Goal: Information Seeking & Learning: Learn about a topic

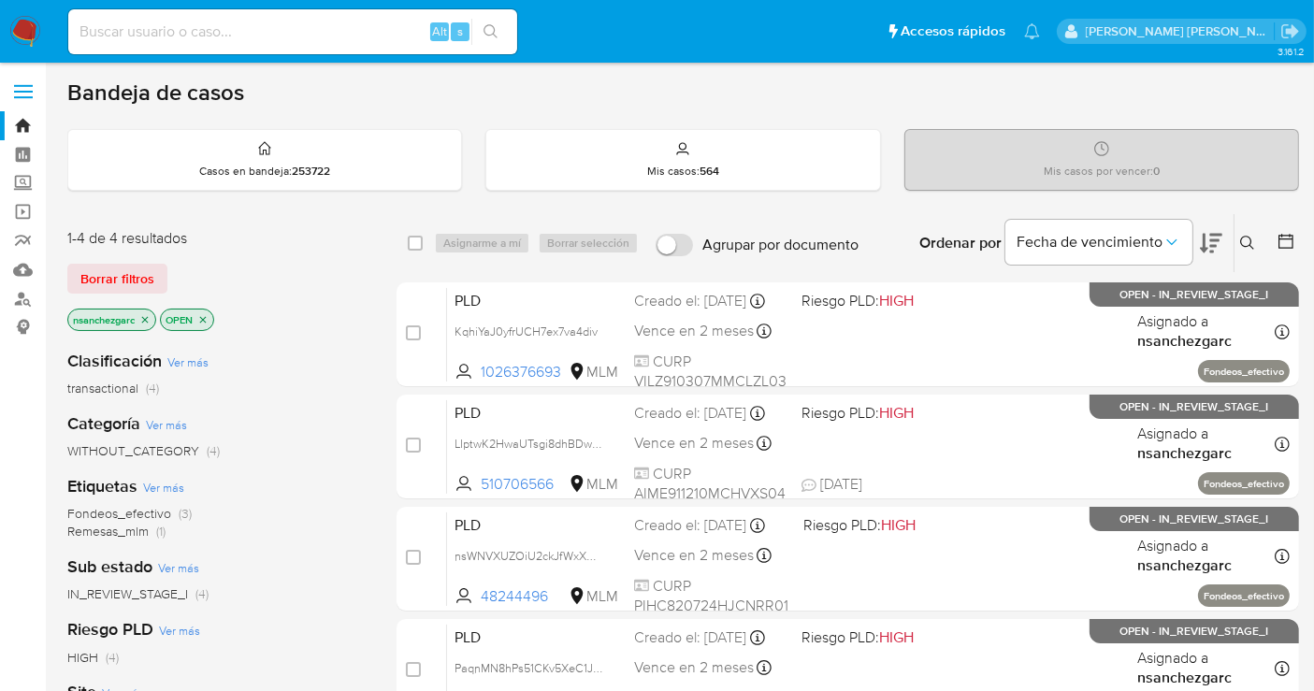
click at [1246, 238] on icon at bounding box center [1247, 243] width 15 height 15
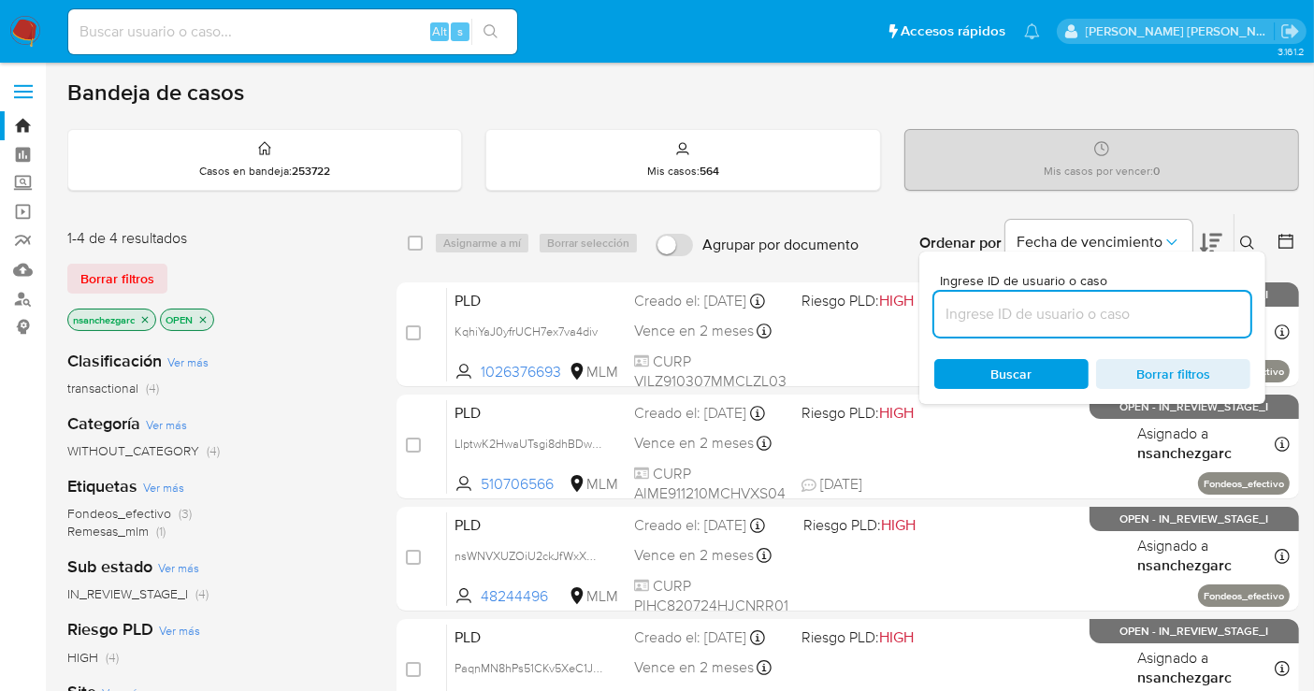
click at [989, 312] on input at bounding box center [1093, 314] width 316 height 24
type input "Aw33H70K5NmSYrzXc7O6N3kR"
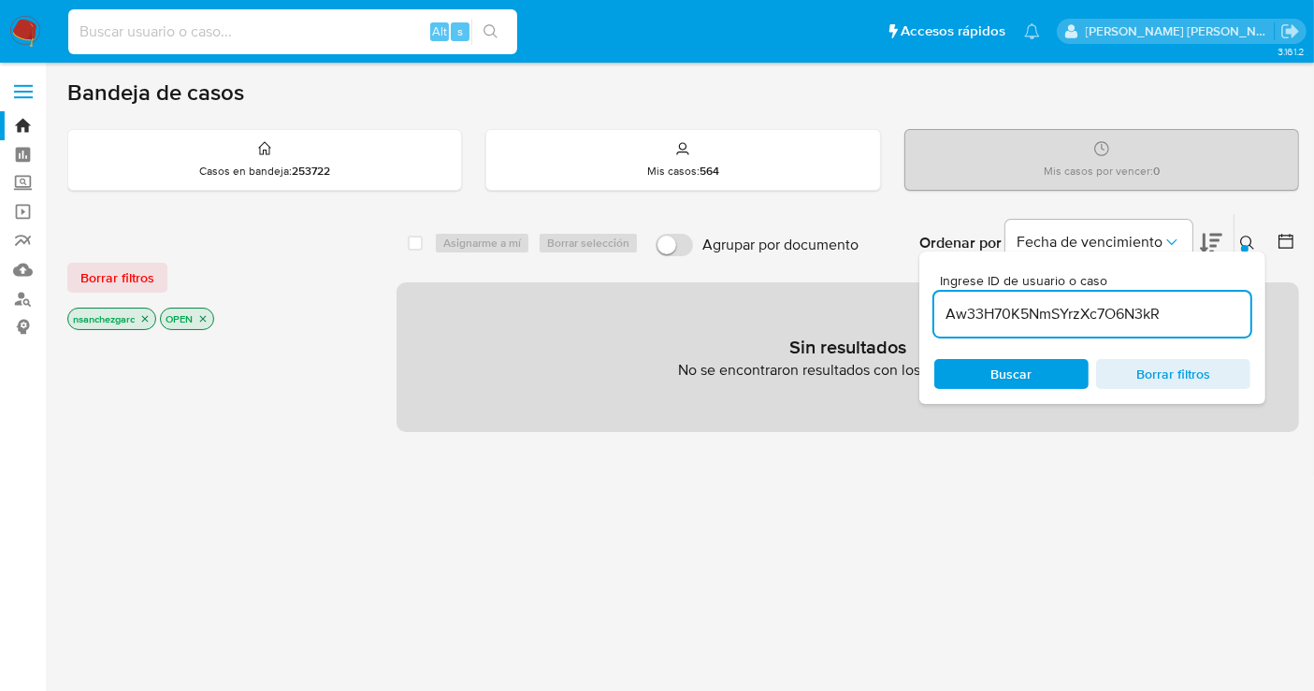
click at [157, 31] on input at bounding box center [292, 32] width 449 height 24
paste input "Aw33H70K5NmSYrzXc7O6N3kR"
type input "Aw33H70K5NmSYrzXc7O6N3kR"
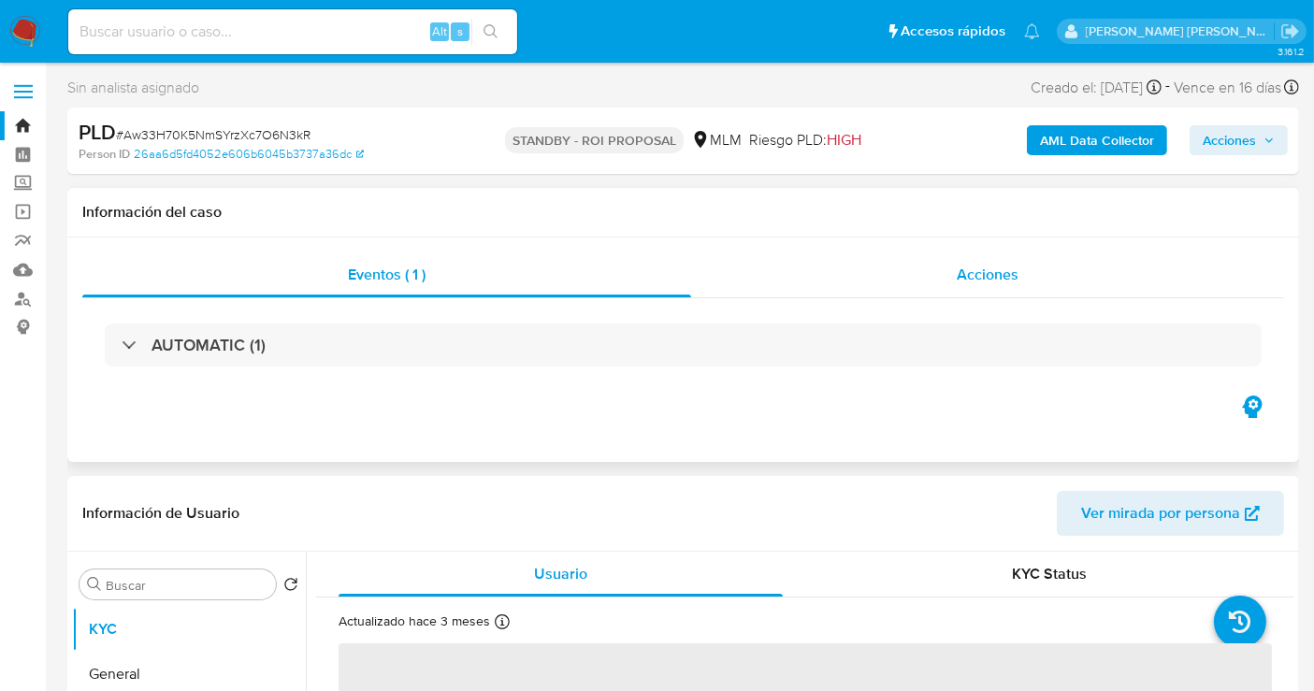
select select "10"
click at [983, 284] on div "Acciones" at bounding box center [987, 275] width 593 height 45
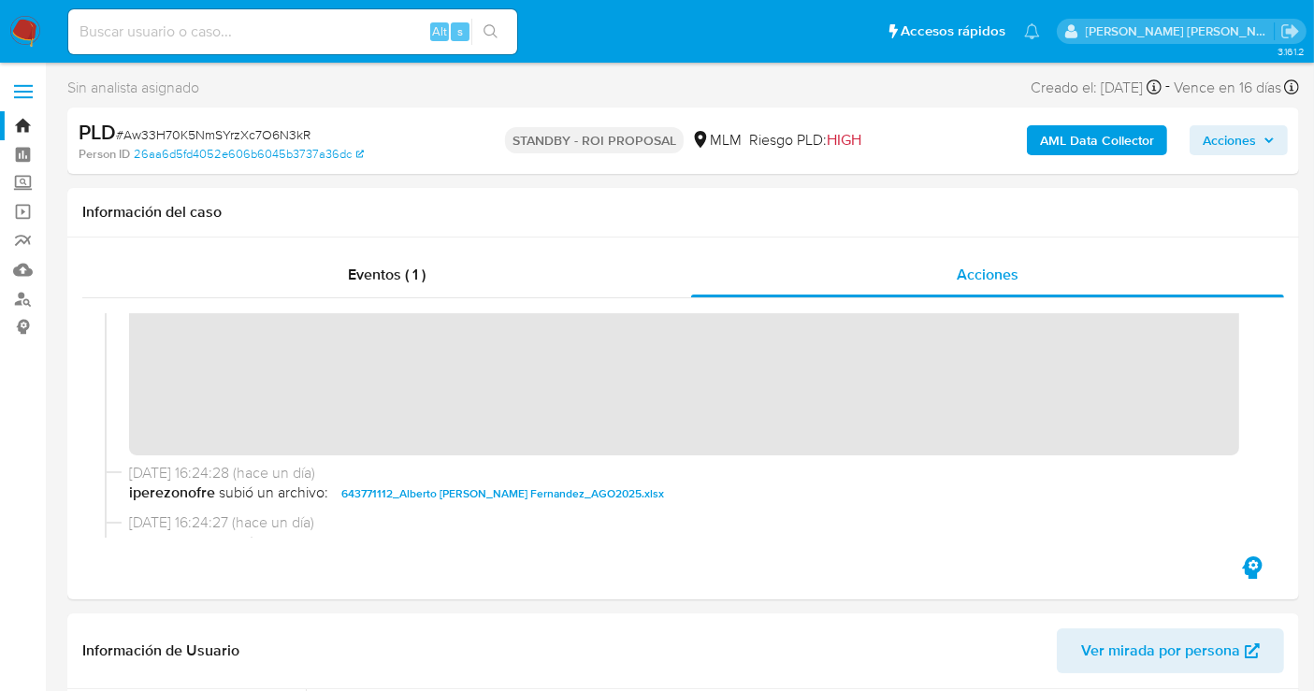
scroll to position [312, 0]
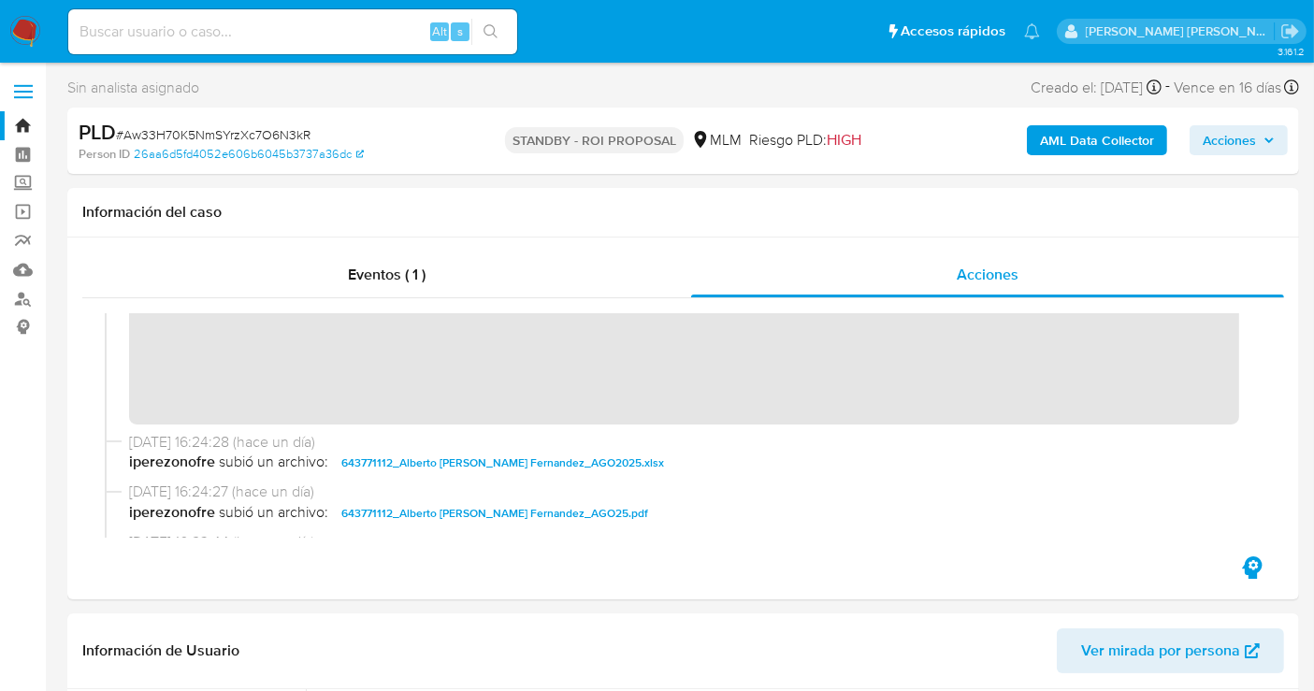
click at [199, 30] on input at bounding box center [292, 32] width 449 height 24
paste input "lD3csSd80tqbeTnEe1APFfdF"
type input "lD3csSd80tqbeTnEe1APFfdF"
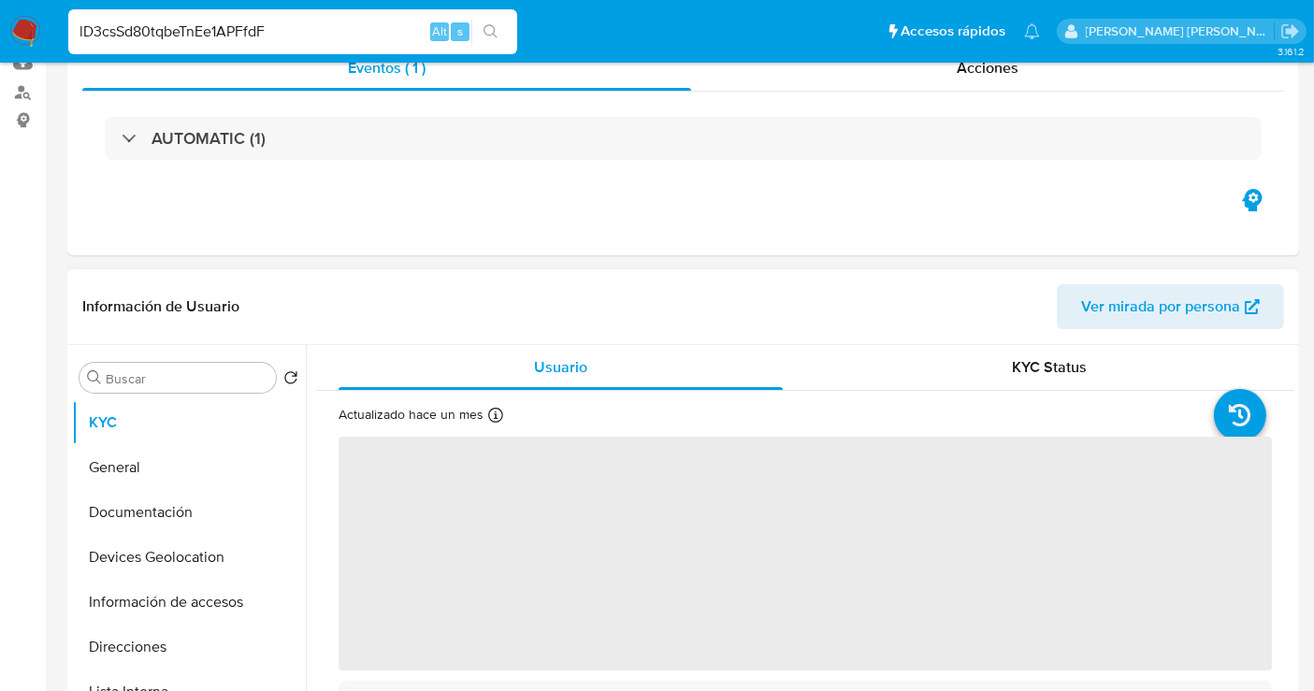
select select "10"
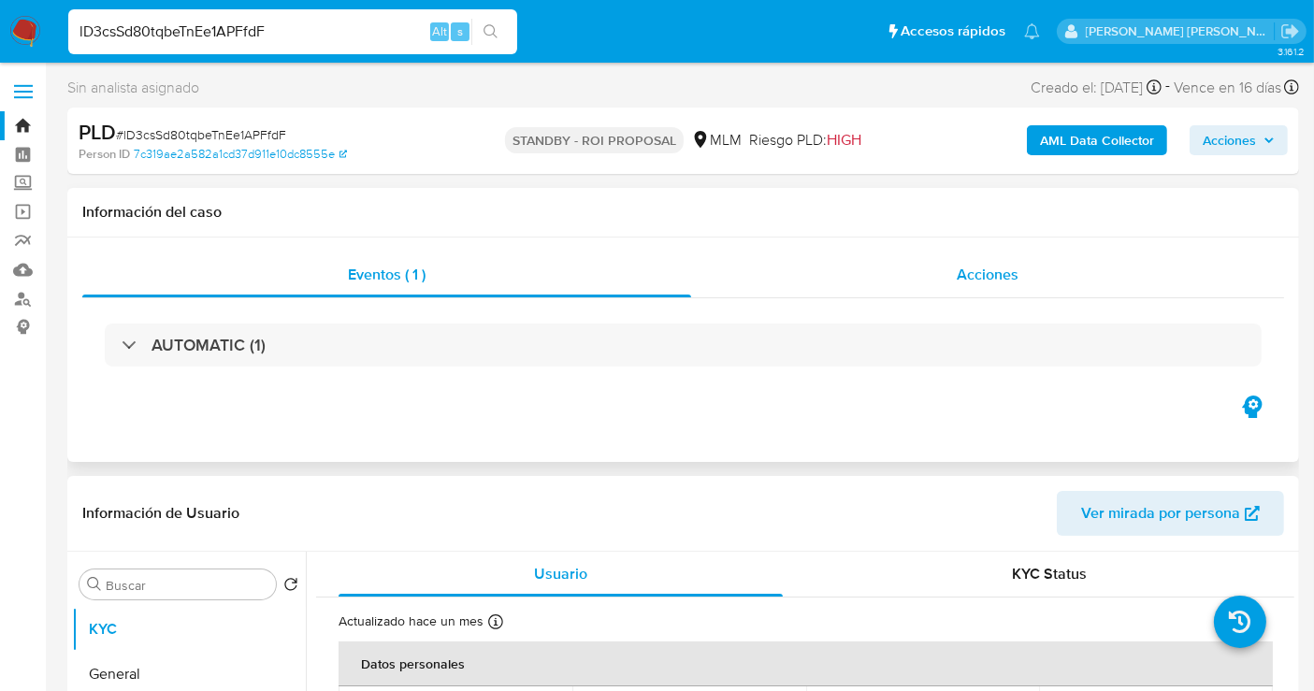
click at [970, 282] on span "Acciones" at bounding box center [988, 275] width 62 height 22
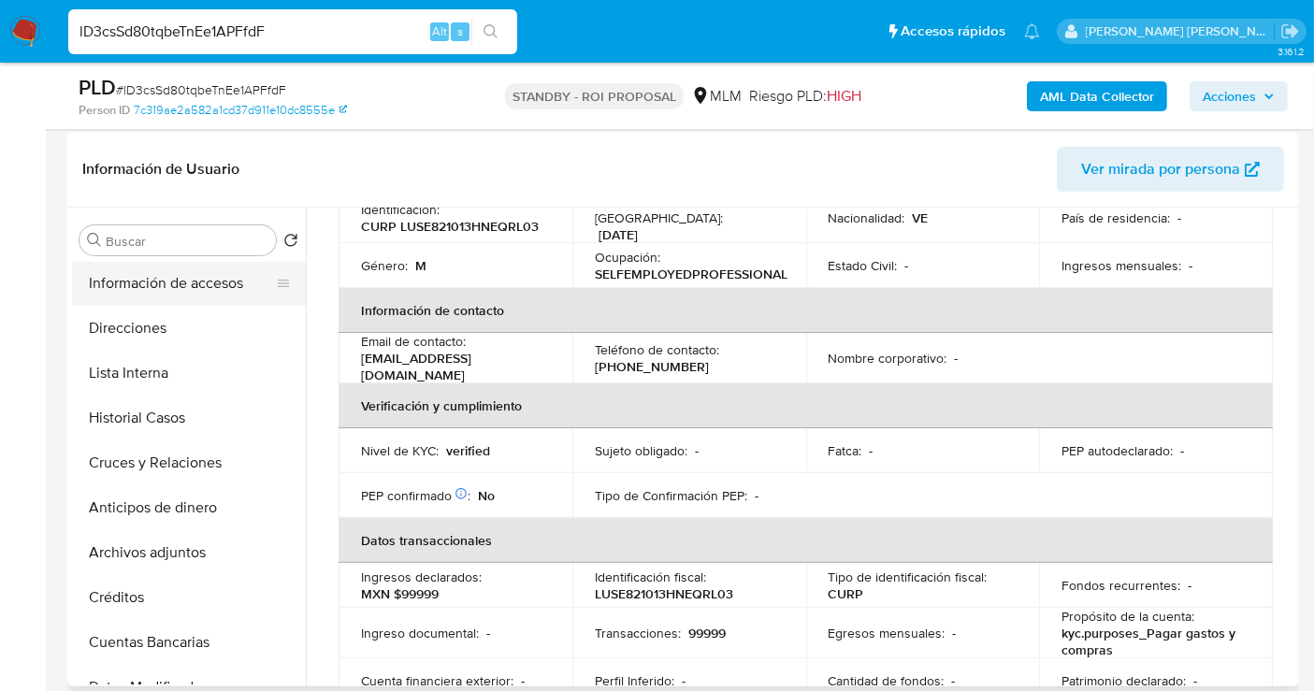
scroll to position [312, 0]
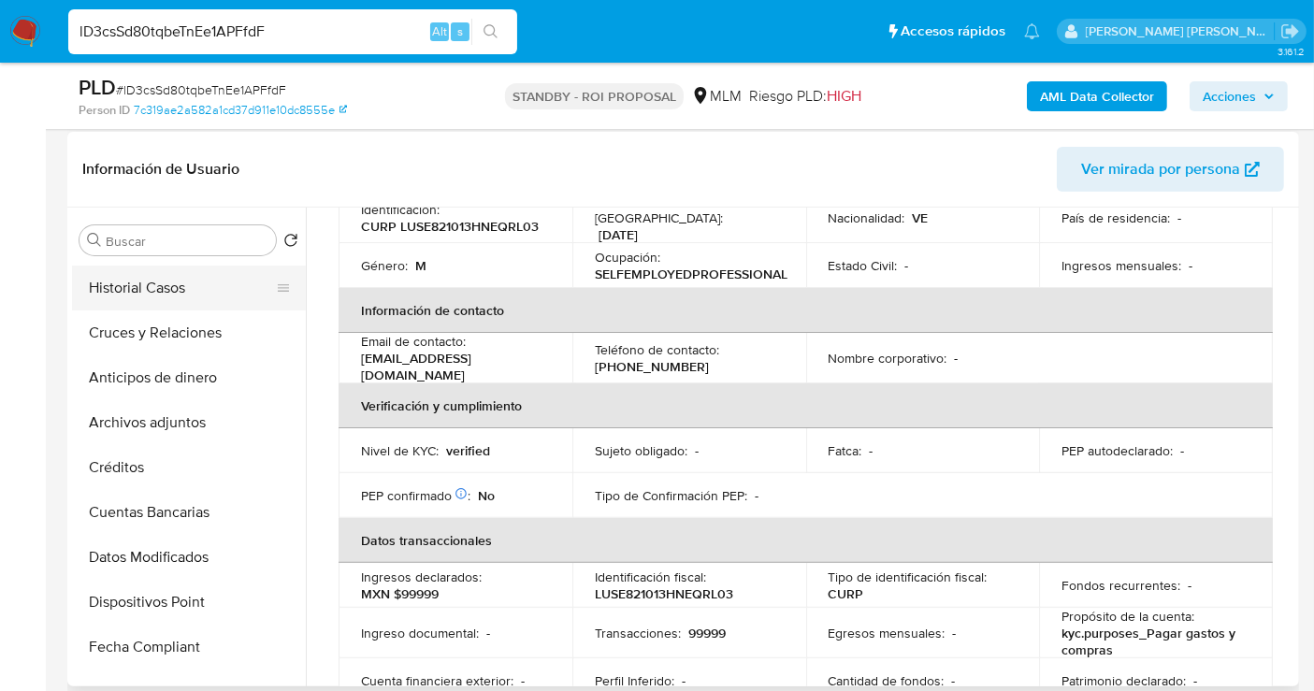
click at [154, 295] on button "Historial Casos" at bounding box center [181, 288] width 219 height 45
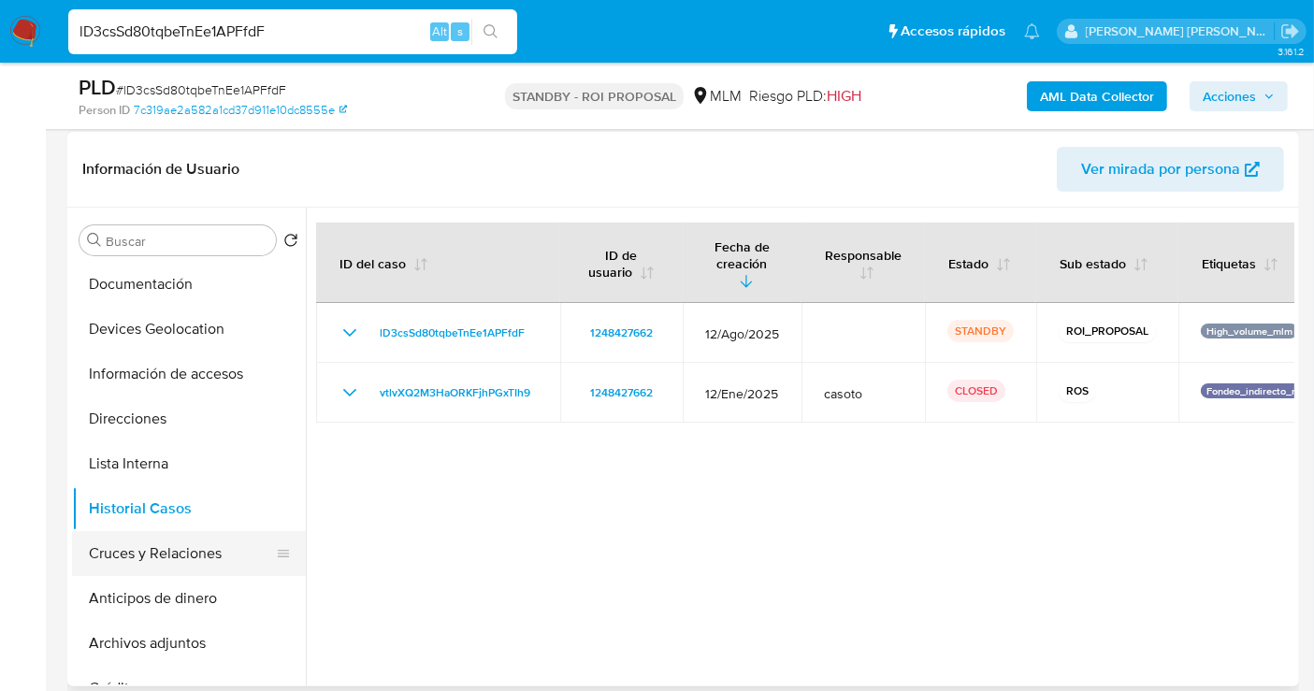
scroll to position [0, 0]
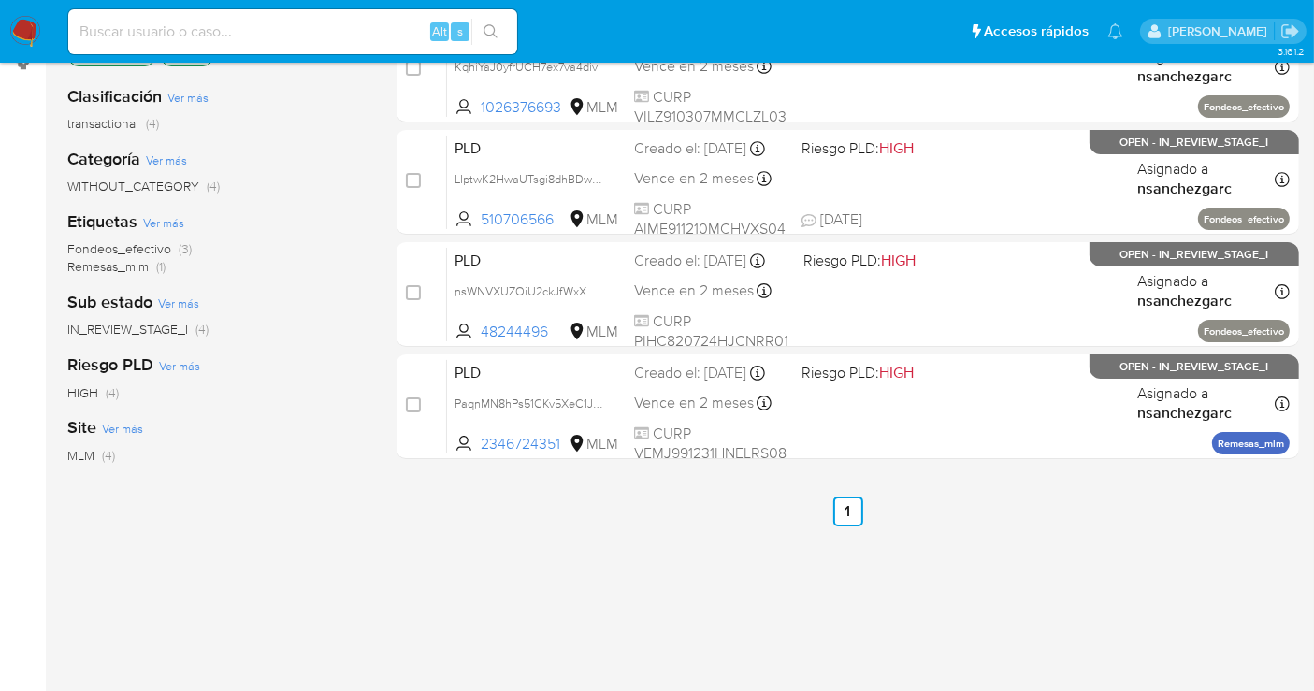
scroll to position [135, 0]
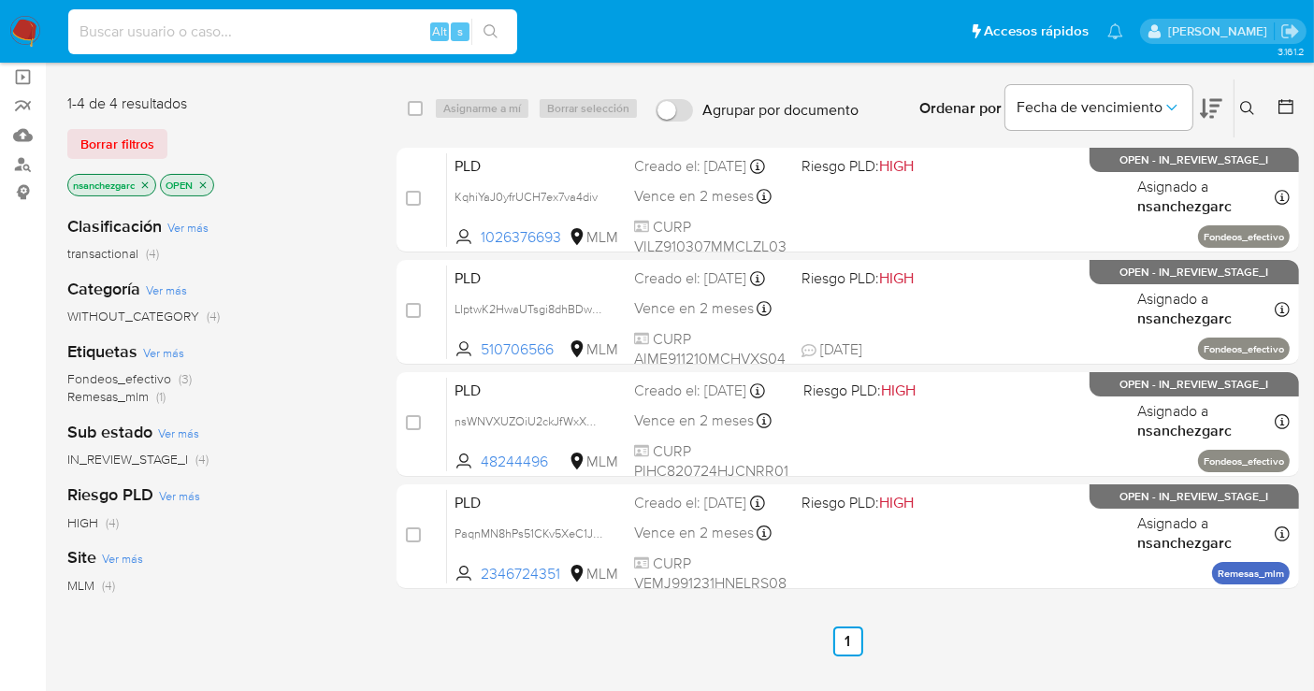
click at [163, 23] on input at bounding box center [292, 32] width 449 height 24
paste input "lD3csSd80tqbeTnEe1APFfdF"
type input "lD3csSd80tqbeTnEe1APFfdF"
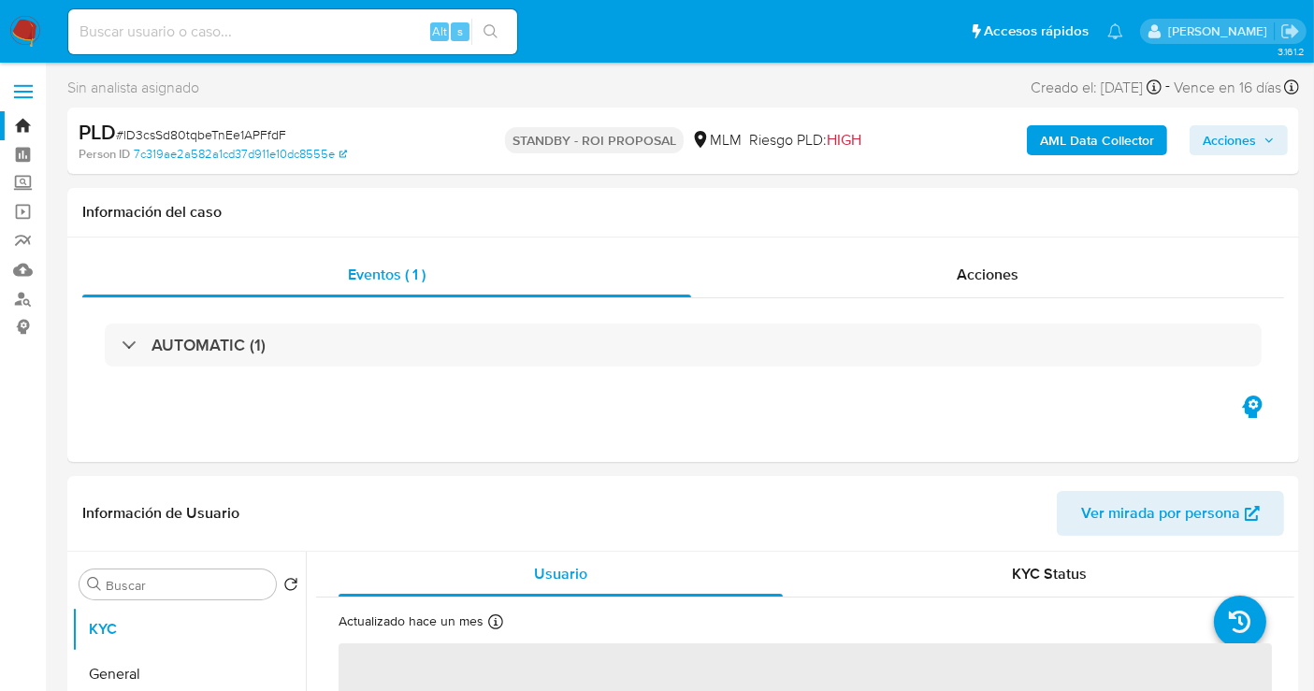
select select "10"
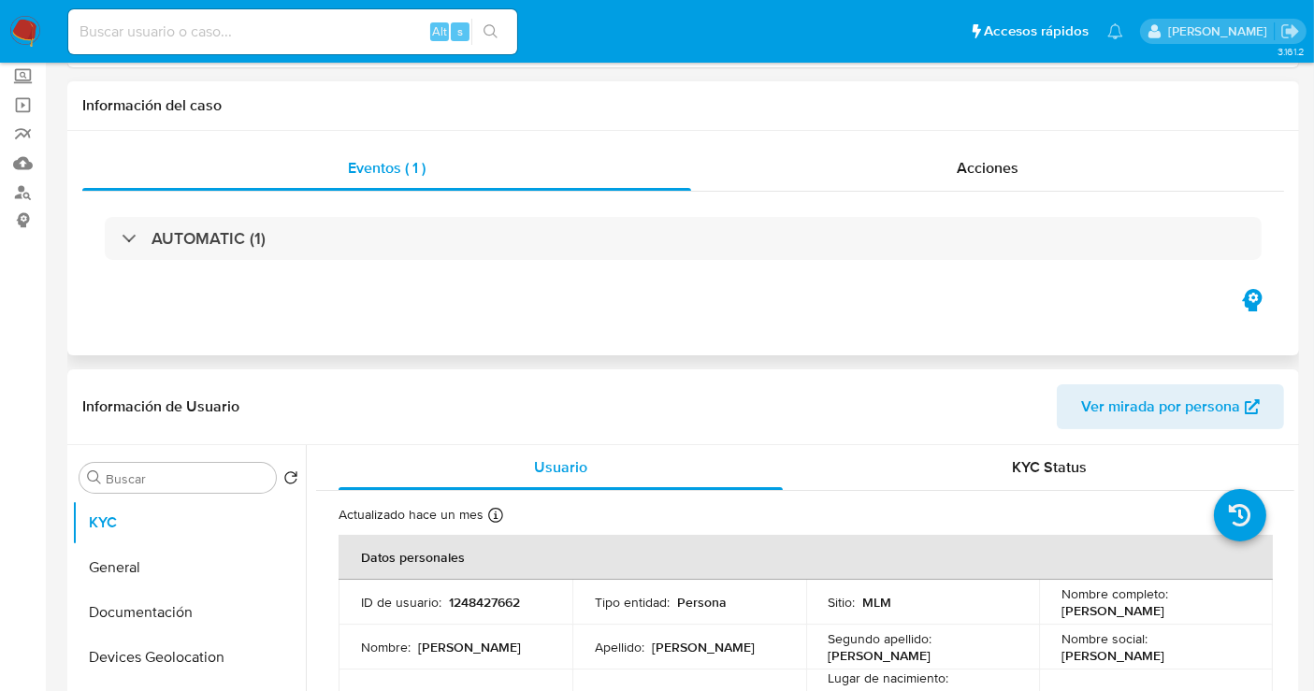
scroll to position [208, 0]
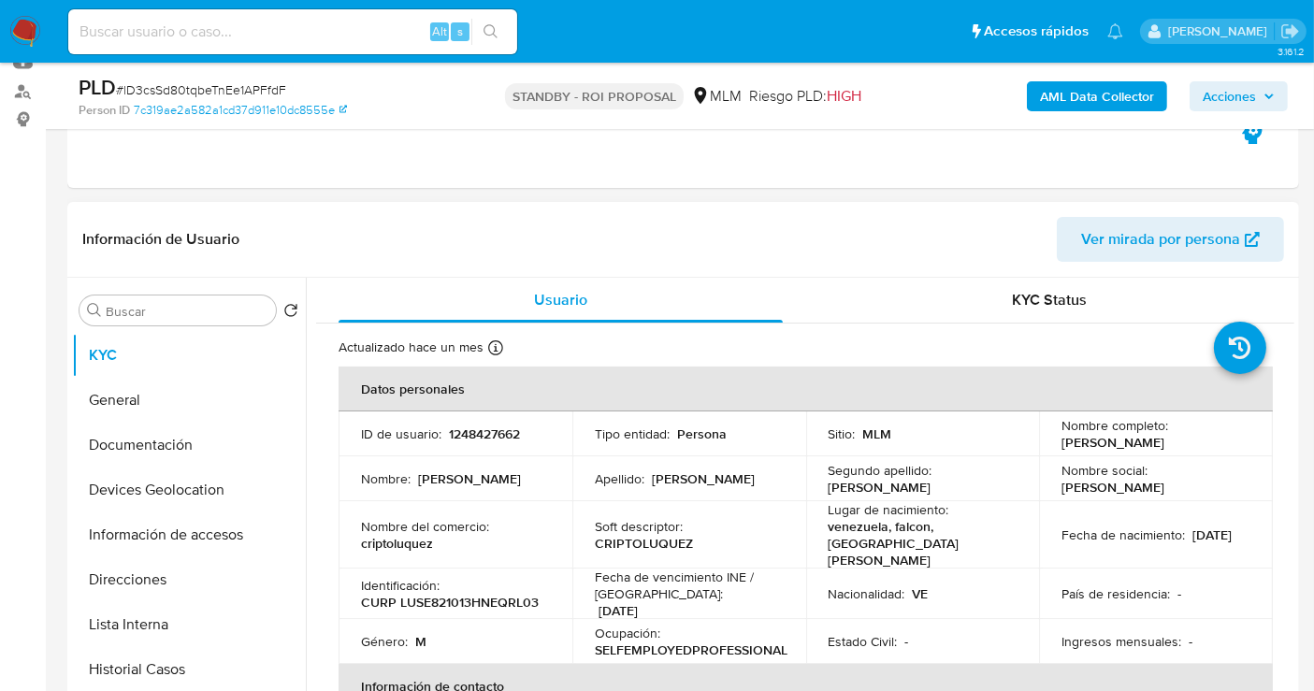
click at [498, 432] on p "1248427662" at bounding box center [484, 434] width 71 height 17
copy p "1248427662"
drag, startPoint x: 1237, startPoint y: 450, endPoint x: 1052, endPoint y: 445, distance: 184.4
click at [1052, 445] on td "Nombre completo : Elvin Antonio Luquez Serrano" at bounding box center [1156, 434] width 234 height 45
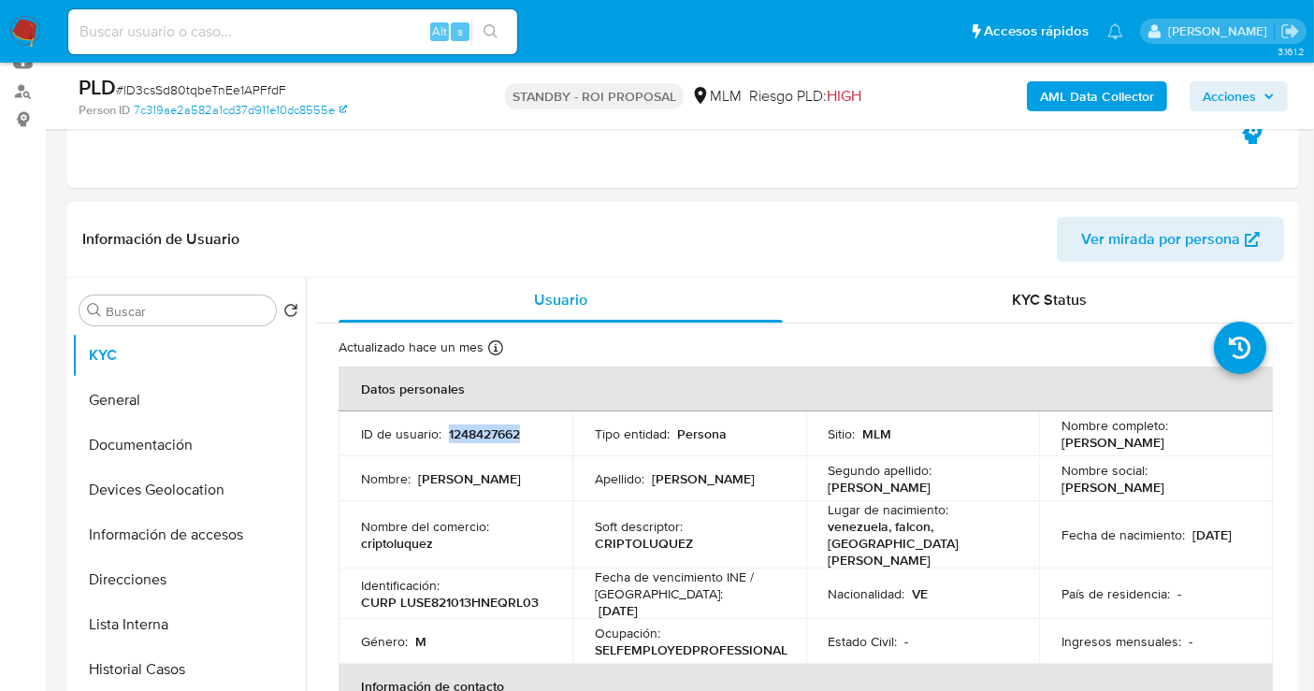
copy p "[PERSON_NAME] [PERSON_NAME]"
click at [136, 392] on button "General" at bounding box center [181, 400] width 219 height 45
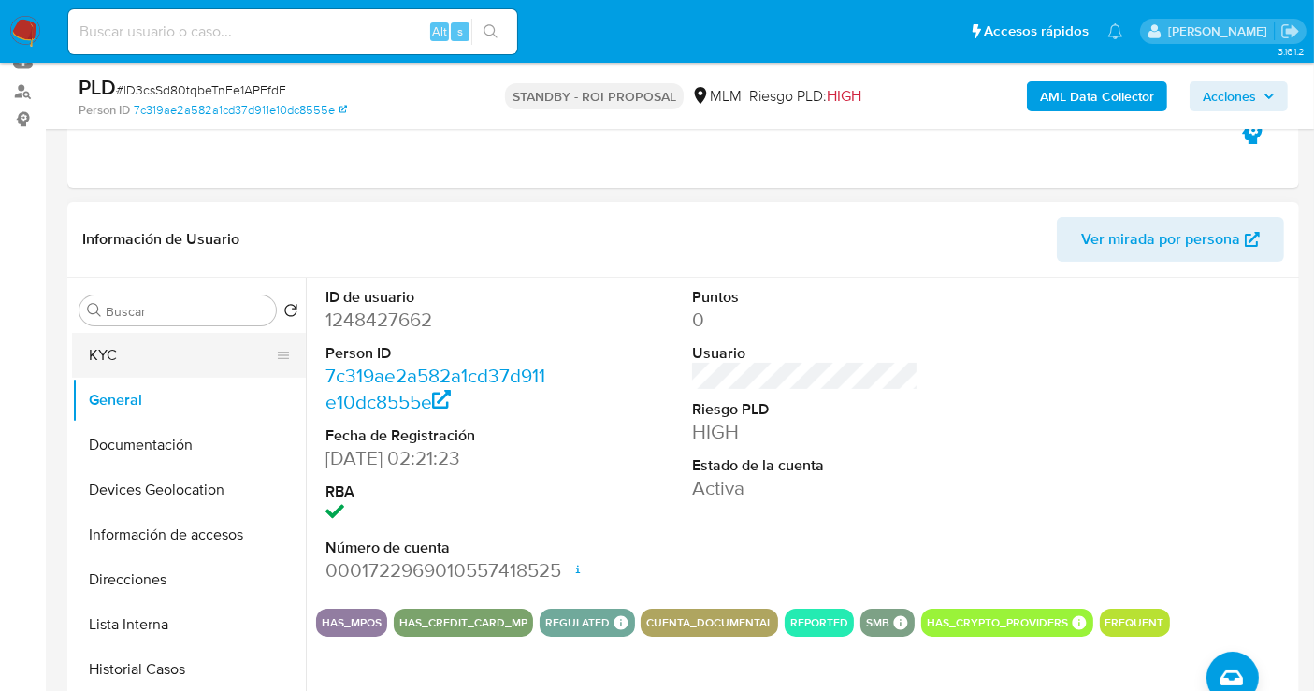
click at [127, 356] on button "KYC" at bounding box center [181, 355] width 219 height 45
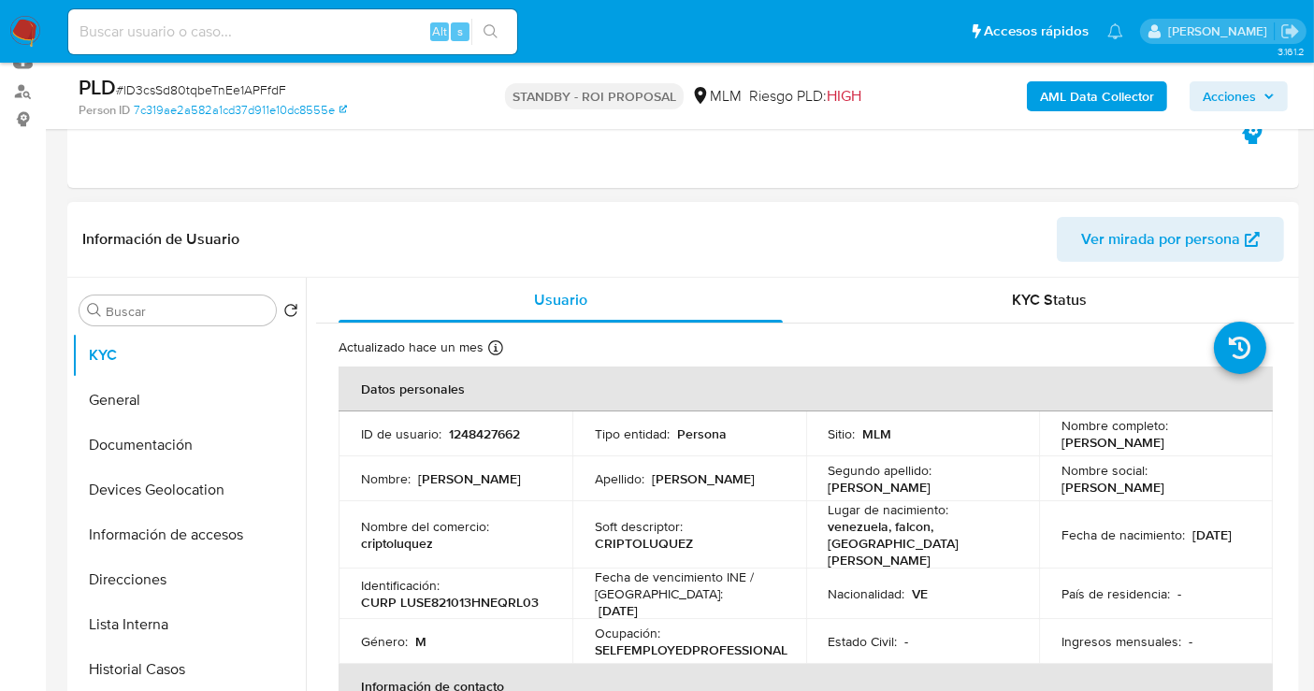
click at [487, 433] on p "1248427662" at bounding box center [484, 434] width 71 height 17
copy p "1248427662"
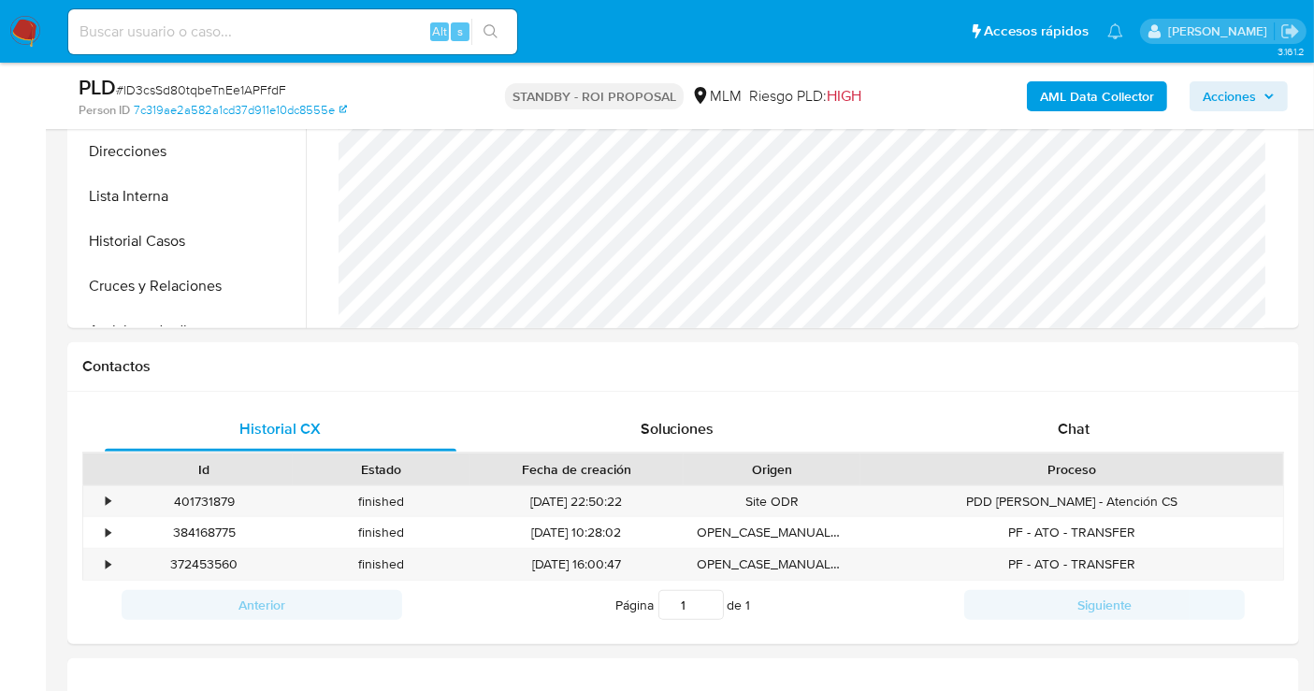
scroll to position [831, 0]
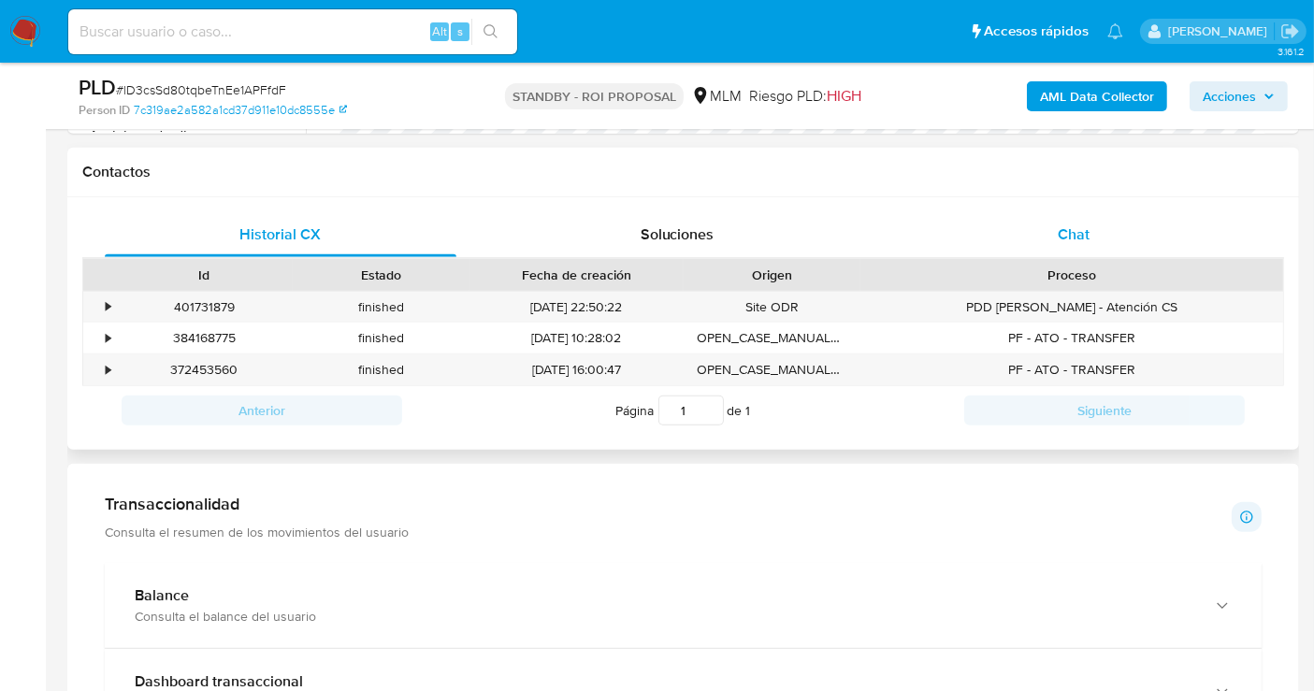
click at [1066, 234] on span "Chat" at bounding box center [1074, 235] width 32 height 22
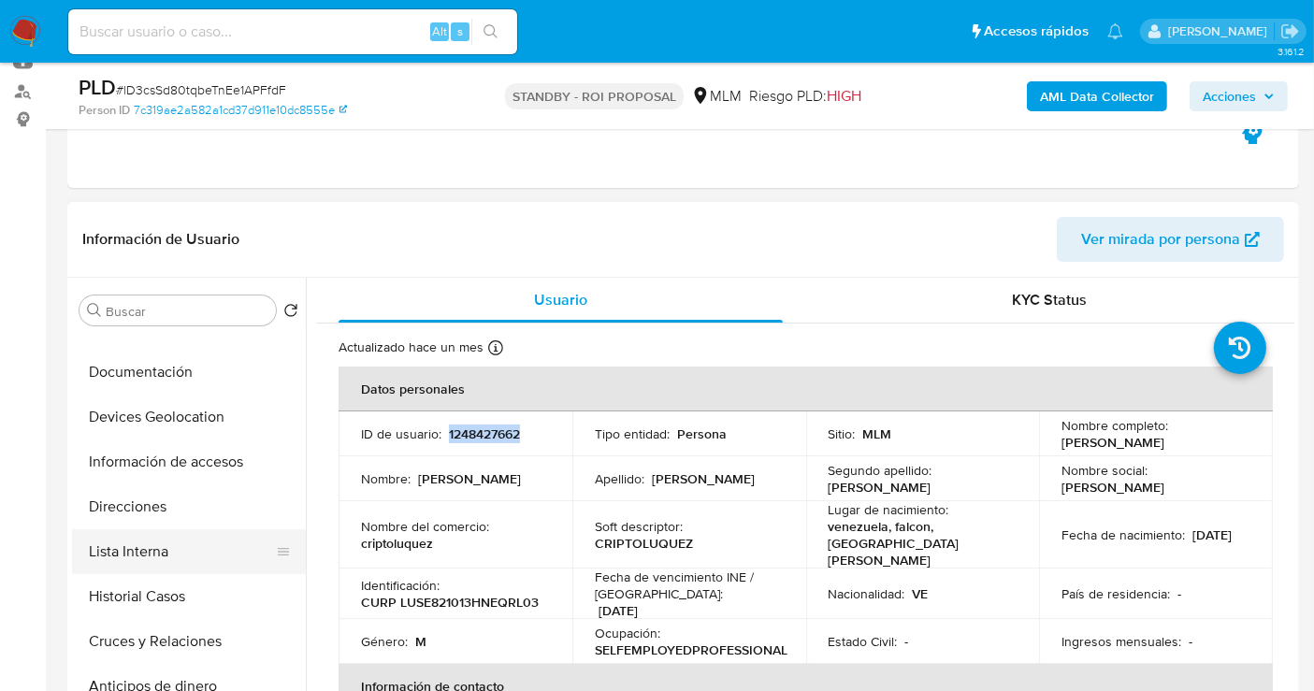
scroll to position [208, 0]
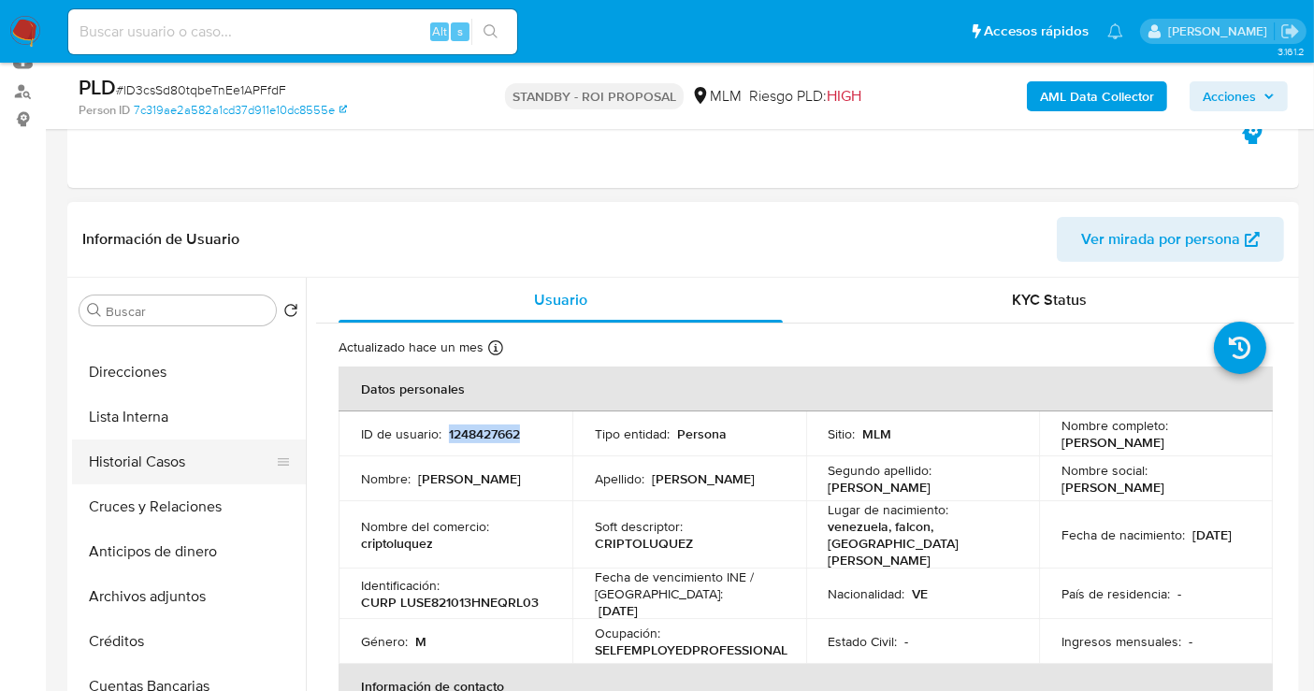
click at [138, 461] on button "Historial Casos" at bounding box center [181, 462] width 219 height 45
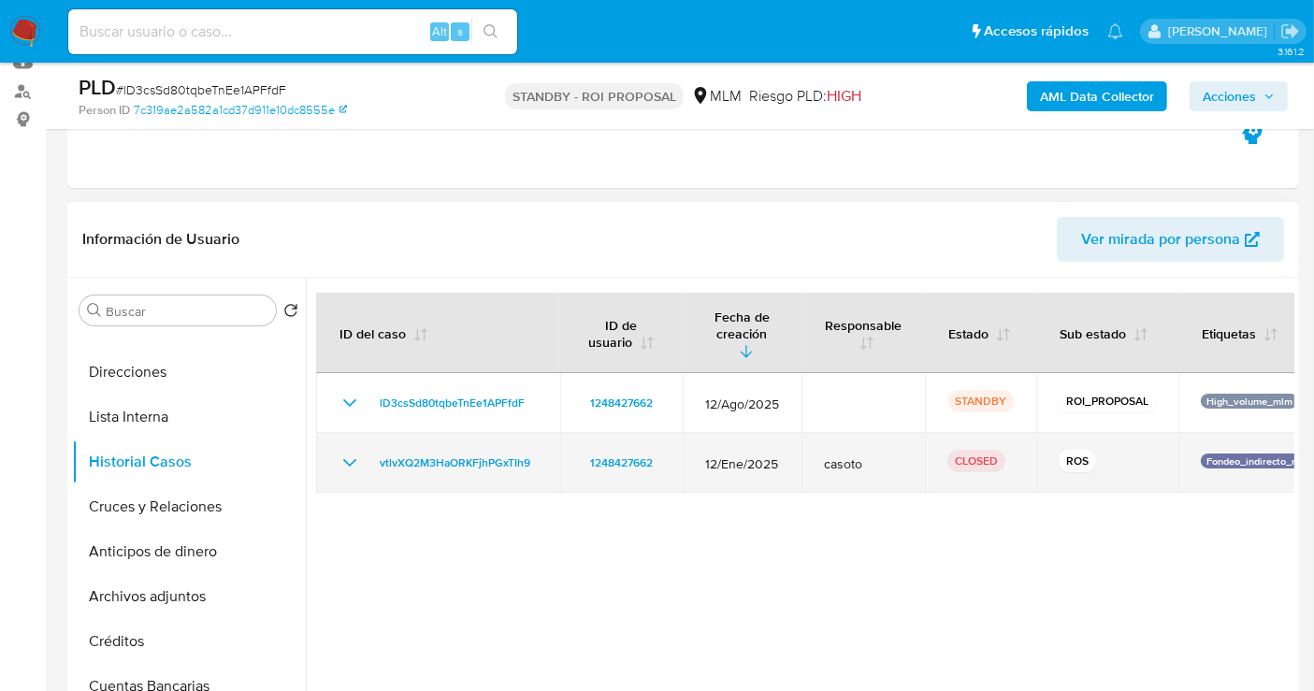
drag, startPoint x: 782, startPoint y: 442, endPoint x: 704, endPoint y: 444, distance: 78.6
click at [704, 444] on td "12/Ene/2025" at bounding box center [742, 463] width 119 height 60
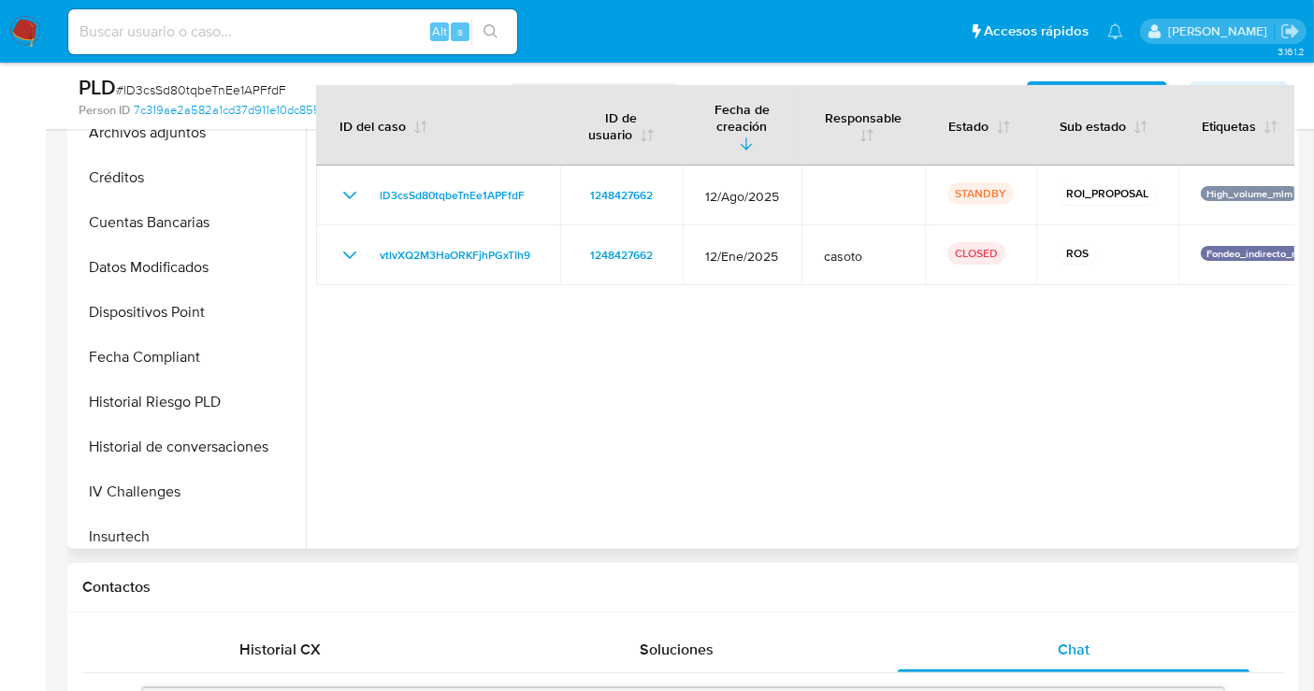
scroll to position [360, 0]
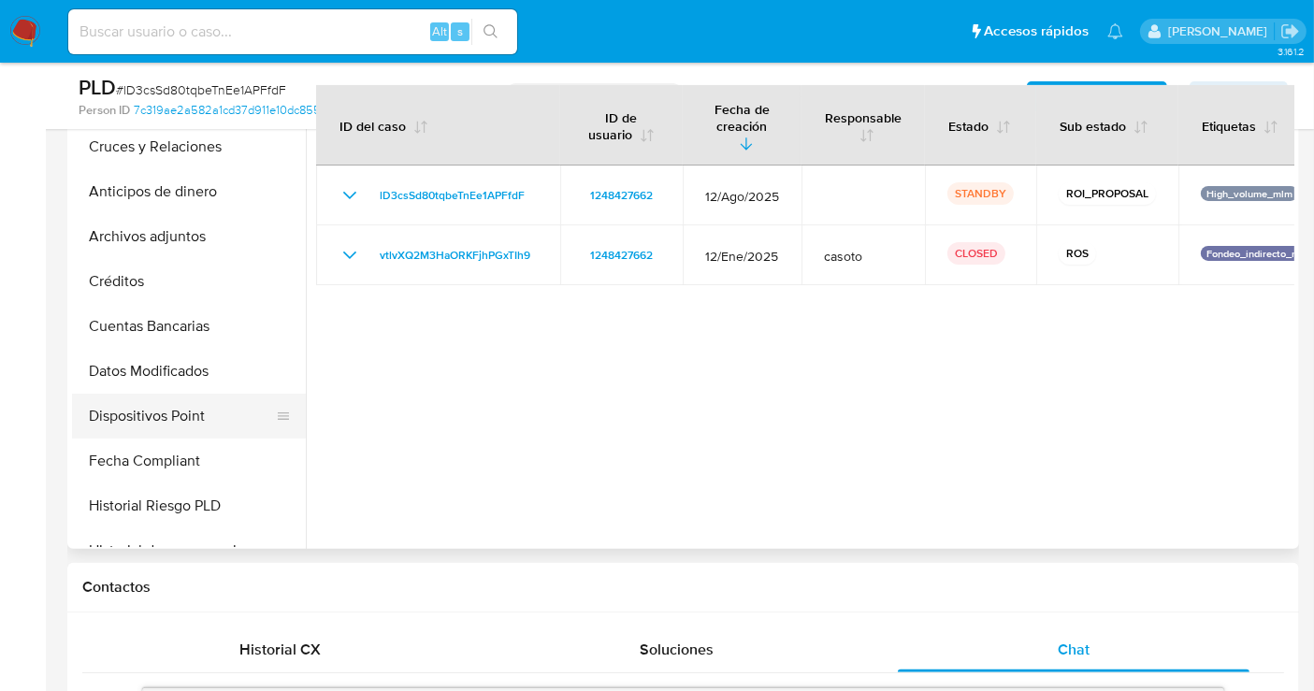
click at [192, 413] on button "Dispositivos Point" at bounding box center [181, 416] width 219 height 45
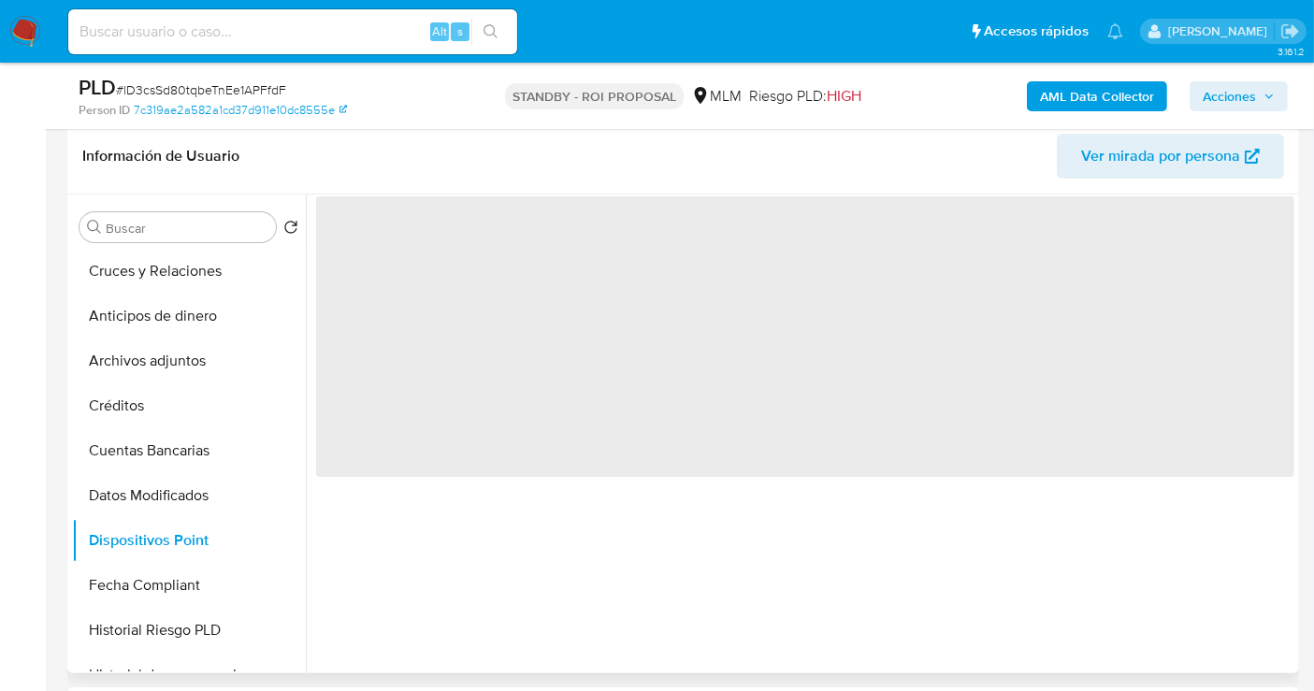
scroll to position [312, 0]
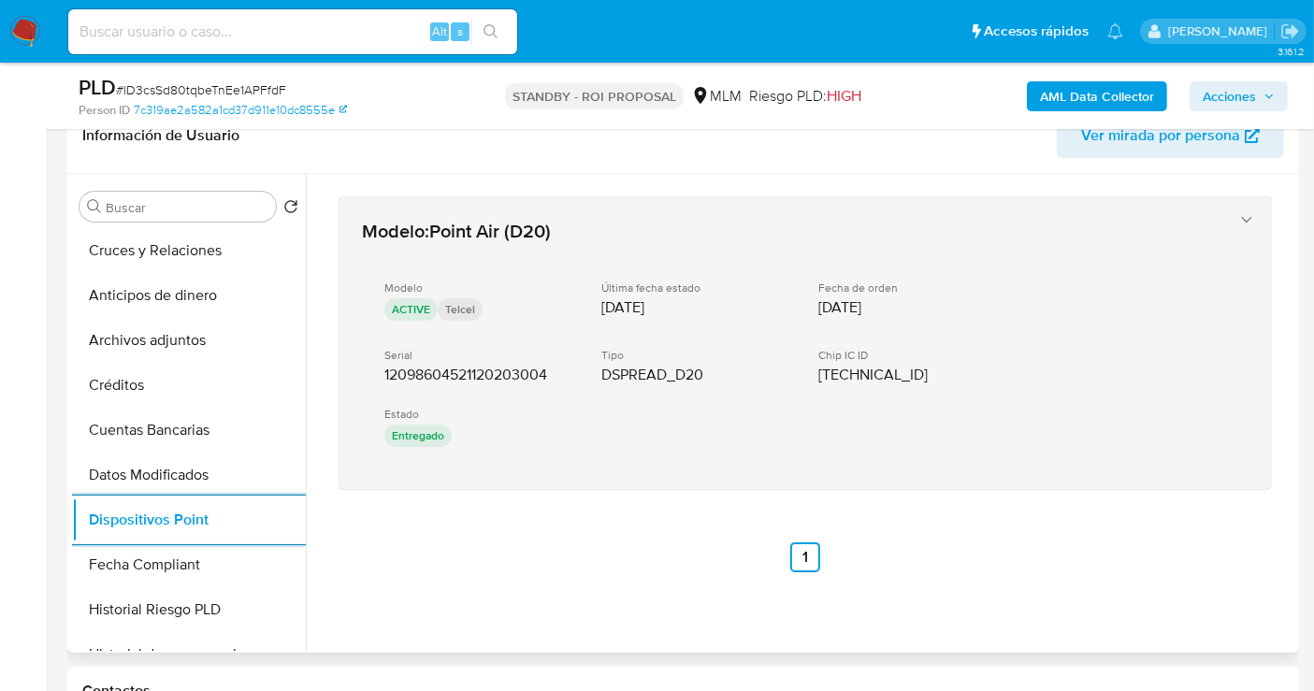
click at [460, 372] on span "12098604521120203004" at bounding box center [465, 375] width 163 height 19
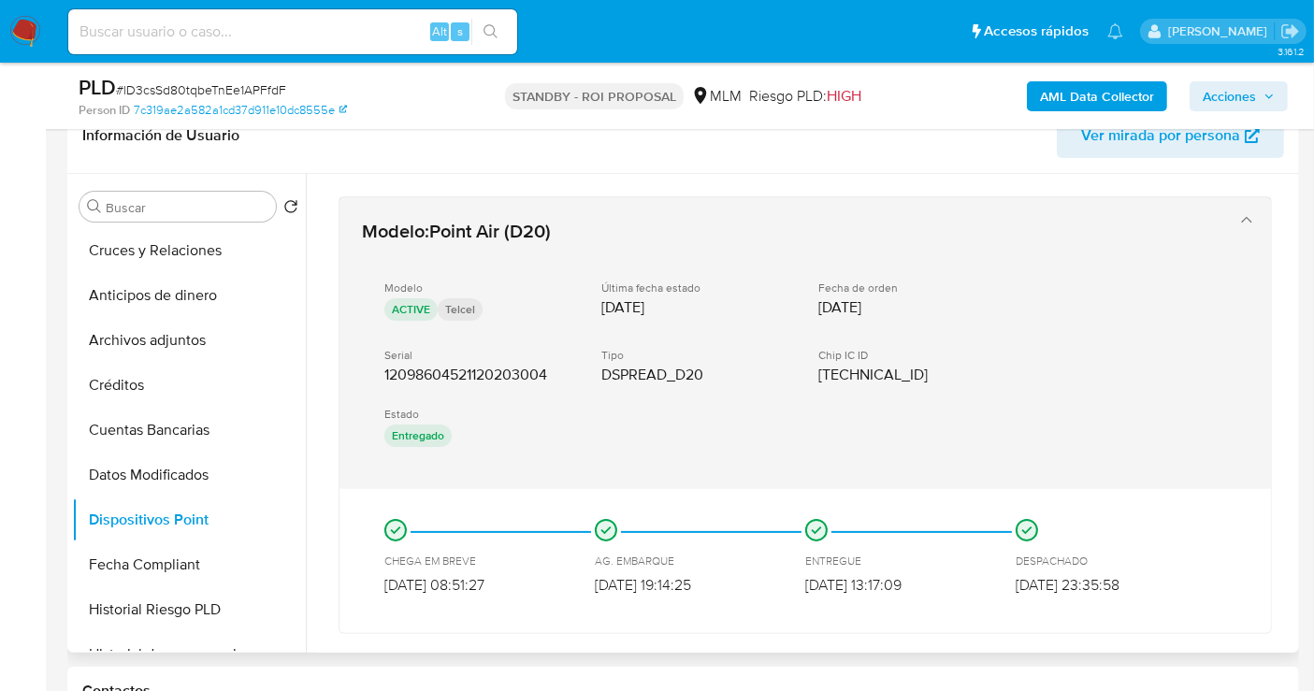
click at [460, 372] on span "12098604521120203004" at bounding box center [465, 375] width 163 height 19
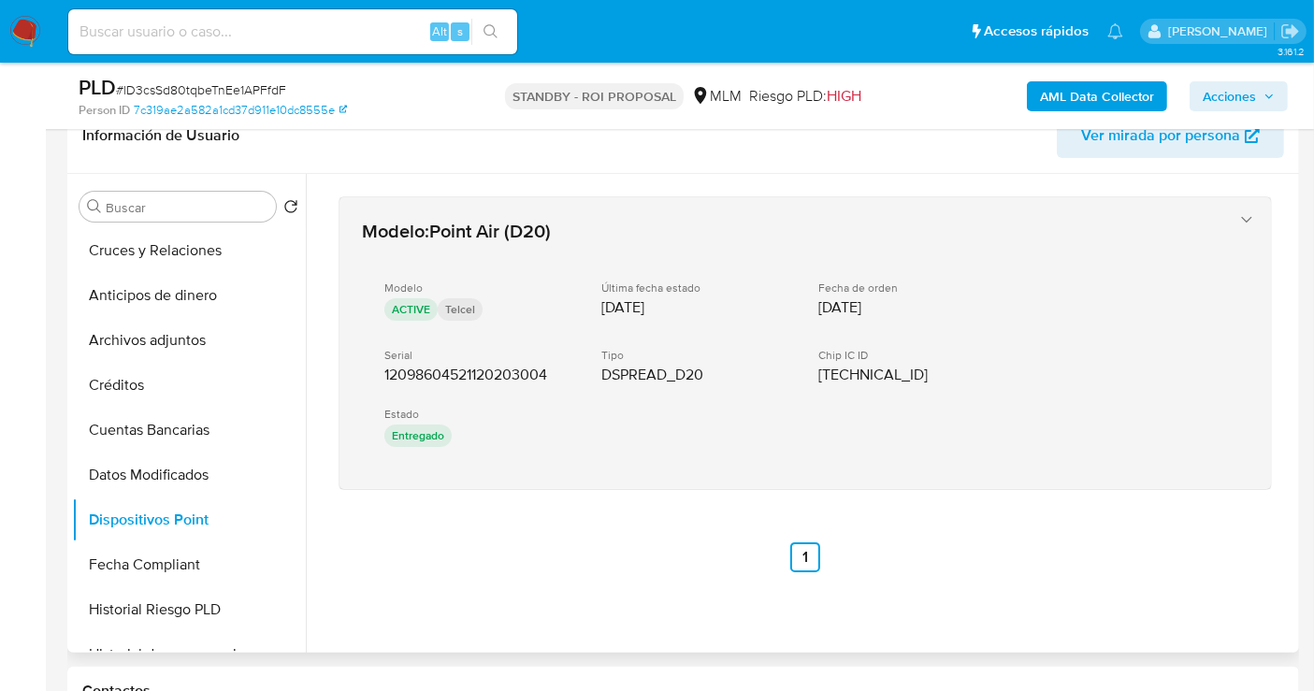
click at [467, 372] on span "12098604521120203004" at bounding box center [465, 375] width 163 height 19
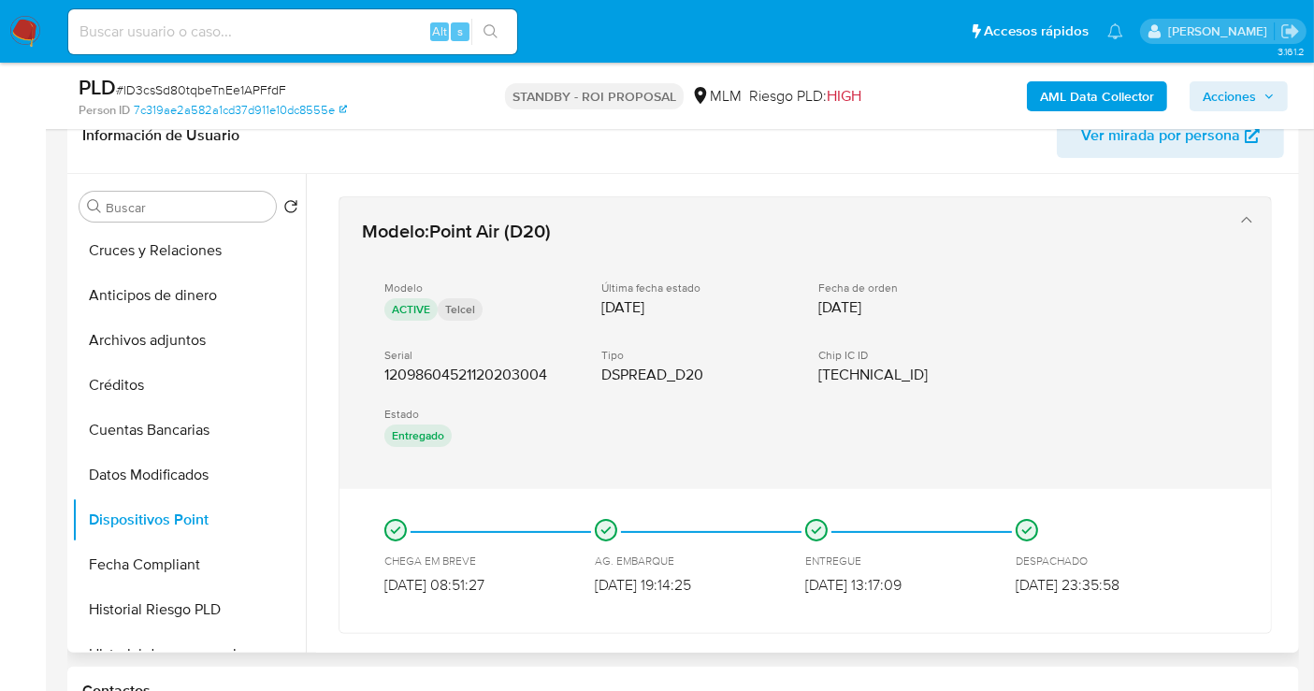
click at [438, 370] on span "12098604521120203004" at bounding box center [465, 375] width 163 height 19
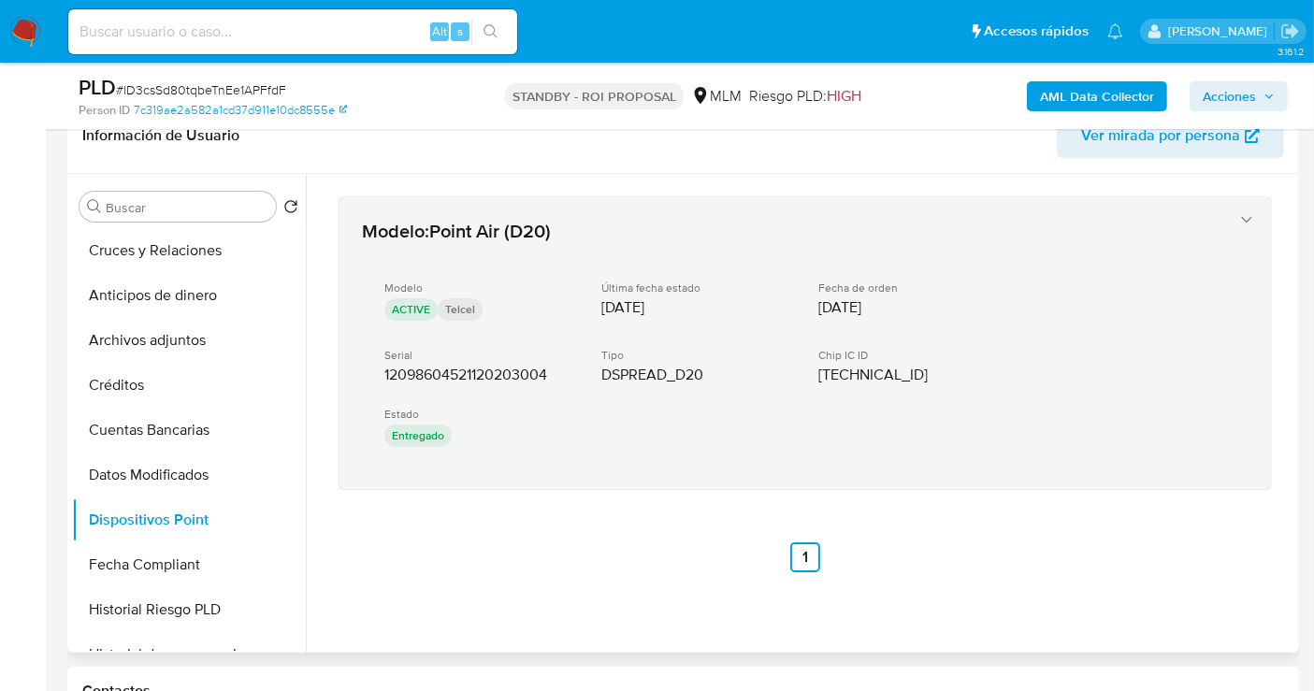
drag, startPoint x: 438, startPoint y: 370, endPoint x: 370, endPoint y: 382, distance: 69.4
click at [375, 382] on div "Modelo ACTIVE Telcel Última fecha estado 12/11/2023 Fecha de orden 11/11/2023 S…" at bounding box center [786, 366] width 849 height 201
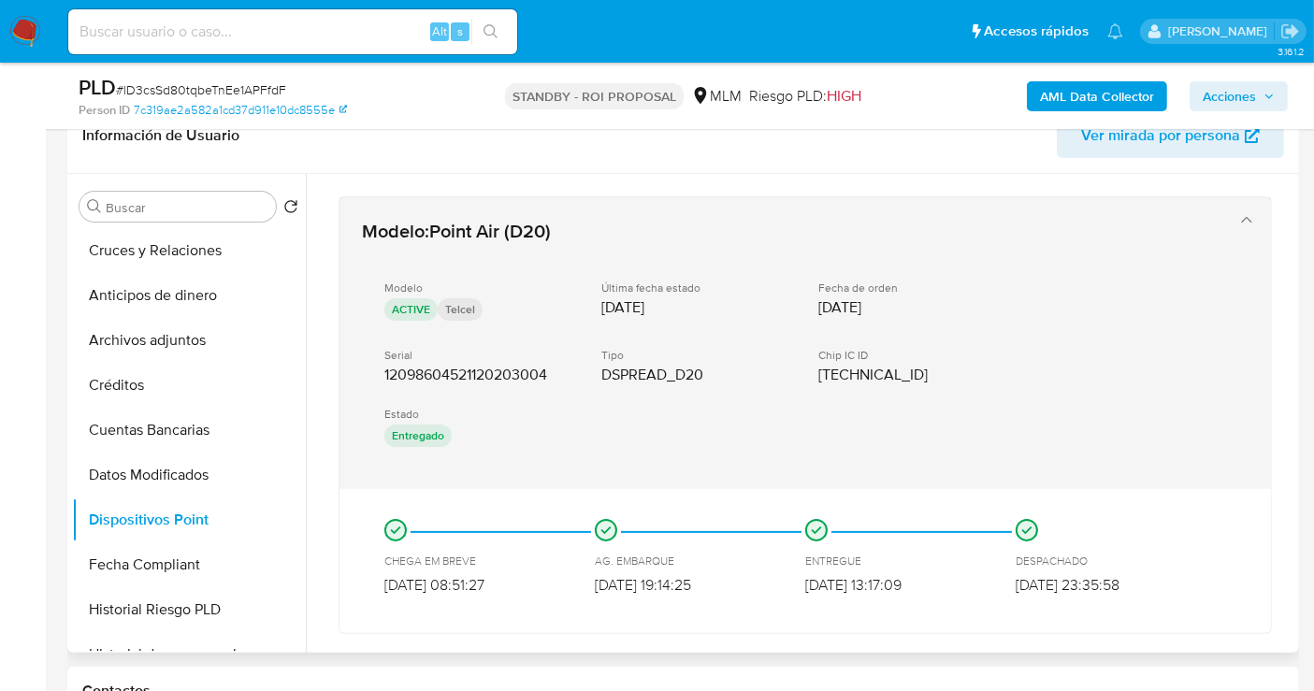
drag, startPoint x: 363, startPoint y: 378, endPoint x: 529, endPoint y: 376, distance: 165.6
click at [497, 376] on div "Modelo ACTIVE Telcel Última fecha estado 12/11/2023 Fecha de orden 11/11/2023 S…" at bounding box center [786, 366] width 849 height 201
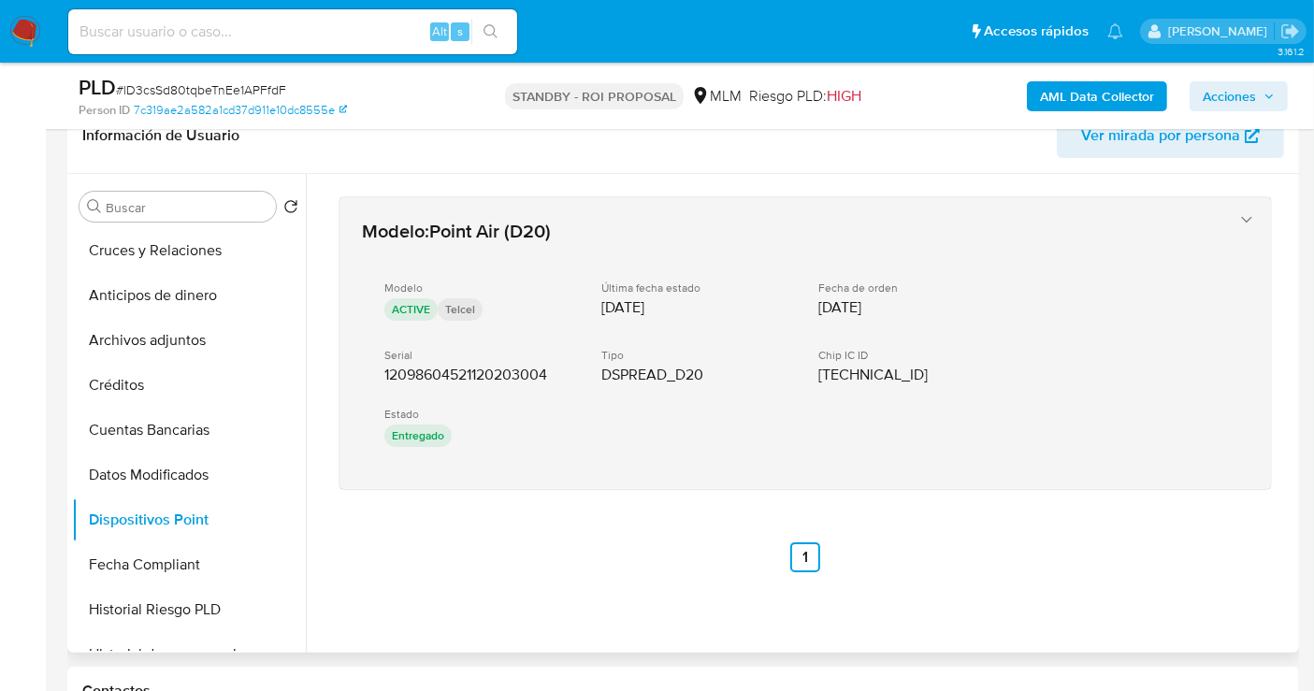
drag, startPoint x: 563, startPoint y: 372, endPoint x: 379, endPoint y: 374, distance: 184.3
click at [379, 374] on div "Modelo ACTIVE Telcel Última fecha estado 12/11/2023 Fecha de orden 11/11/2023 S…" at bounding box center [786, 366] width 849 height 201
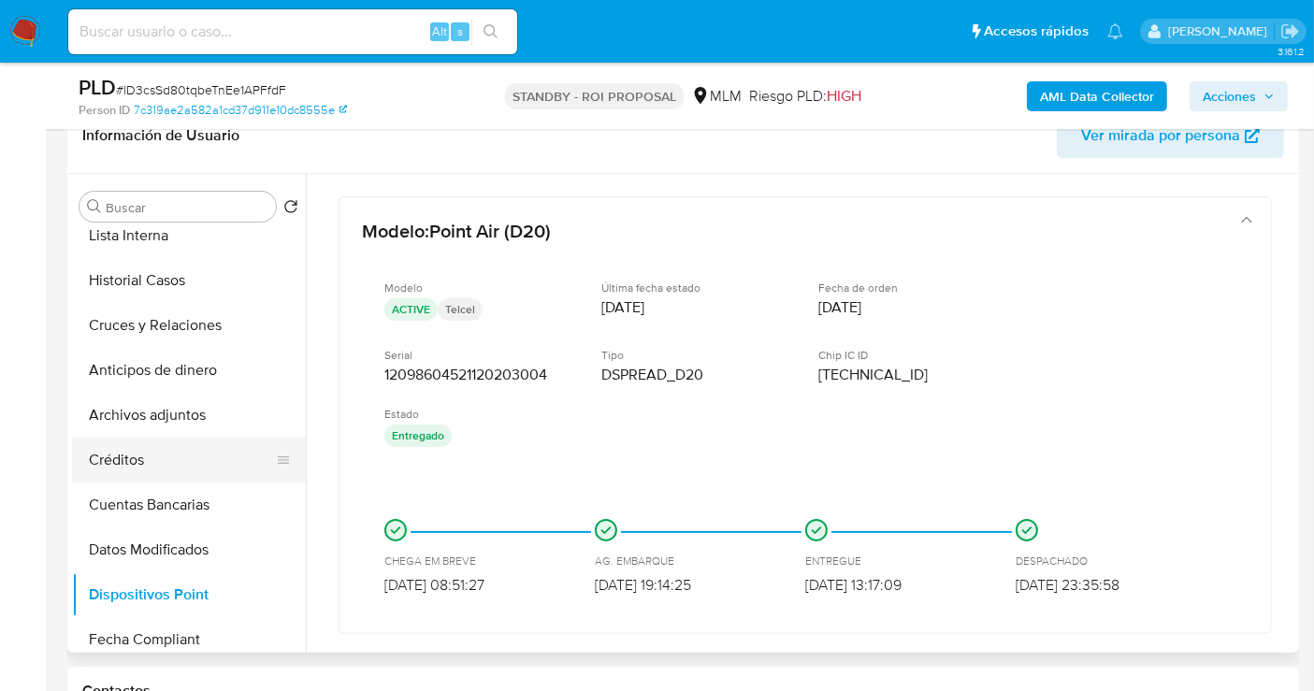
scroll to position [256, 0]
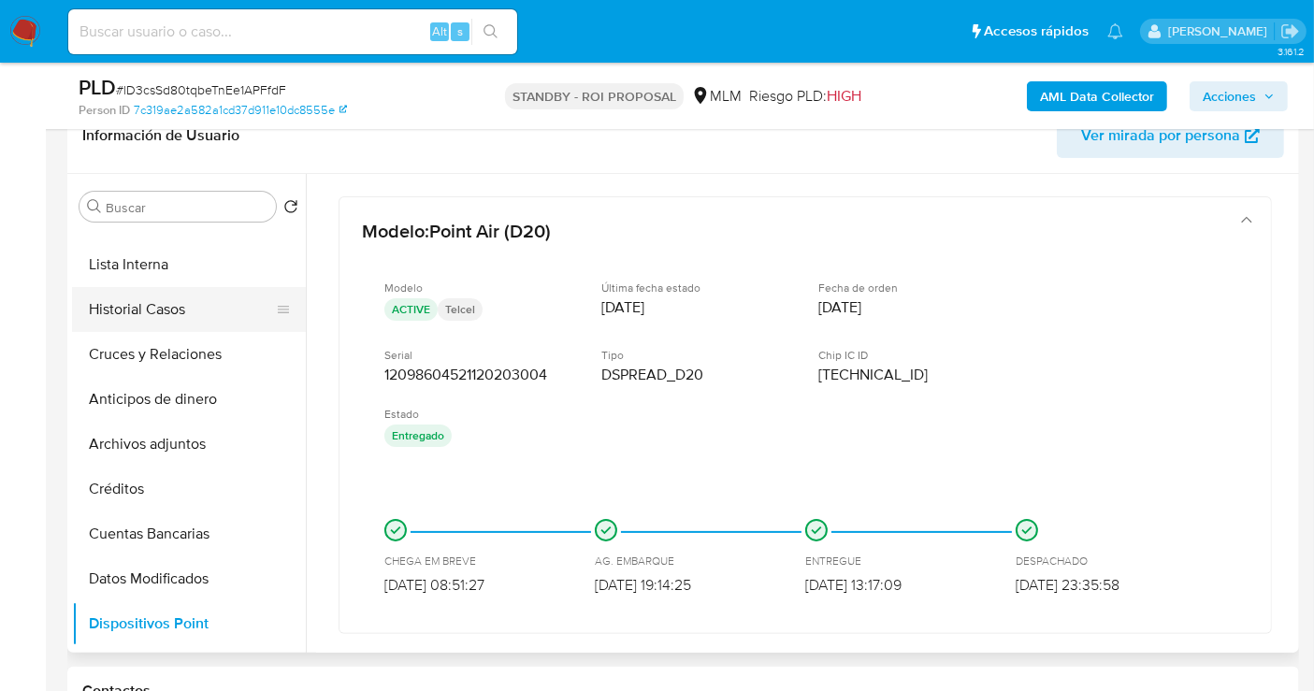
click at [143, 310] on button "Historial Casos" at bounding box center [181, 309] width 219 height 45
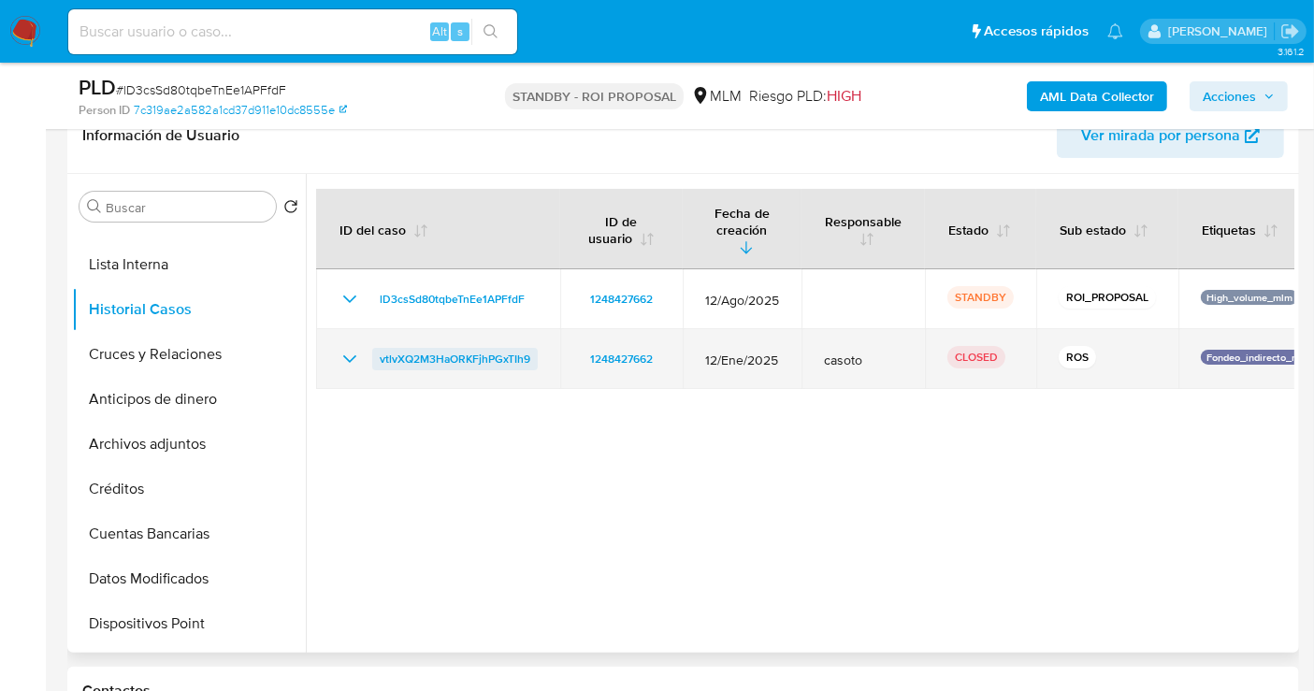
click at [413, 348] on span "vtlvXQ2M3HaORKFjhPGxTIh9" at bounding box center [455, 359] width 151 height 22
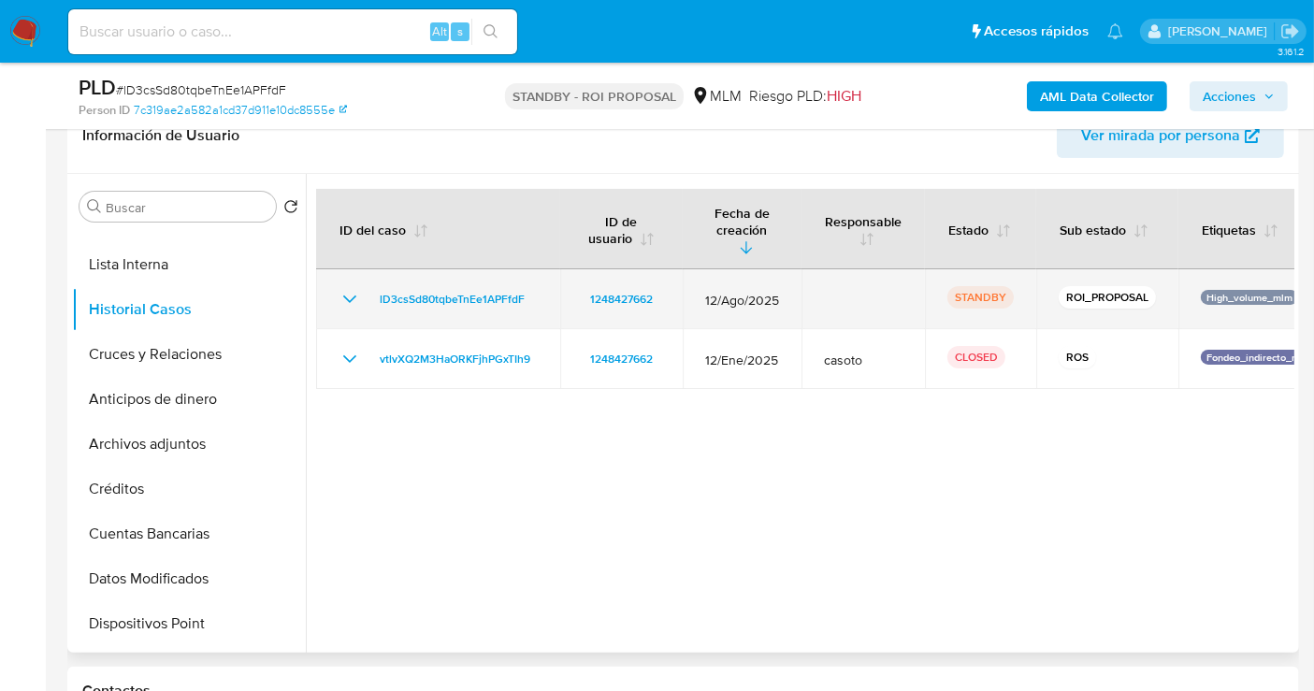
click at [339, 288] on icon "Mostrar/Ocultar" at bounding box center [350, 299] width 22 height 22
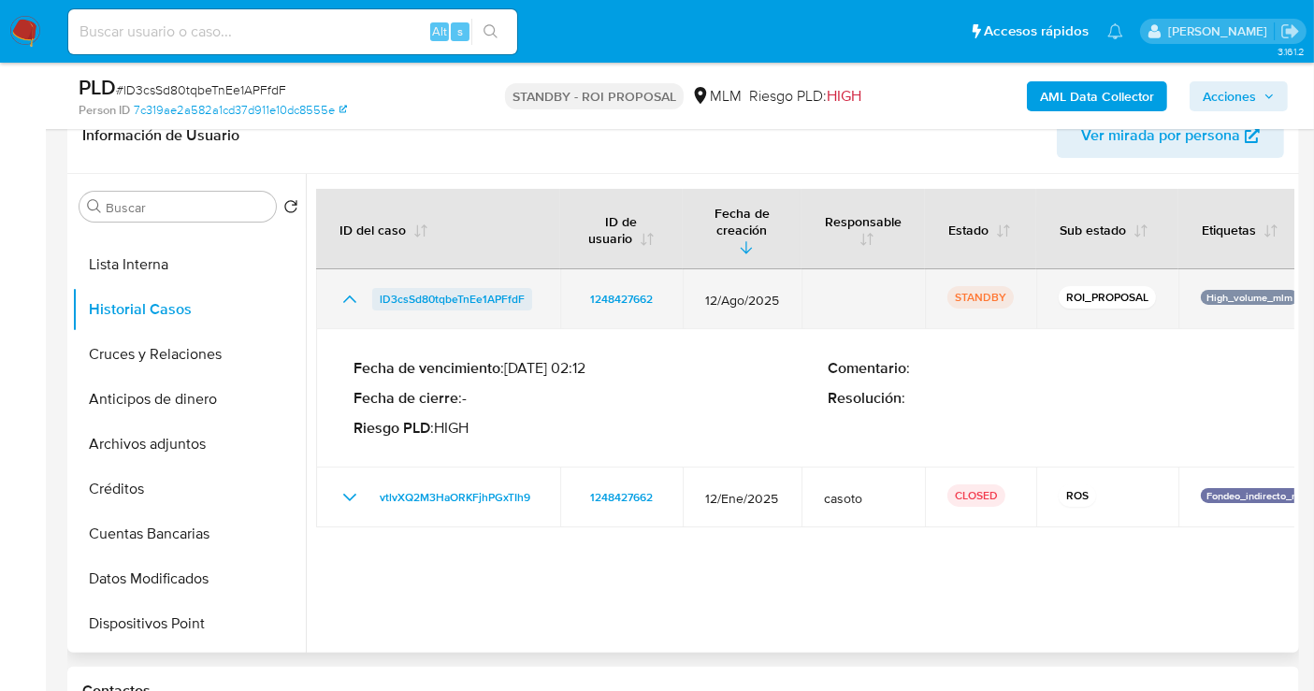
click at [442, 288] on span "lD3csSd80tqbeTnEe1APFfdF" at bounding box center [452, 299] width 145 height 22
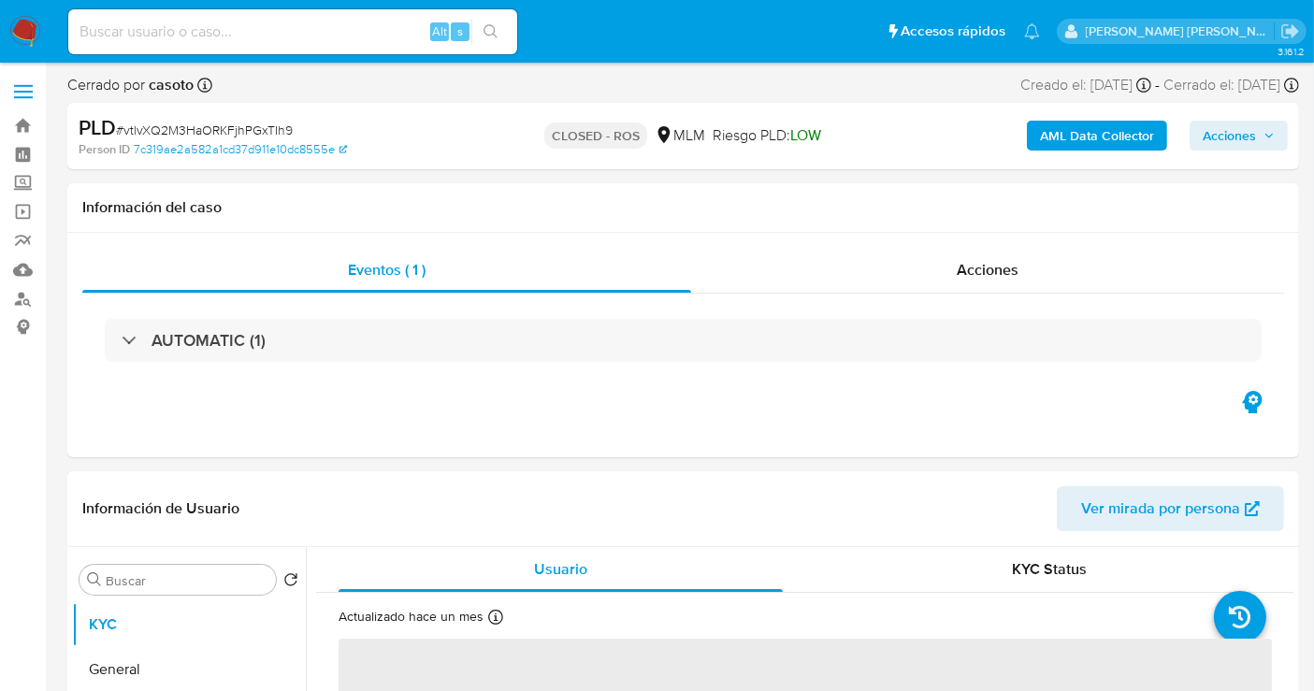
select select "10"
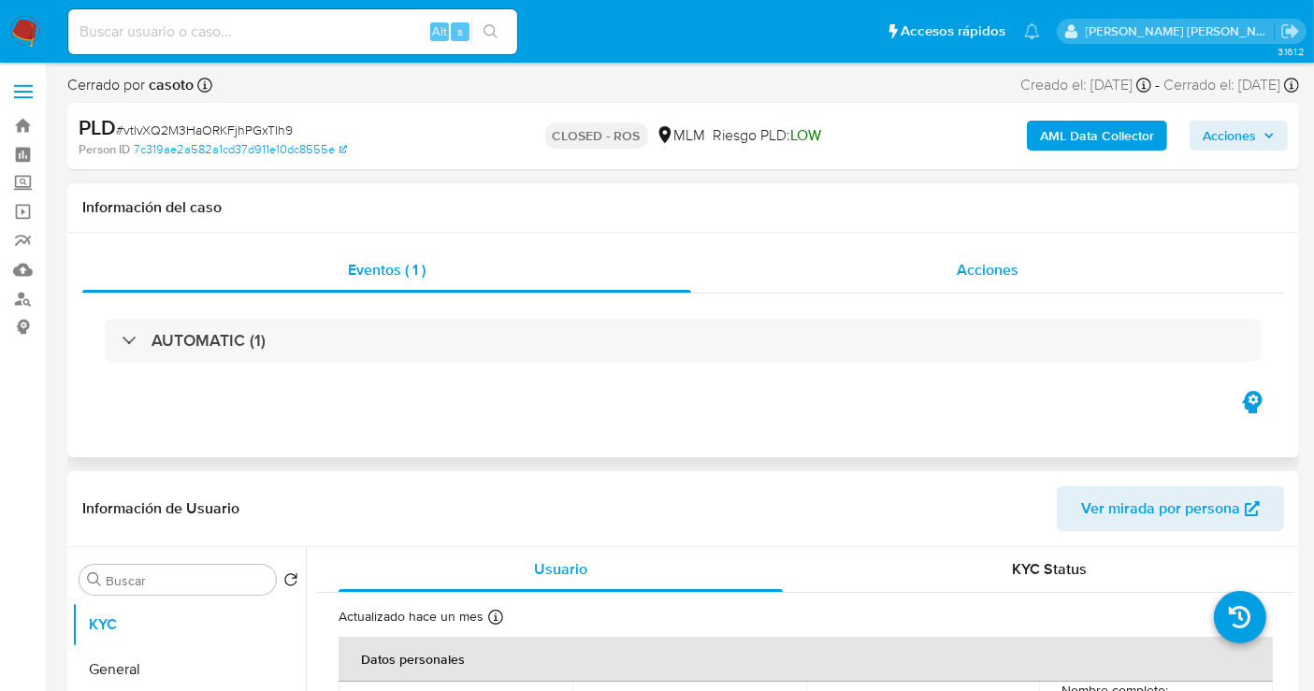
click at [962, 271] on span "Acciones" at bounding box center [988, 270] width 62 height 22
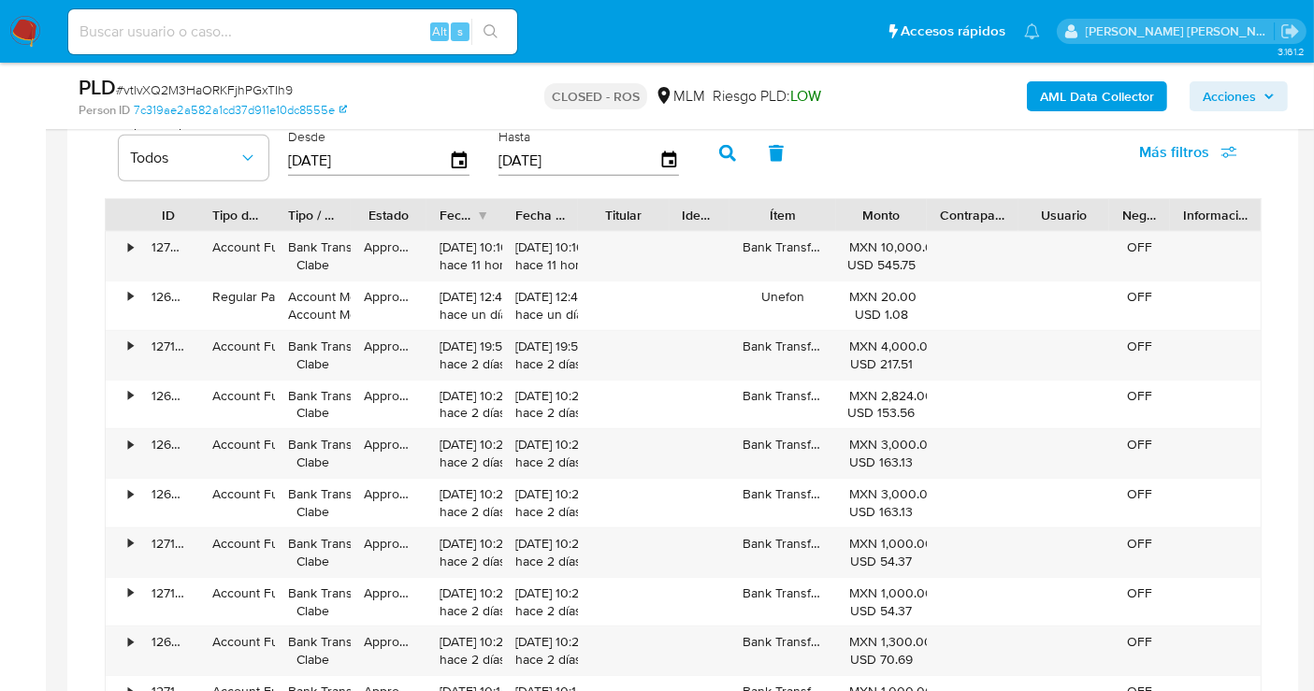
scroll to position [1312, 0]
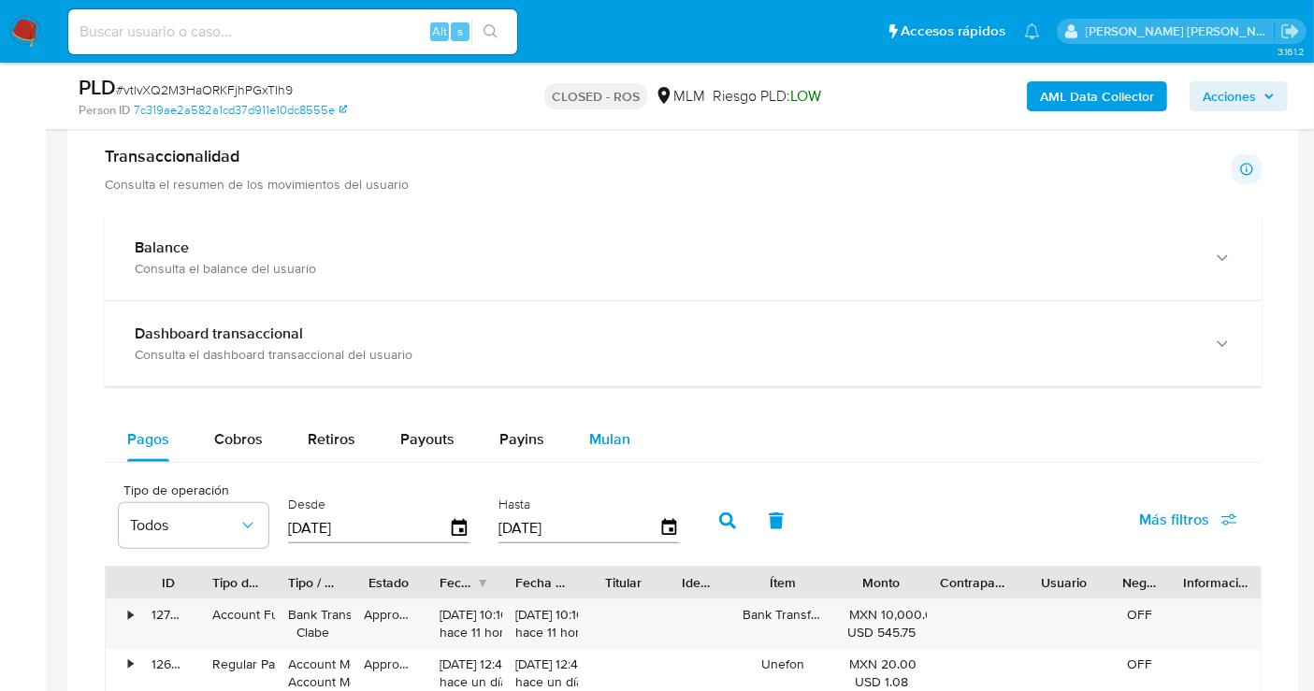
click at [599, 440] on span "Mulan" at bounding box center [609, 439] width 41 height 22
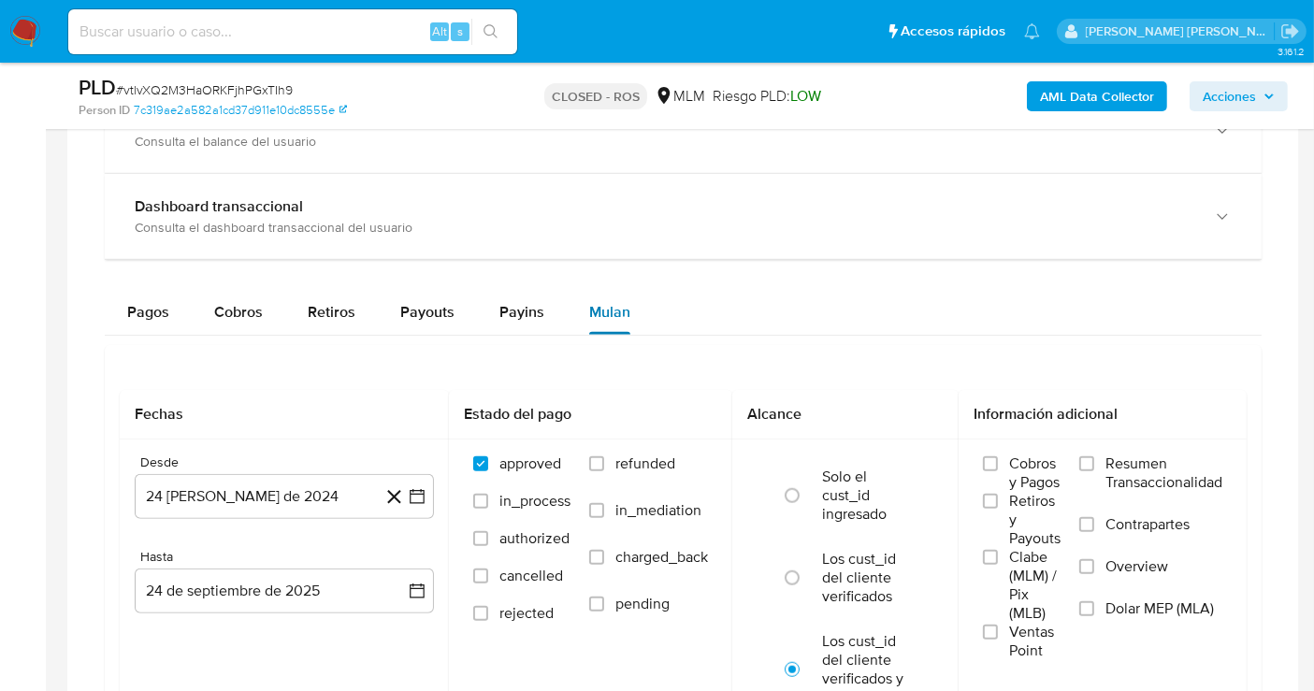
scroll to position [1624, 0]
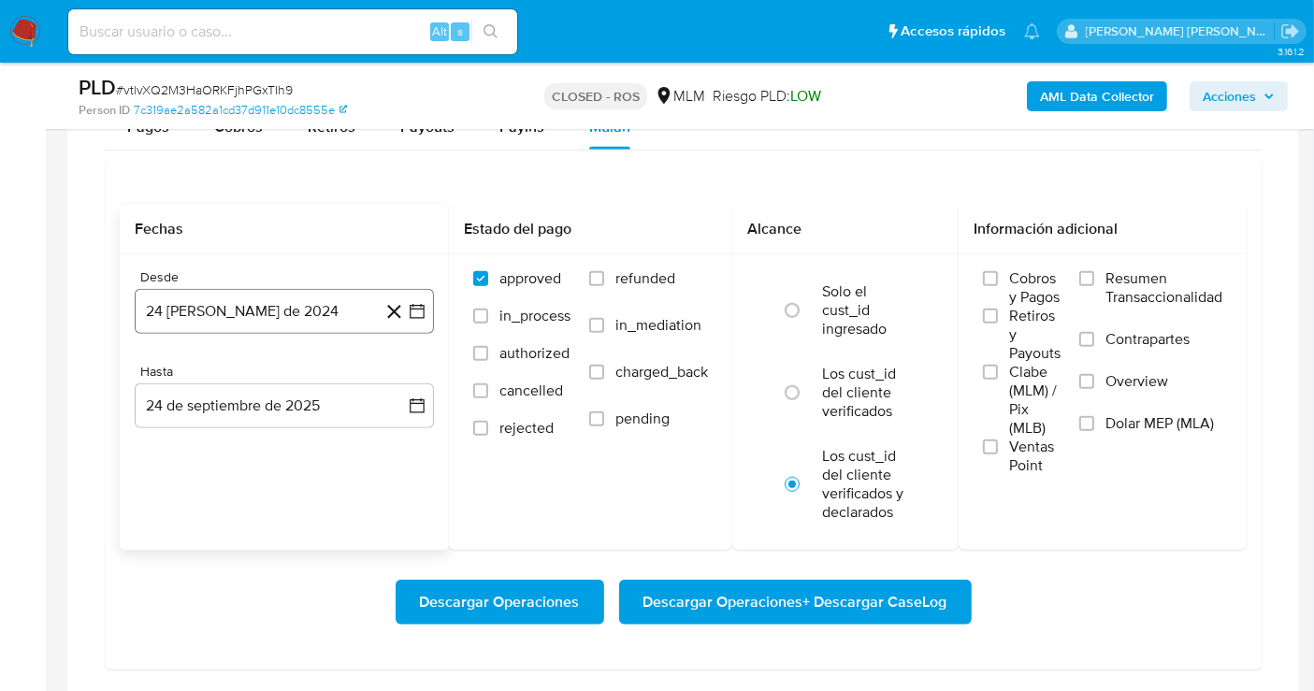
click at [259, 306] on button "24 de agosto de 2024" at bounding box center [284, 311] width 299 height 45
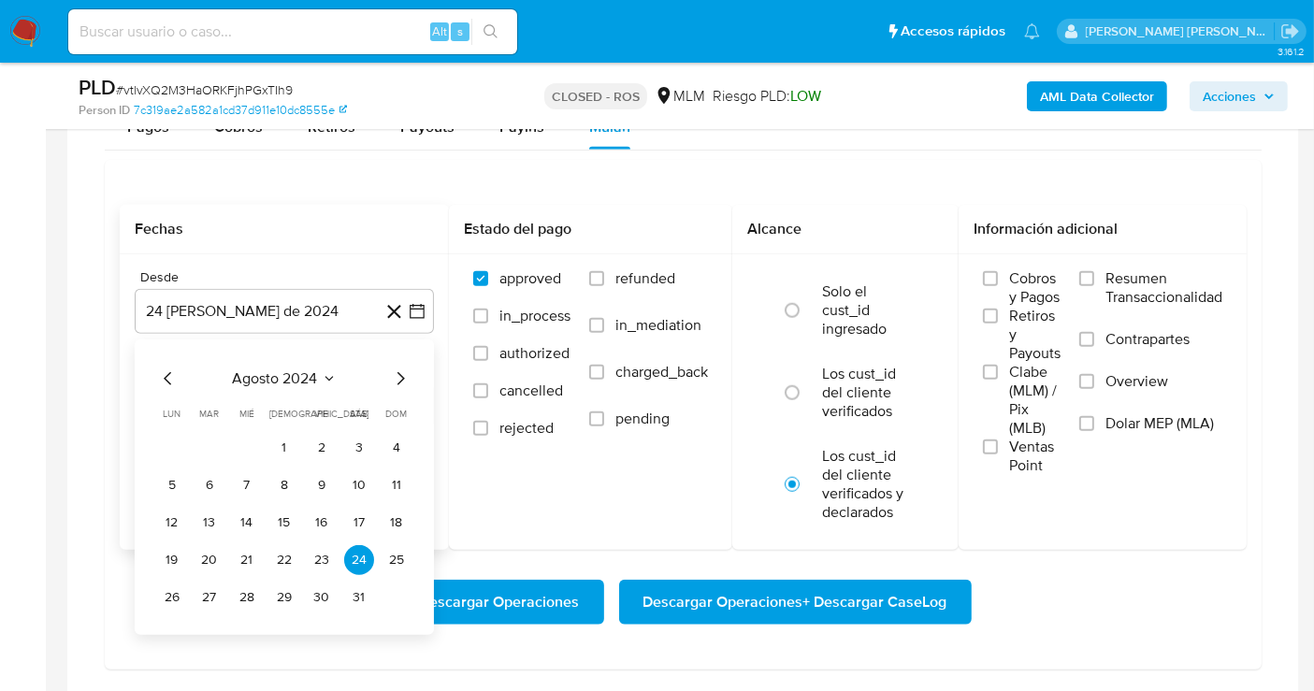
click at [403, 379] on icon "Mes siguiente" at bounding box center [400, 379] width 22 height 22
click at [388, 441] on button "1" at bounding box center [397, 448] width 30 height 30
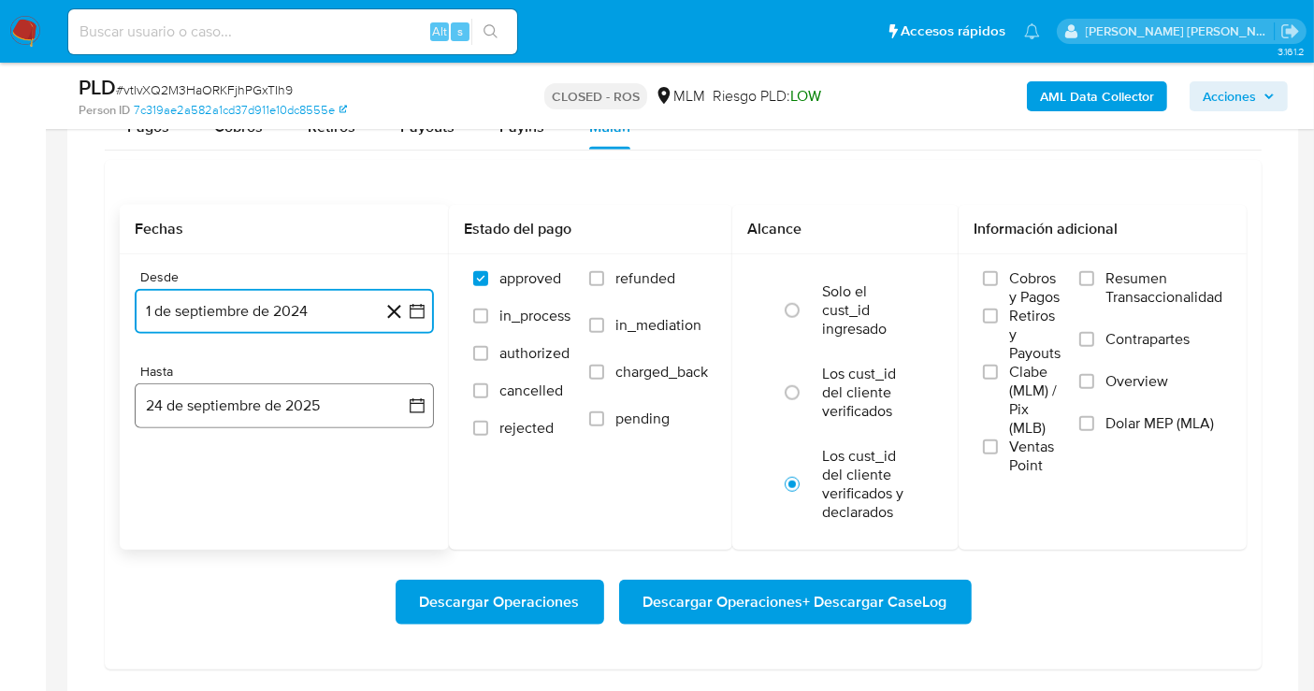
click at [373, 399] on button "24 de septiembre de 2025" at bounding box center [284, 406] width 299 height 45
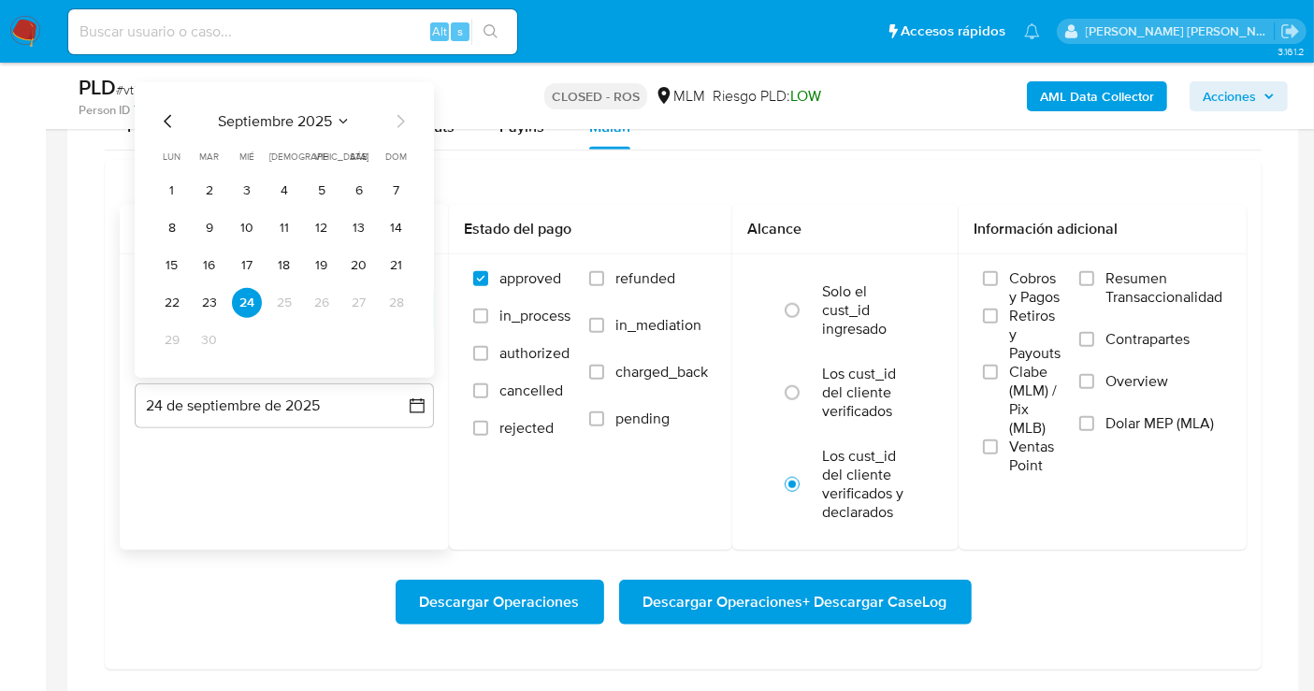
click at [168, 121] on icon "Mes anterior" at bounding box center [167, 121] width 7 height 13
click at [293, 334] on button "31" at bounding box center [284, 341] width 30 height 30
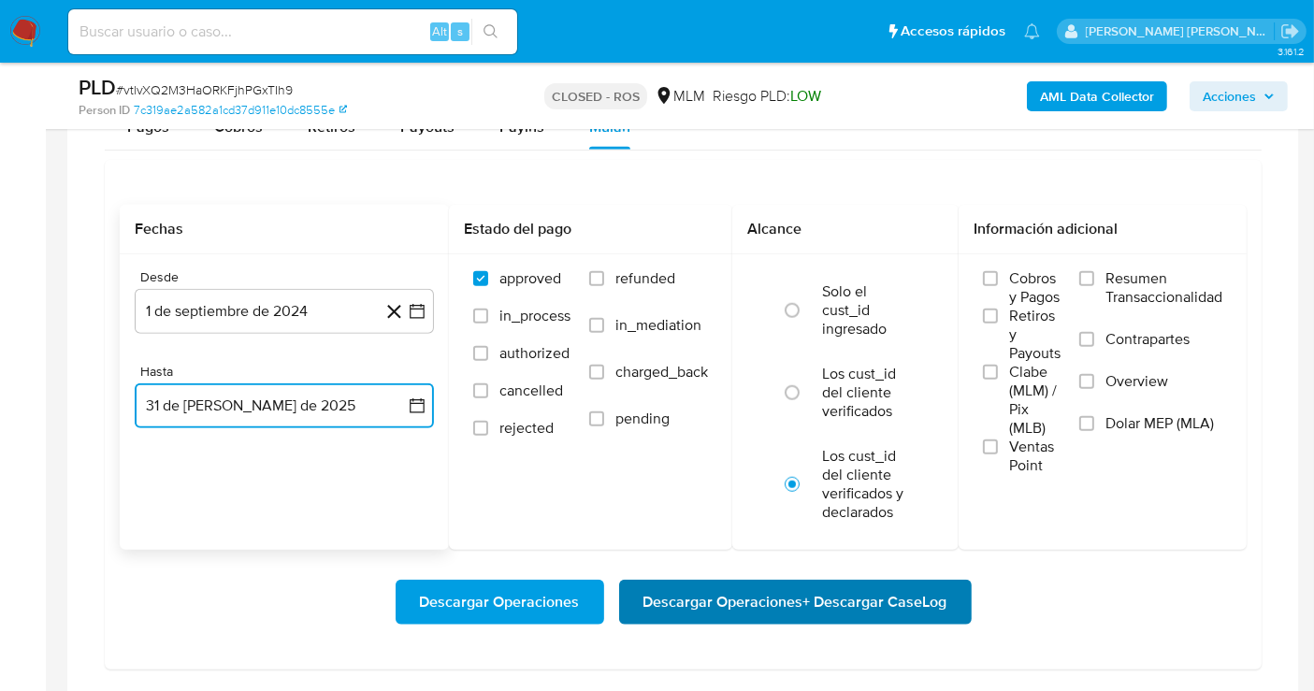
click at [743, 597] on span "Descargar Operaciones + Descargar CaseLog" at bounding box center [796, 602] width 304 height 41
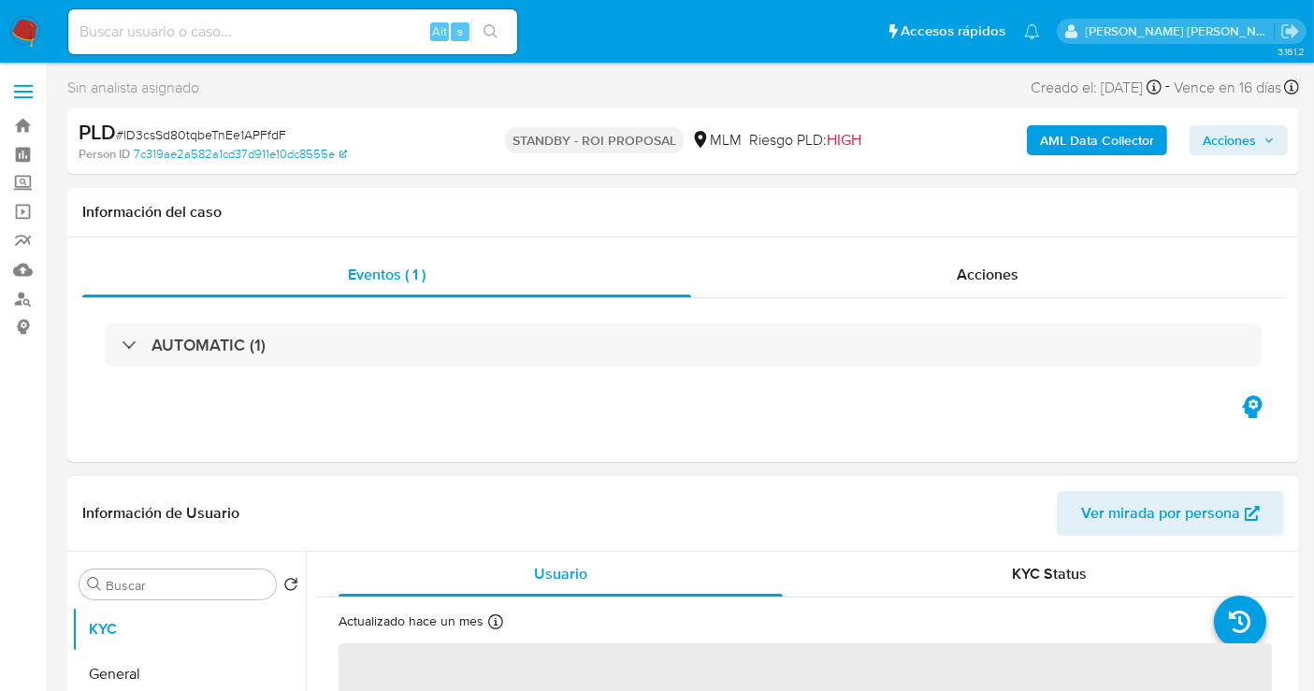
select select "10"
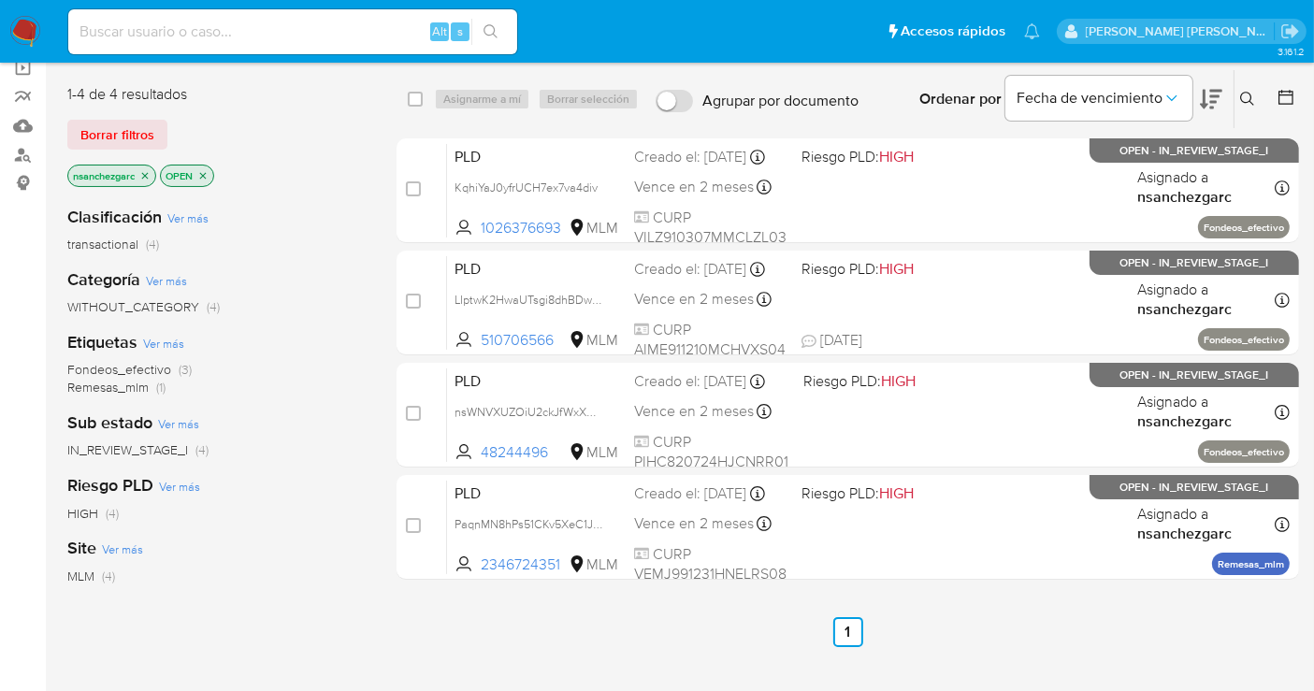
scroll to position [104, 0]
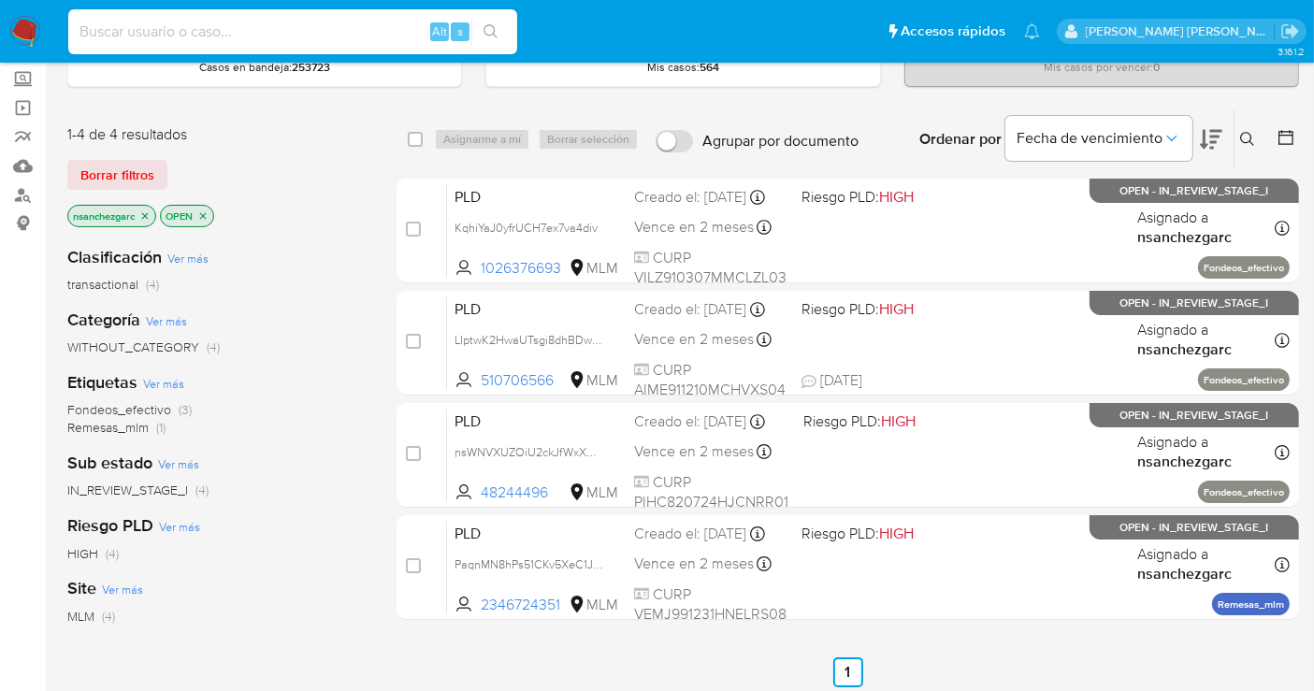
click at [225, 22] on input at bounding box center [292, 32] width 449 height 24
paste input "1248427662"
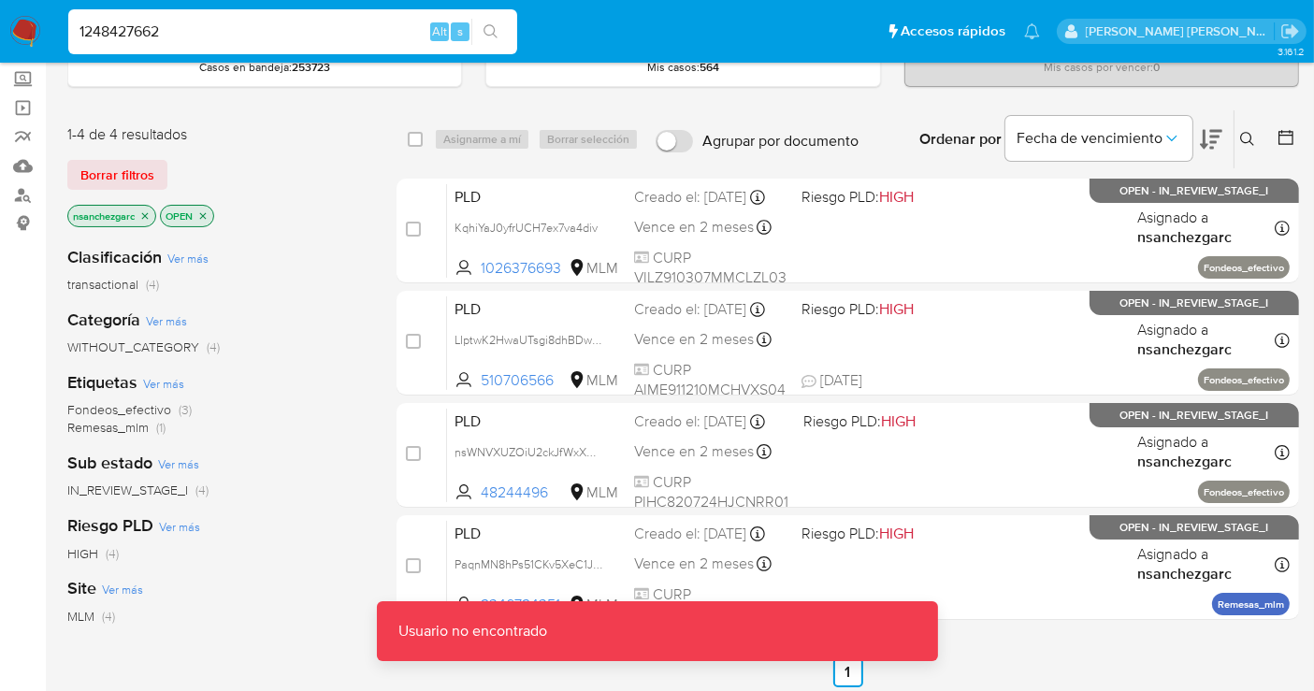
click at [219, 27] on input "1248427662" at bounding box center [292, 32] width 449 height 24
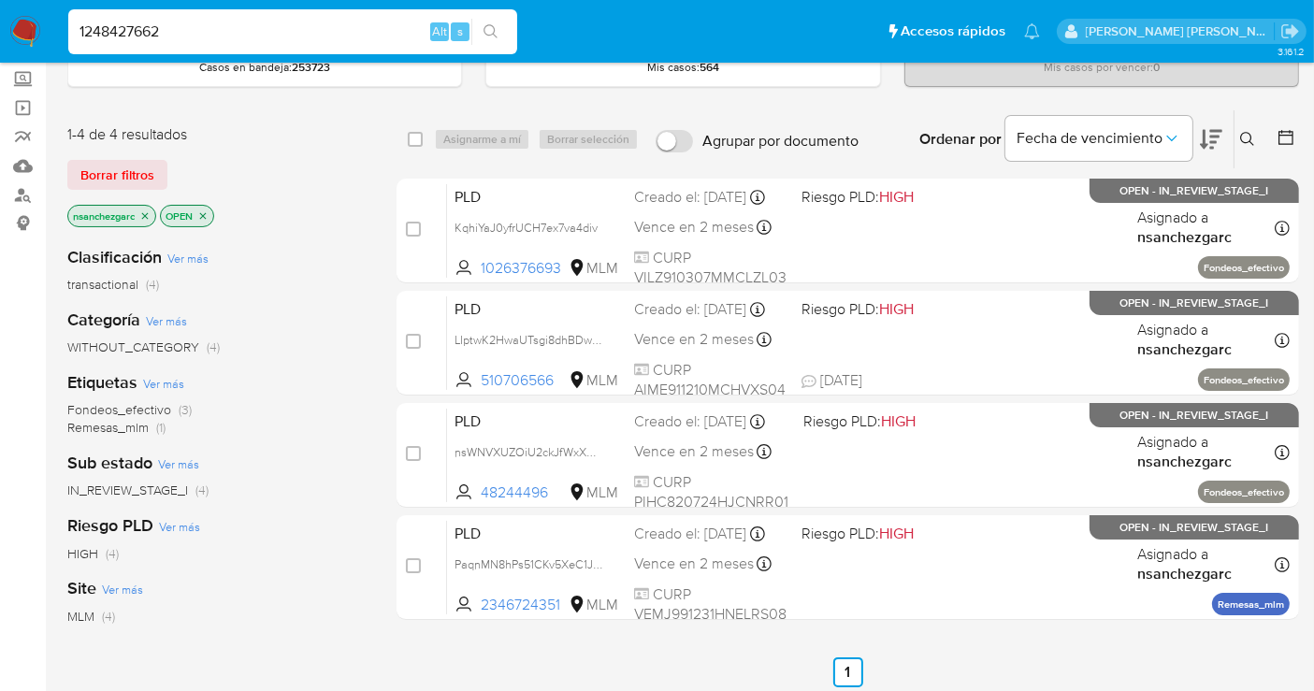
type input "1248427662"
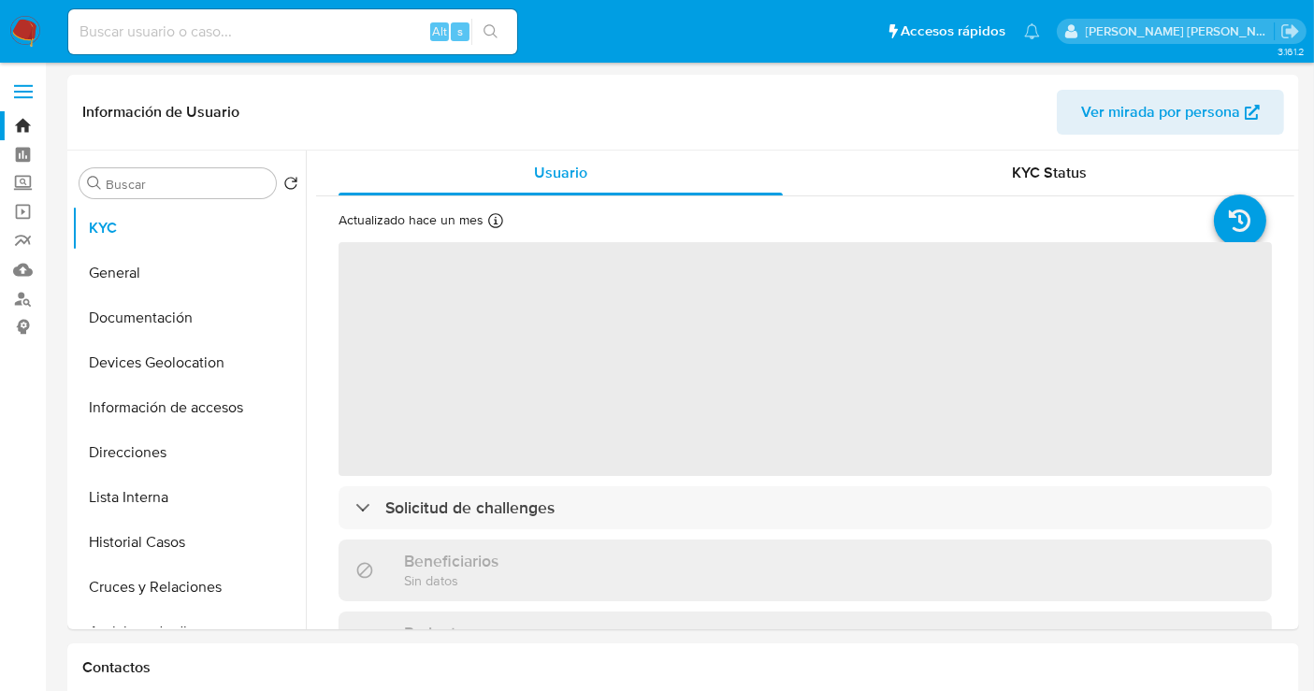
select select "10"
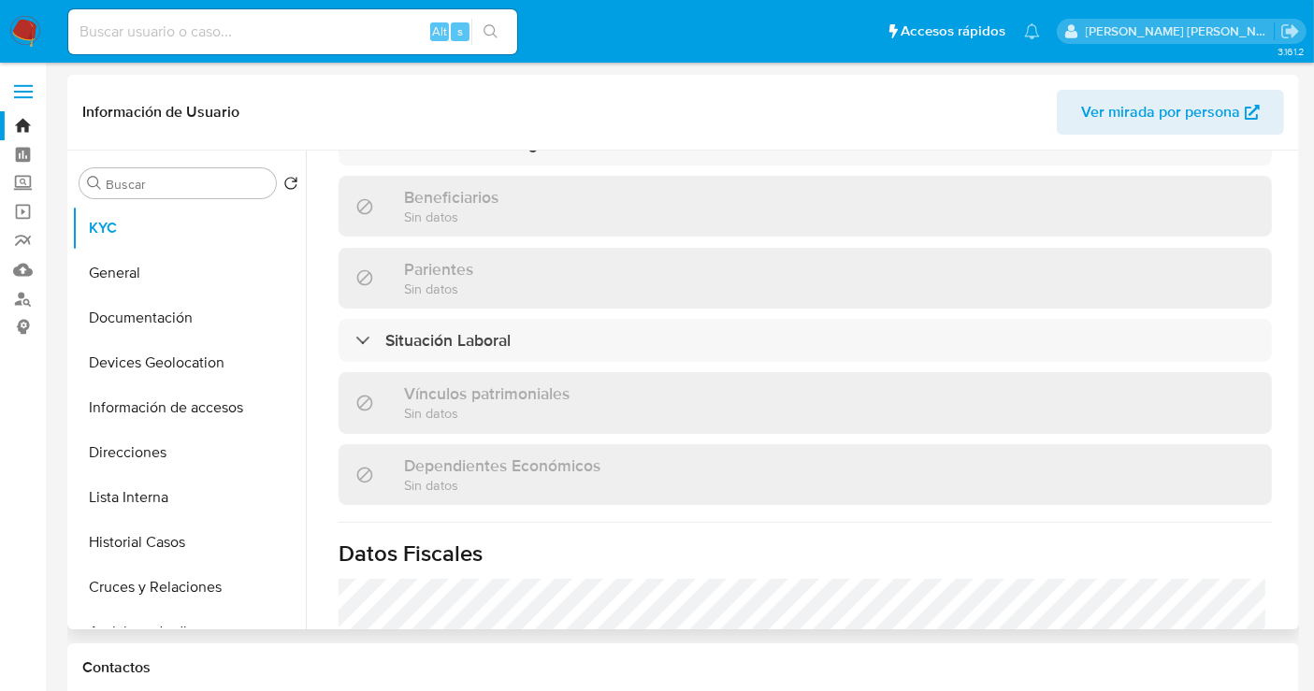
scroll to position [1168, 0]
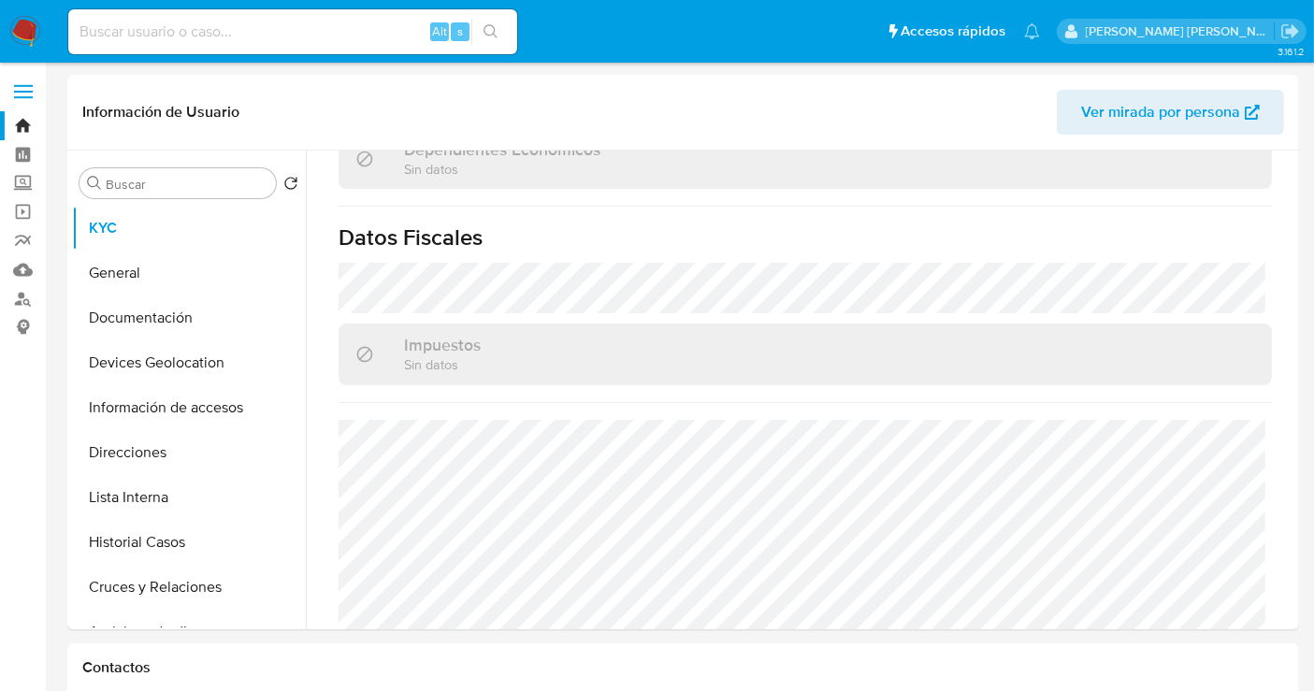
click at [25, 23] on img at bounding box center [25, 32] width 32 height 32
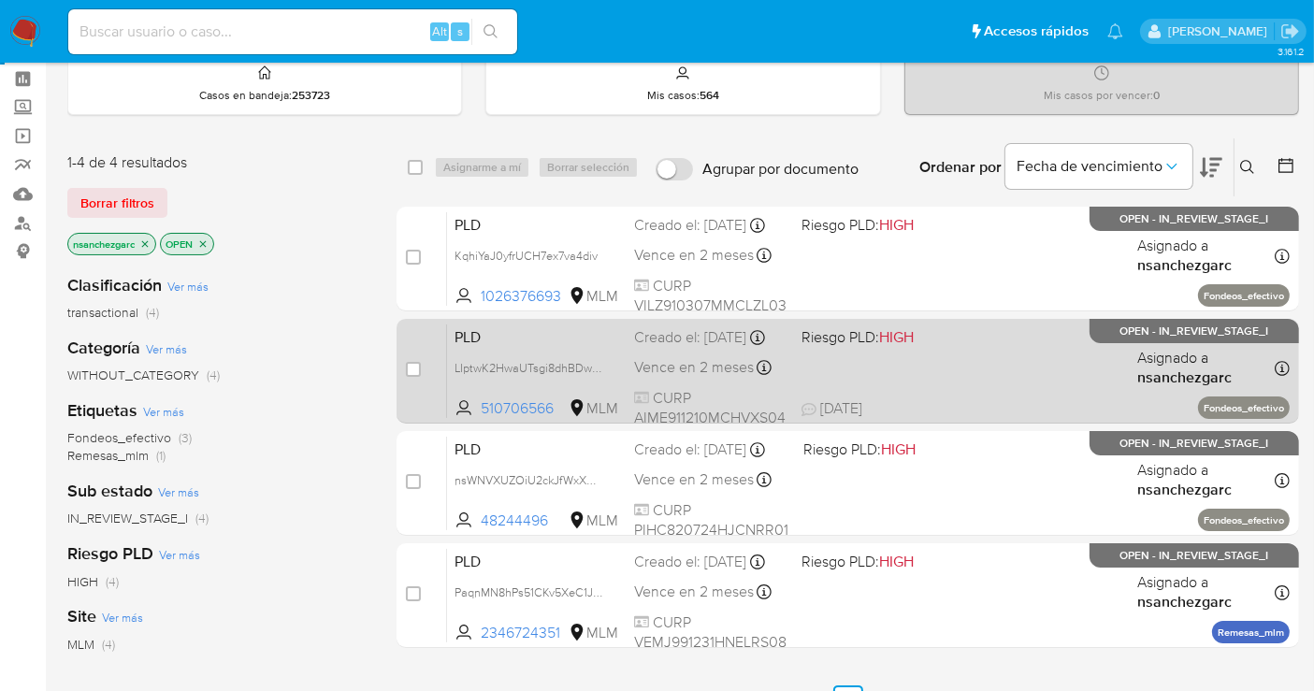
scroll to position [104, 0]
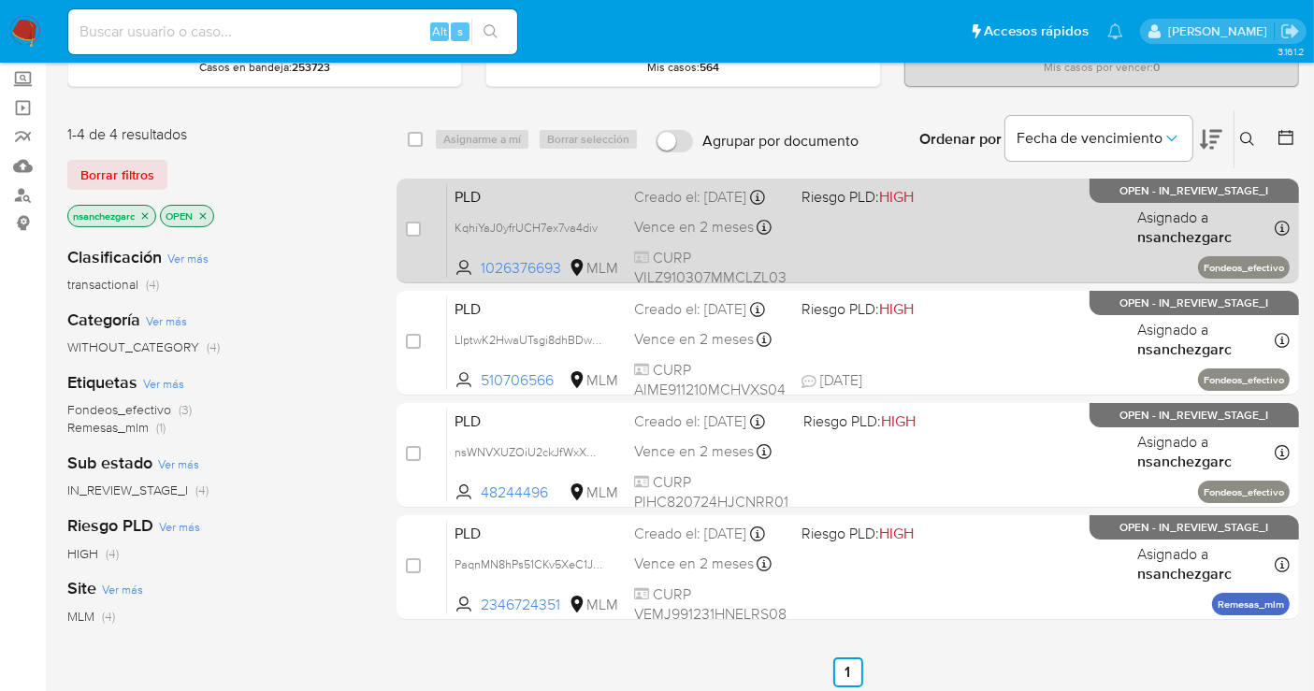
click at [660, 226] on div "PLD KqhiYaJ0yfrUCH7ex7va4div 1026376693 MLM Riesgo PLD: HIGH Creado el: [DATE] …" at bounding box center [868, 230] width 843 height 94
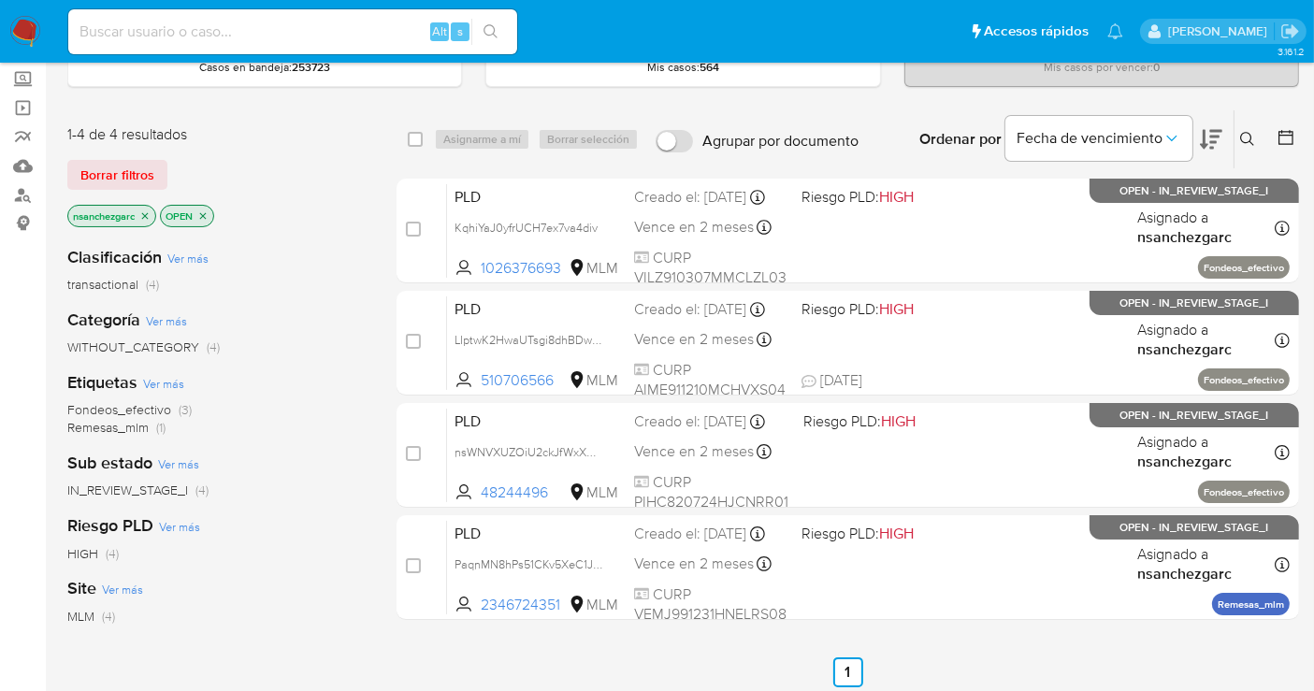
click at [23, 38] on img at bounding box center [25, 32] width 32 height 32
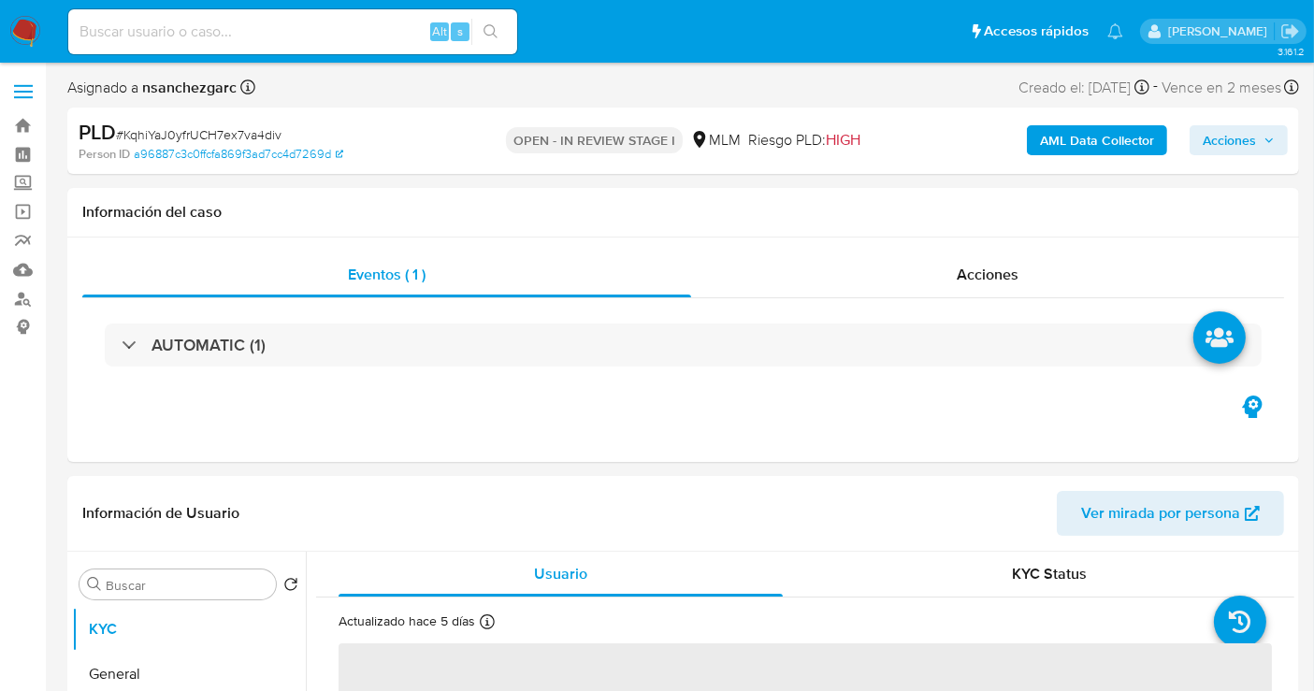
select select "10"
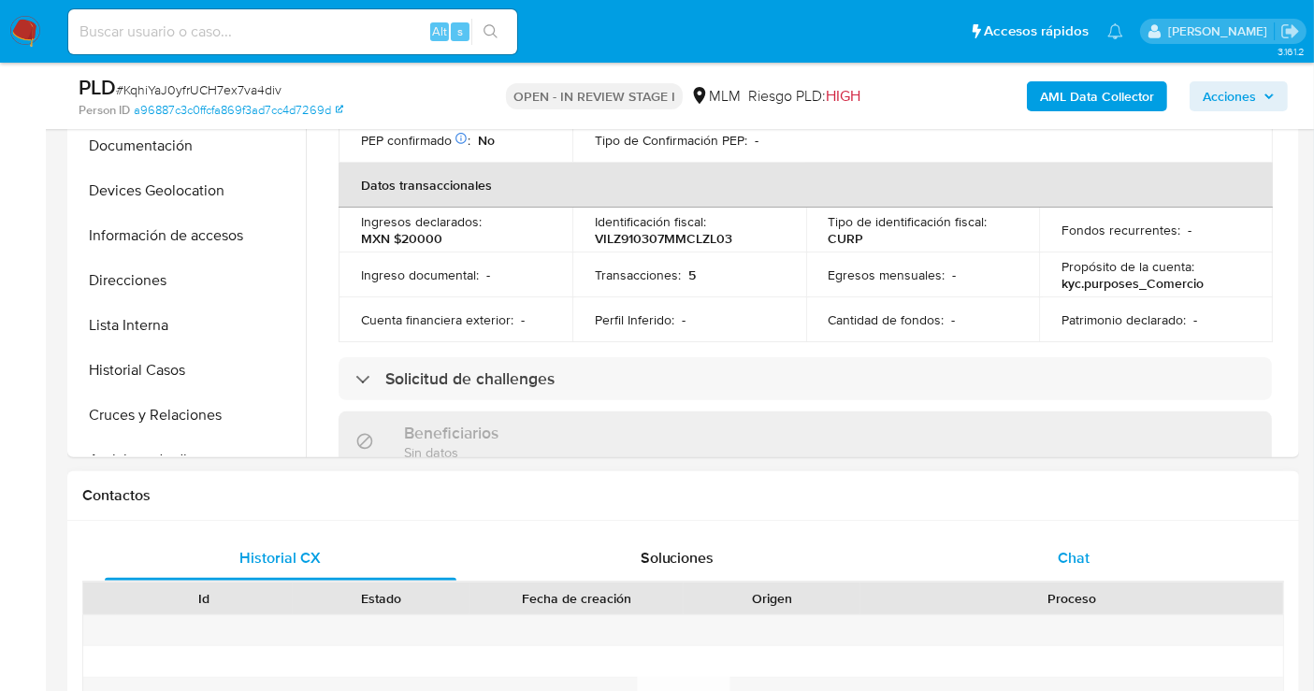
scroll to position [519, 0]
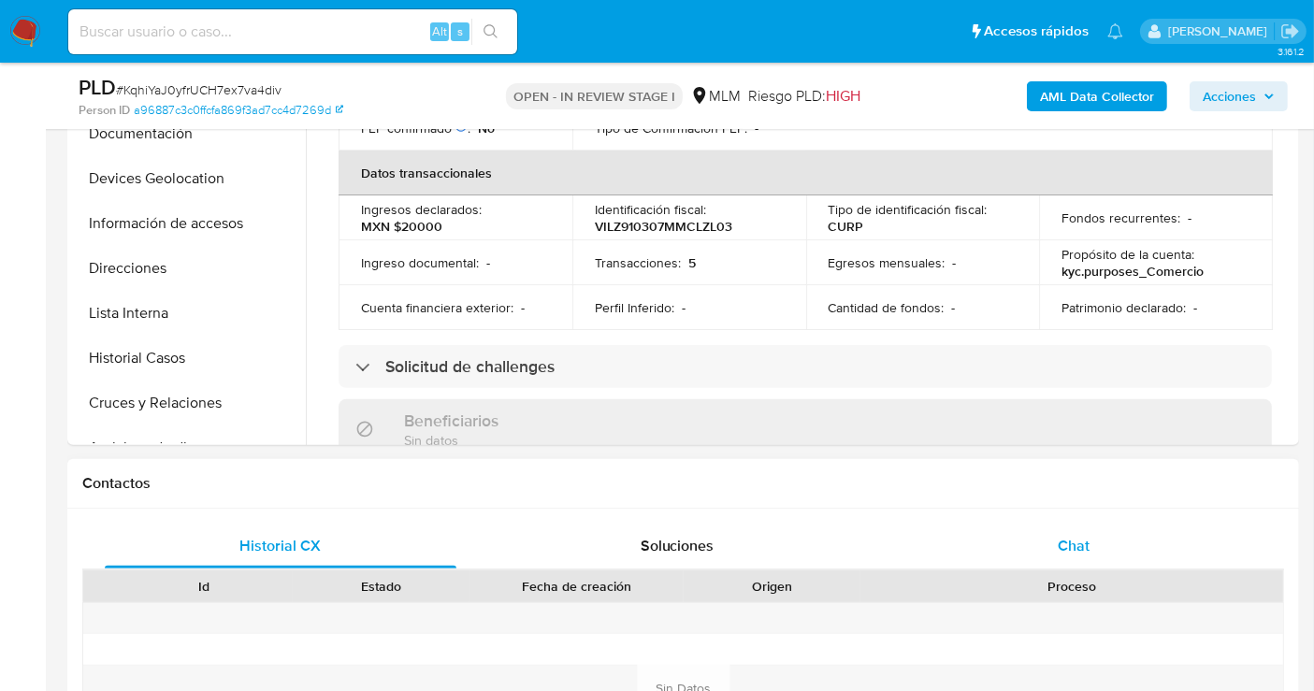
click at [1069, 553] on span "Chat" at bounding box center [1074, 546] width 32 height 22
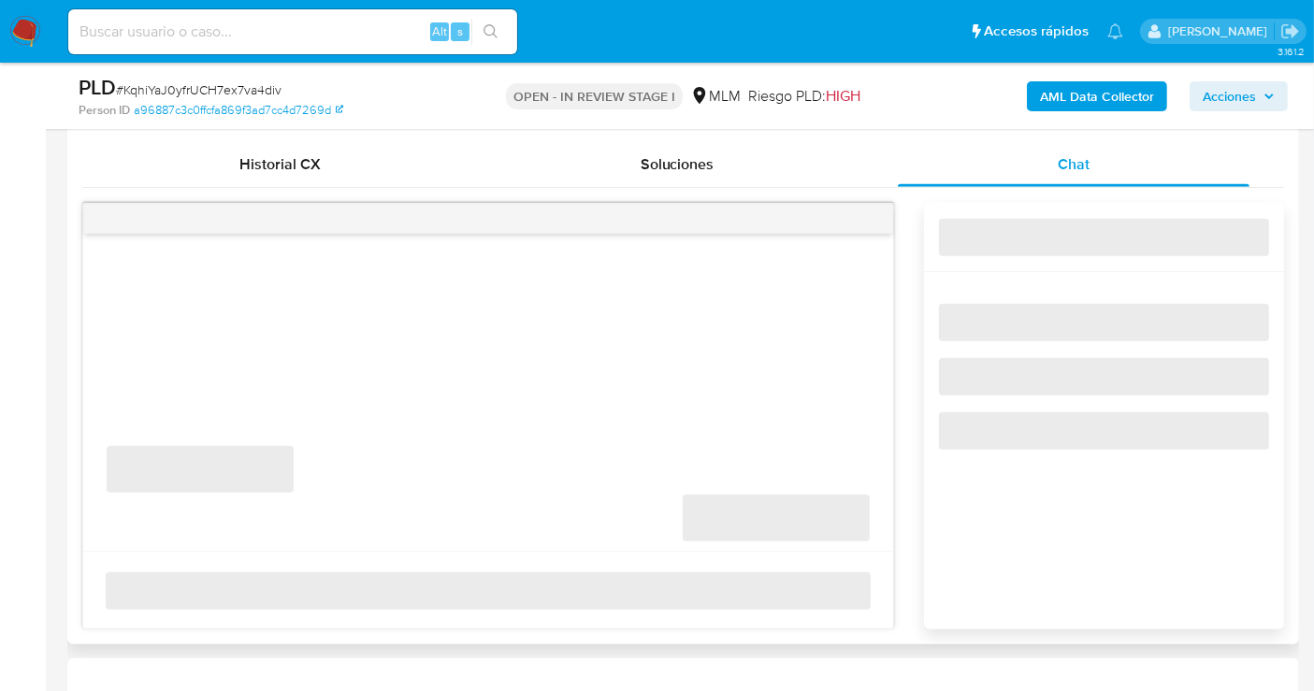
scroll to position [936, 0]
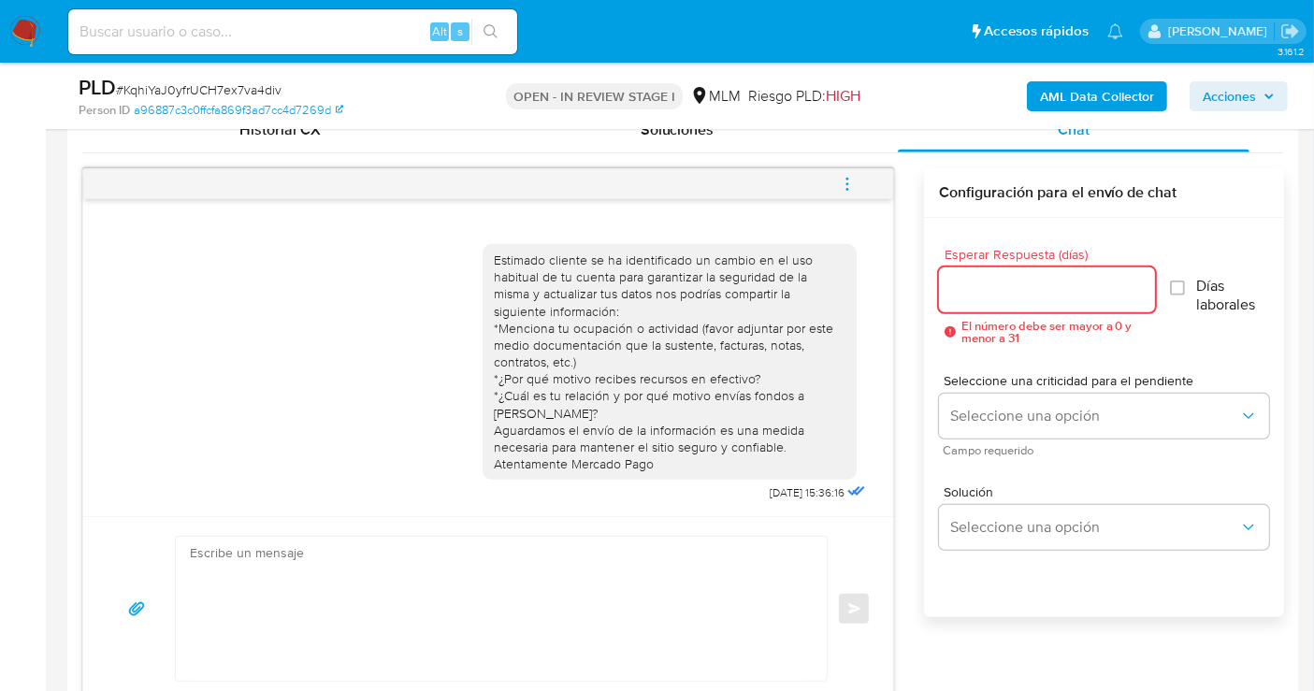
click at [1008, 292] on input "Esperar Respuesta (días)" at bounding box center [1047, 290] width 216 height 24
click at [849, 180] on icon "menu-action" at bounding box center [847, 184] width 17 height 17
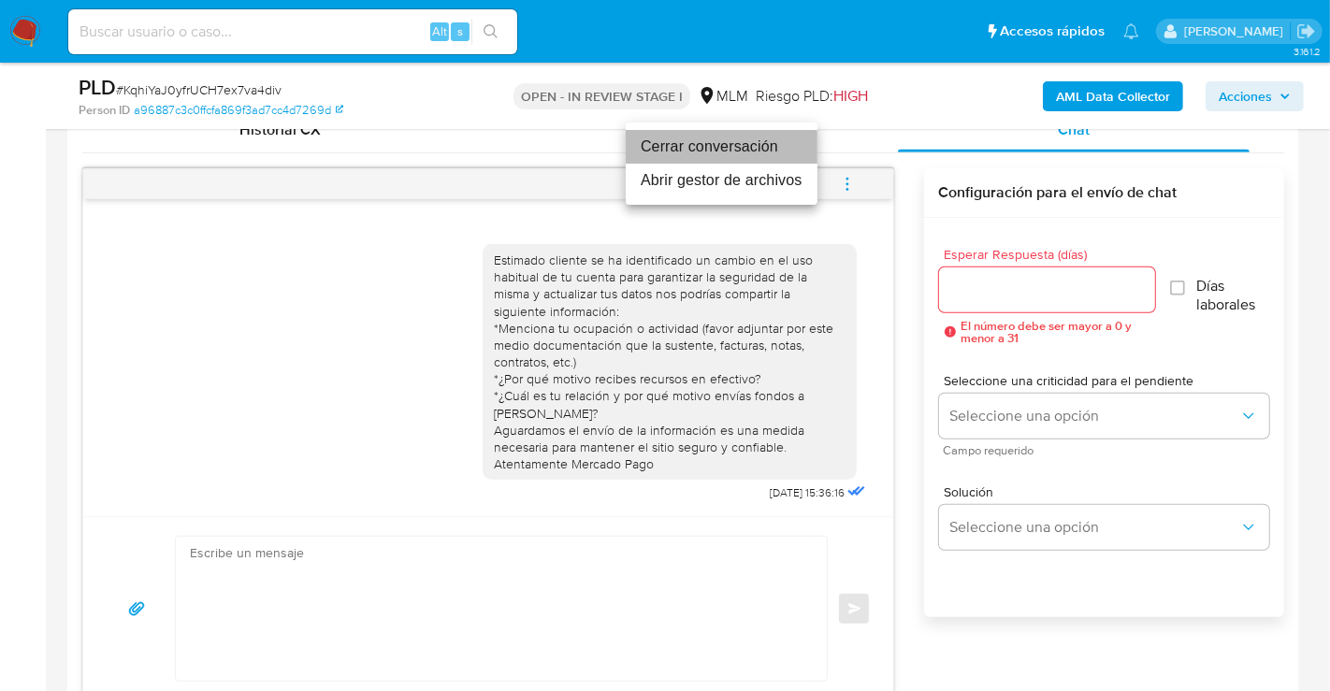
click at [677, 153] on li "Cerrar conversación" at bounding box center [722, 147] width 192 height 34
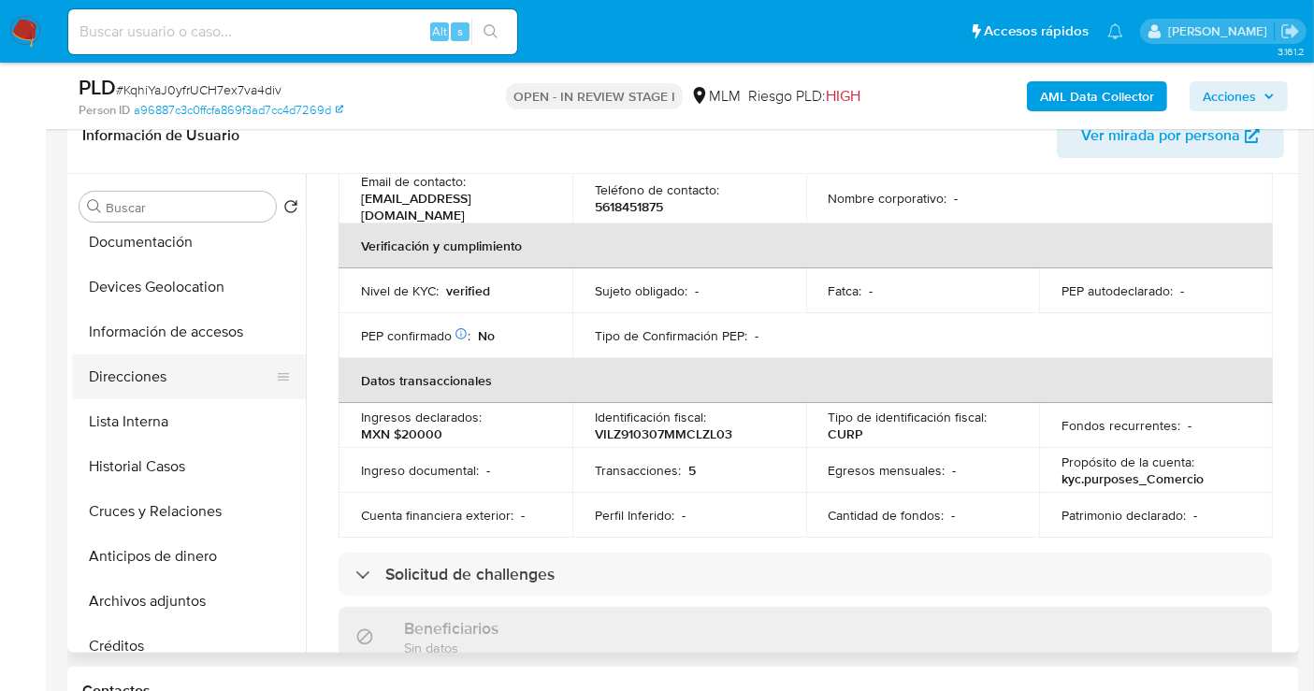
scroll to position [312, 0]
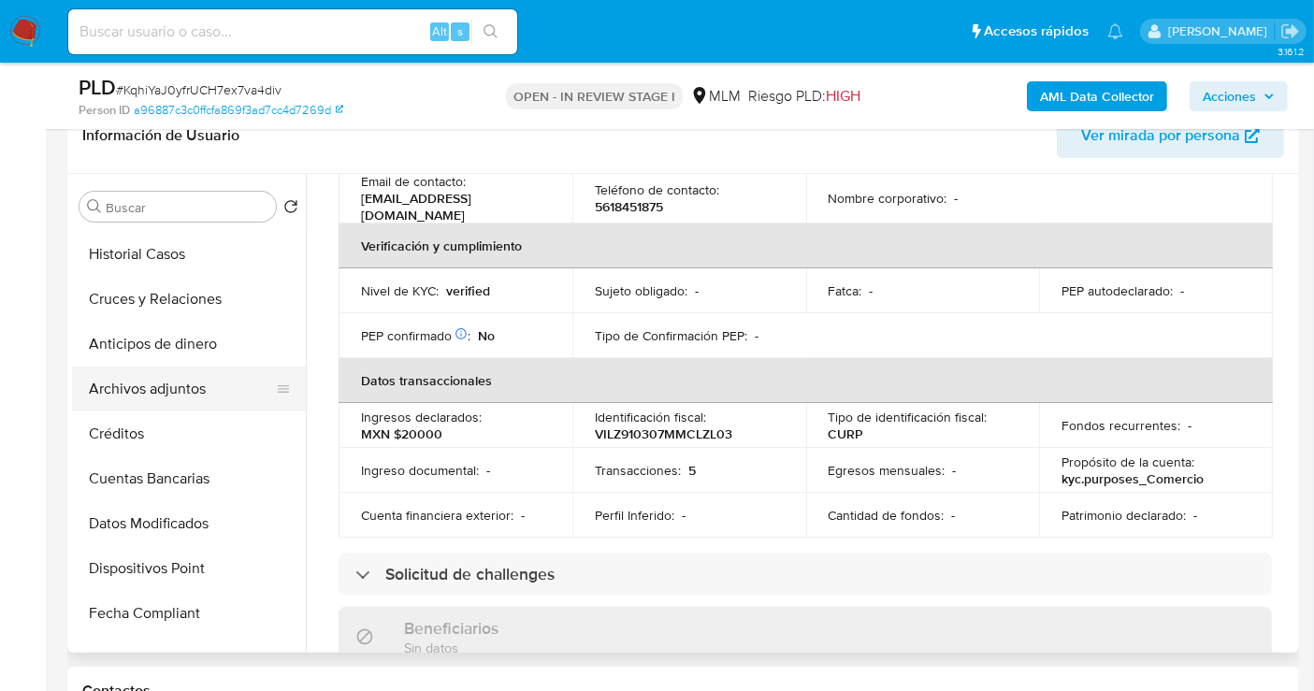
click at [169, 388] on button "Archivos adjuntos" at bounding box center [181, 389] width 219 height 45
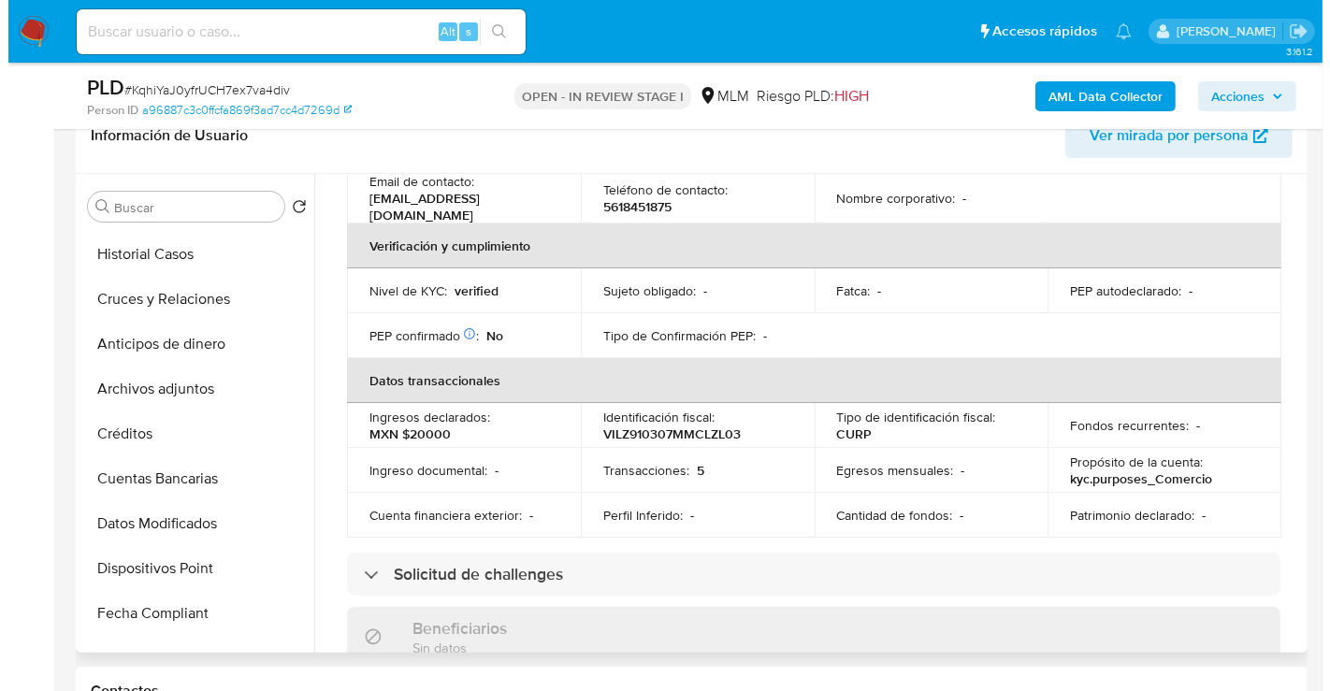
scroll to position [0, 0]
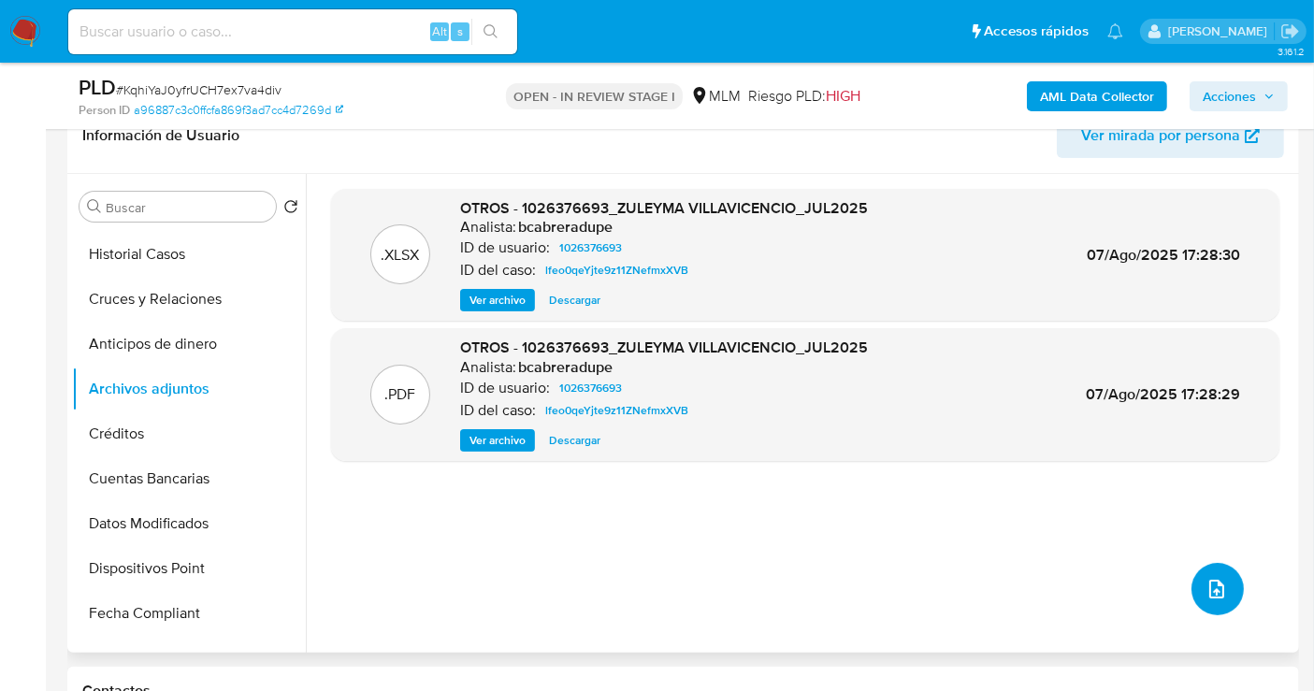
click at [1211, 598] on icon "upload-file" at bounding box center [1217, 589] width 22 height 22
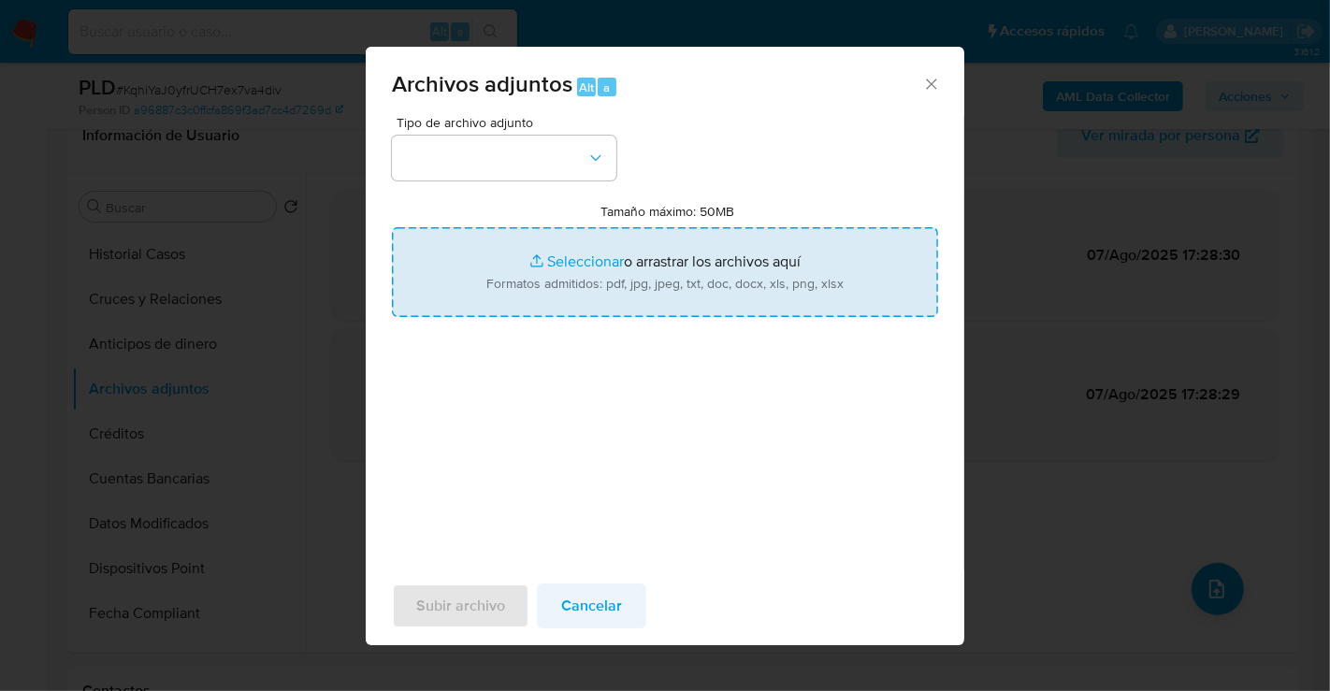
type input "C:\fakepath\1026376693_ZULEYMA CONCEPCION VILLAVICENCIO LOZANO_SEP25.xlsx"
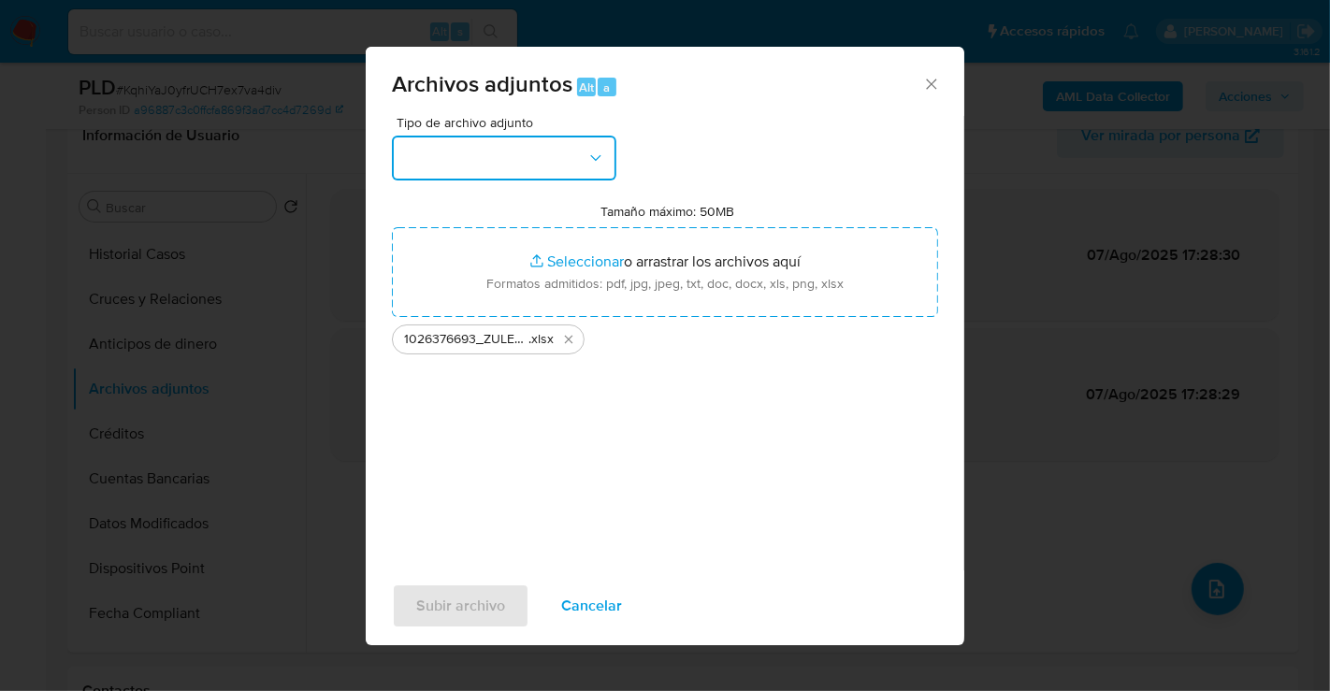
click at [478, 172] on button "button" at bounding box center [504, 158] width 225 height 45
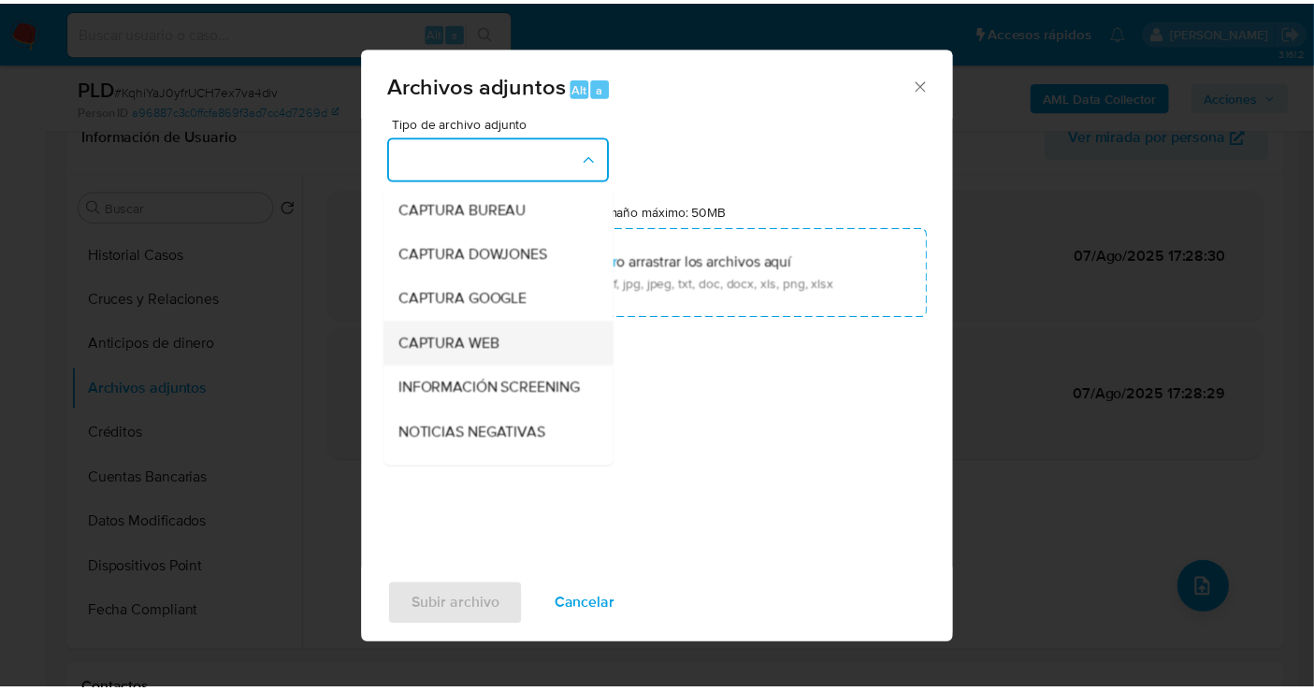
scroll to position [208, 0]
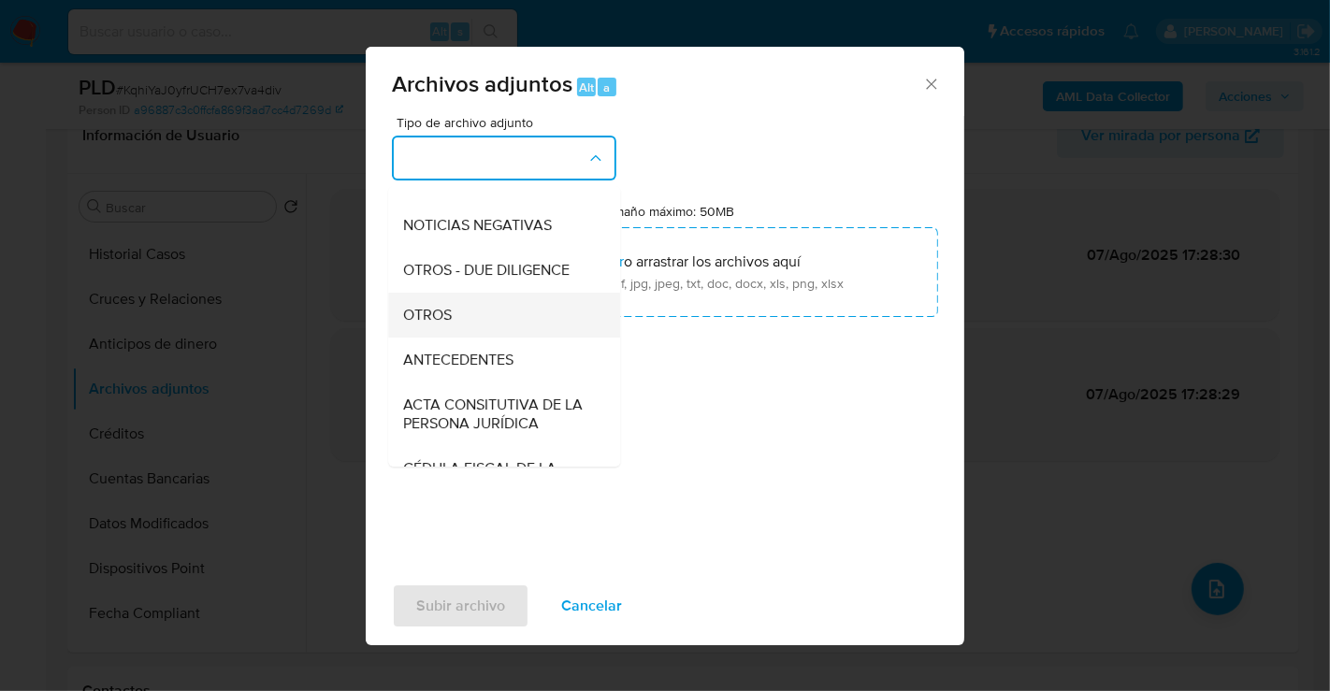
click at [440, 325] on span "OTROS" at bounding box center [427, 315] width 49 height 19
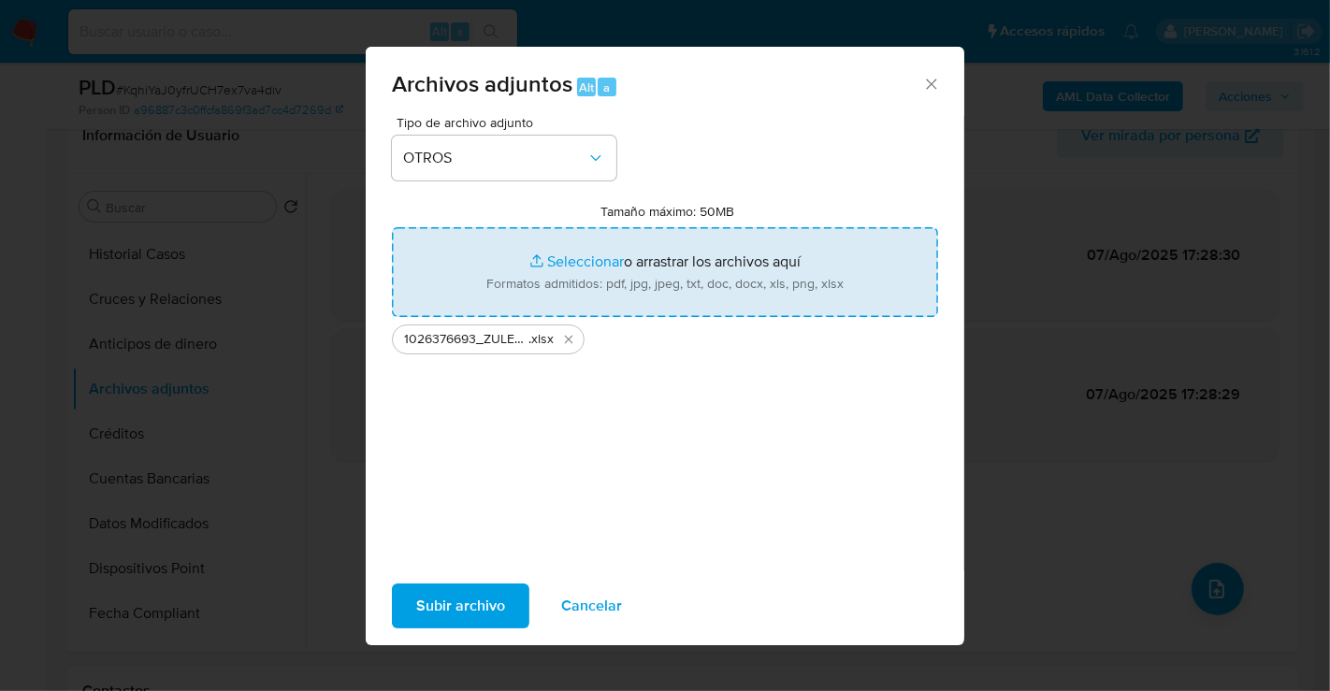
type input "C:\fakepath\1026376693_ZULEYMA CONCEPCION VILLAVICENCIO LOZANO_SEP25.pdf"
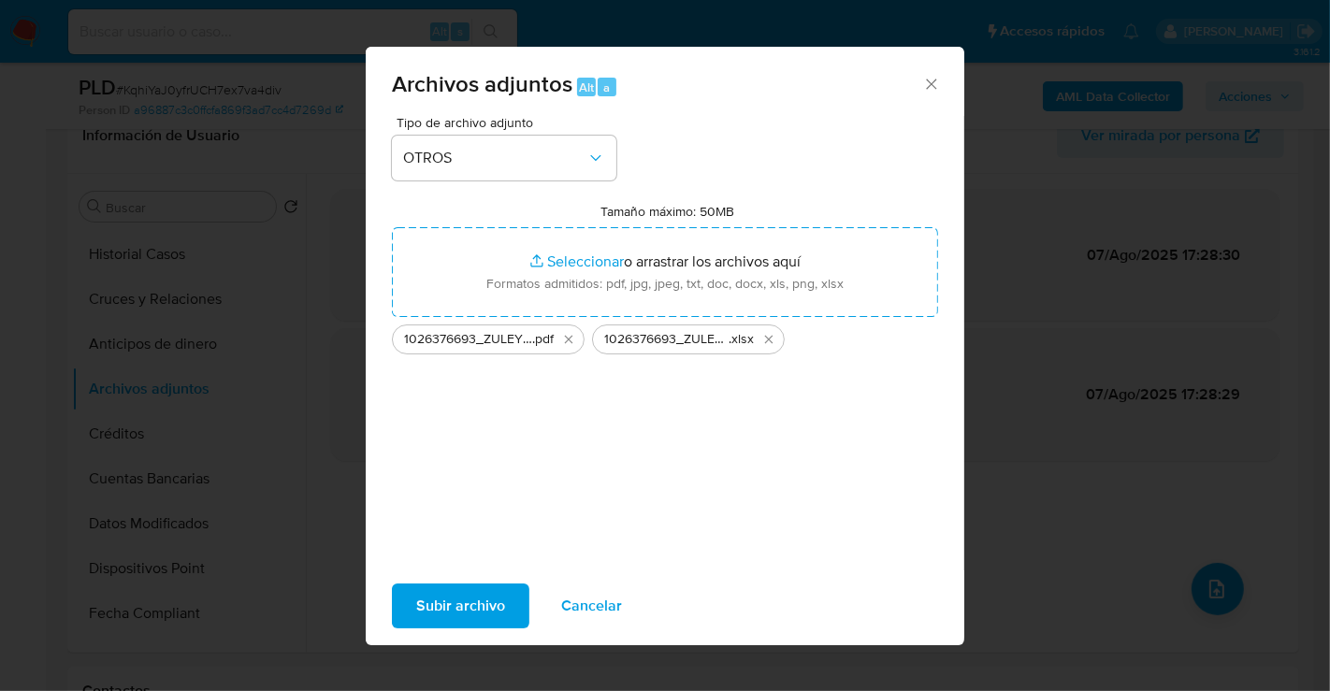
click at [459, 610] on span "Subir archivo" at bounding box center [460, 606] width 89 height 41
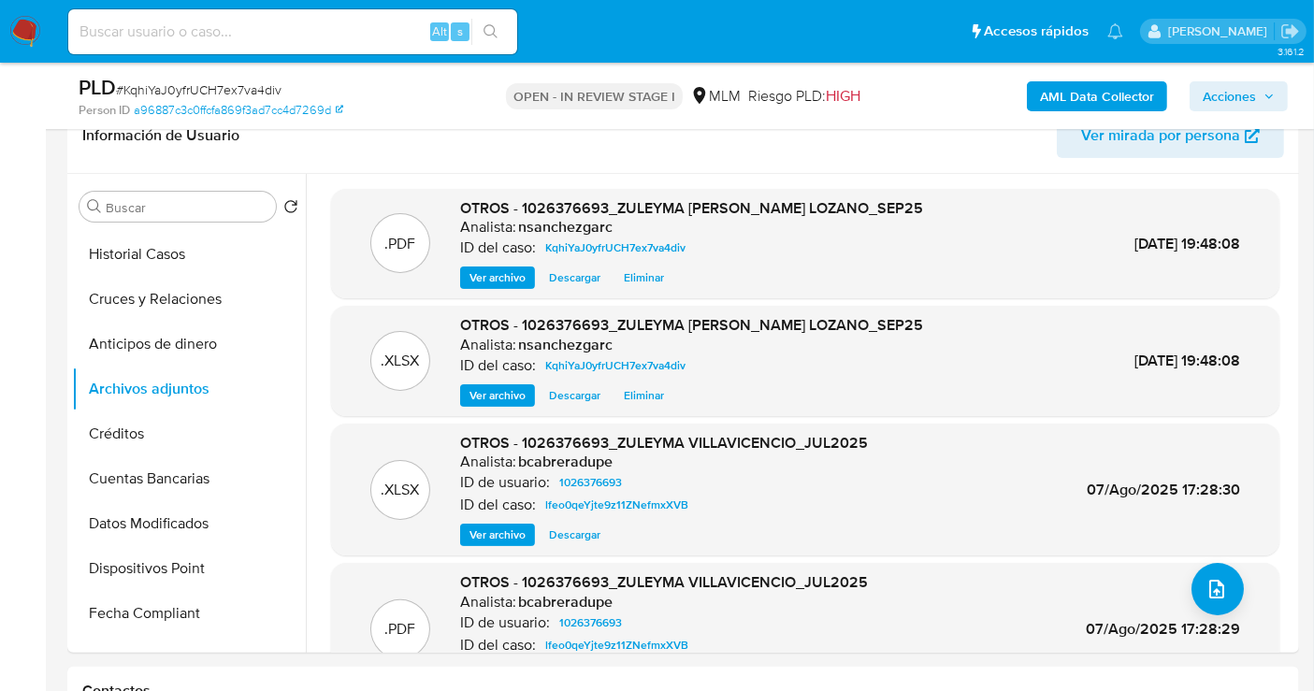
click at [1229, 93] on span "Acciones" at bounding box center [1229, 96] width 53 height 30
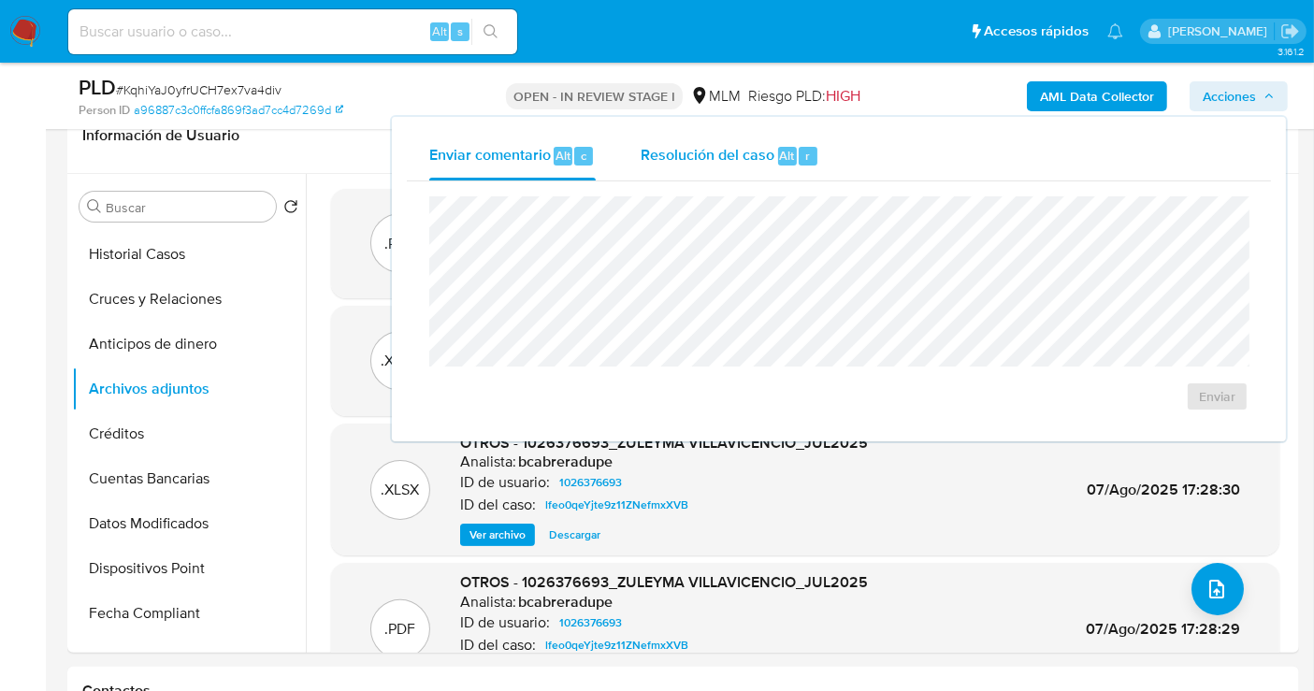
click at [662, 159] on span "Resolución del caso" at bounding box center [708, 155] width 134 height 22
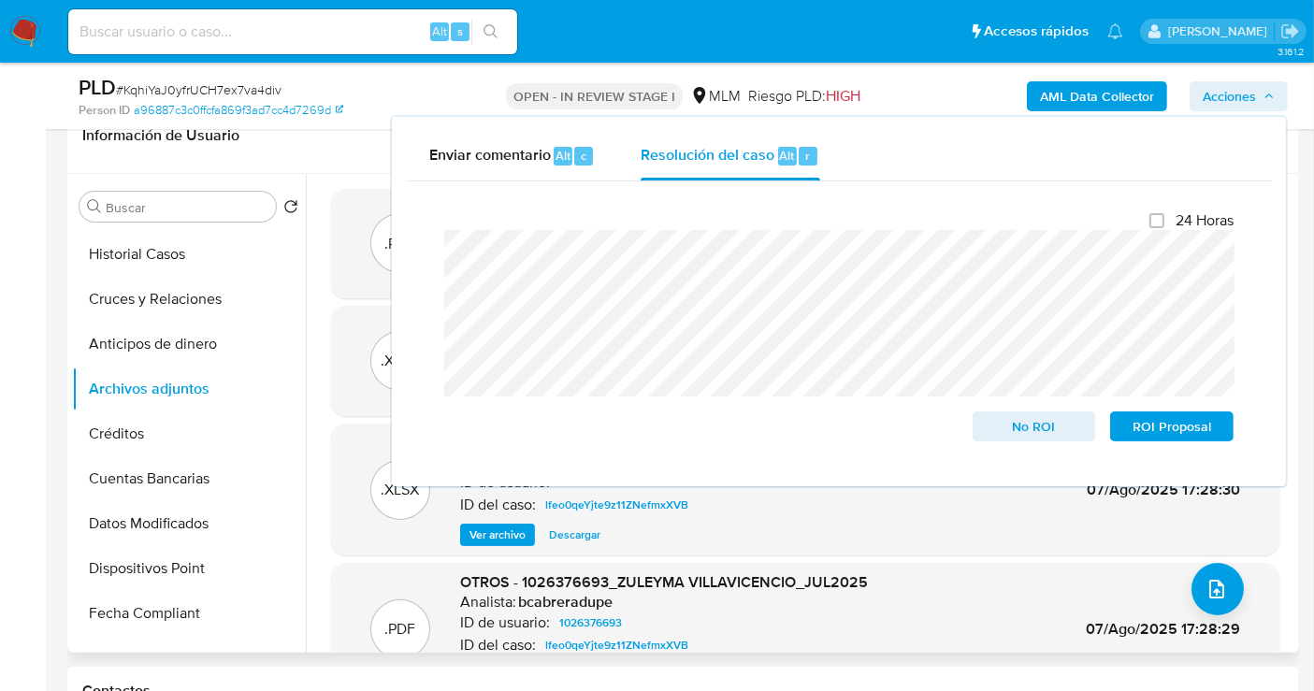
click at [353, 529] on div ".XLSX OTROS - 1026376693_ZULEYMA VILLAVICENCIO_JUL2025 Analista: bcabreradupe I…" at bounding box center [806, 490] width 930 height 114
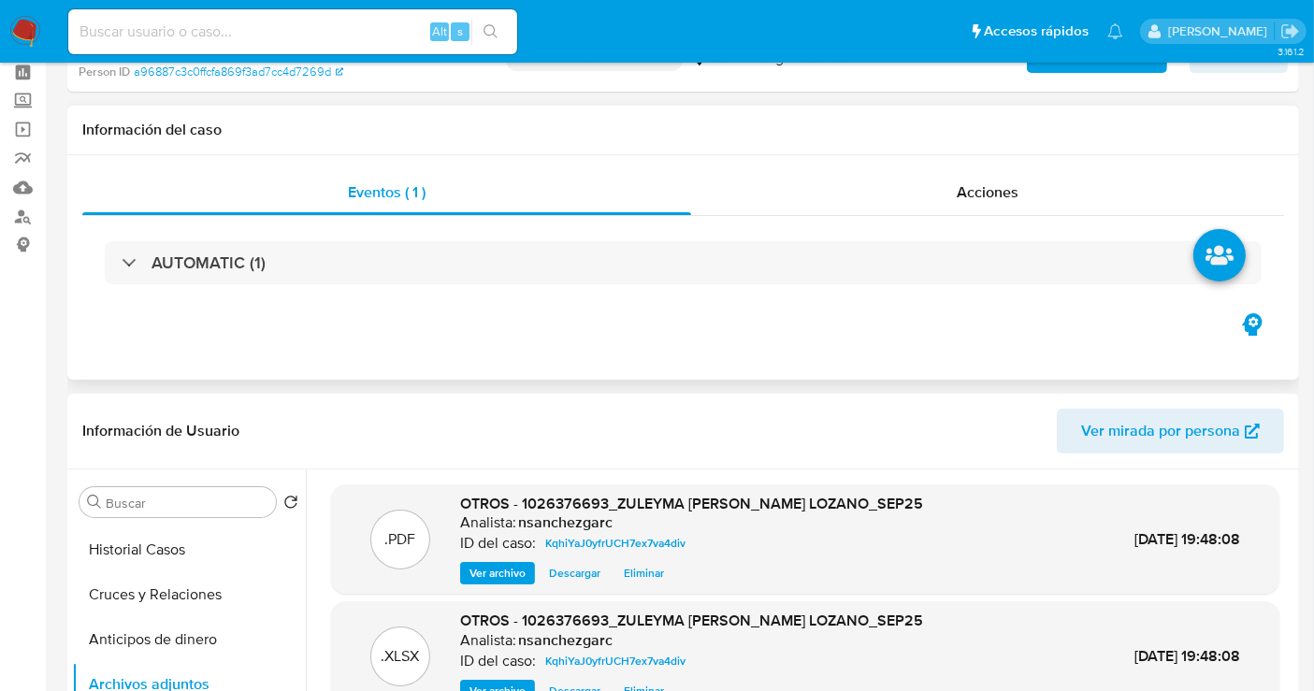
scroll to position [0, 0]
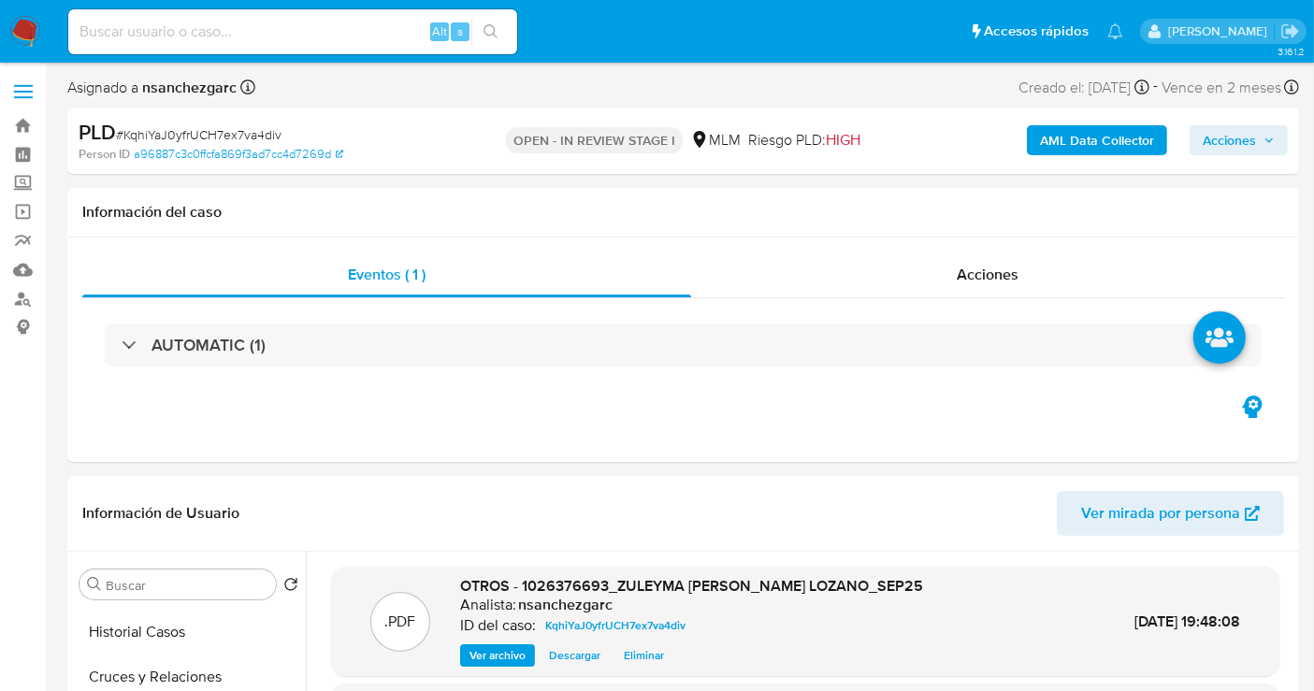
click at [1224, 132] on span "Acciones" at bounding box center [1229, 140] width 53 height 30
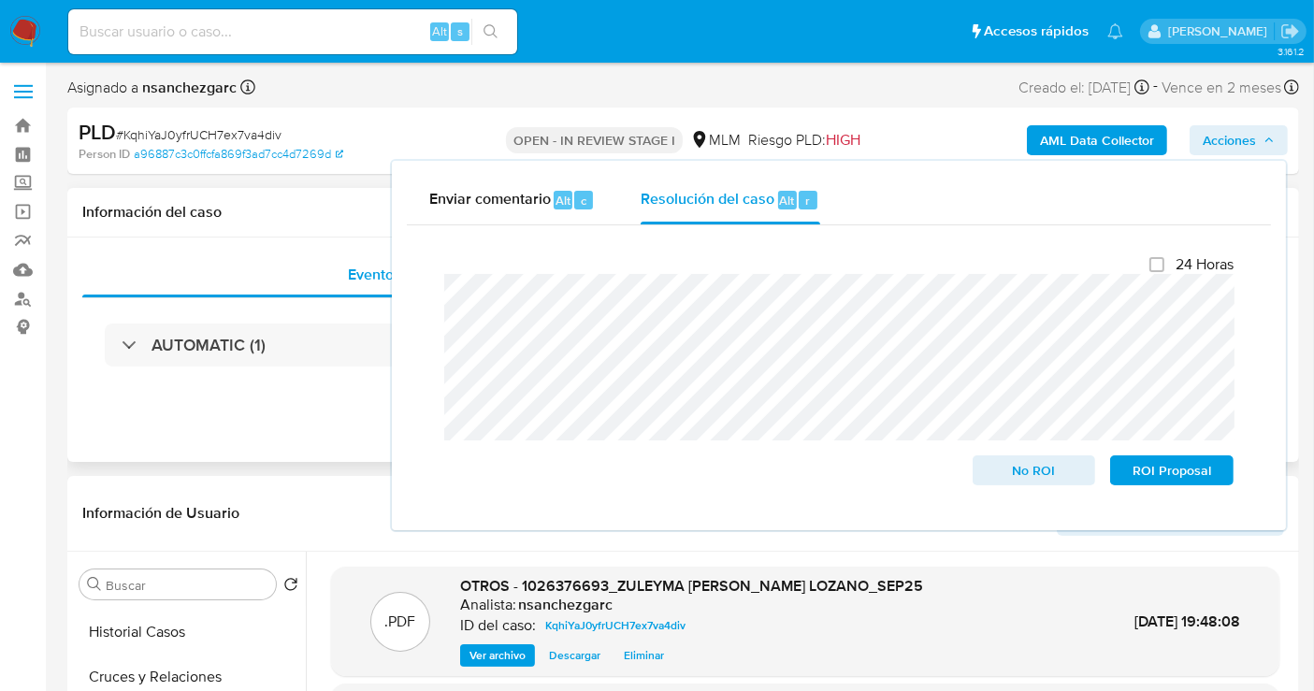
click at [231, 416] on div "Eventos ( 1 ) Acciones AUTOMATIC (1)" at bounding box center [683, 350] width 1232 height 225
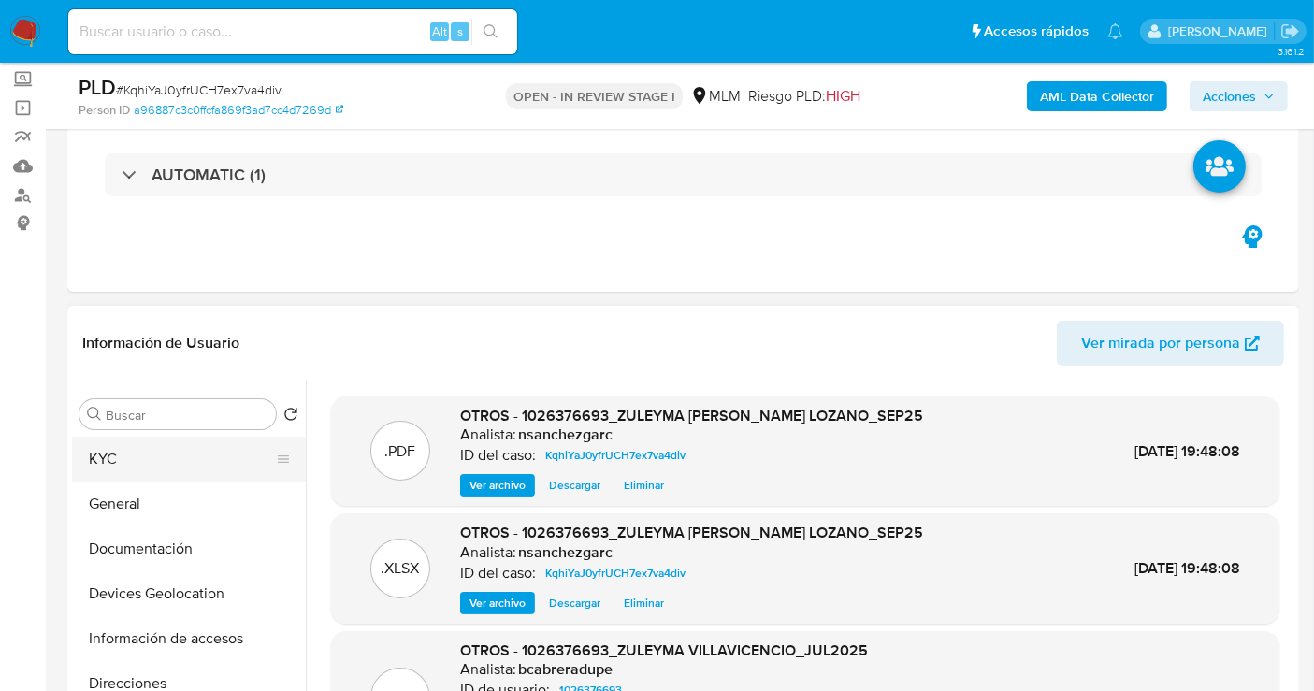
click at [146, 464] on button "KYC" at bounding box center [181, 459] width 219 height 45
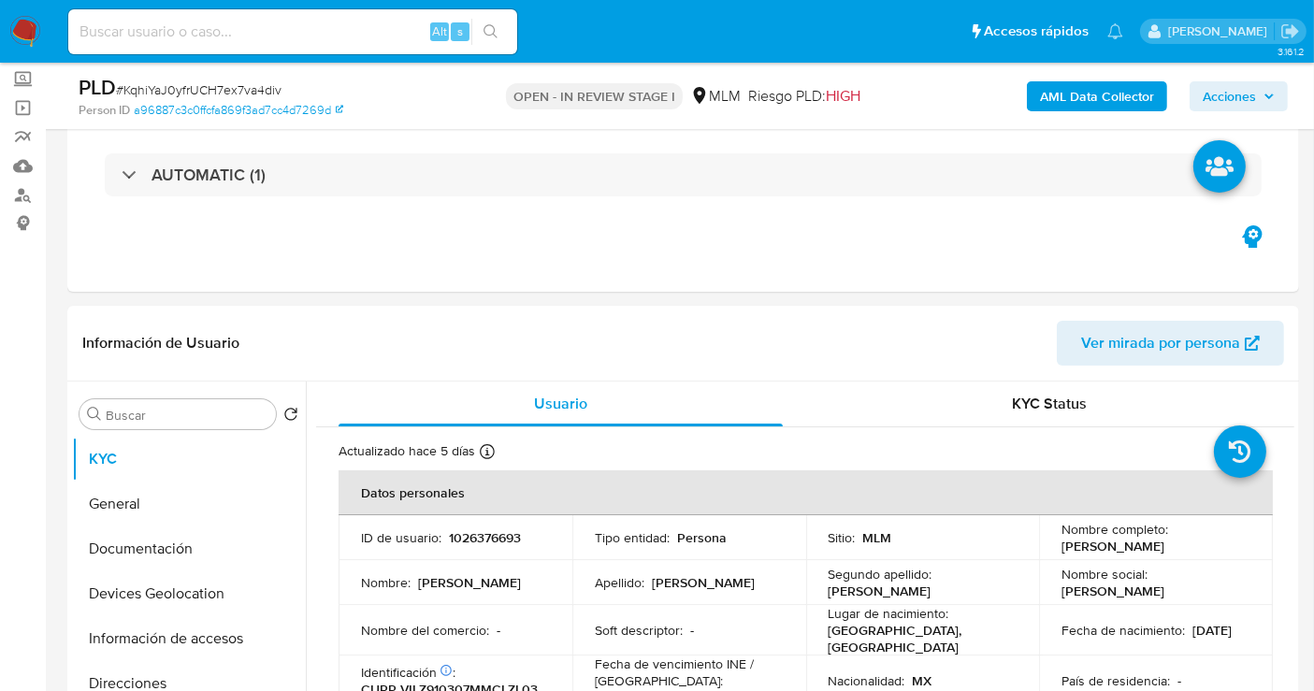
click at [1236, 98] on span "Acciones" at bounding box center [1229, 96] width 53 height 30
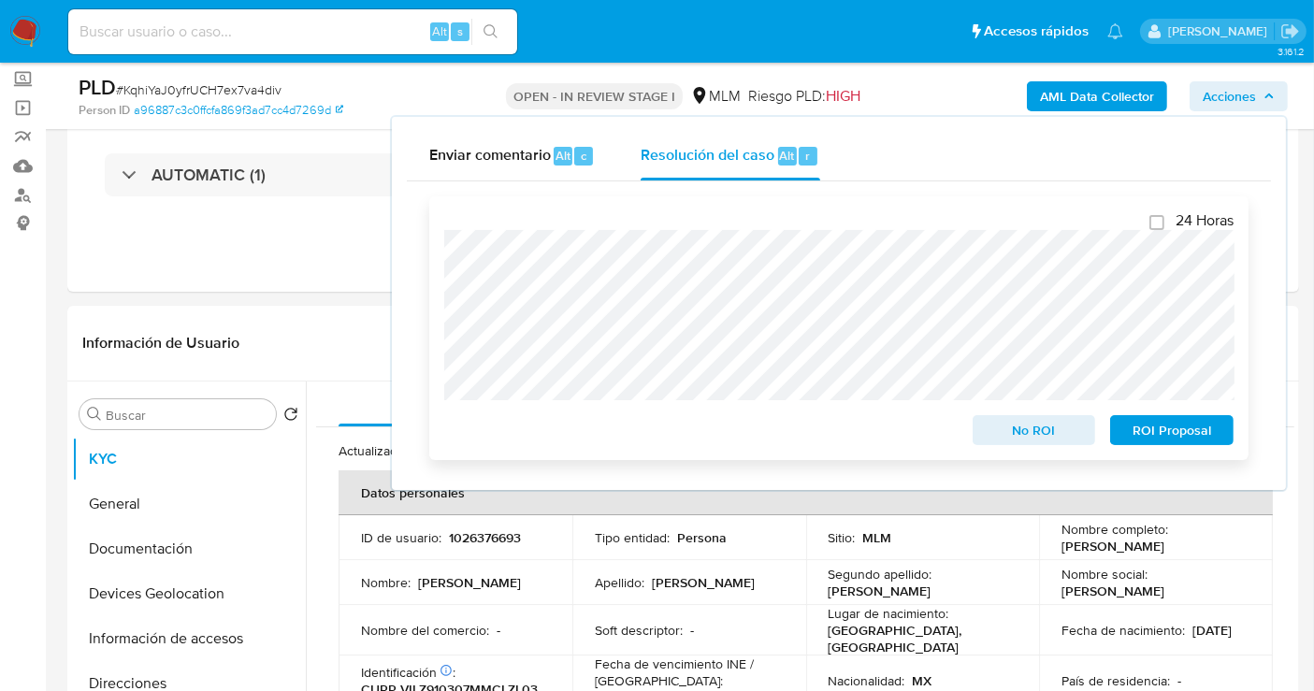
click at [1162, 431] on span "ROI Proposal" at bounding box center [1172, 430] width 97 height 26
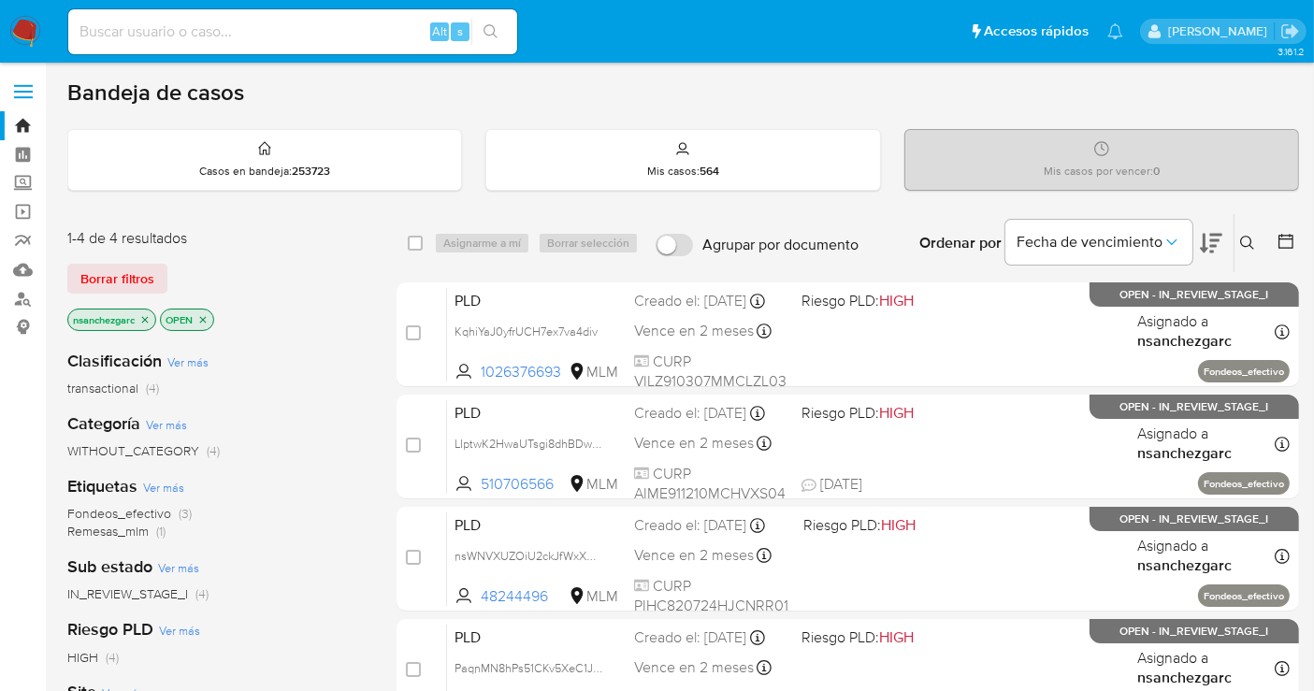
click at [28, 17] on img at bounding box center [25, 32] width 32 height 32
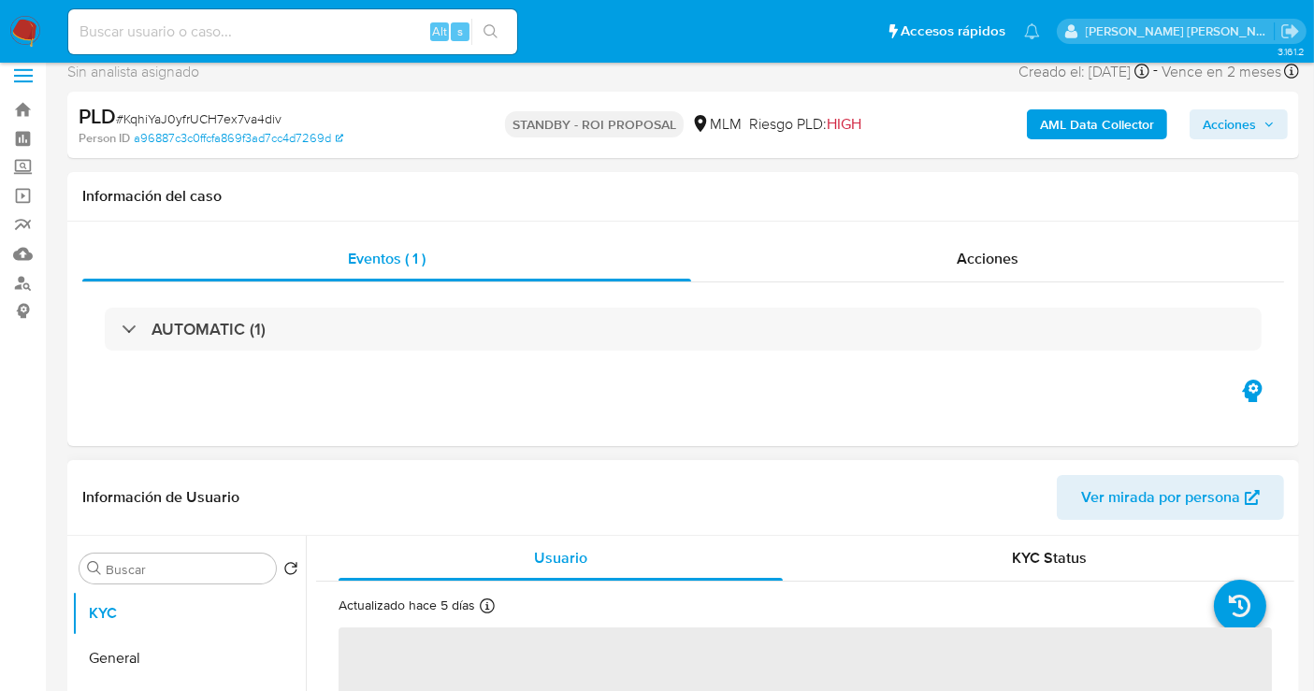
select select "10"
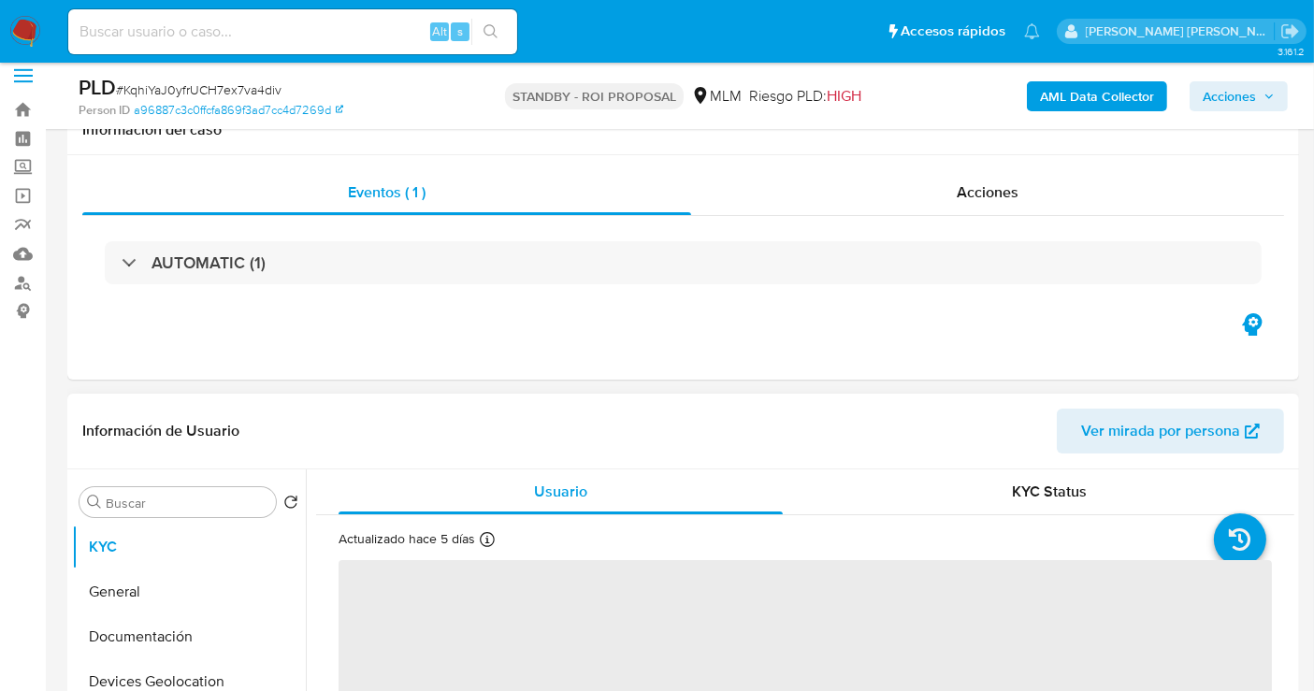
scroll to position [208, 0]
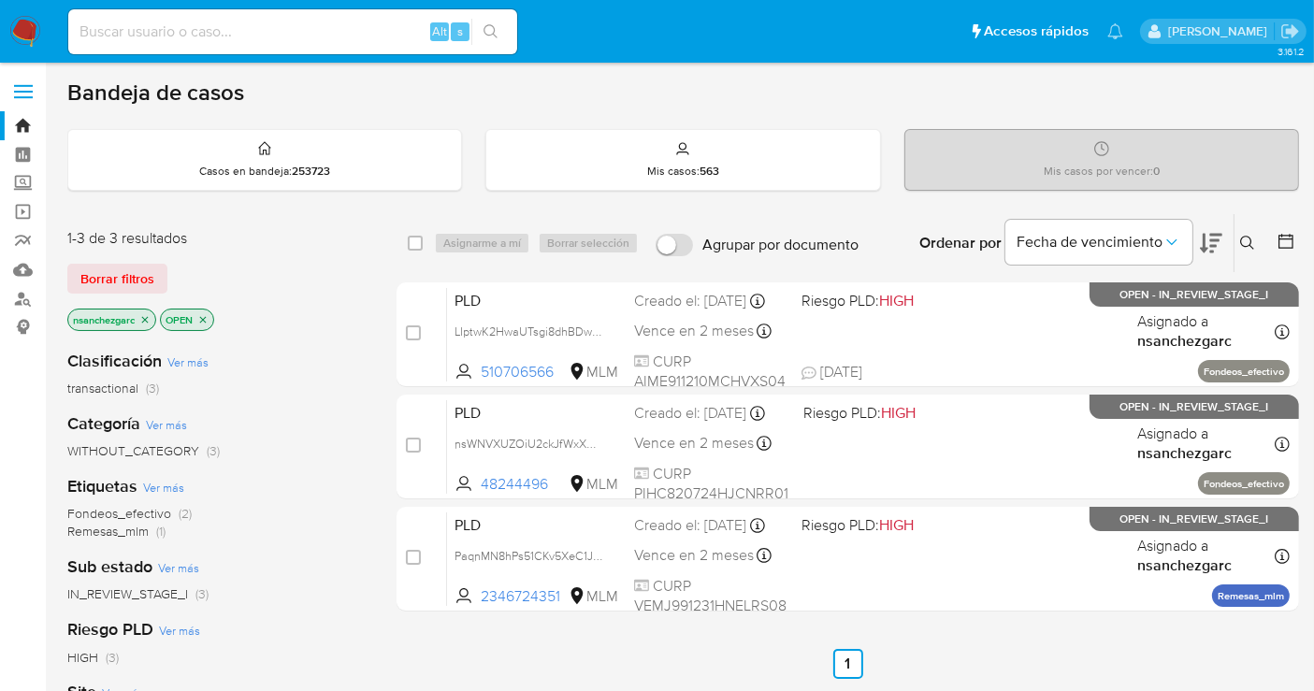
scroll to position [104, 0]
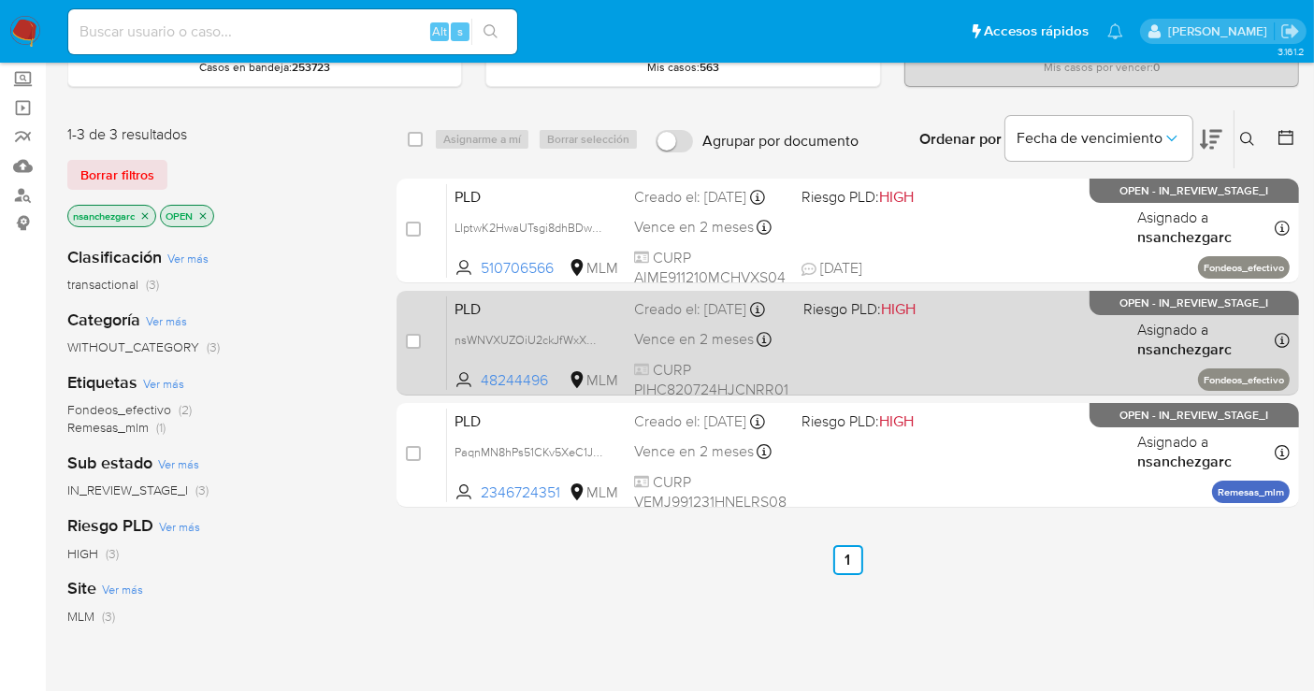
click at [685, 340] on div "PLD nsWNVXUZOiU2ckJfWxXQAzOJ 48244496 MLM Riesgo PLD: HIGH Creado el: [DATE] Cr…" at bounding box center [868, 343] width 843 height 94
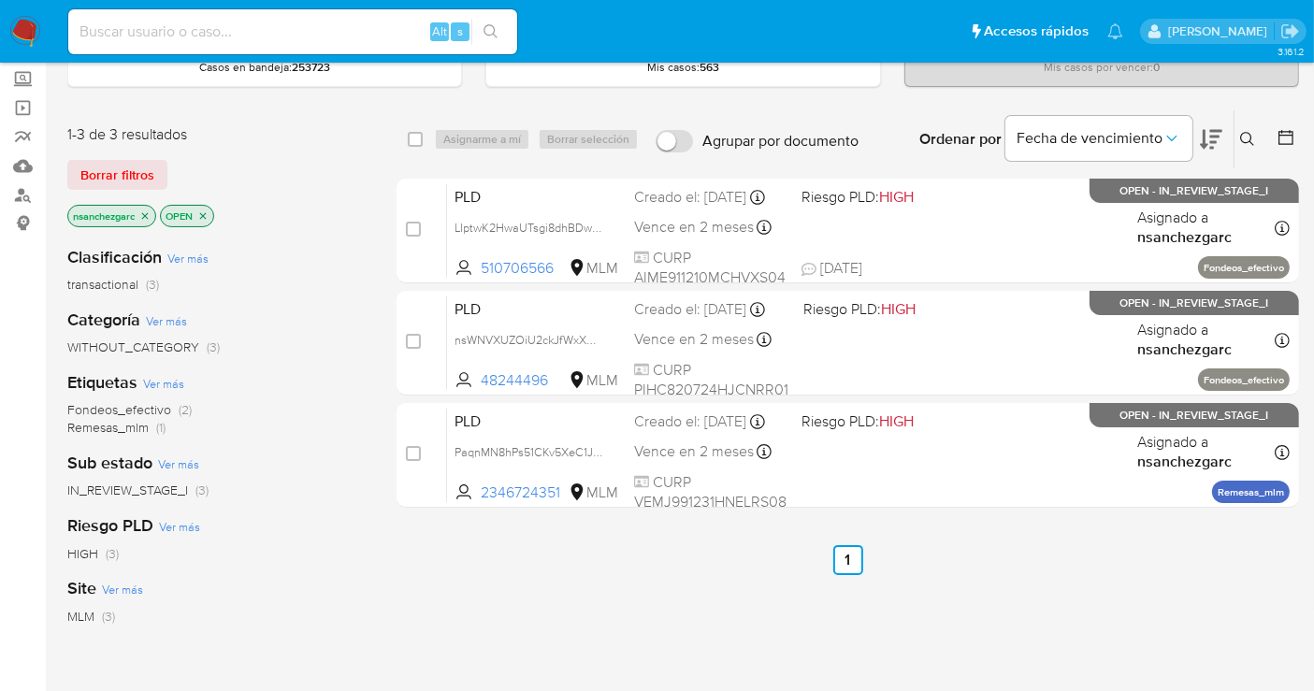
click at [26, 32] on img at bounding box center [25, 32] width 32 height 32
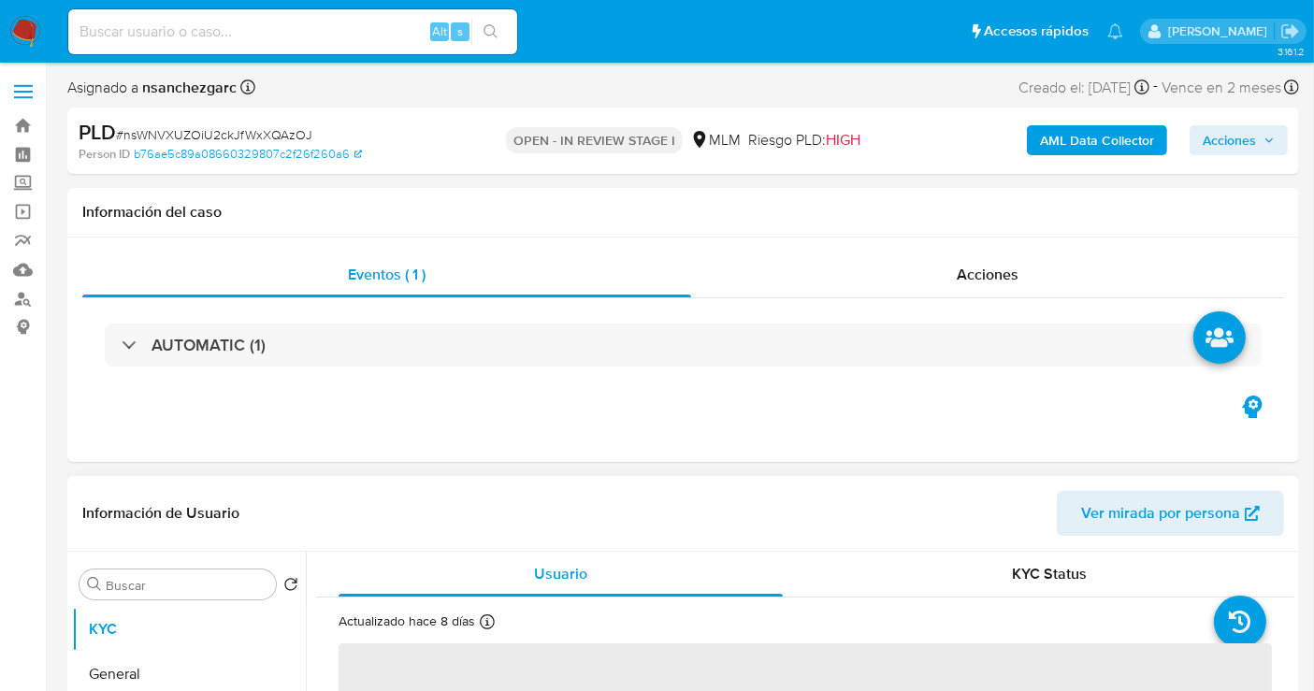
select select "10"
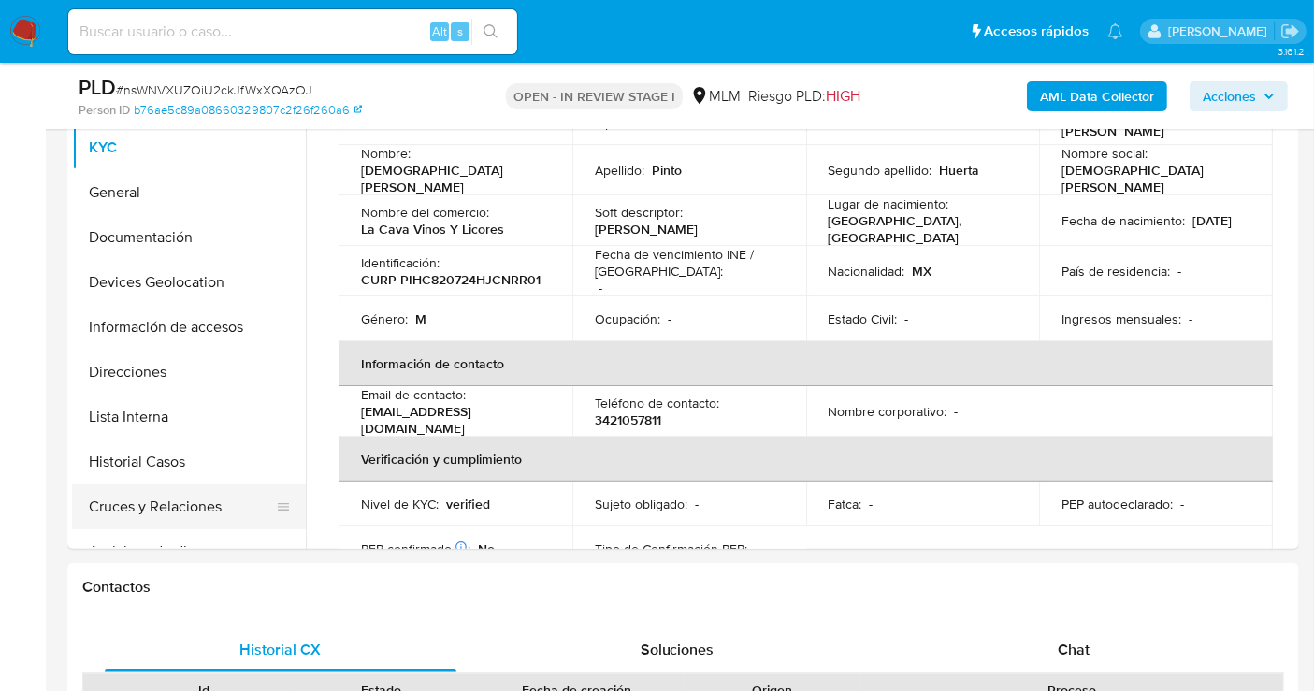
scroll to position [104, 0]
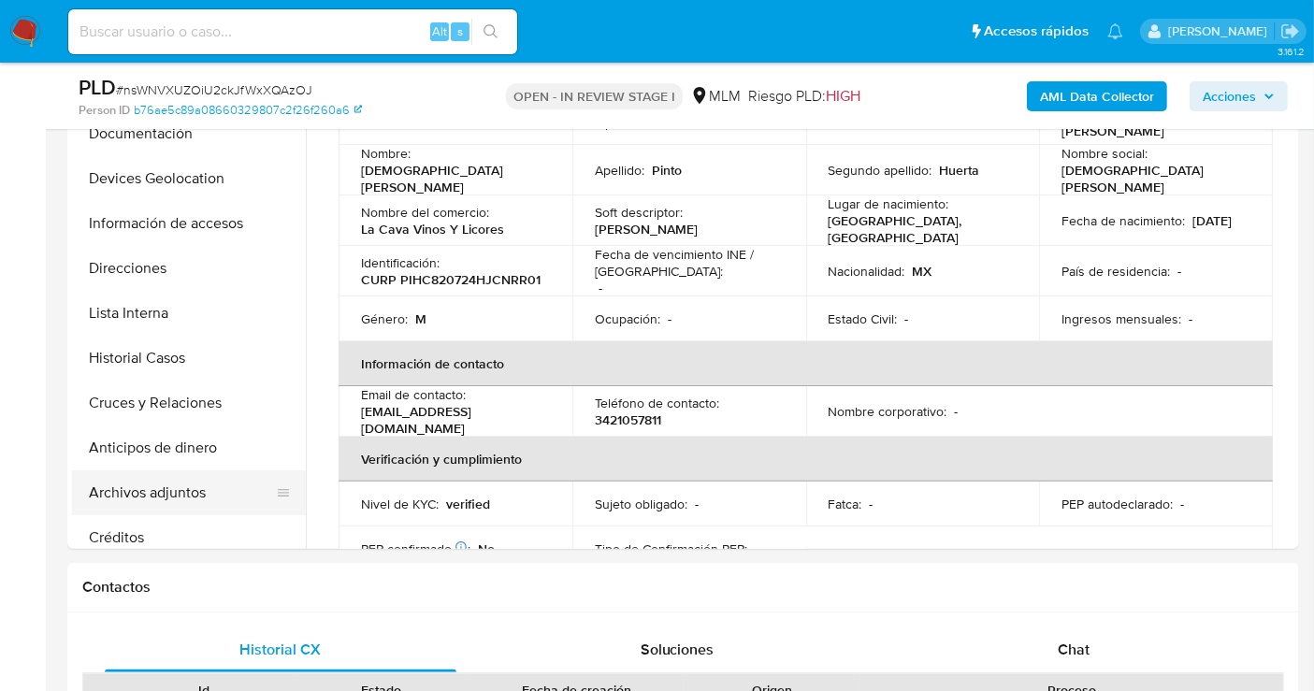
click at [179, 495] on button "Archivos adjuntos" at bounding box center [181, 493] width 219 height 45
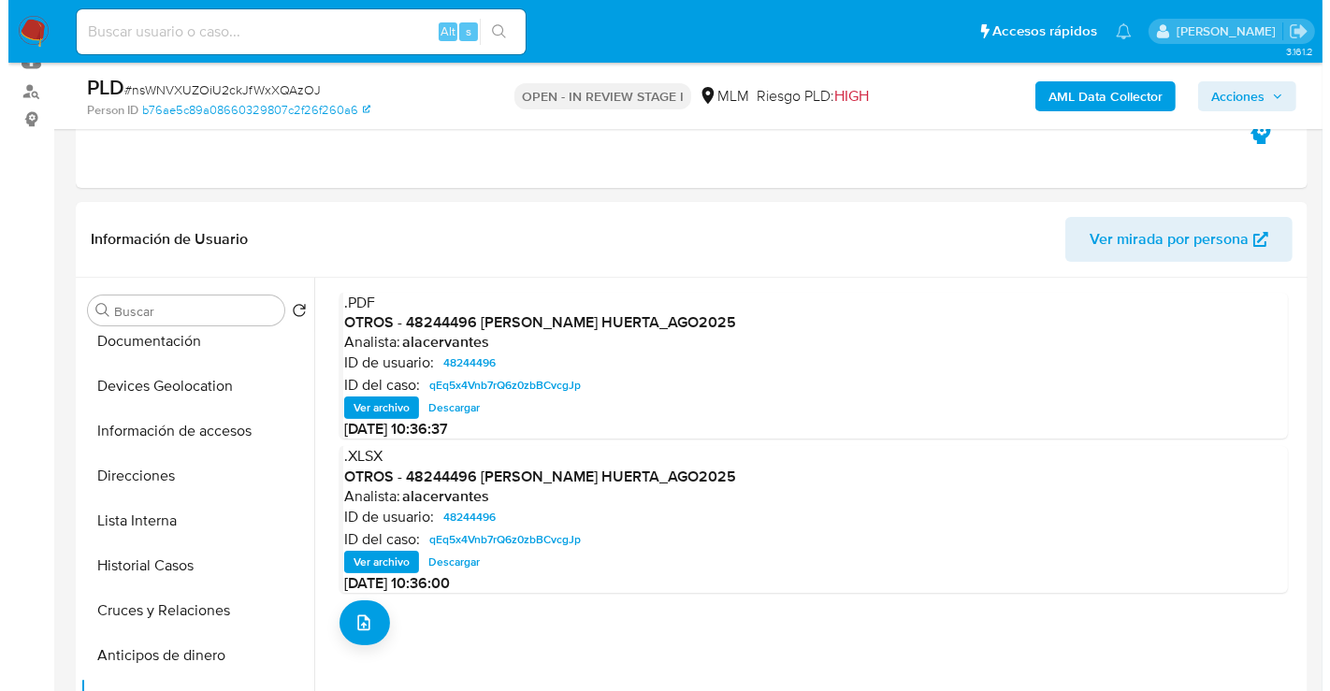
scroll to position [312, 0]
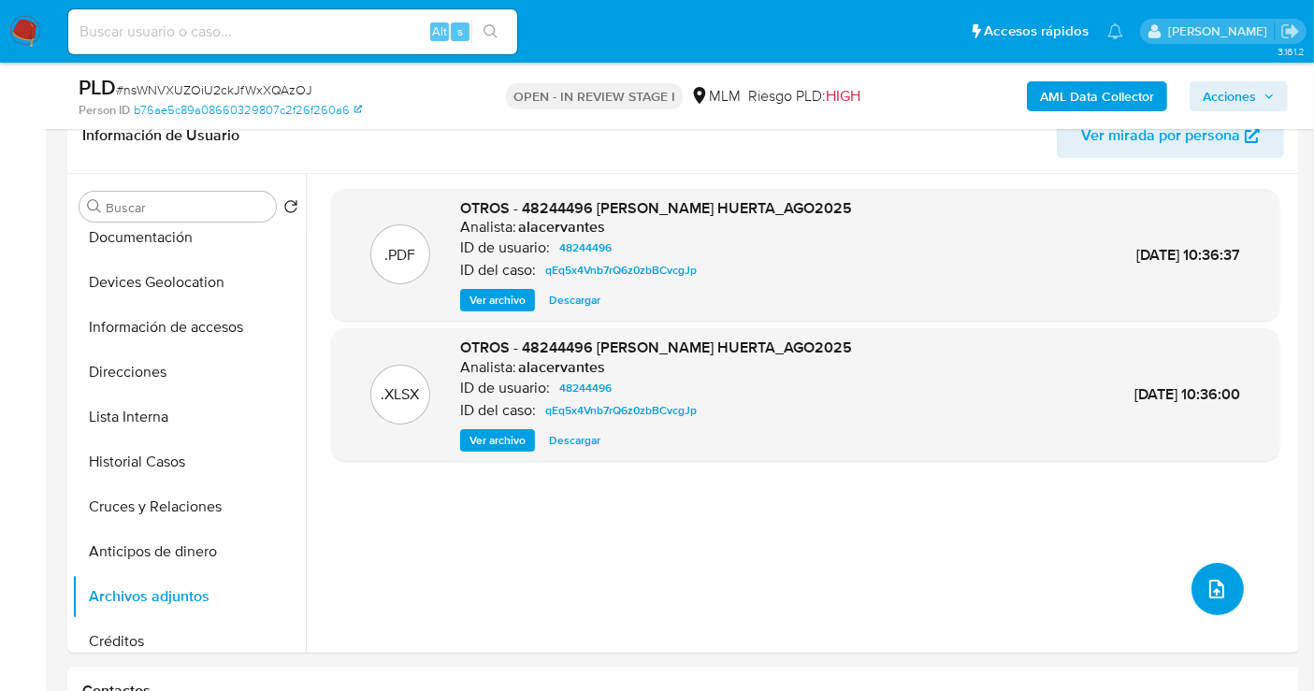
click at [1219, 587] on icon "upload-file" at bounding box center [1217, 589] width 22 height 22
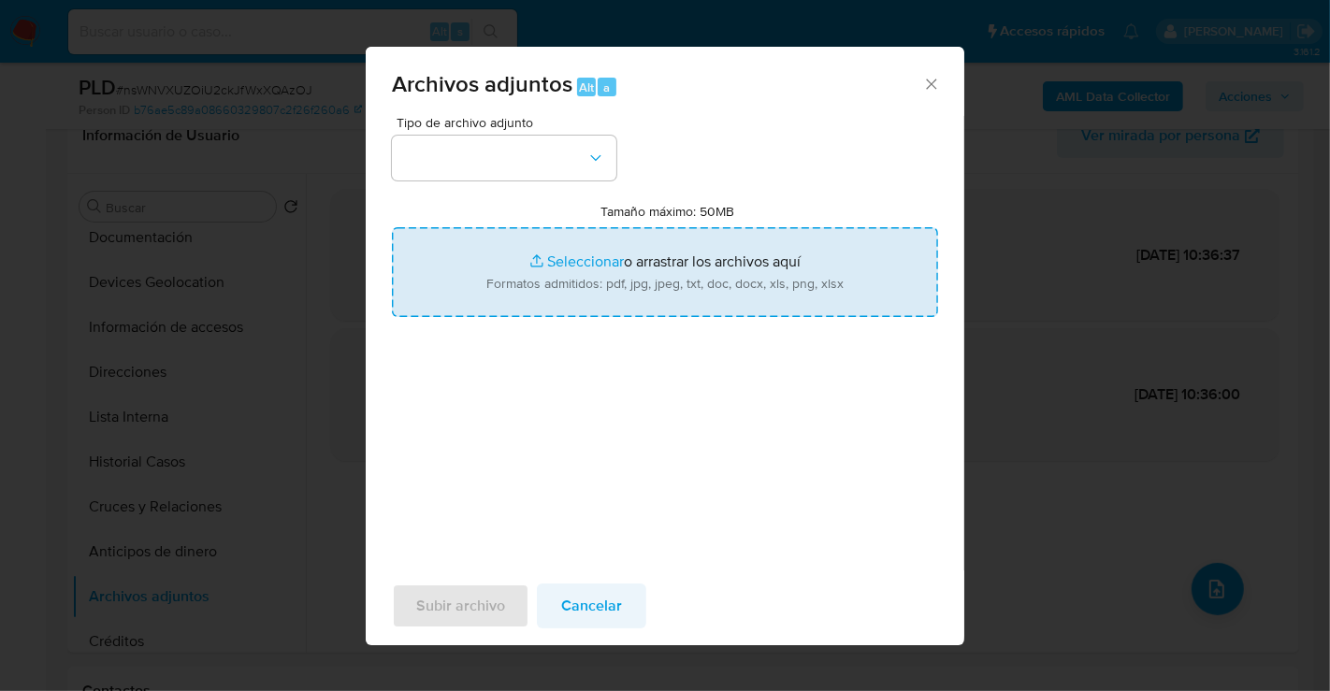
type input "C:\fakepath\48244496_CRISTIAN [PERSON_NAME] HUERTA_SEP25.pdf"
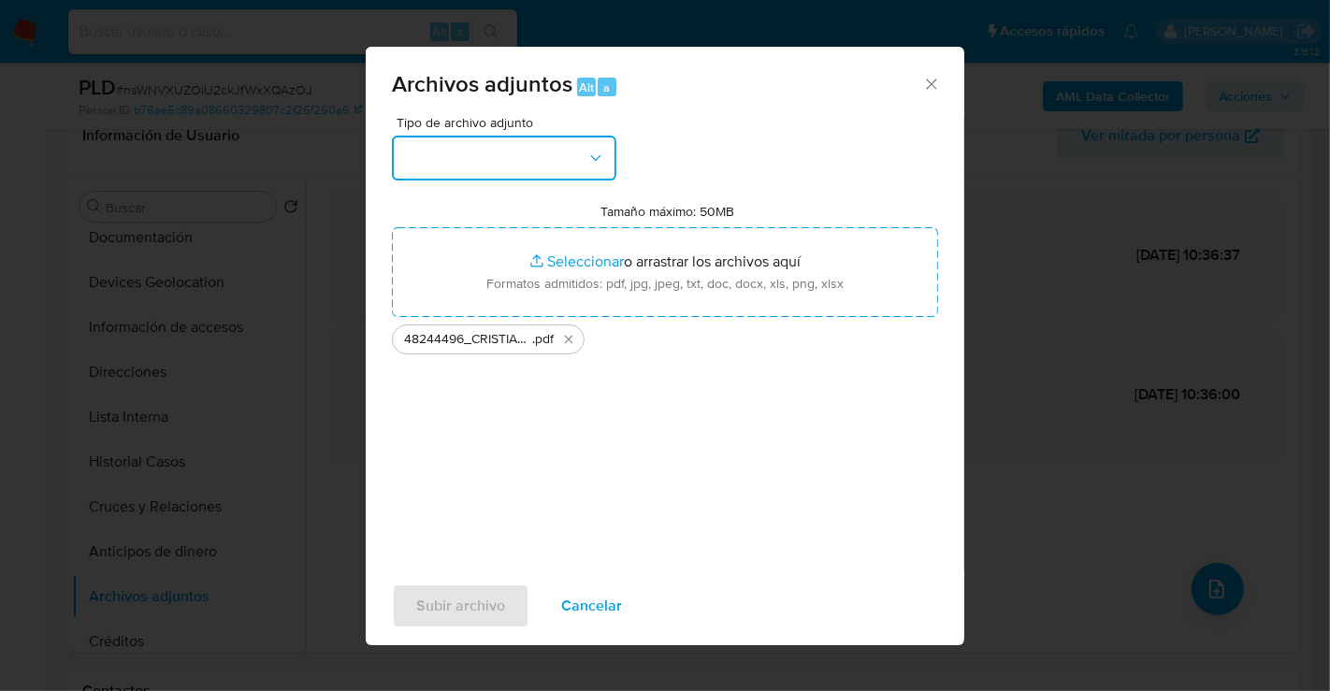
click at [509, 178] on button "button" at bounding box center [504, 158] width 225 height 45
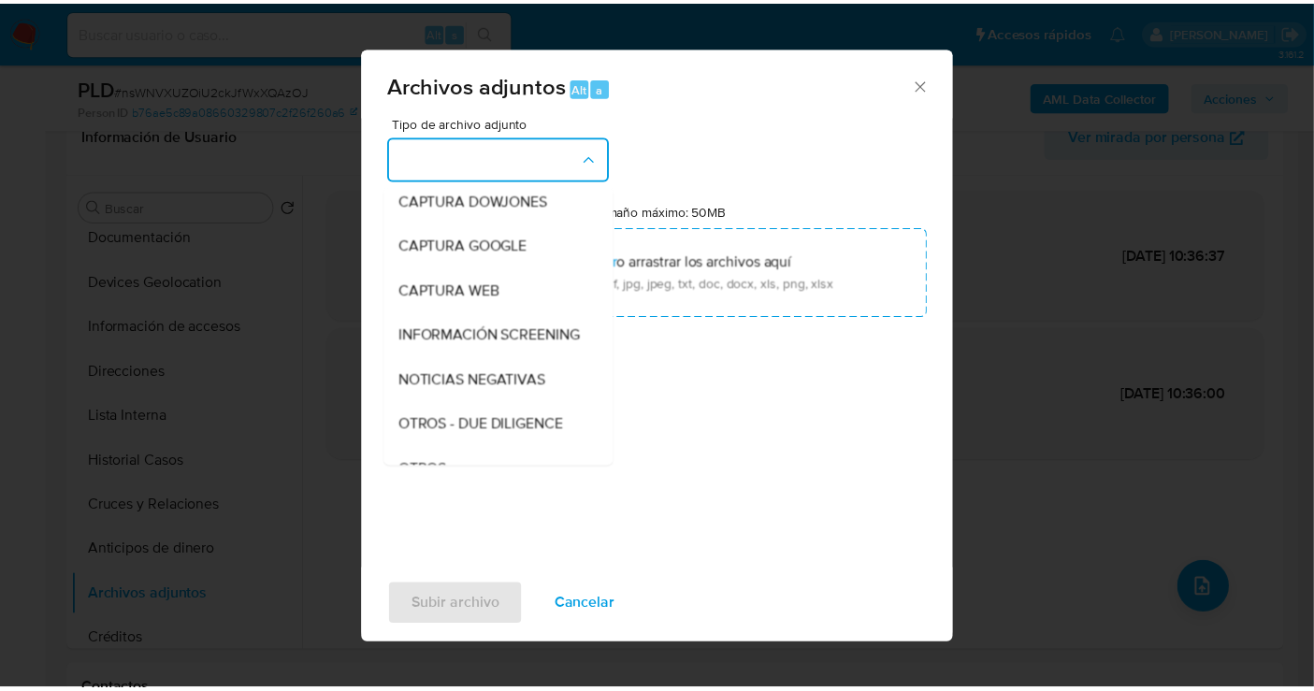
scroll to position [96, 0]
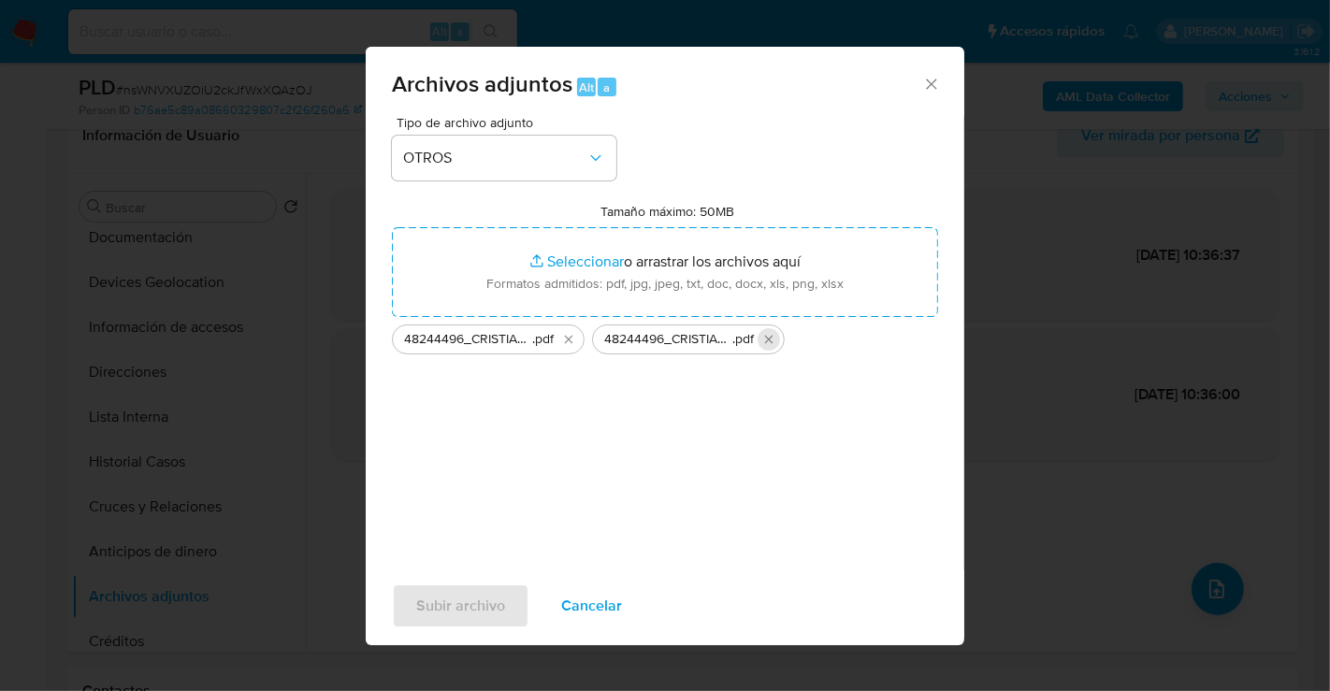
click at [767, 340] on icon "Eliminar 48244496_CRISTIAN ALONSO PINTO HUERTA_SEP25.pdf" at bounding box center [769, 339] width 15 height 15
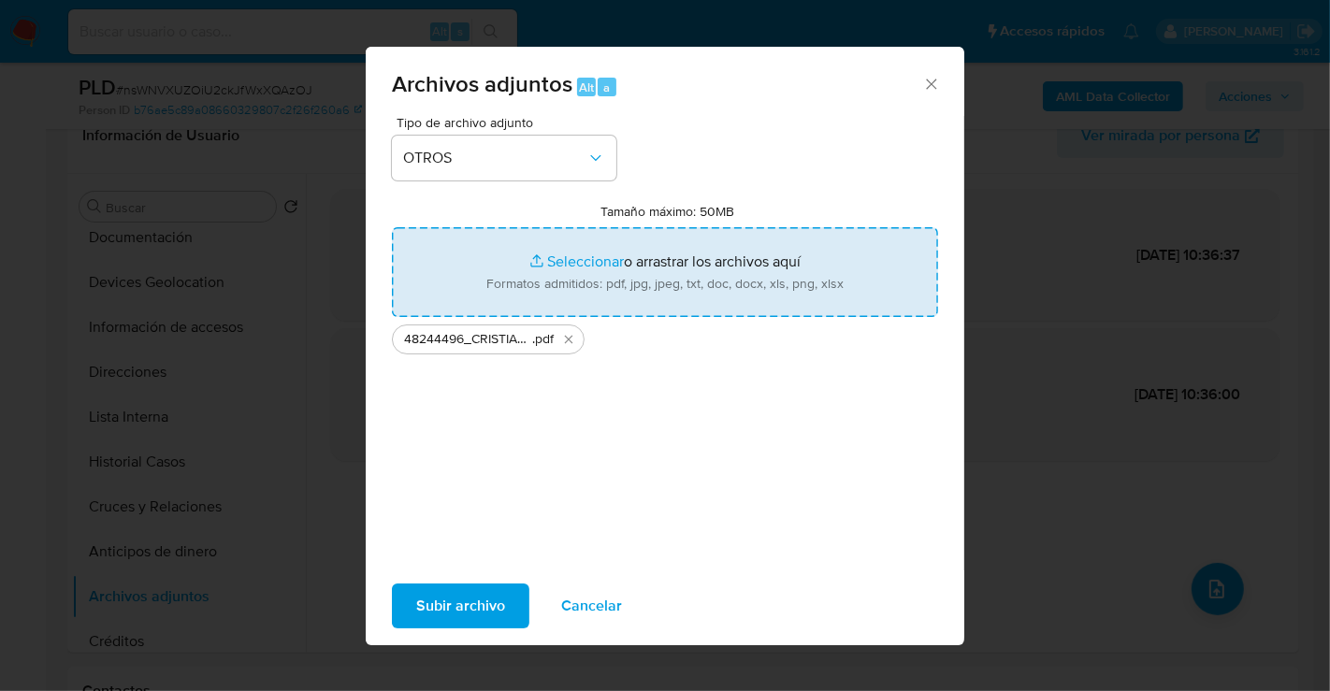
type input "C:\fakepath\48244496_CRISTIAN [PERSON_NAME] HUERTA_SEP25.xlsx"
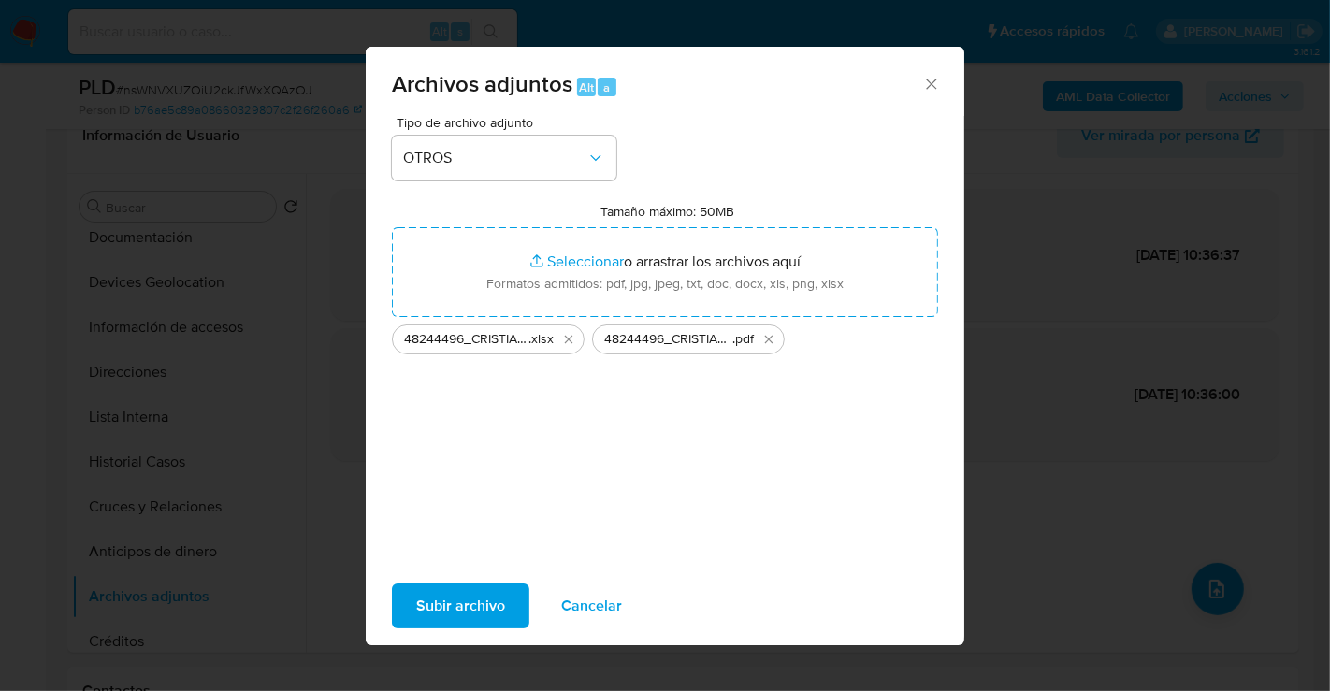
click at [455, 616] on span "Subir archivo" at bounding box center [460, 606] width 89 height 41
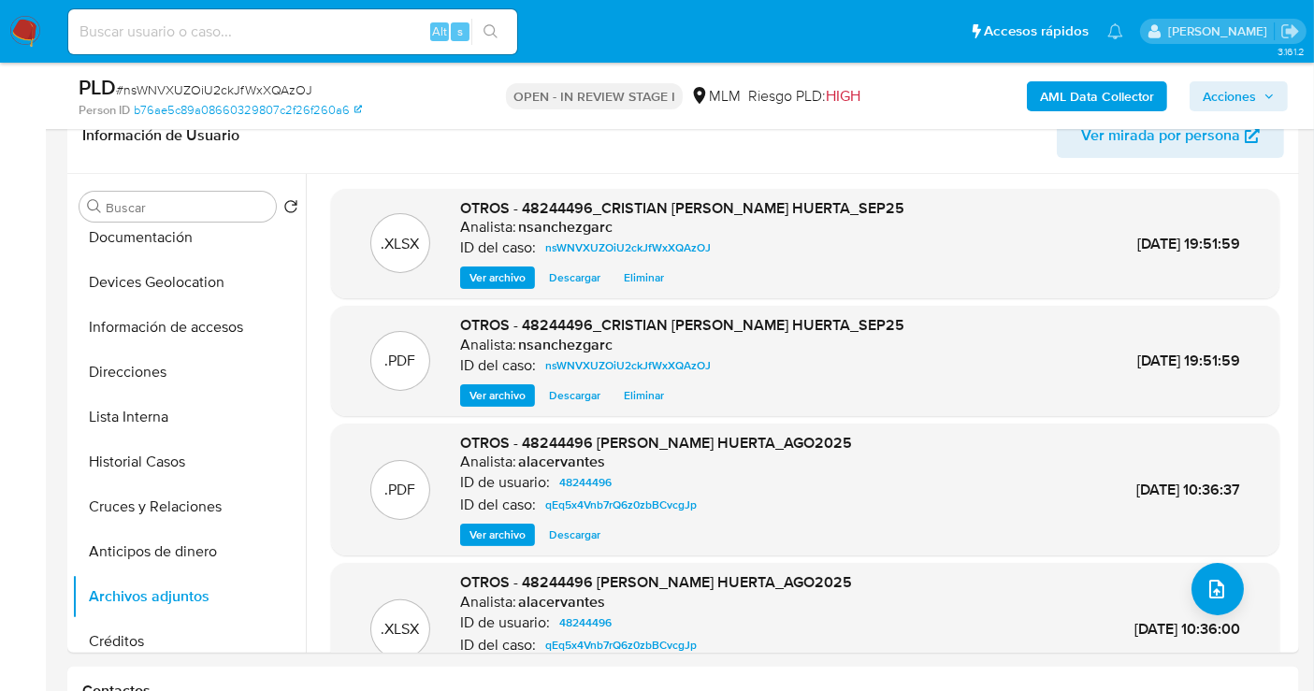
click at [1224, 103] on span "Acciones" at bounding box center [1229, 96] width 53 height 30
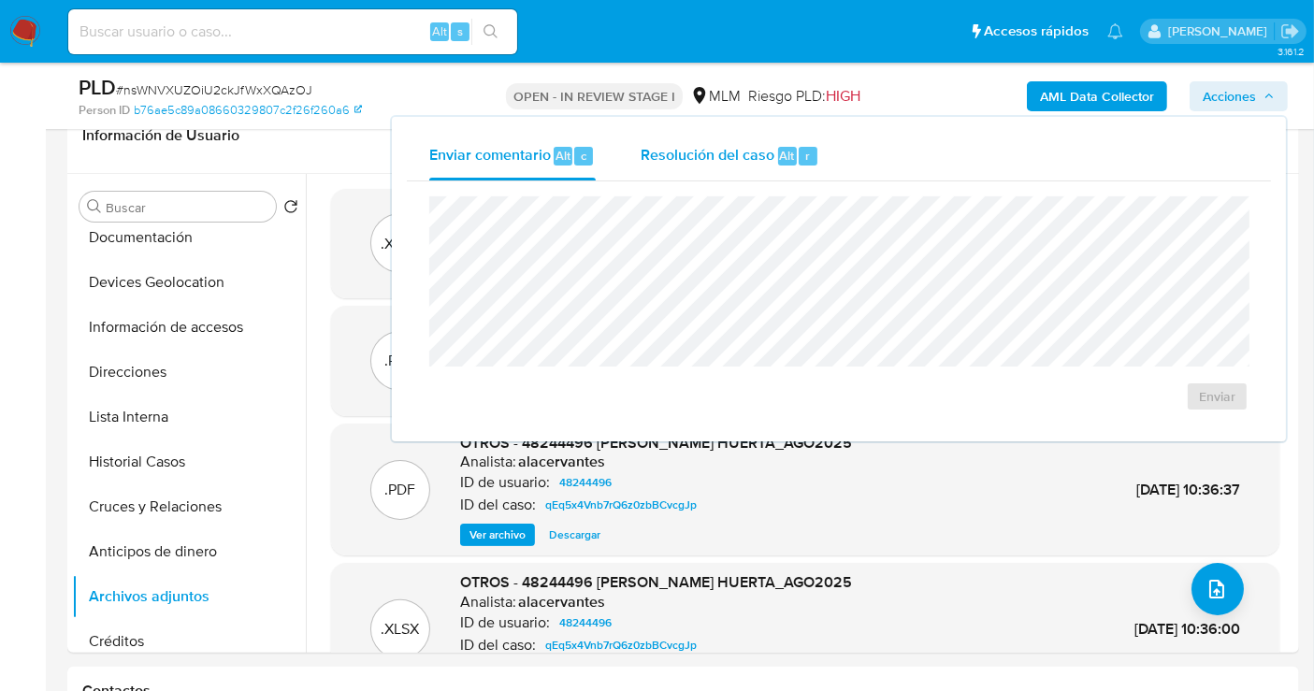
click at [737, 159] on span "Resolución del caso" at bounding box center [708, 155] width 134 height 22
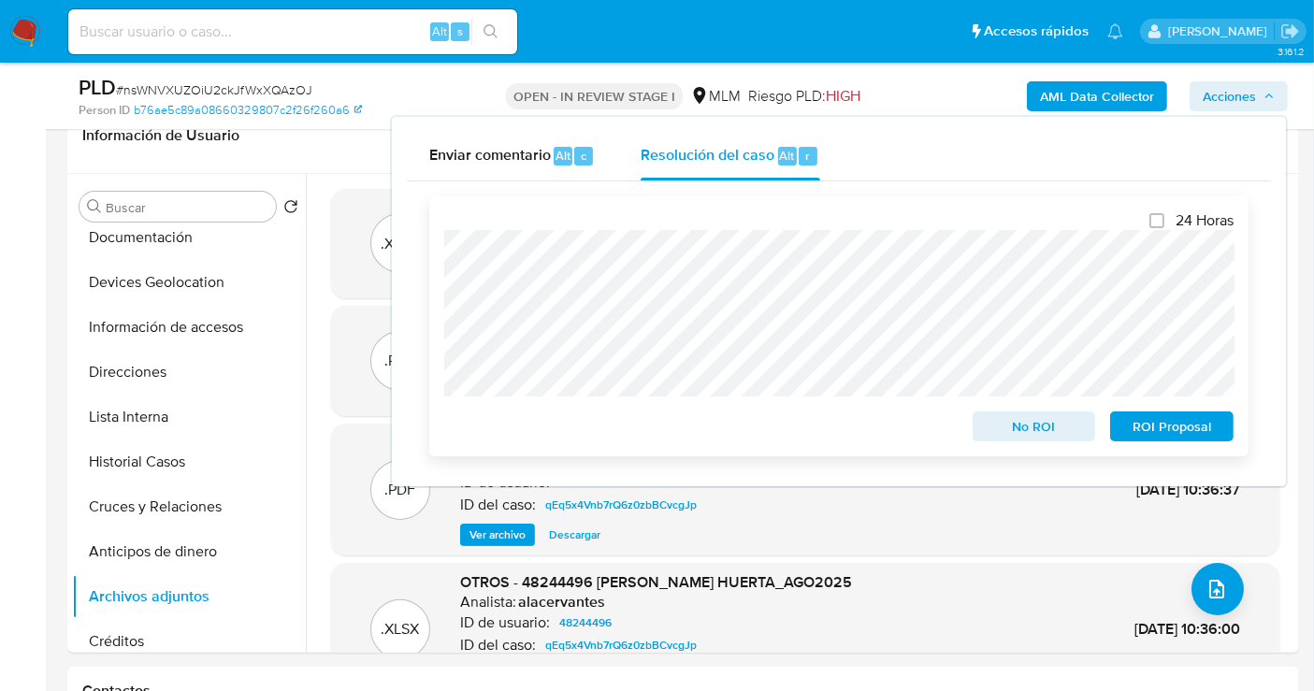
click at [1008, 428] on span "No ROI" at bounding box center [1034, 426] width 97 height 26
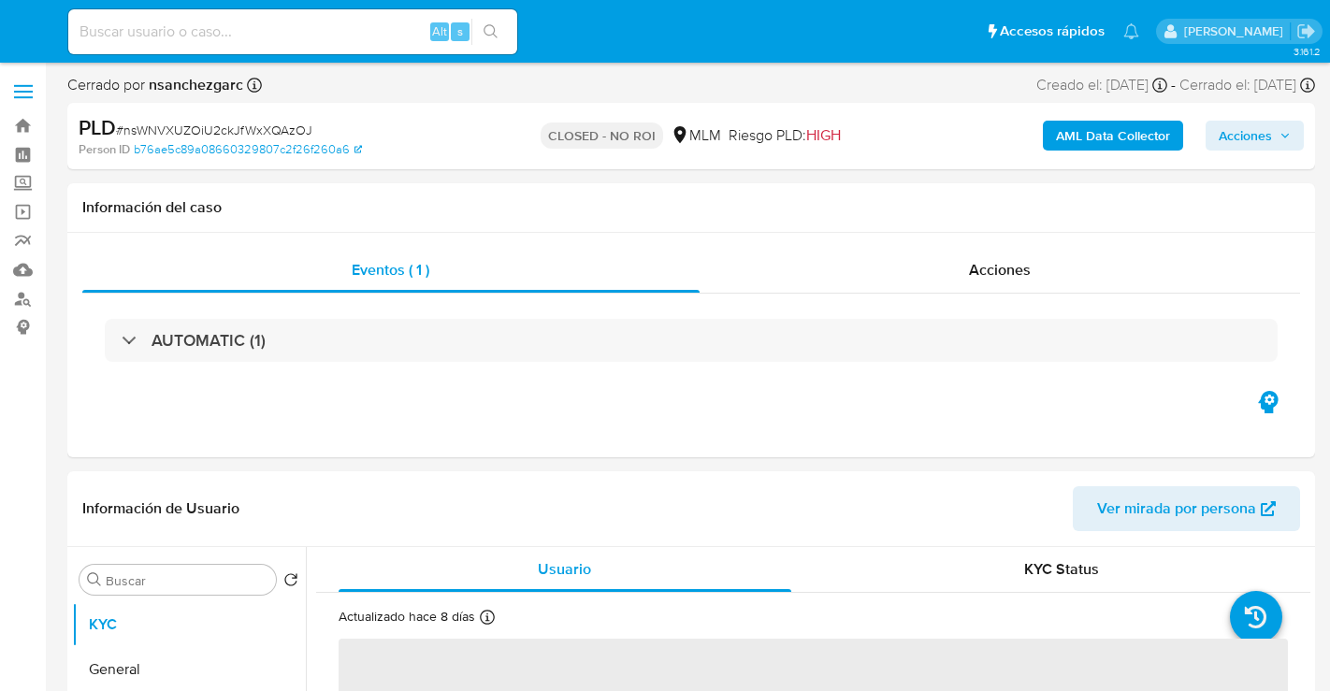
select select "10"
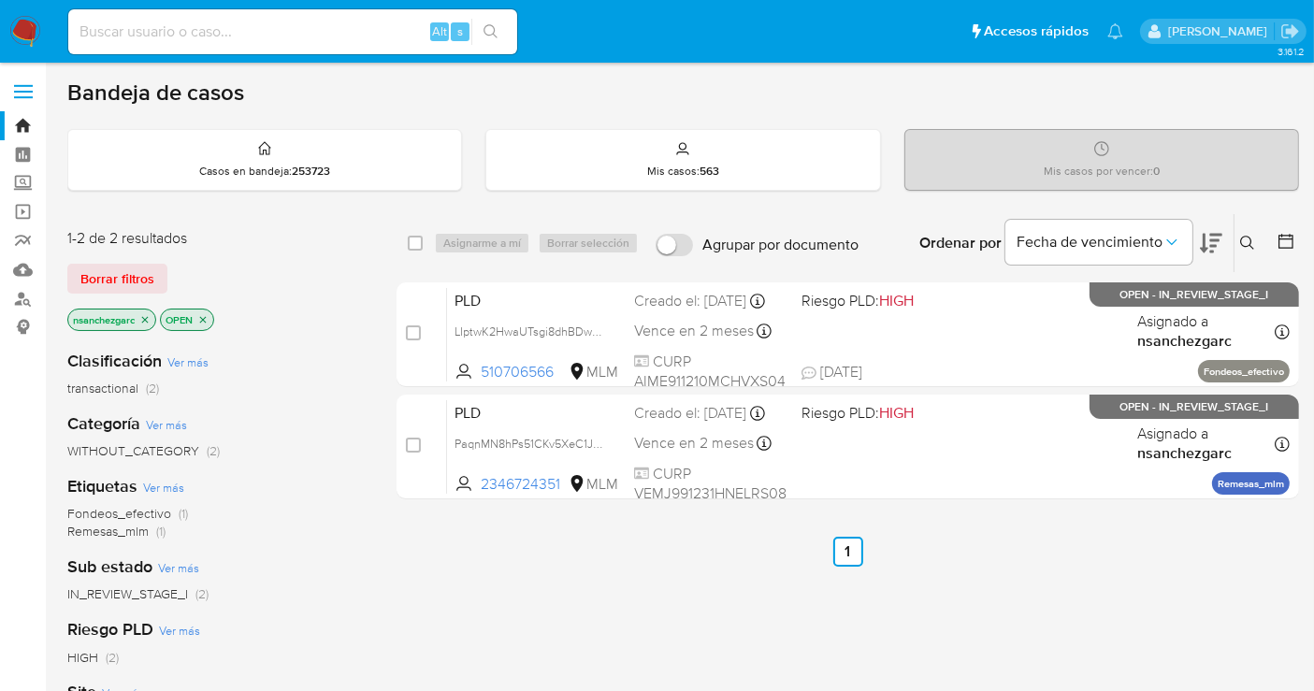
click at [143, 316] on icon "close-filter" at bounding box center [144, 319] width 11 height 11
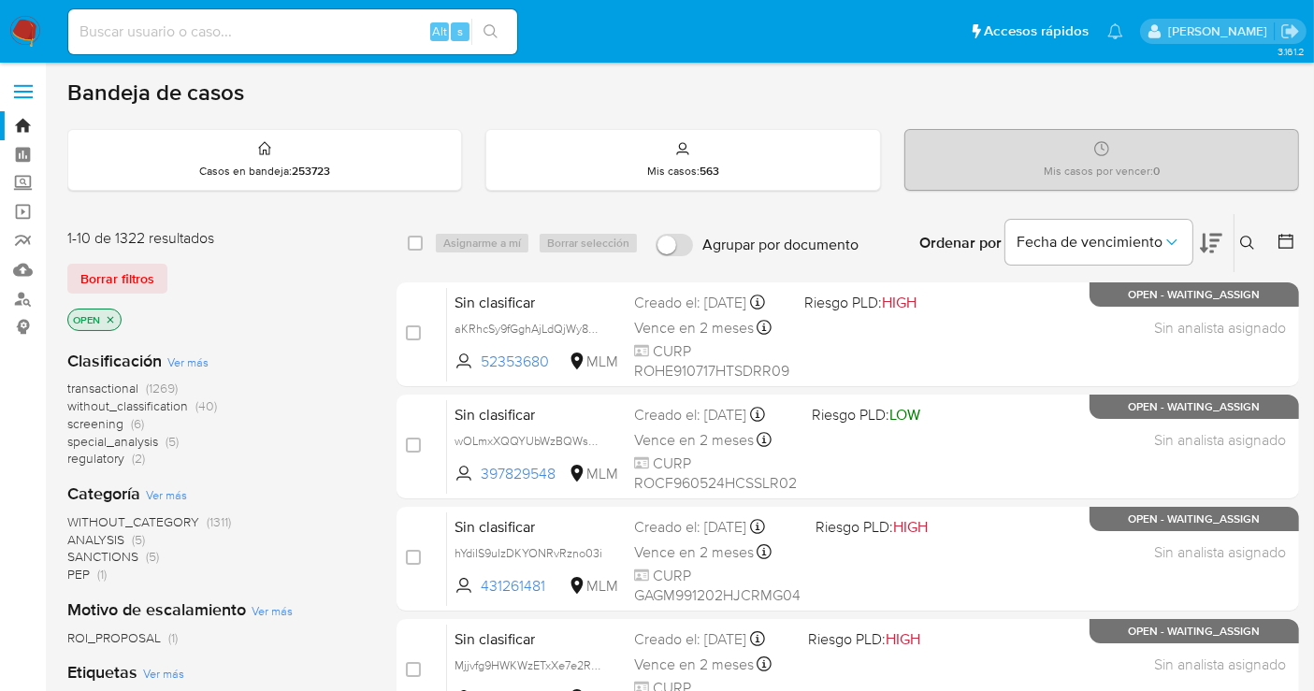
click at [158, 405] on span "without_classification" at bounding box center [127, 406] width 121 height 19
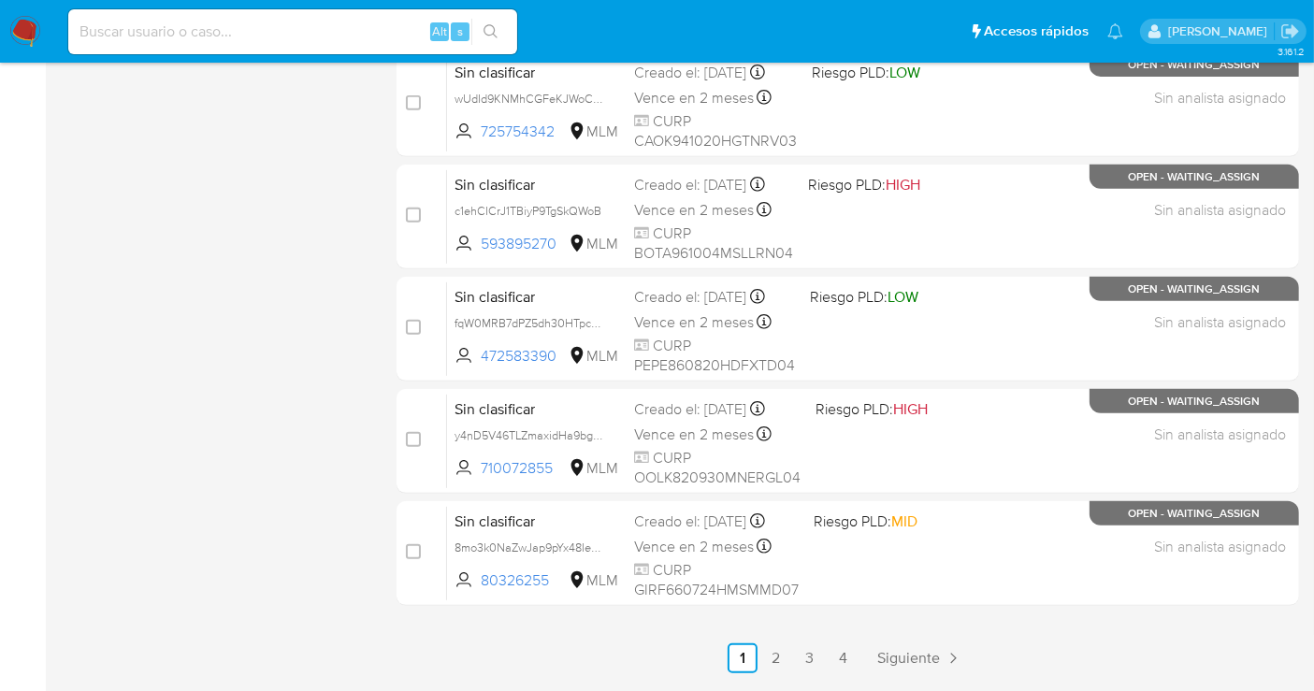
scroll to position [850, 0]
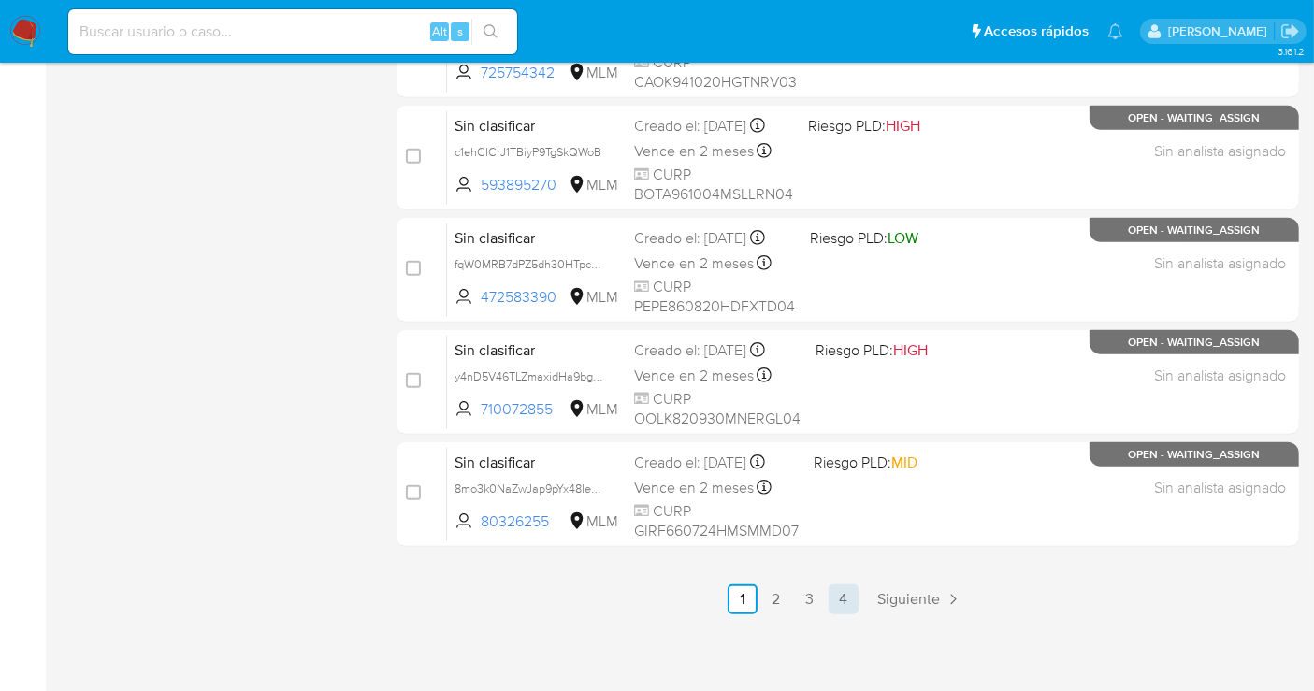
click at [849, 595] on link "4" at bounding box center [844, 600] width 30 height 30
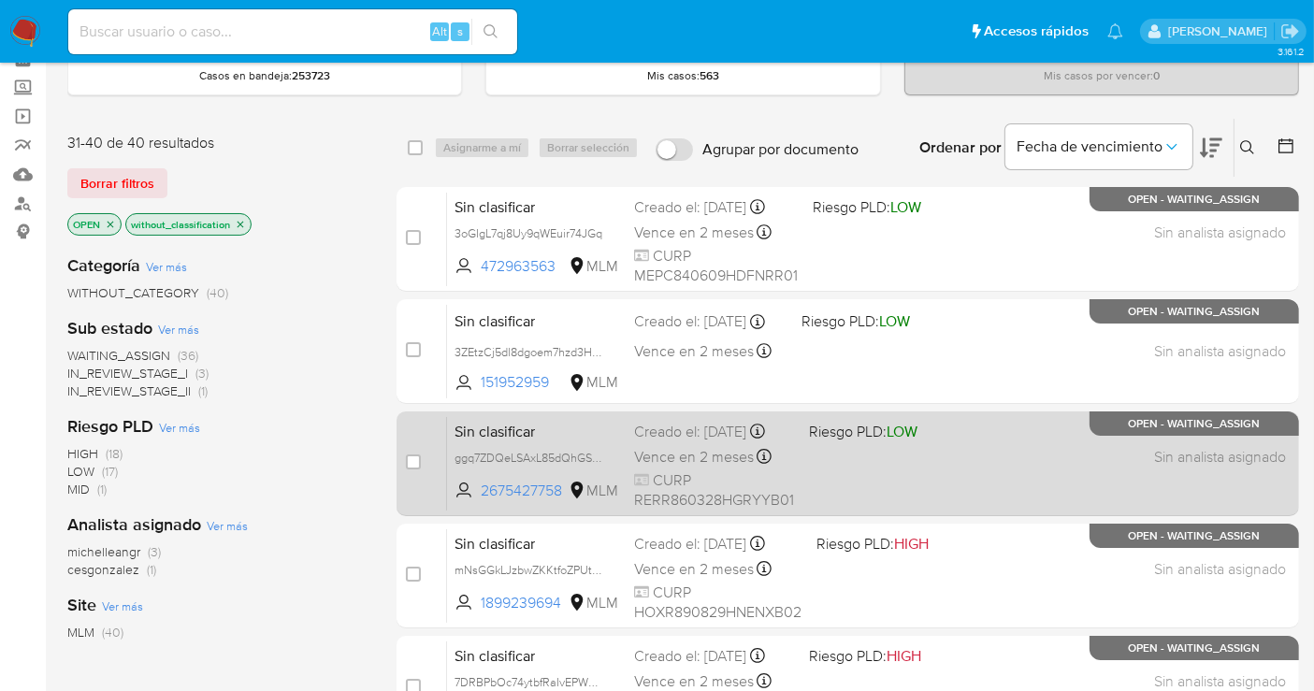
scroll to position [19, 0]
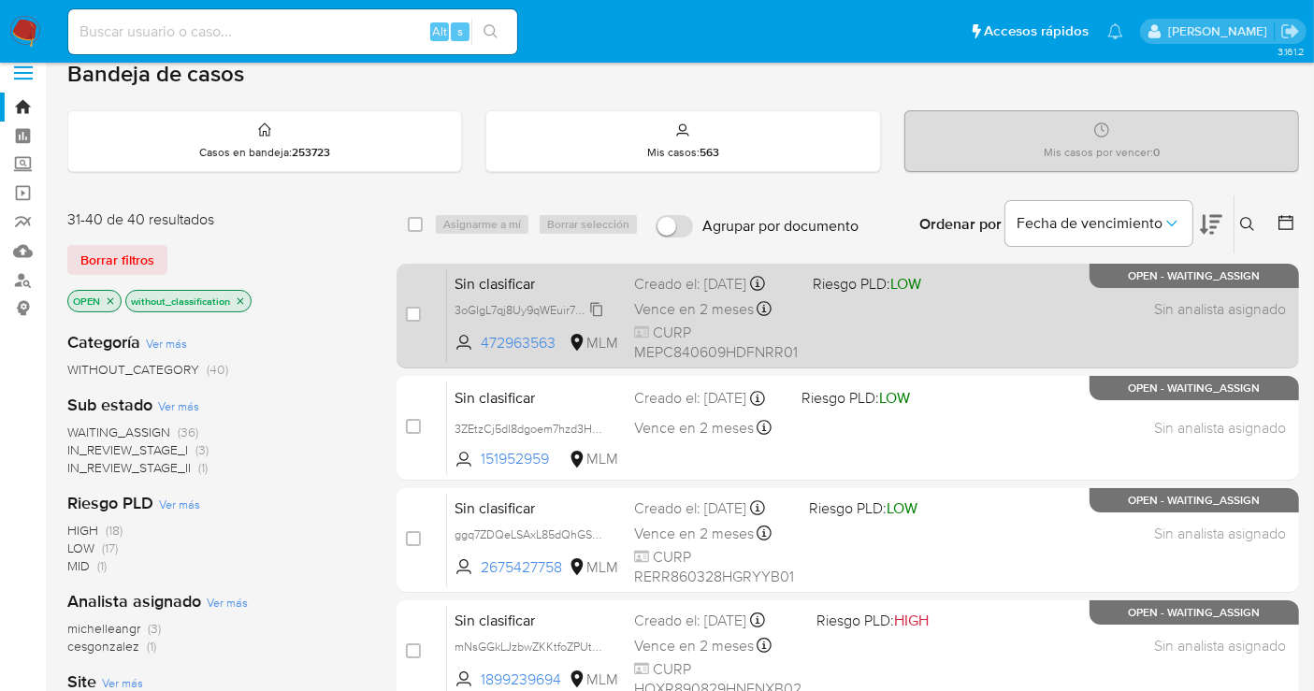
click at [596, 319] on span "3oGIgL7qj8Uy9qWEuir74JGq" at bounding box center [529, 308] width 148 height 21
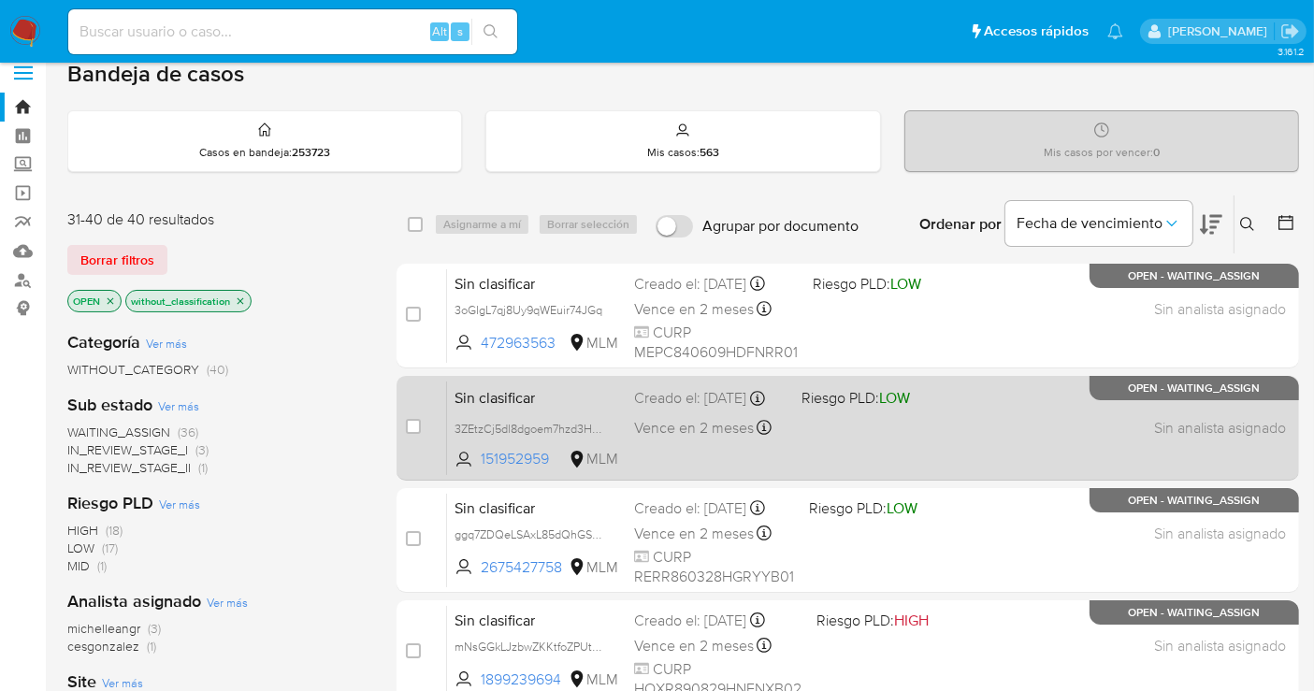
click at [605, 434] on span "3ZEtzCj5dl8dgoem7hzd3HM0" at bounding box center [537, 428] width 165 height 21
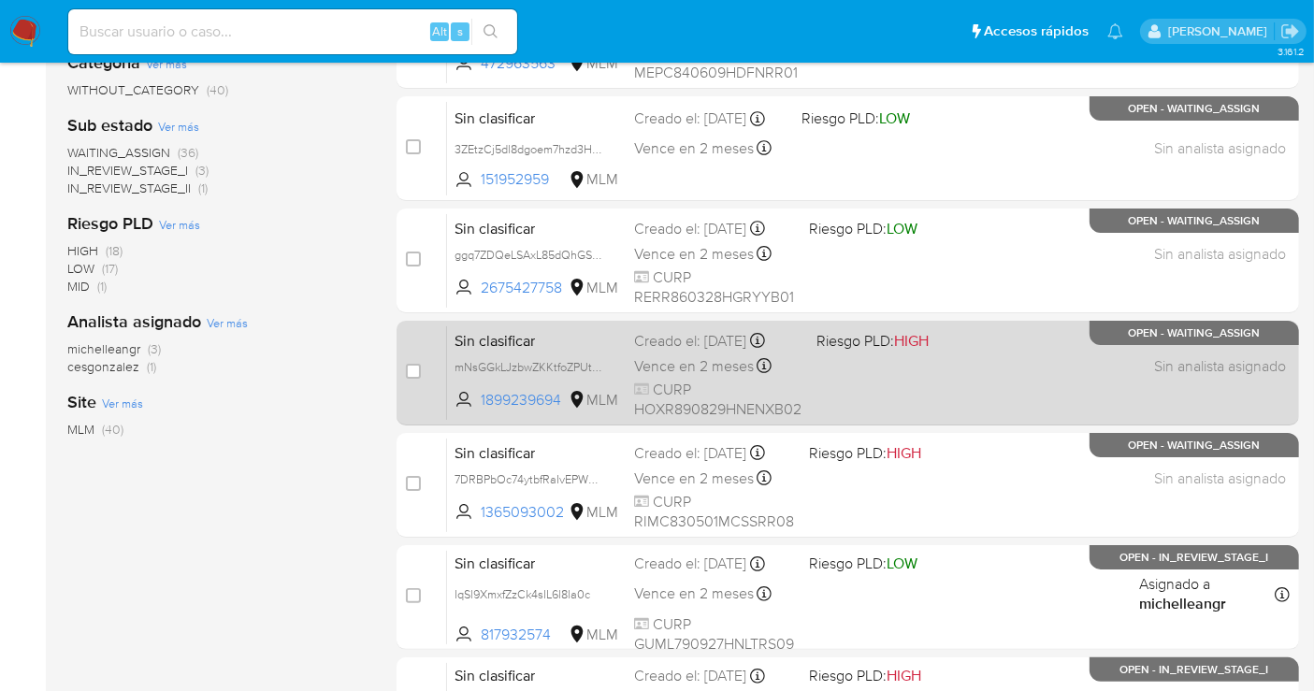
scroll to position [331, 0]
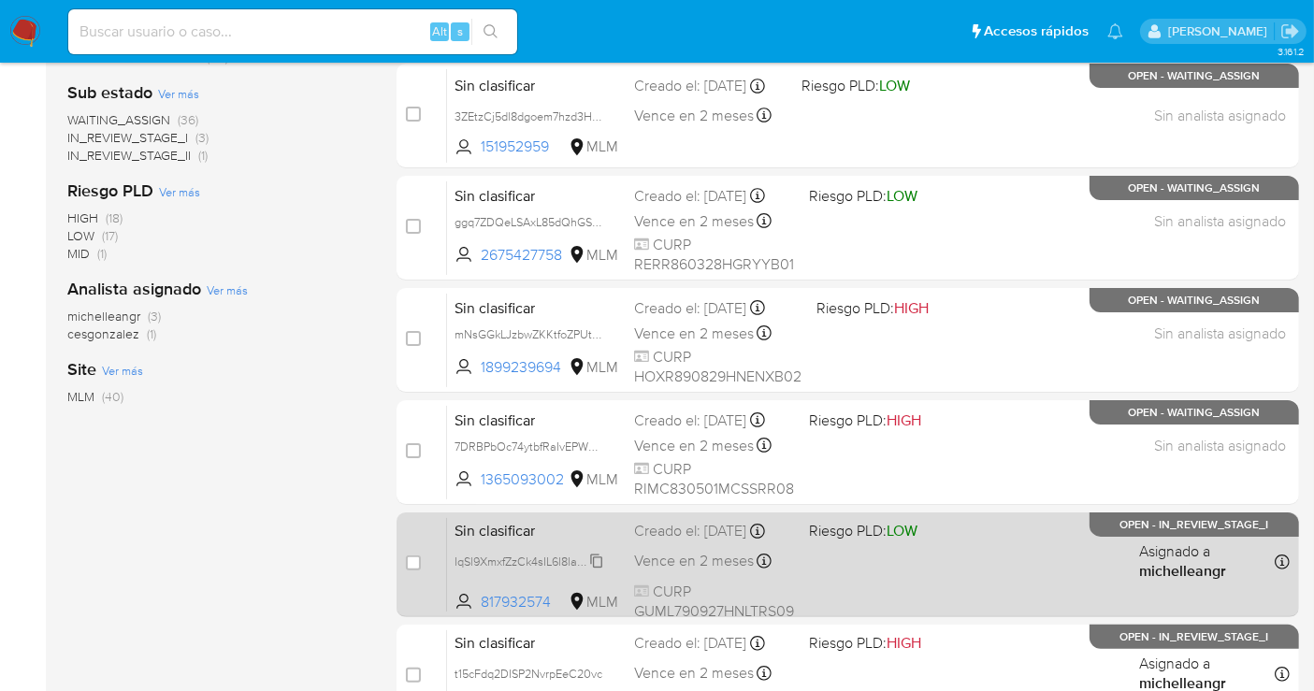
click at [600, 569] on icon at bounding box center [596, 561] width 15 height 15
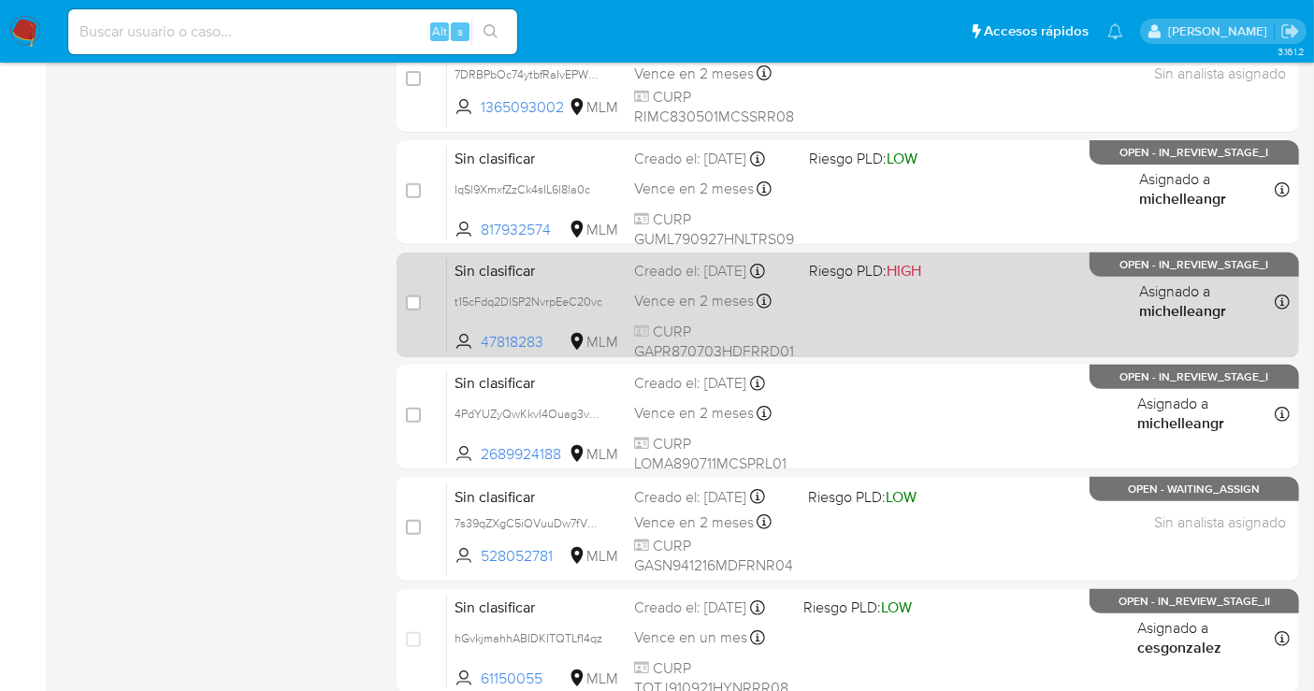
scroll to position [747, 0]
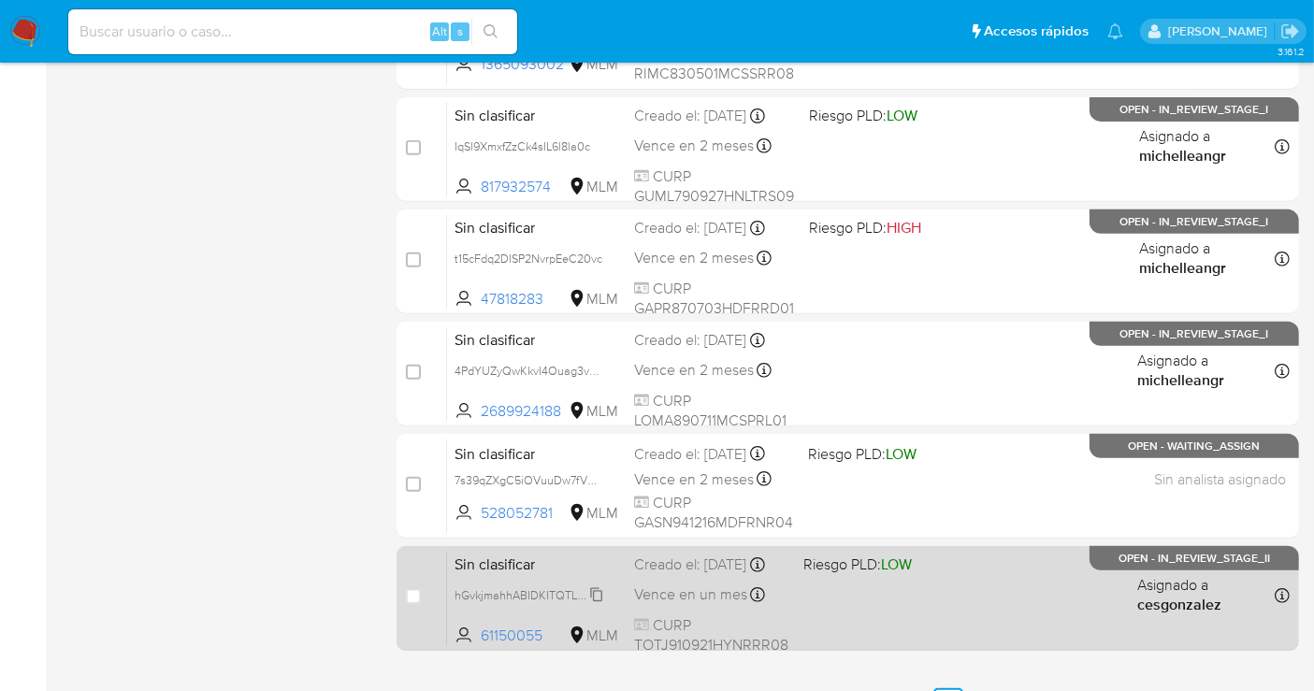
click at [593, 604] on span "hGvkjmahhABIDKITQTLf14qz" at bounding box center [529, 594] width 148 height 21
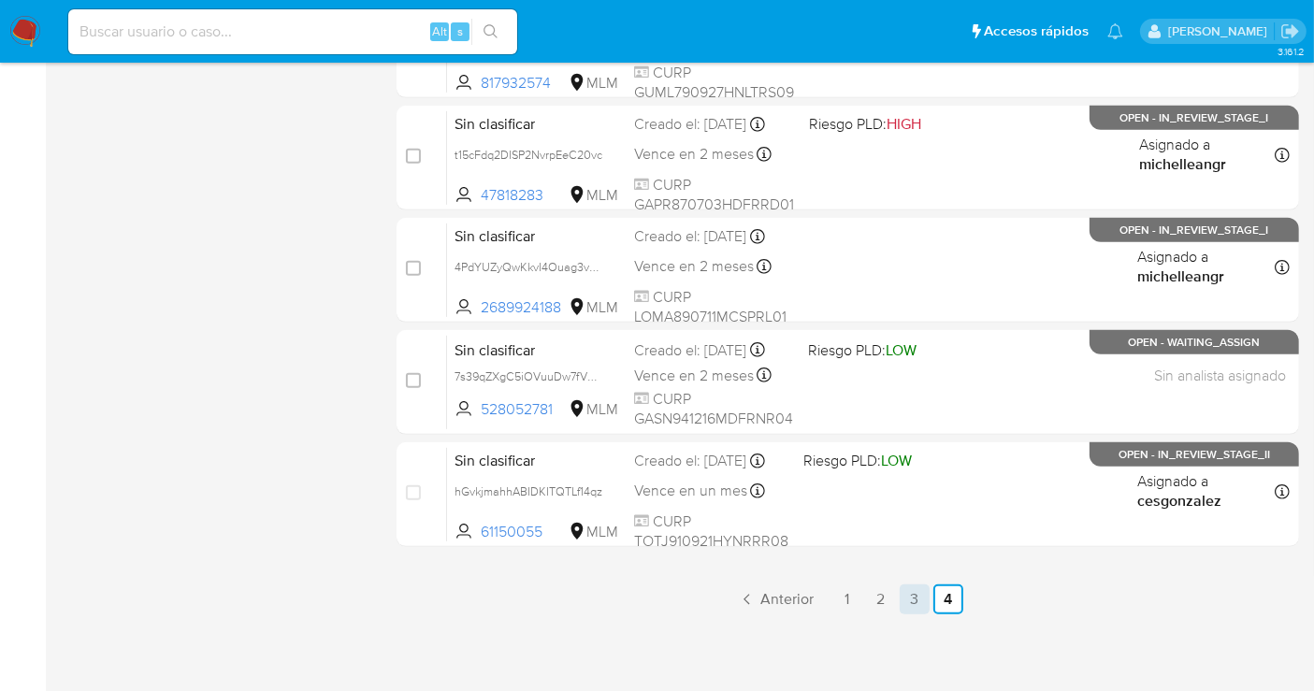
click at [910, 590] on link "3" at bounding box center [915, 600] width 30 height 30
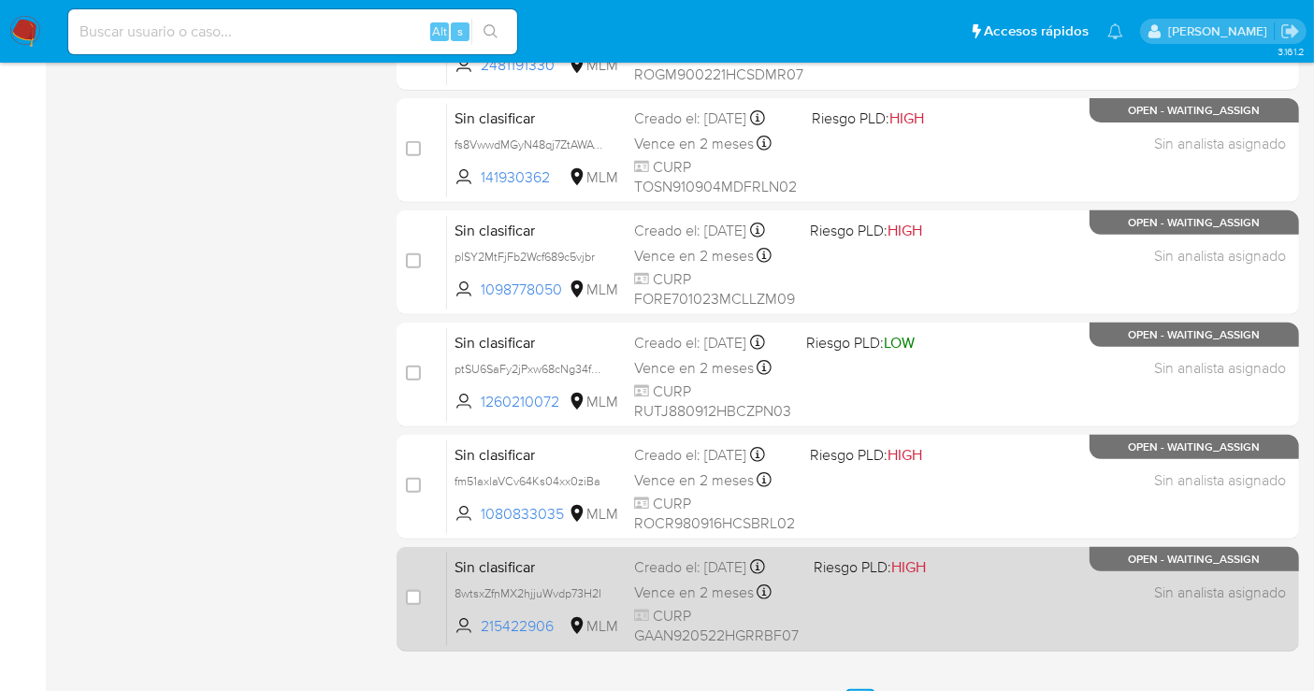
scroll to position [850, 0]
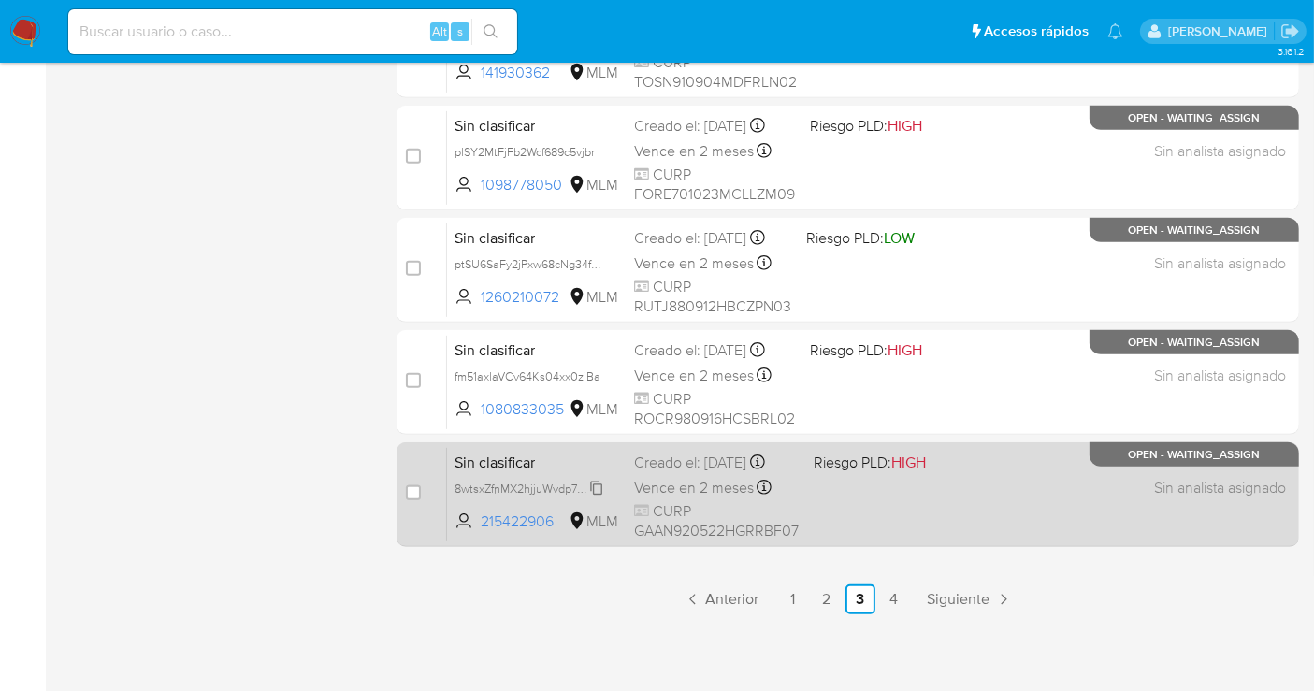
click at [602, 491] on span "8wtsxZfnMX2hjjuWvdp73H2I" at bounding box center [528, 487] width 147 height 21
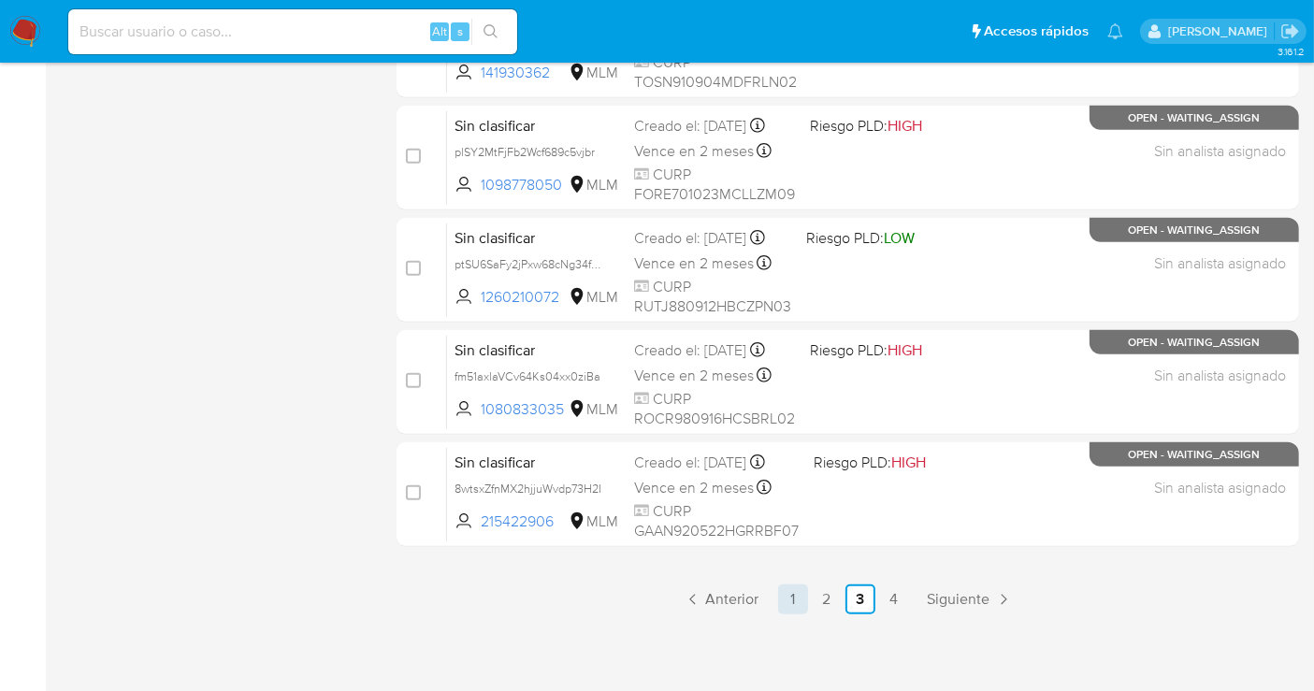
click at [792, 599] on link "1" at bounding box center [793, 600] width 30 height 30
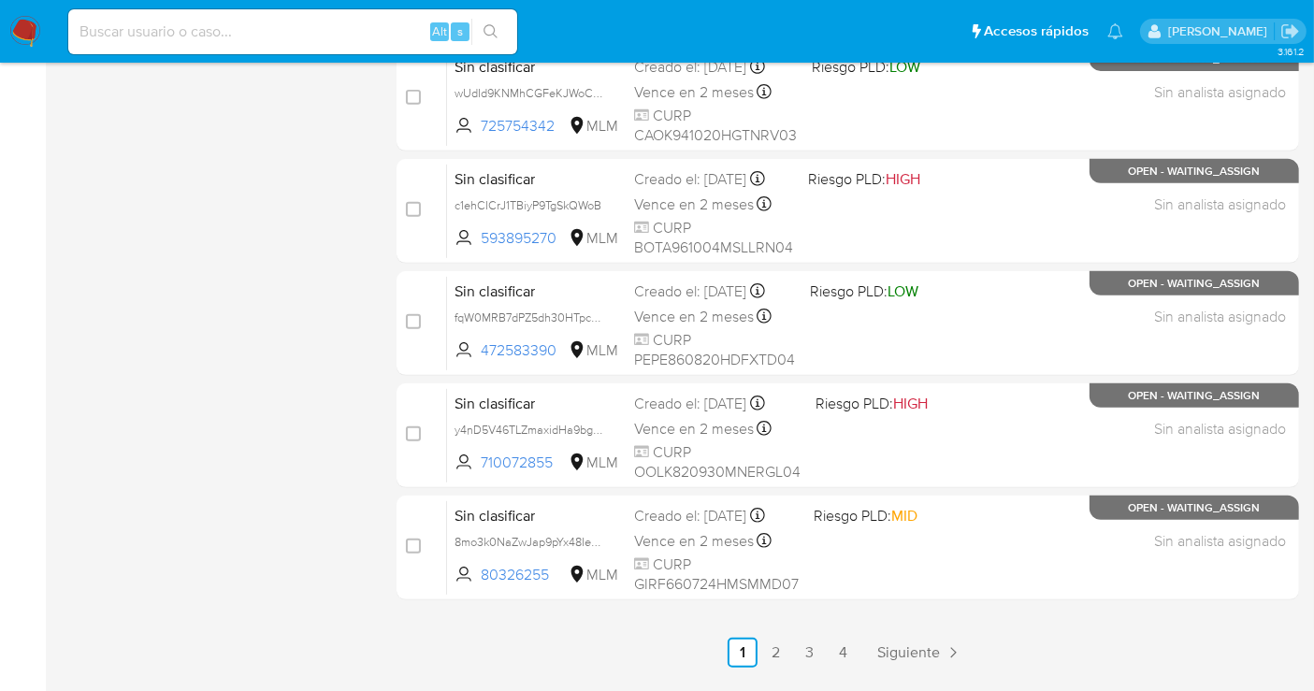
scroll to position [850, 0]
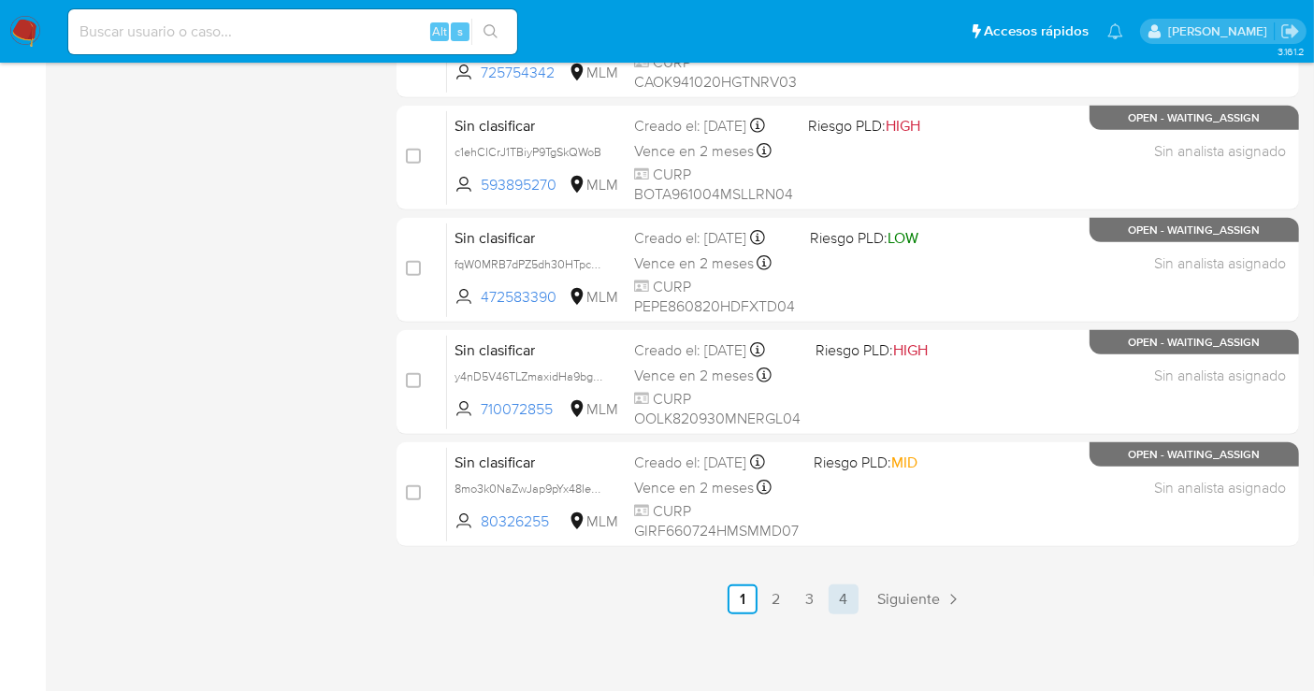
click at [843, 595] on link "4" at bounding box center [844, 600] width 30 height 30
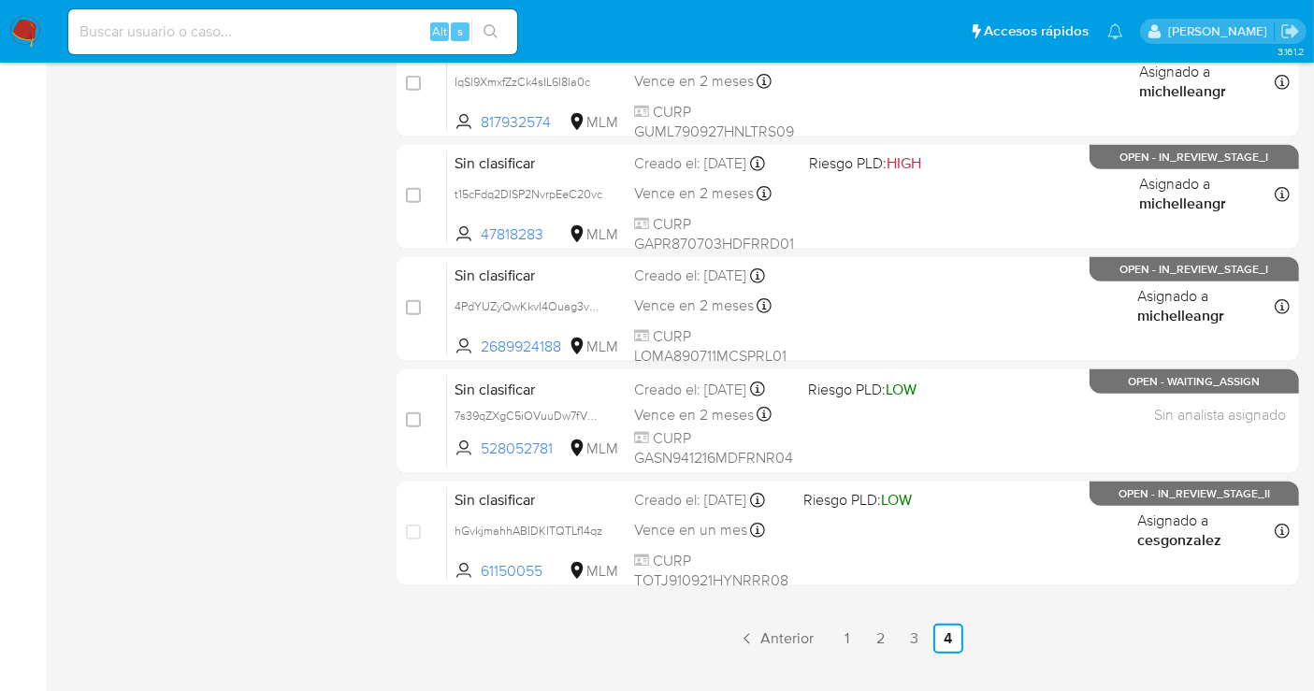
scroll to position [831, 0]
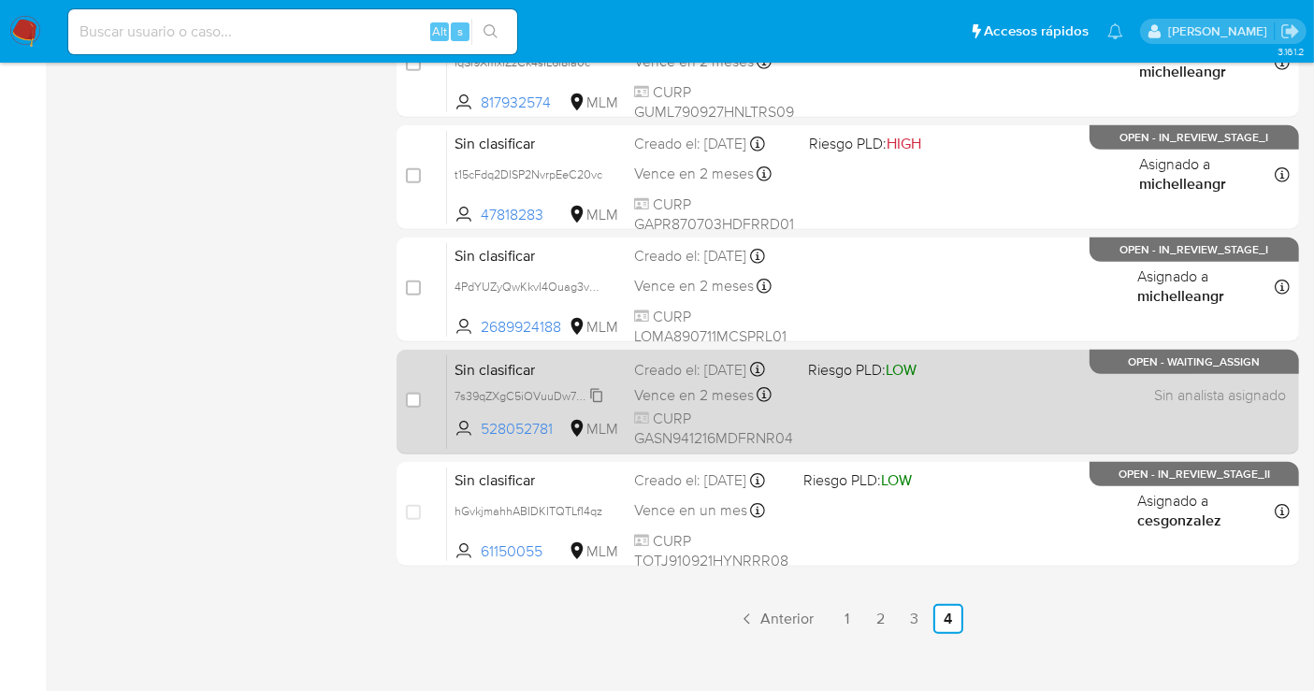
click at [593, 403] on span "7s39qZXgC5iOVuuDw7fVH7AP" at bounding box center [535, 394] width 161 height 21
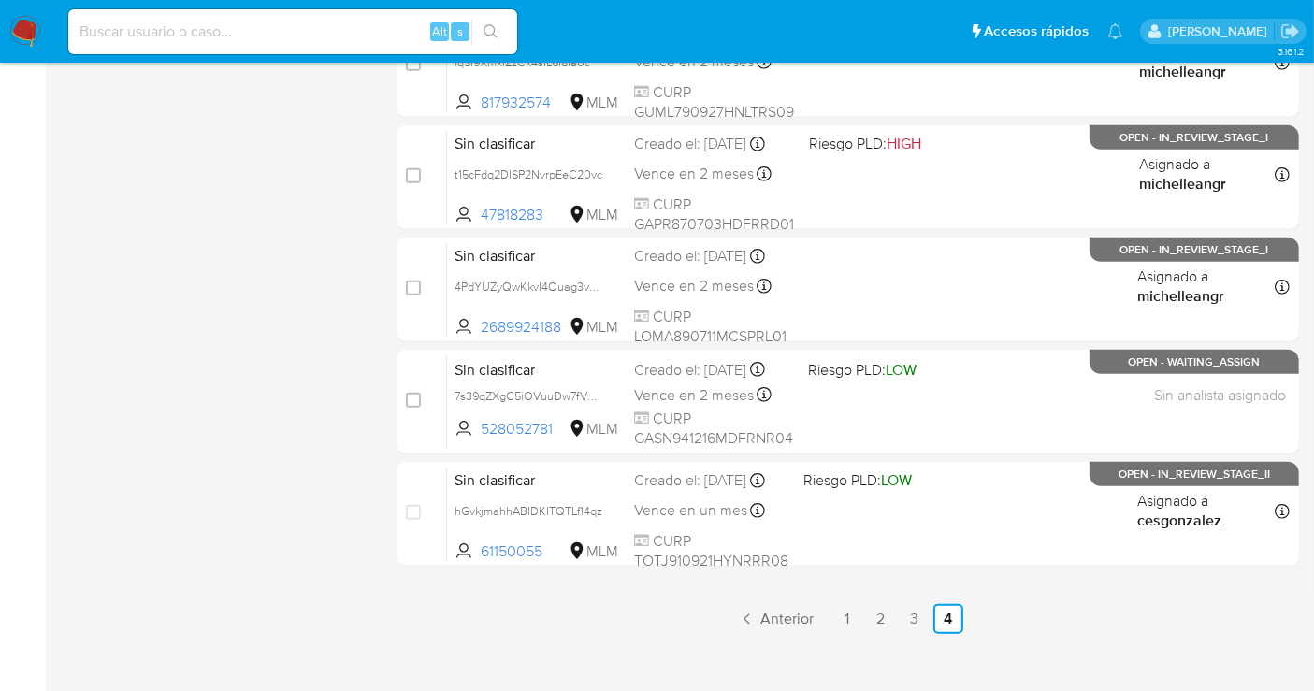
click at [22, 36] on img at bounding box center [25, 32] width 32 height 32
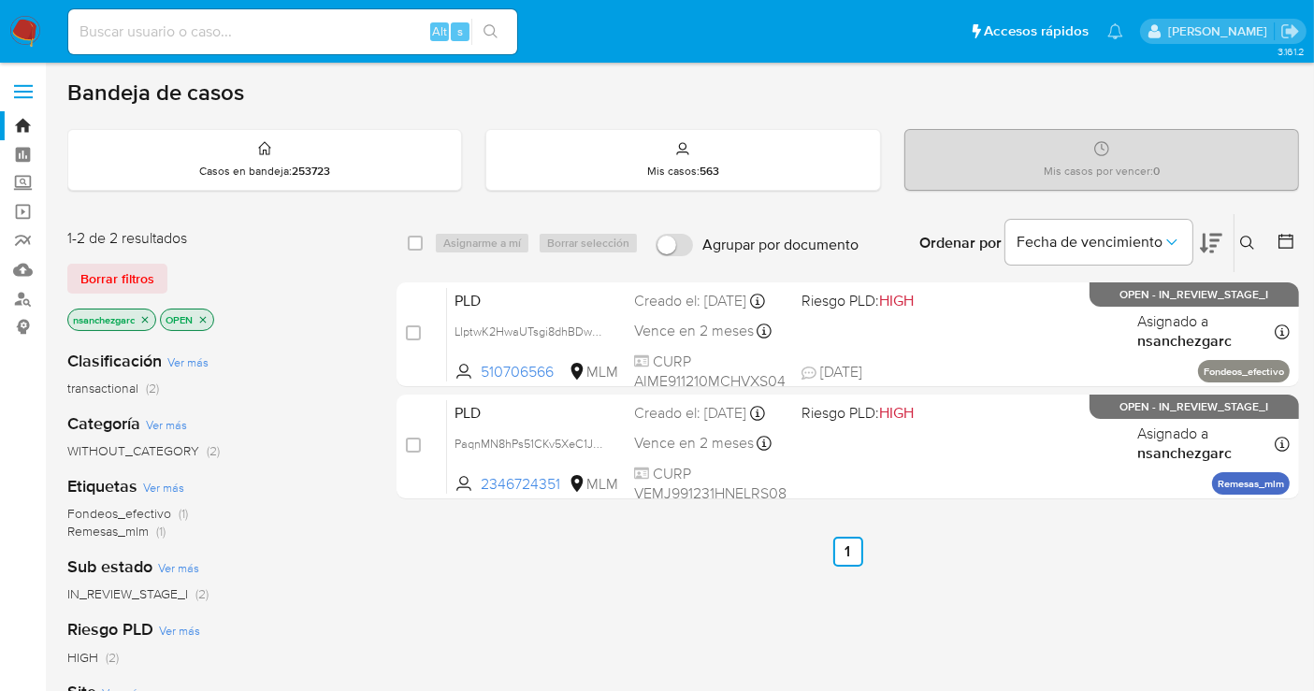
click at [144, 314] on icon "close-filter" at bounding box center [144, 319] width 11 height 11
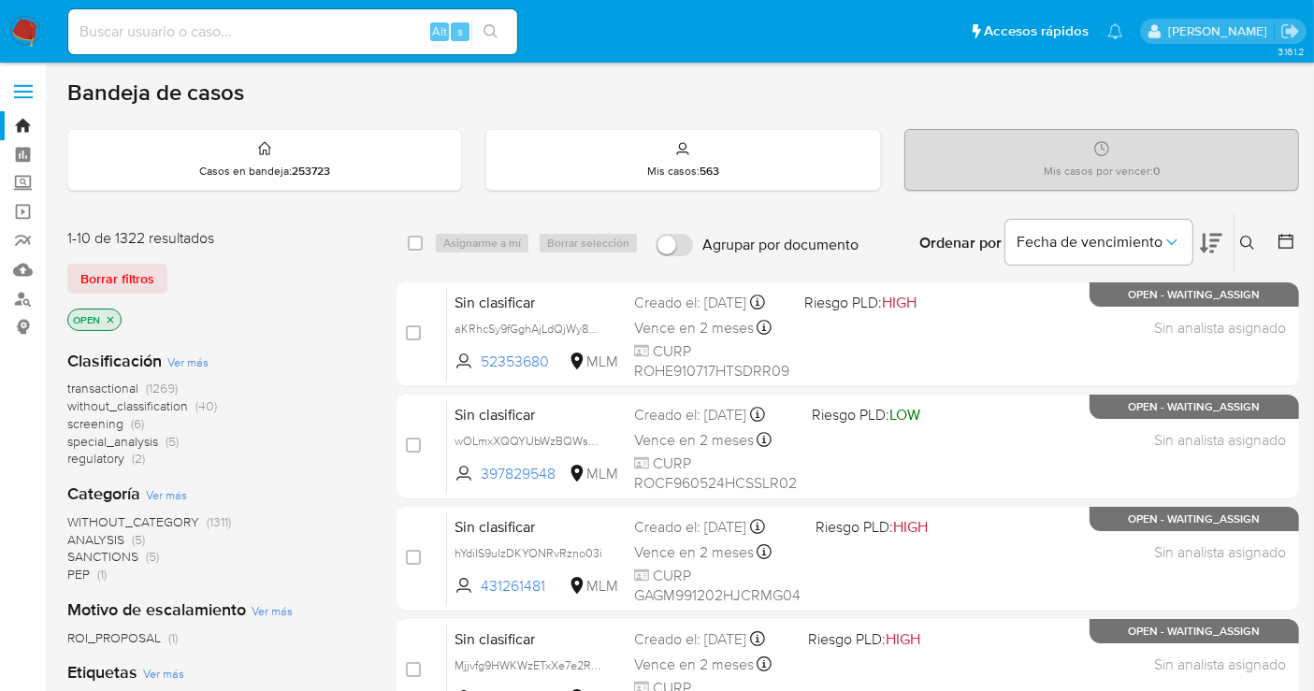
click at [134, 408] on span "without_classification" at bounding box center [127, 406] width 121 height 19
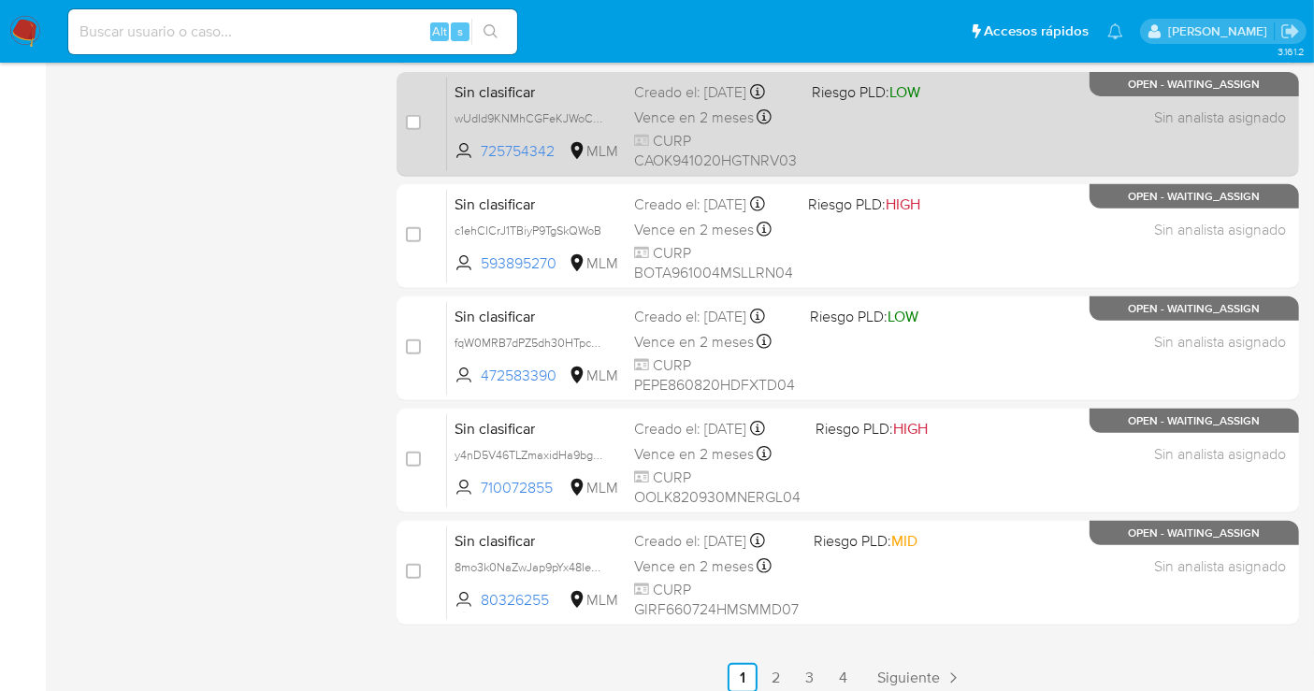
scroll to position [850, 0]
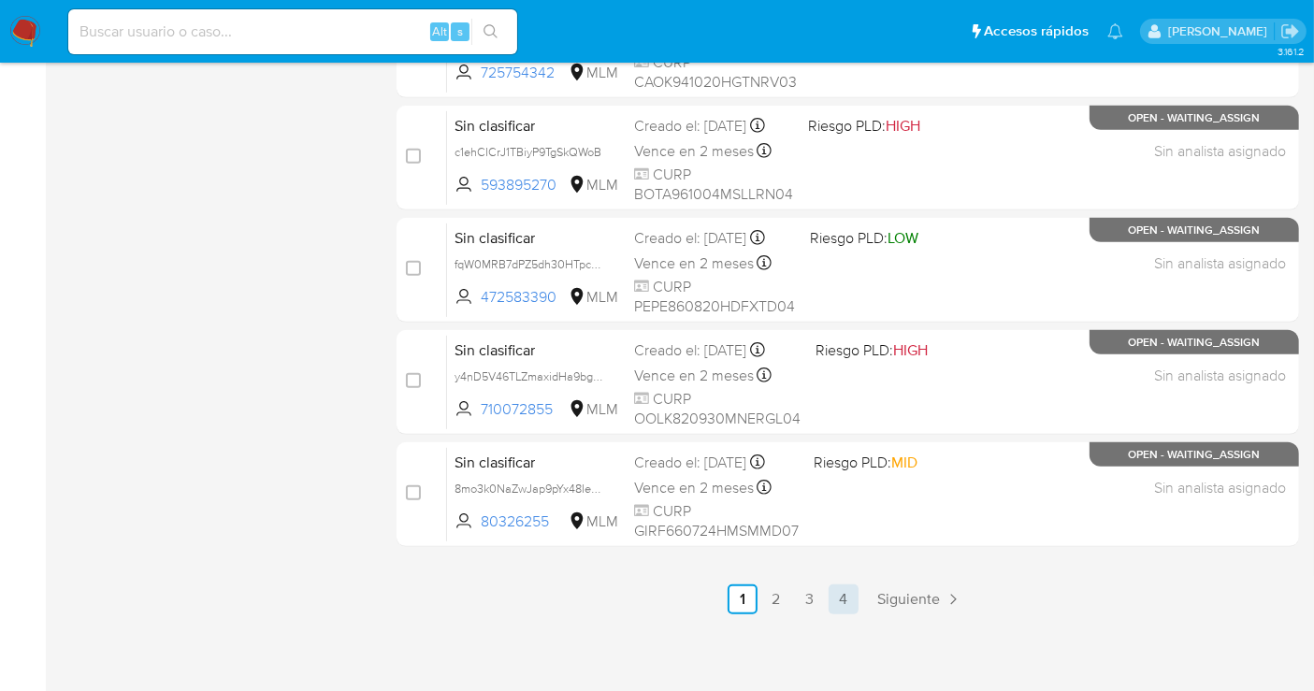
click at [846, 597] on link "4" at bounding box center [844, 600] width 30 height 30
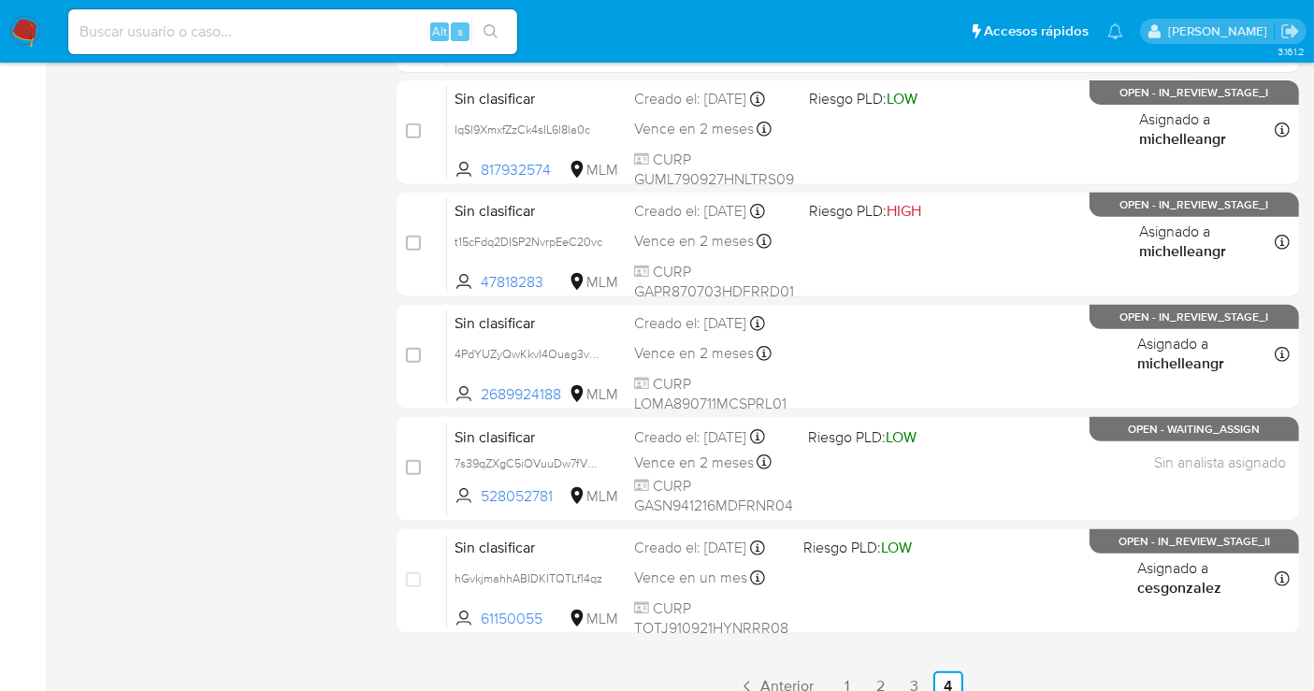
scroll to position [831, 0]
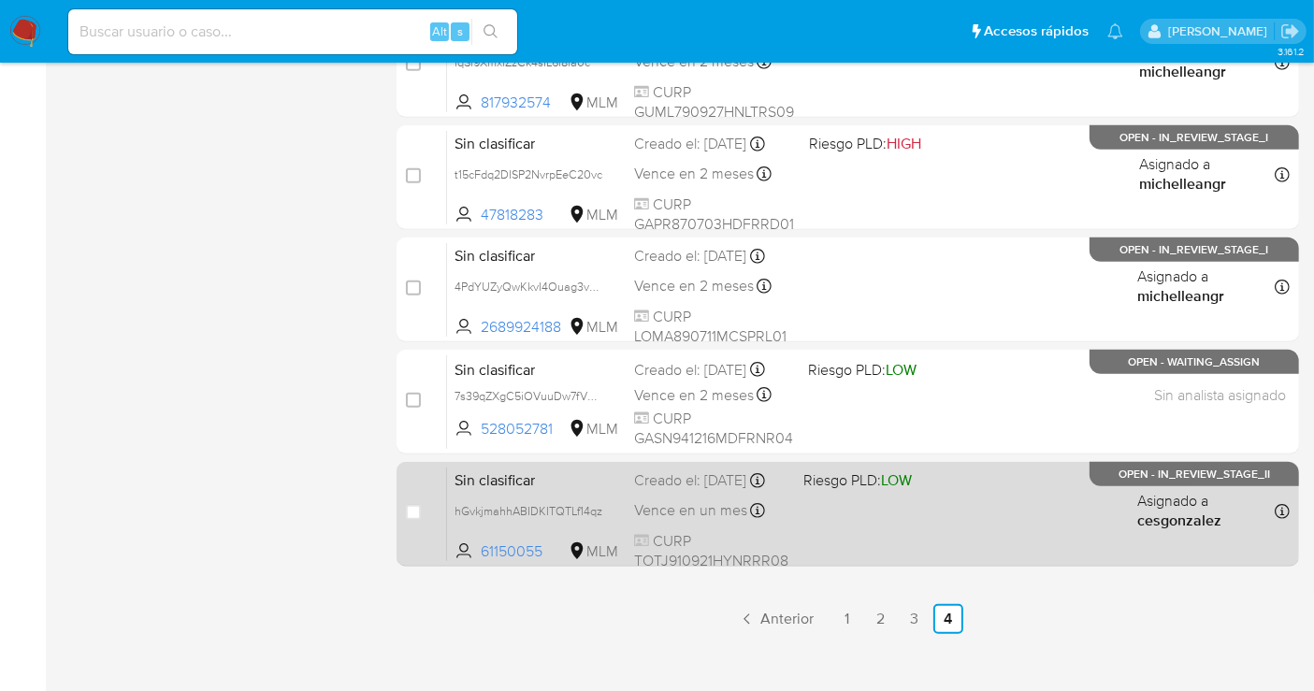
click at [687, 490] on div "Creado el: 05/09/2025 Creado el: 05/09/2025 12:14:34" at bounding box center [711, 481] width 154 height 21
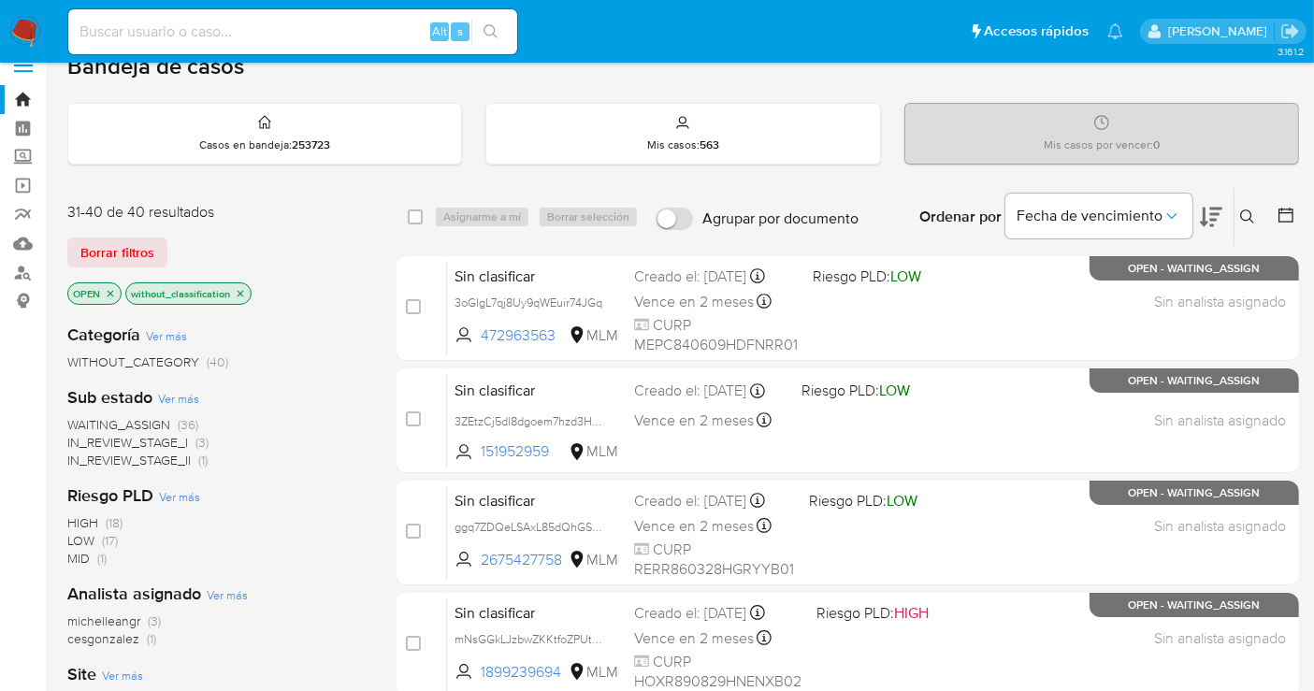
scroll to position [19, 0]
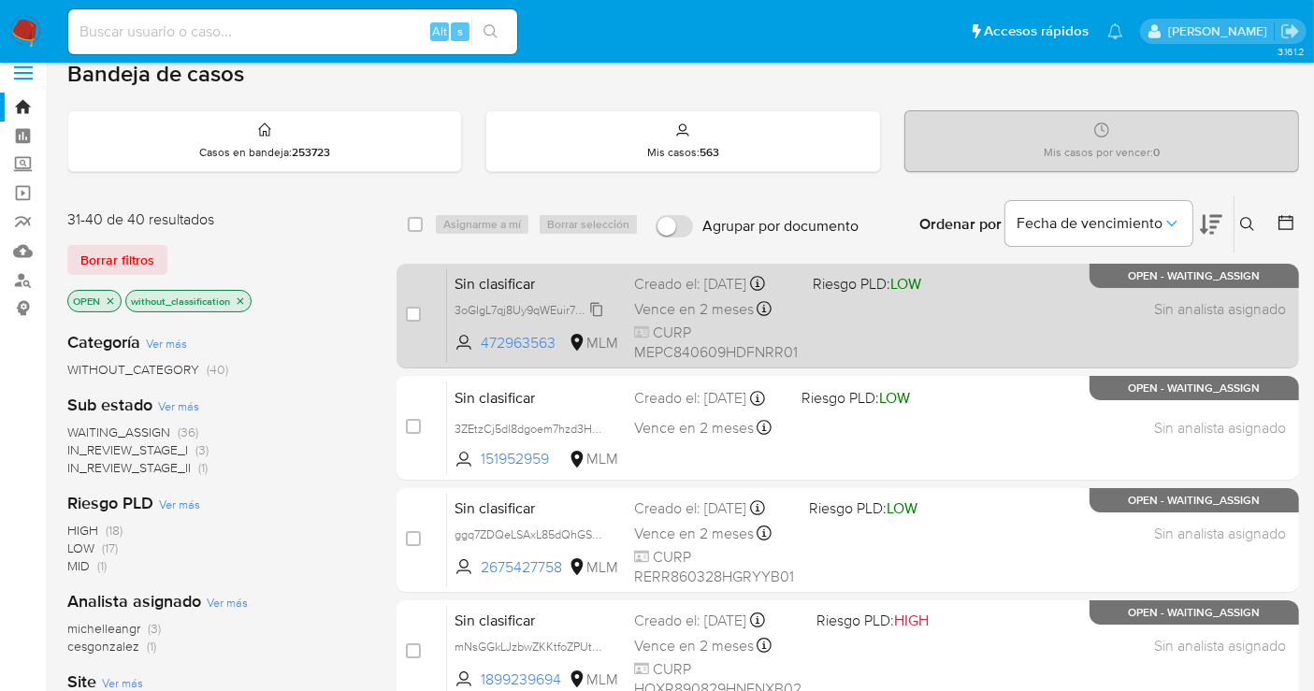
click at [602, 318] on span "3oGIgL7qj8Uy9qWEuir74JGq" at bounding box center [529, 308] width 148 height 21
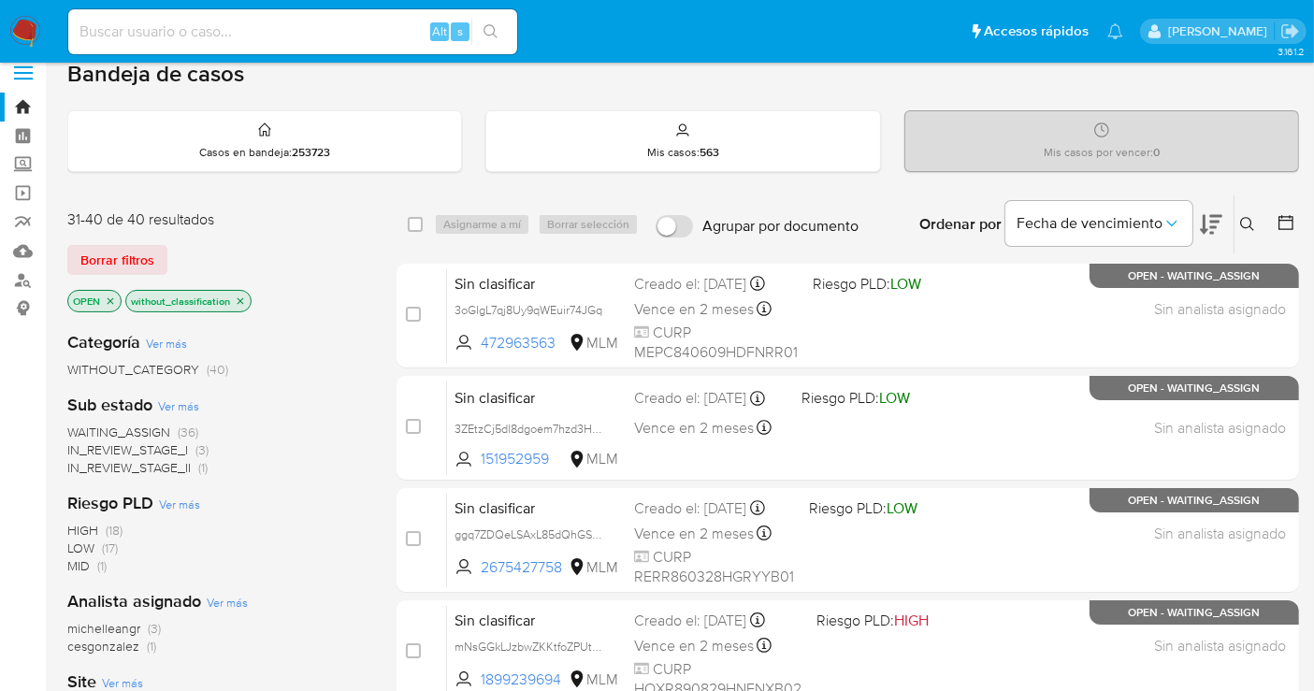
click at [26, 28] on img at bounding box center [25, 32] width 32 height 32
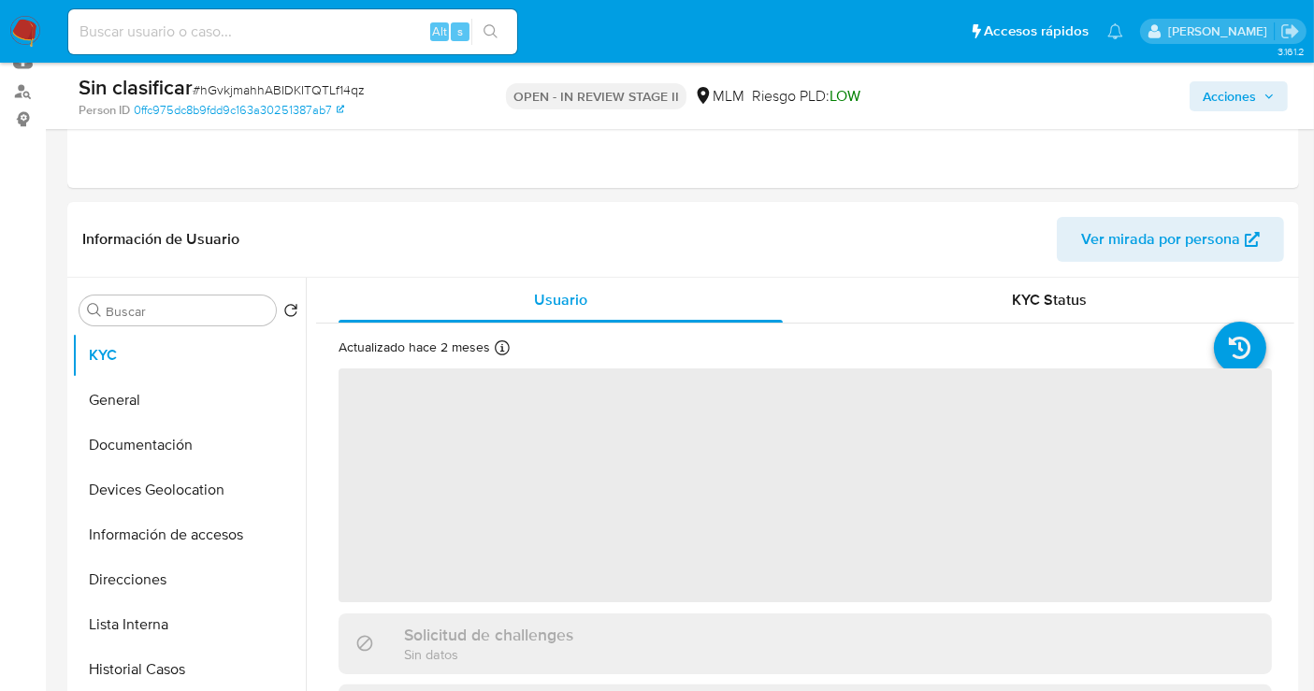
scroll to position [75, 0]
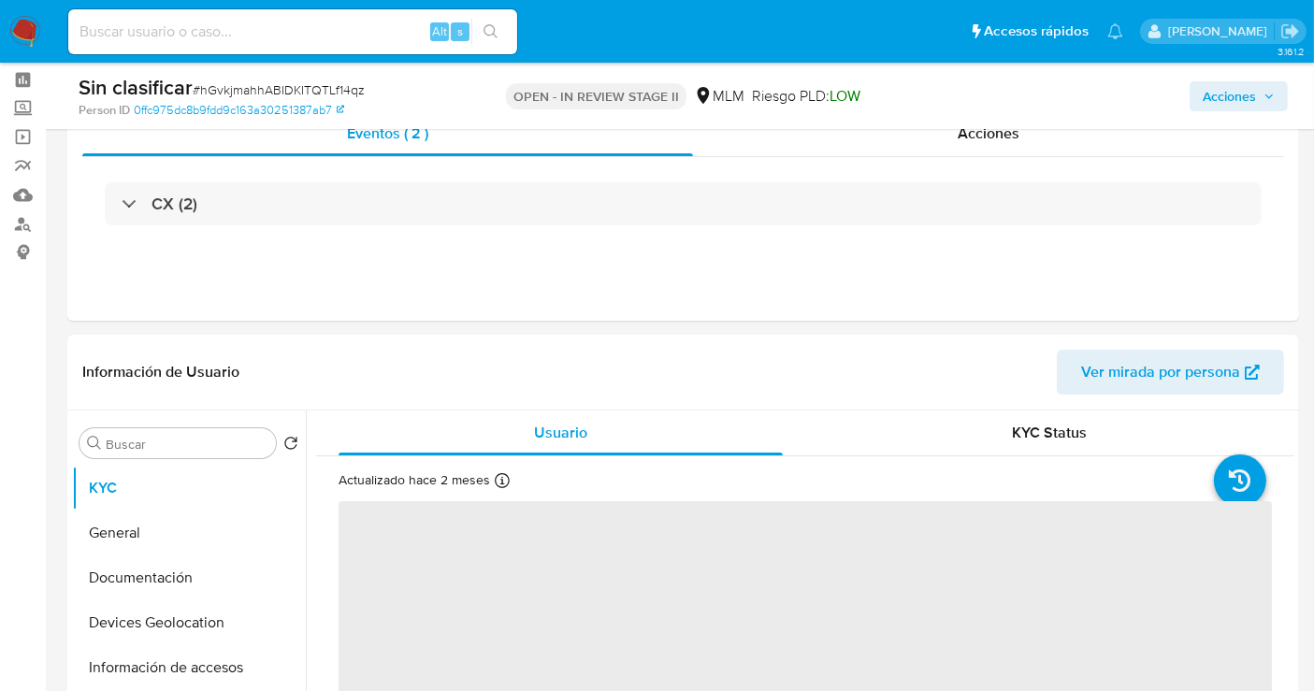
select select "10"
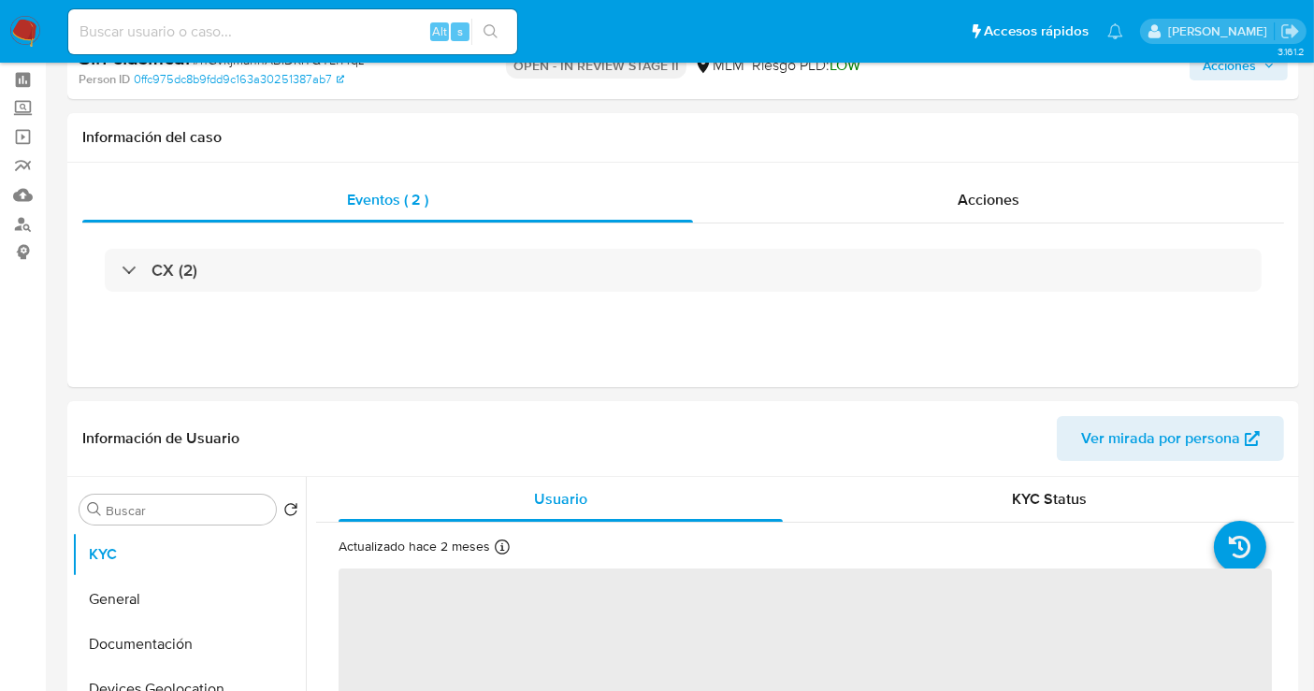
scroll to position [0, 0]
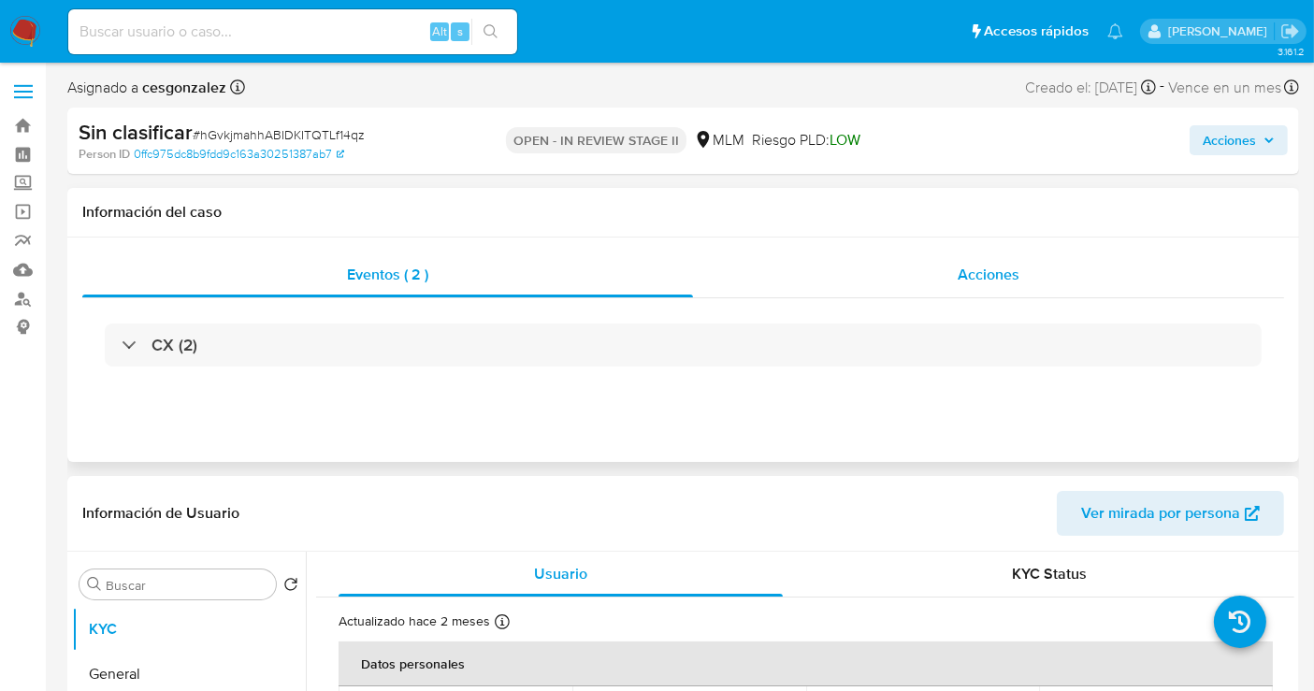
click at [991, 288] on div "Acciones" at bounding box center [988, 275] width 591 height 45
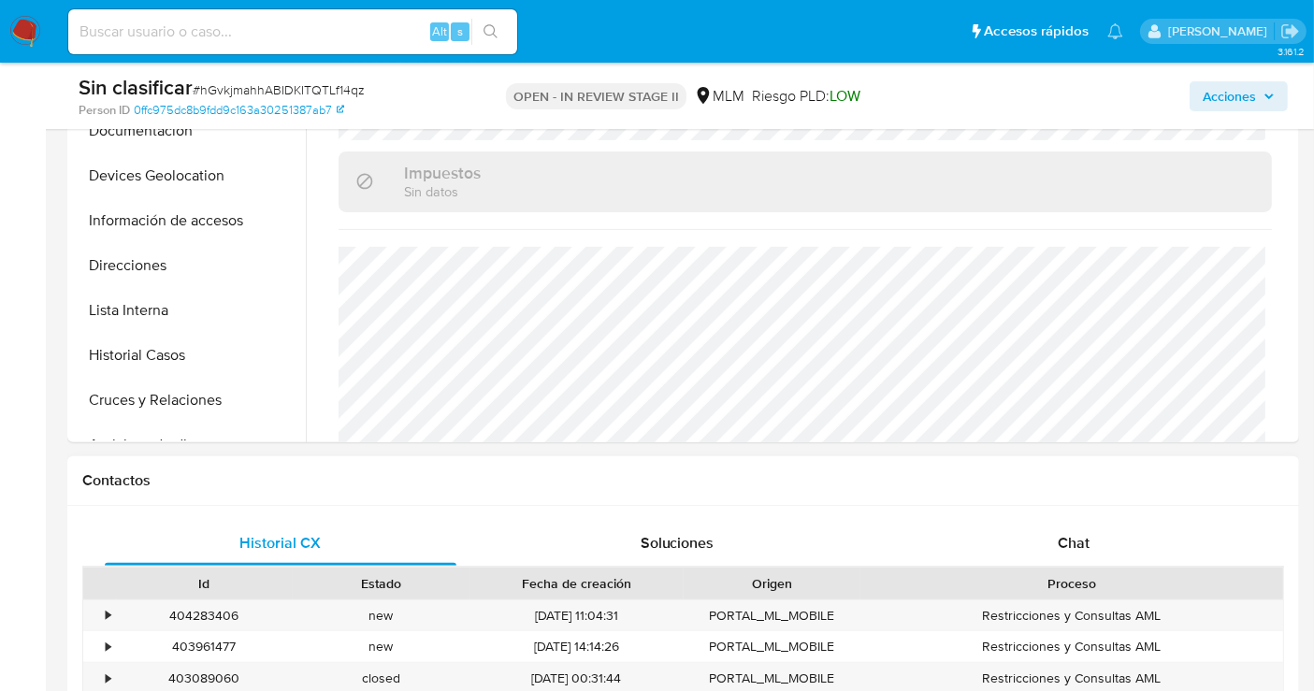
scroll to position [831, 0]
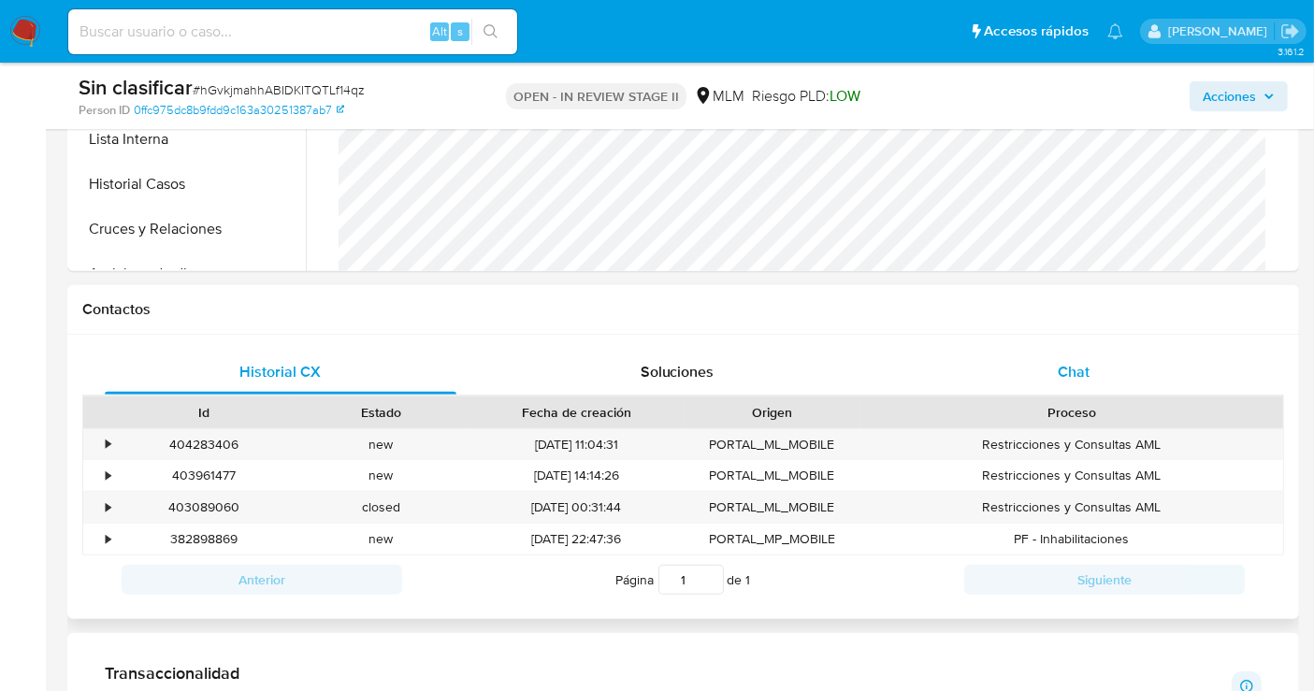
click at [1070, 365] on span "Chat" at bounding box center [1074, 372] width 32 height 22
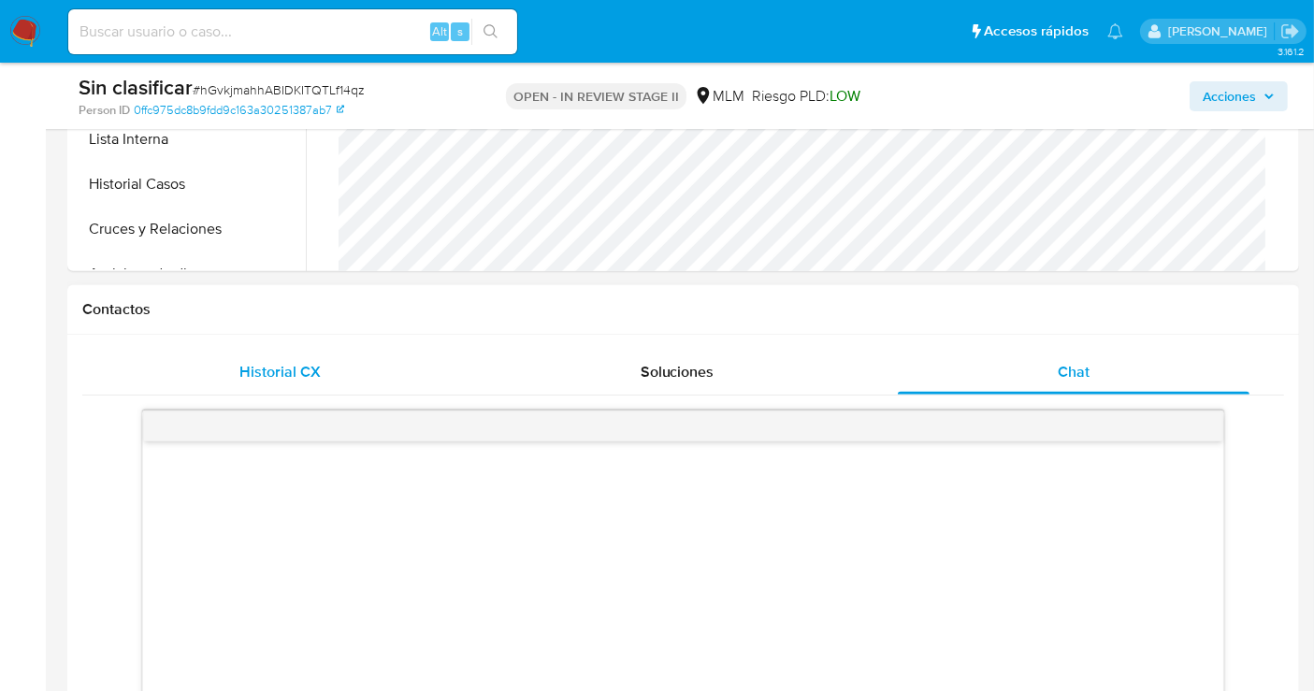
click at [231, 370] on div "Historial CX" at bounding box center [281, 372] width 352 height 45
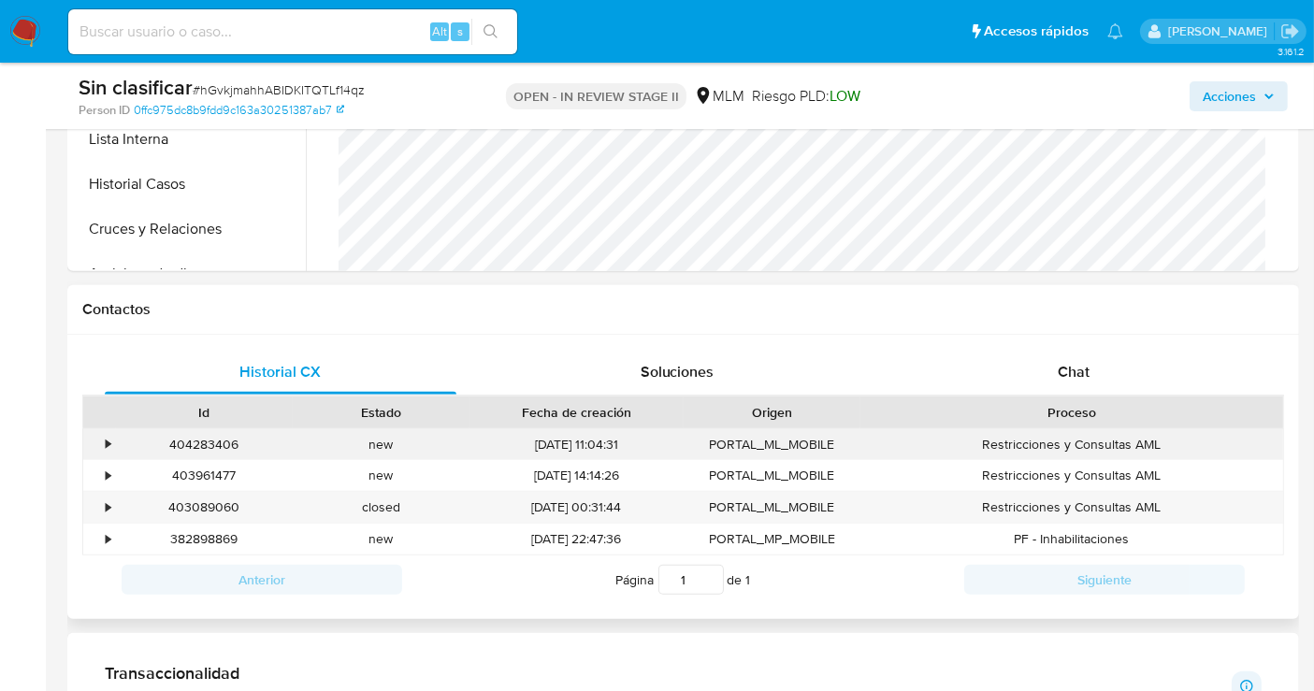
click at [111, 442] on div "•" at bounding box center [99, 444] width 33 height 31
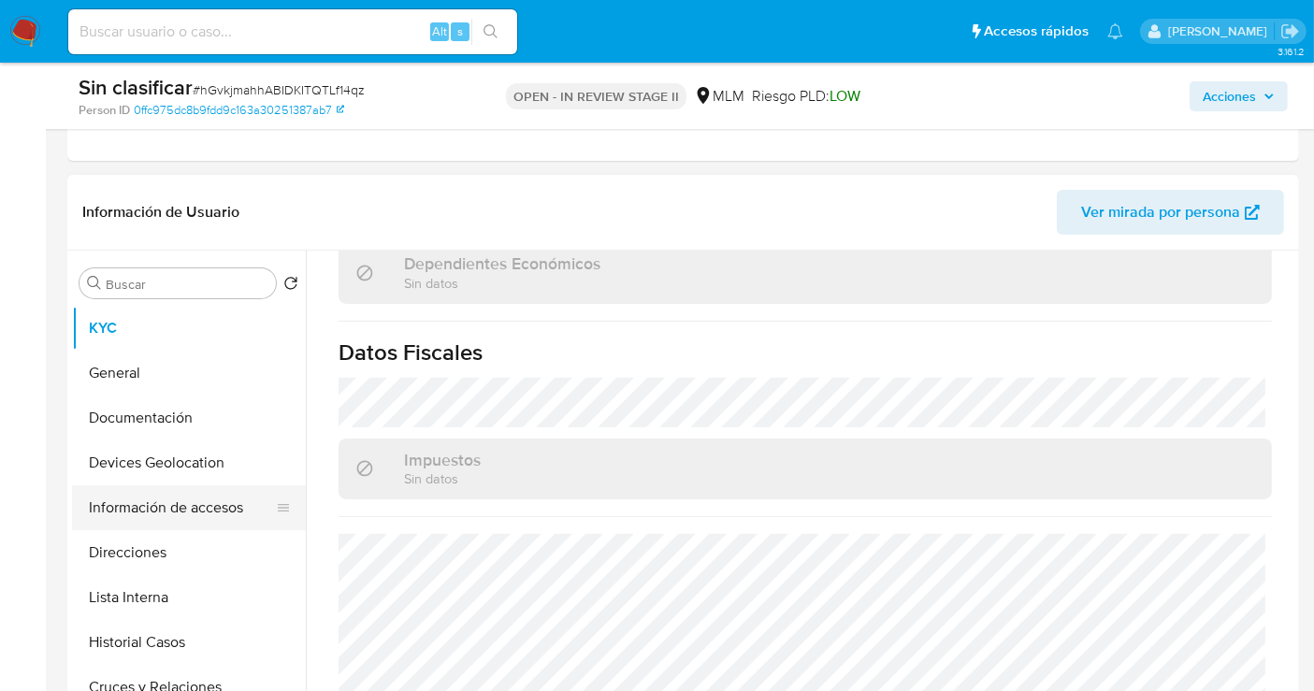
scroll to position [727, 0]
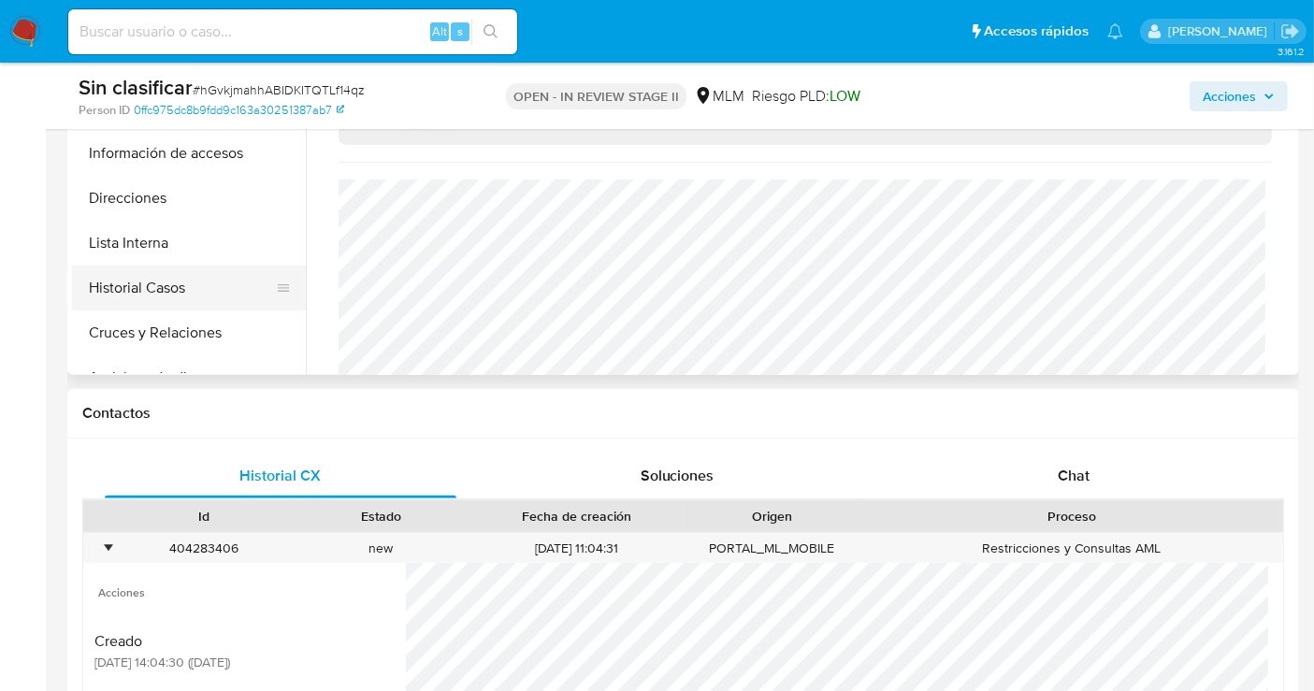
click at [137, 284] on button "Historial Casos" at bounding box center [181, 288] width 219 height 45
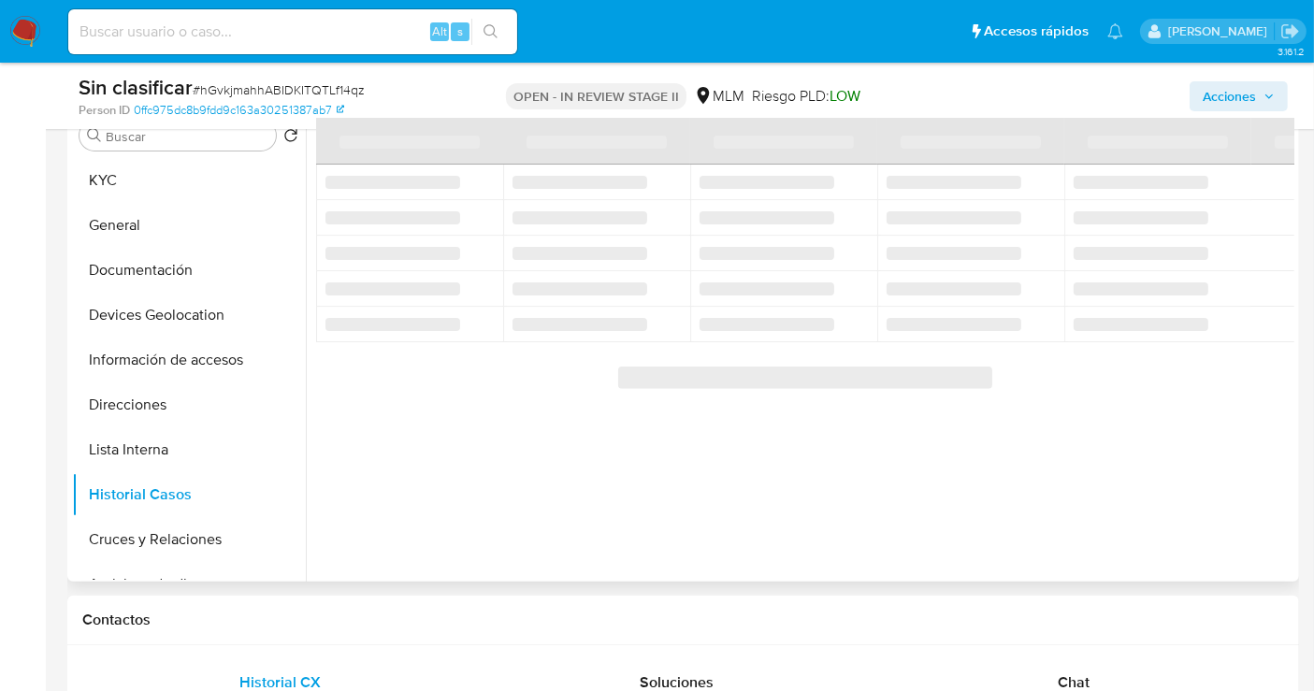
scroll to position [519, 0]
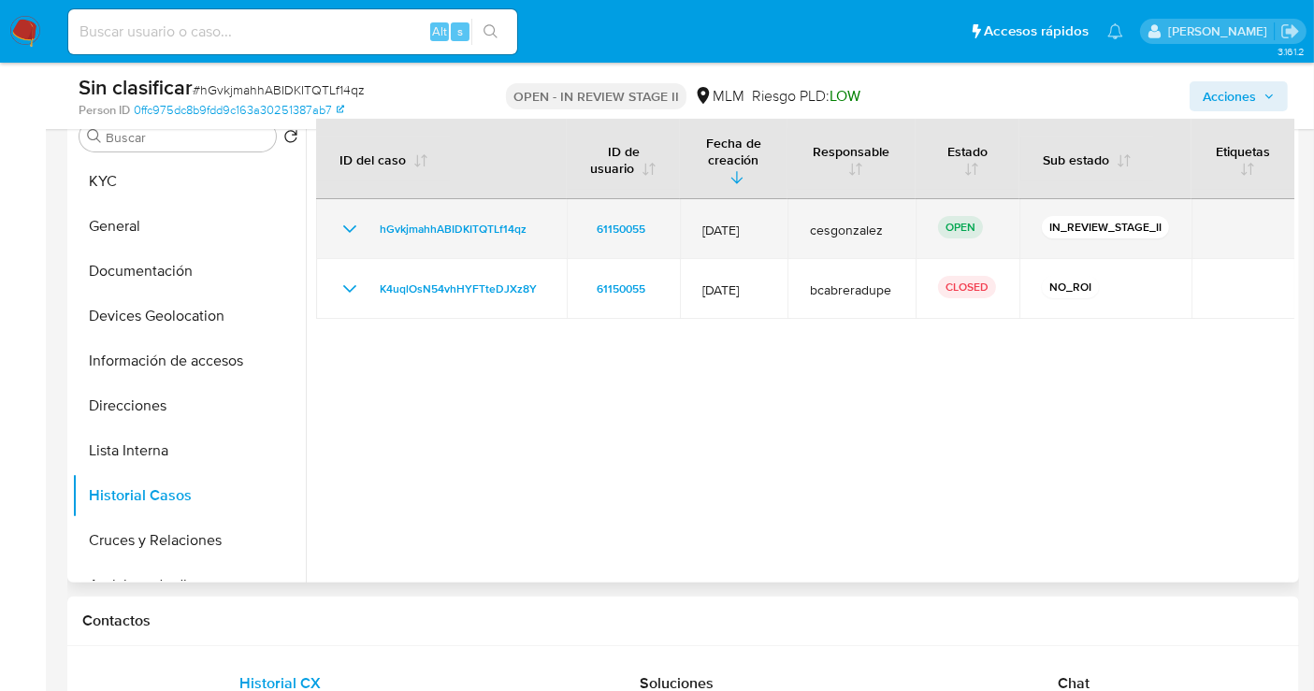
click at [345, 230] on icon "Mostrar/Ocultar" at bounding box center [350, 229] width 22 height 22
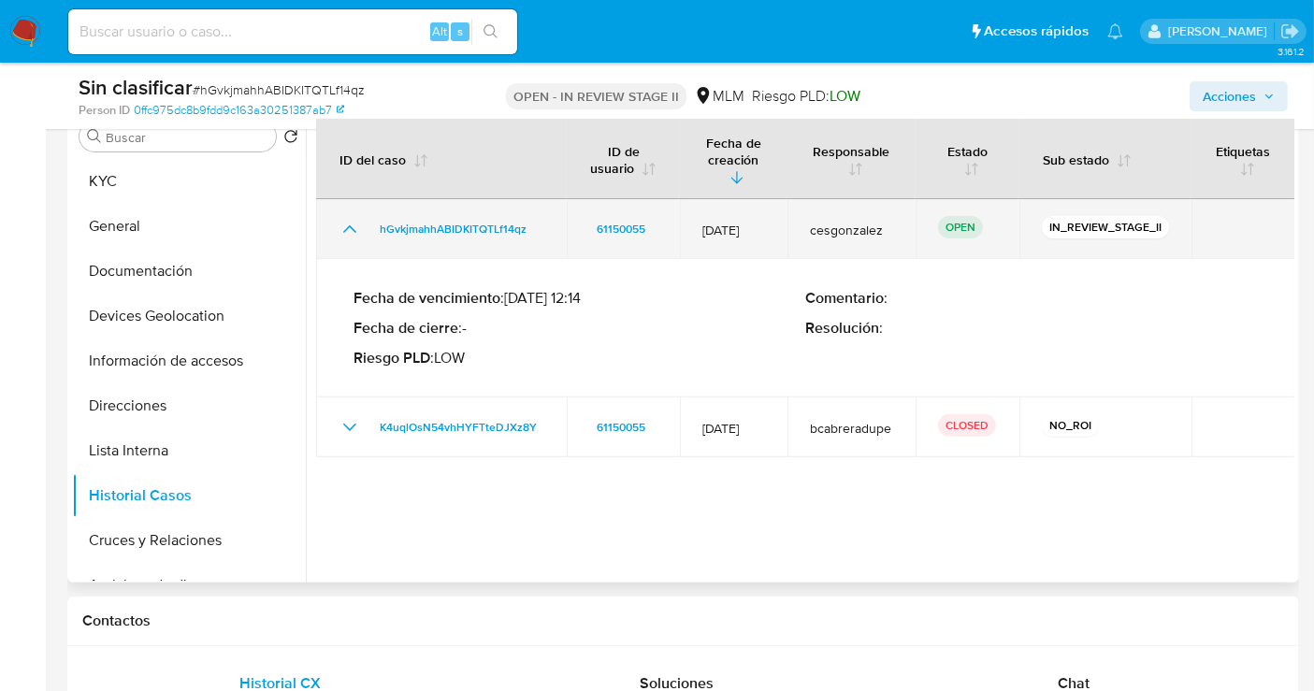
click at [345, 230] on icon "Mostrar/Ocultar" at bounding box center [350, 229] width 22 height 22
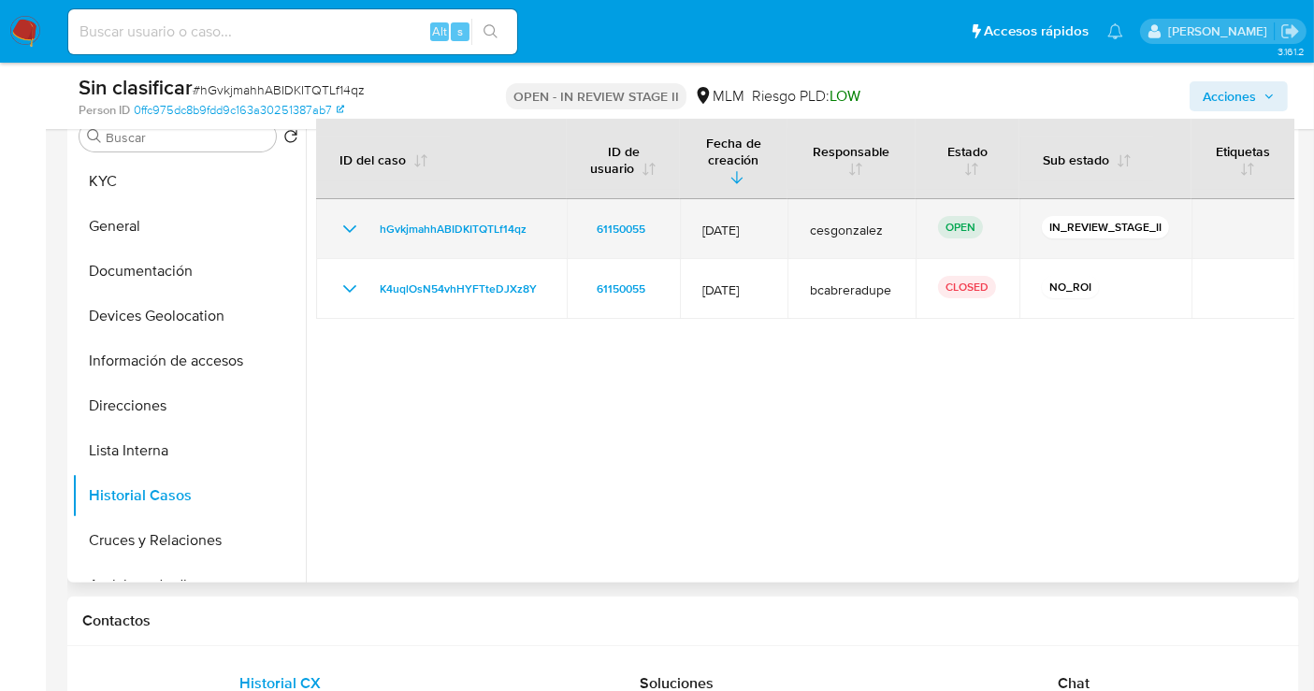
click at [345, 230] on icon "Mostrar/Ocultar" at bounding box center [350, 229] width 22 height 22
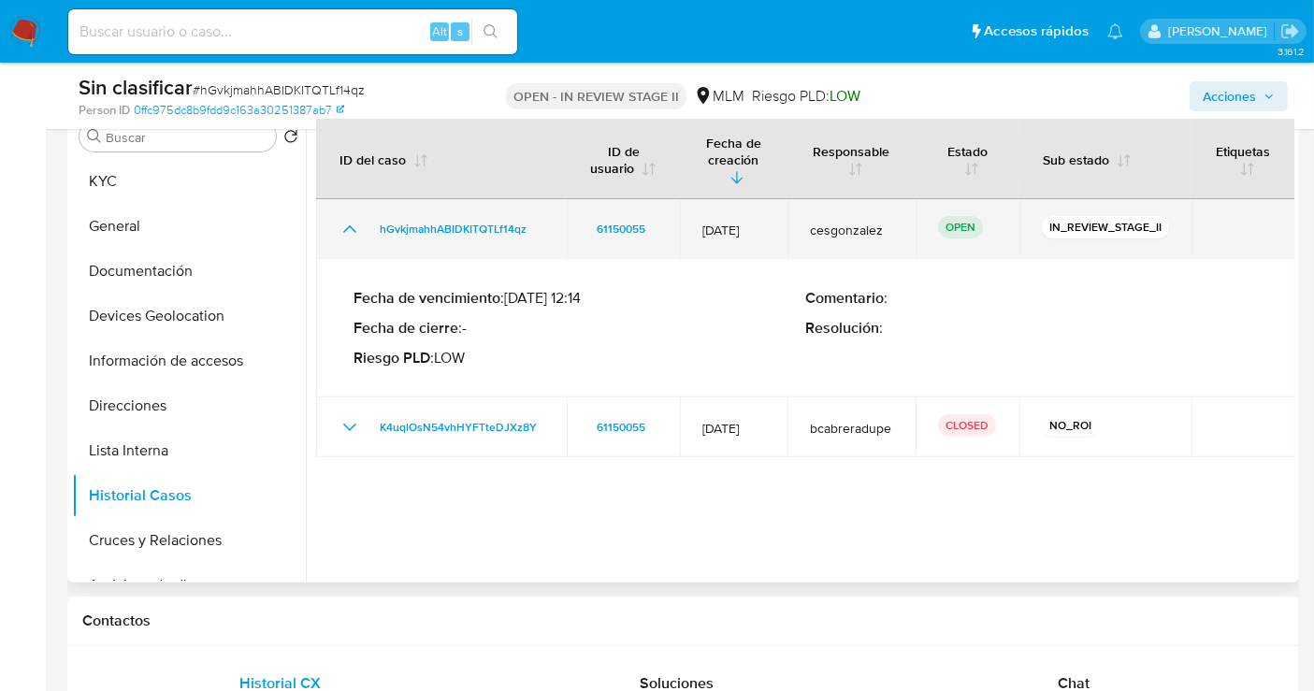
click at [345, 230] on icon "Mostrar/Ocultar" at bounding box center [350, 229] width 22 height 22
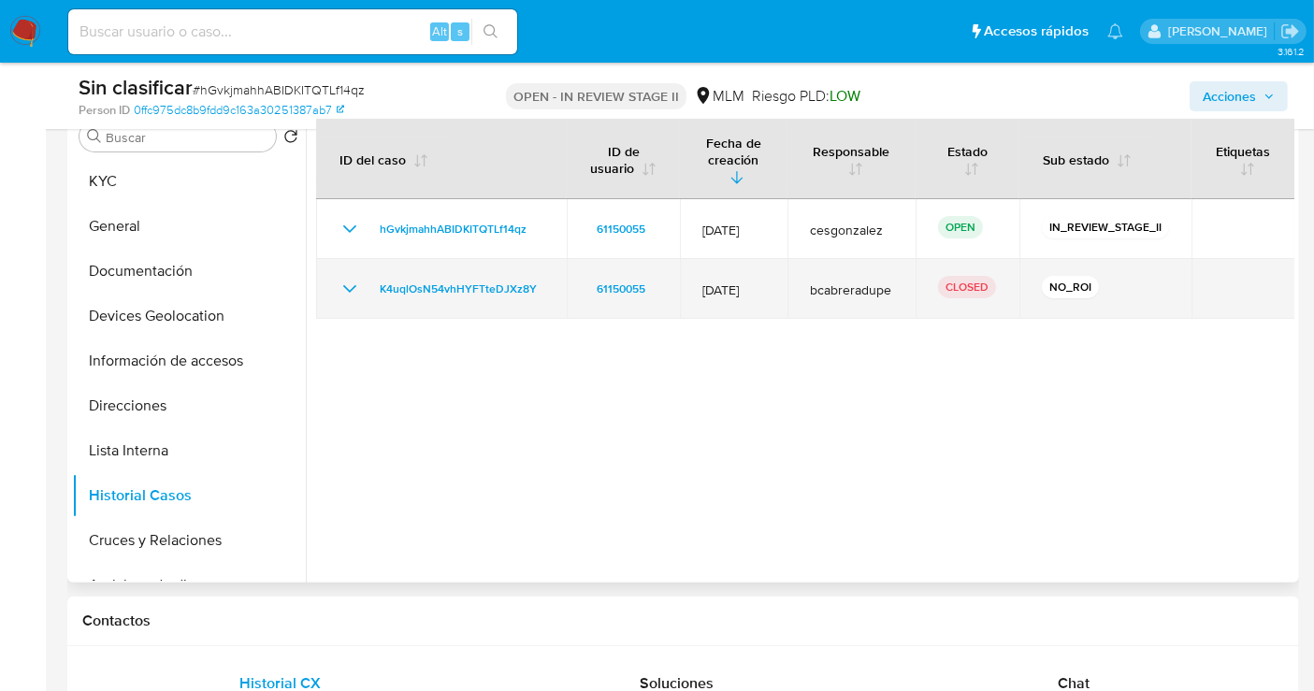
click at [344, 283] on icon "Mostrar/Ocultar" at bounding box center [350, 289] width 22 height 22
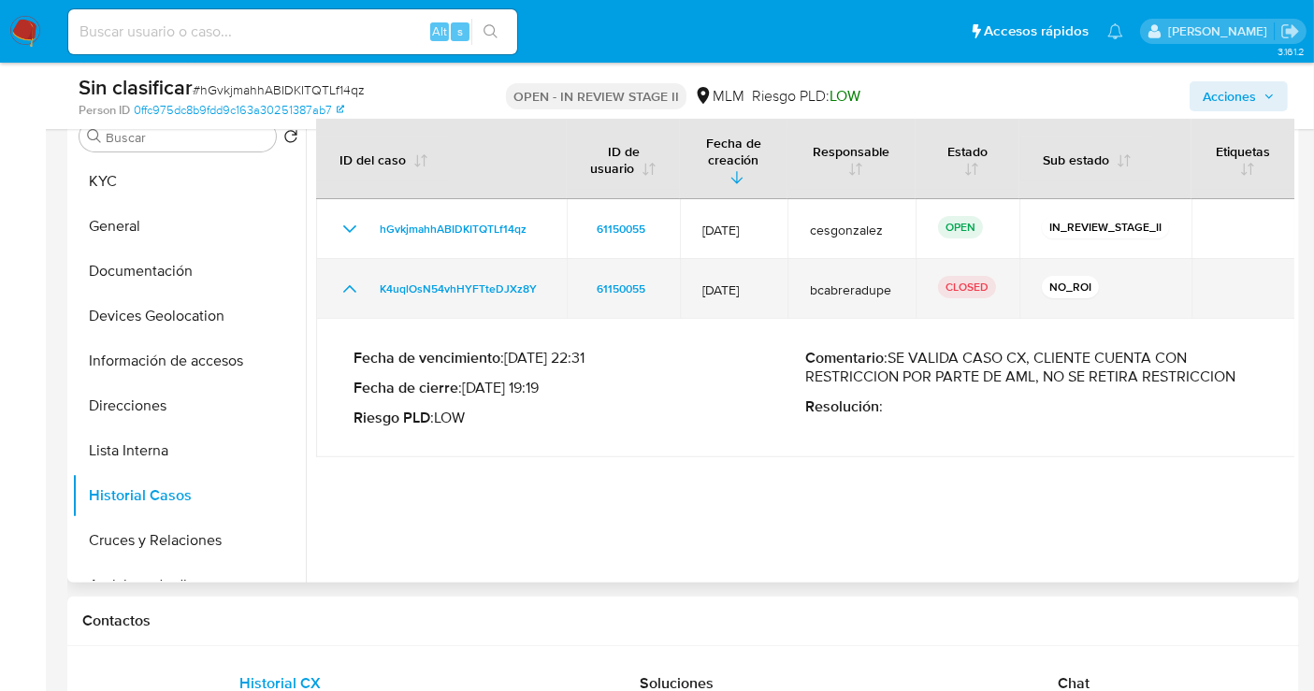
click at [344, 283] on icon "Mostrar/Ocultar" at bounding box center [350, 289] width 22 height 22
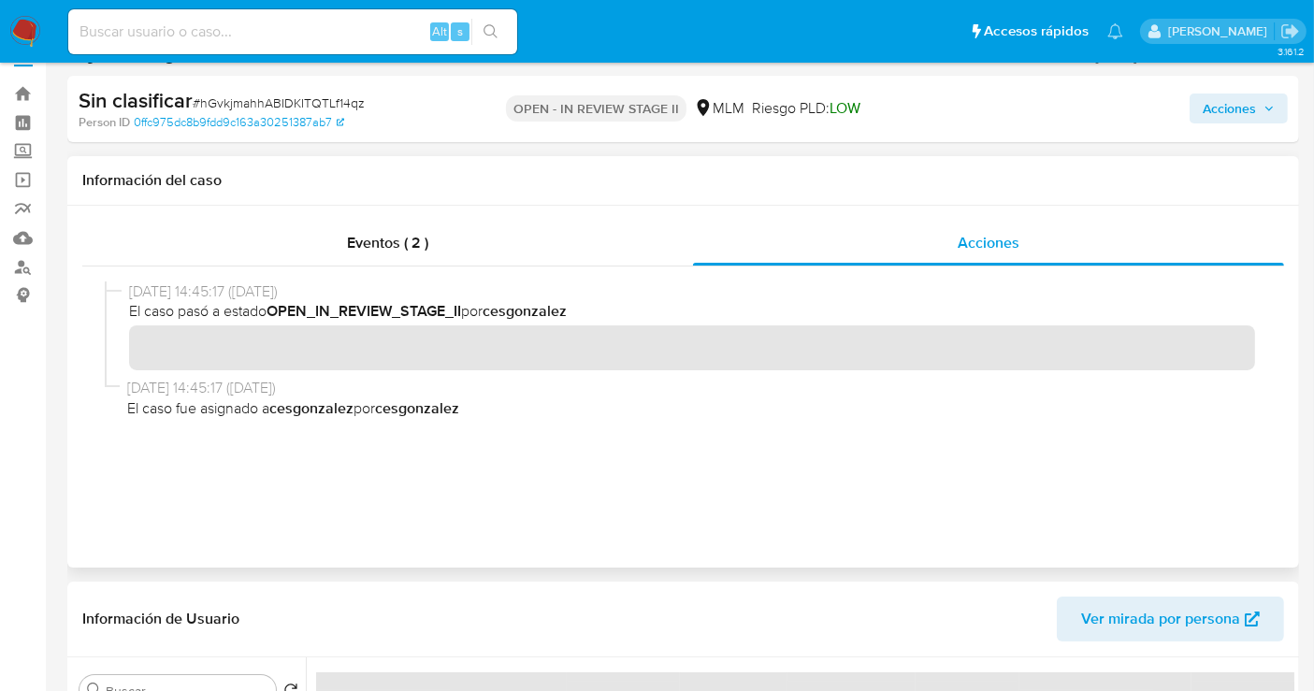
scroll to position [0, 0]
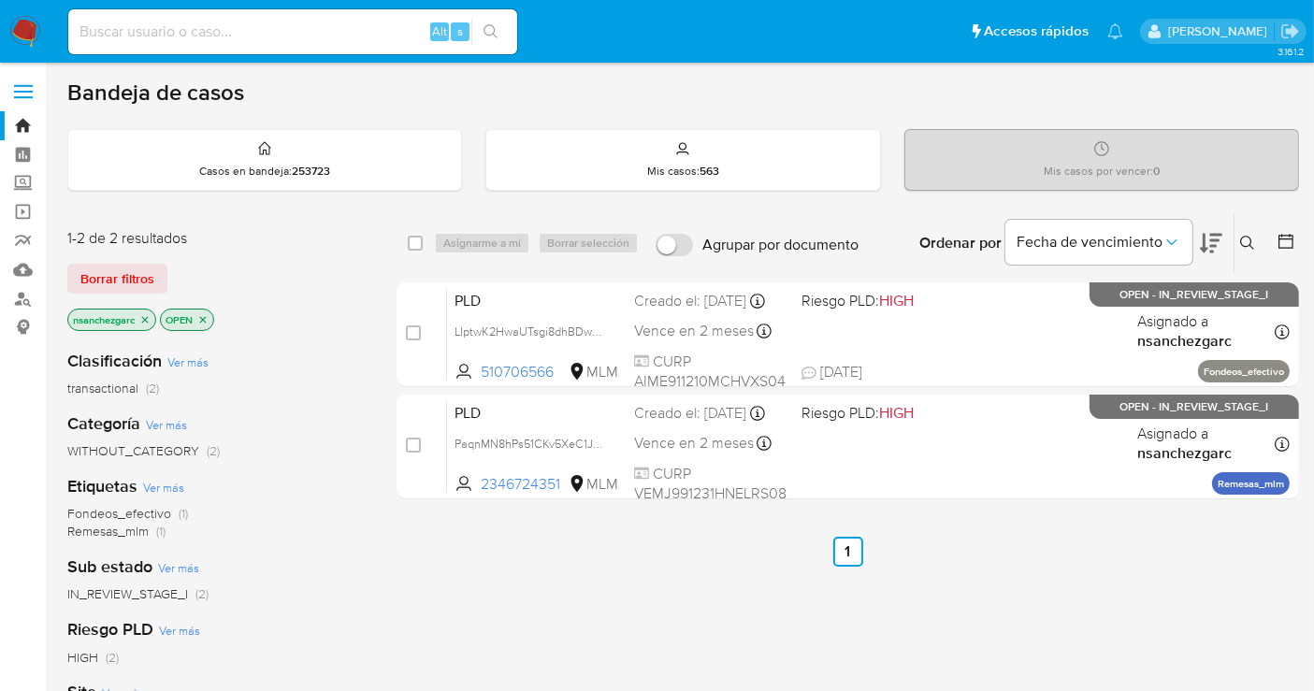
drag, startPoint x: 29, startPoint y: 29, endPoint x: 56, endPoint y: 60, distance: 41.1
click at [29, 29] on img at bounding box center [25, 32] width 32 height 32
click at [1247, 248] on icon at bounding box center [1247, 243] width 15 height 15
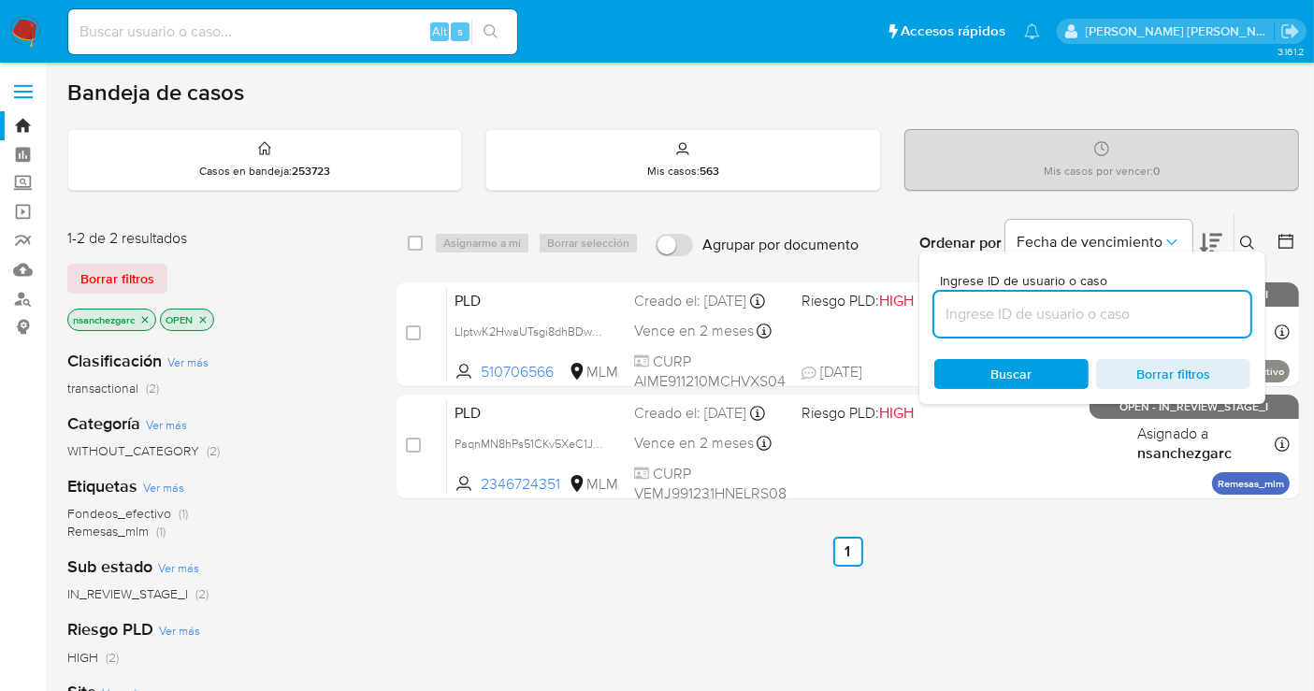
click at [1005, 314] on input at bounding box center [1093, 314] width 316 height 24
type input "2332715712"
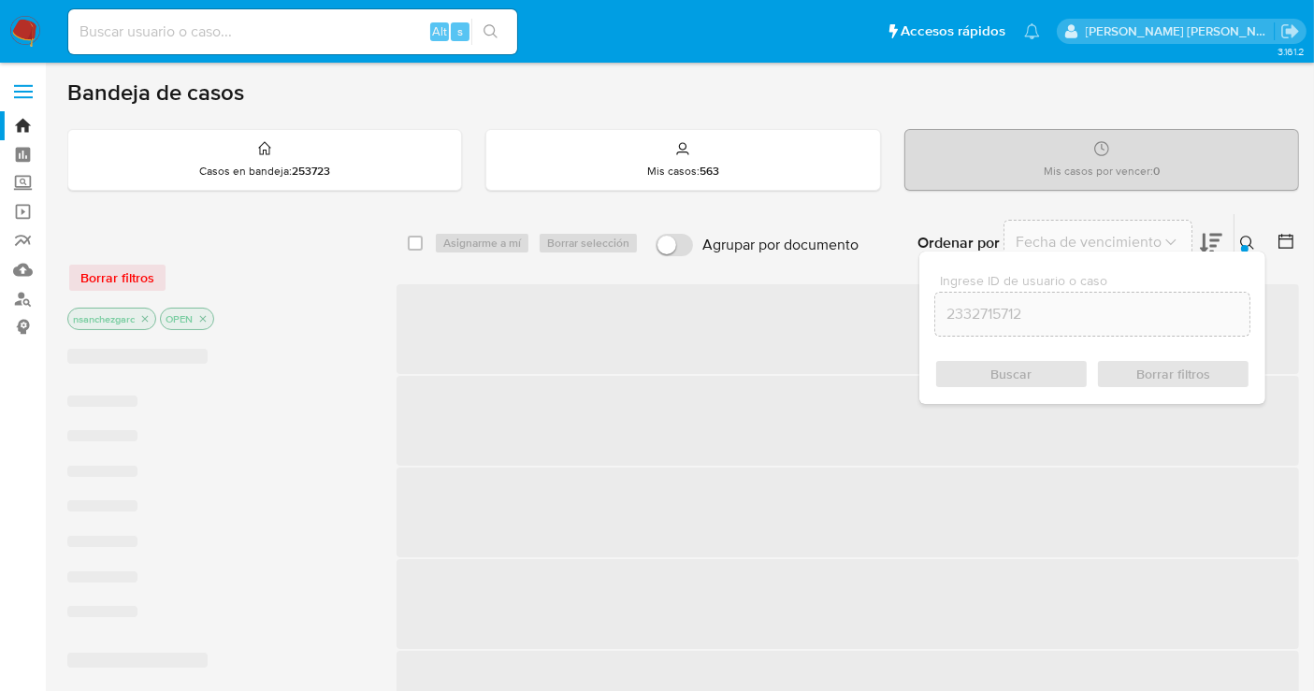
click at [979, 383] on div "Buscar Borrar filtros" at bounding box center [1093, 374] width 316 height 30
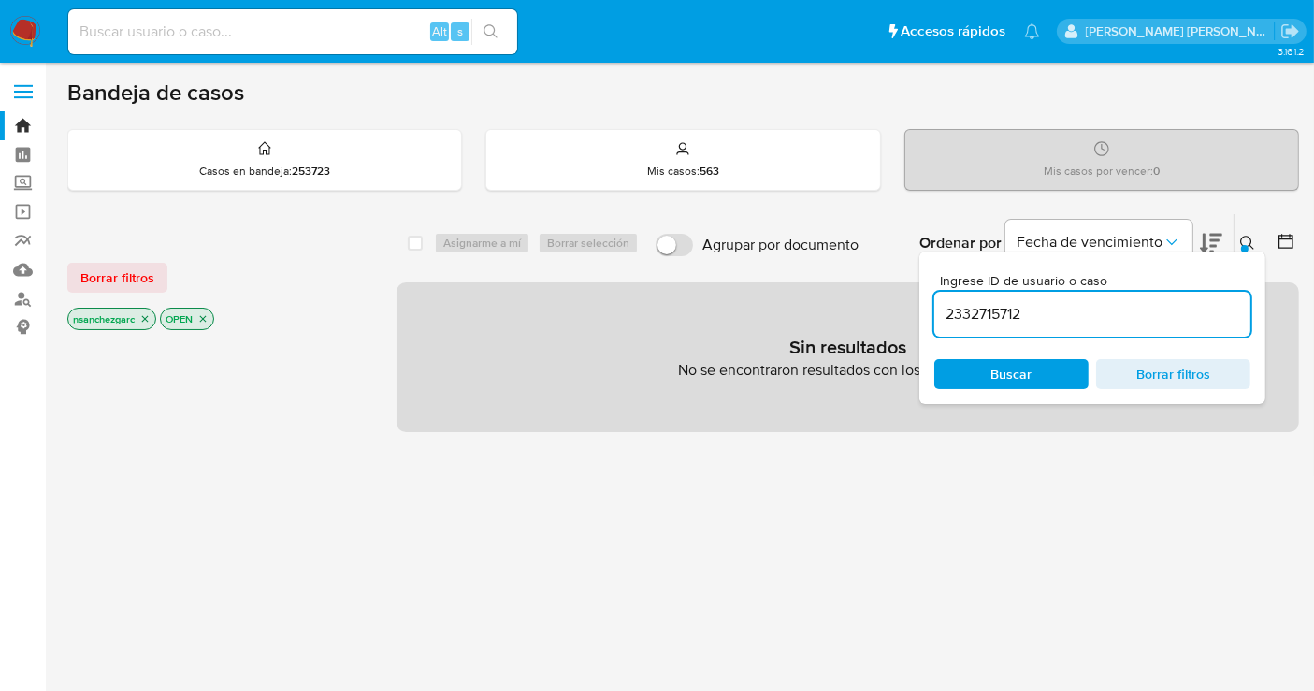
click at [145, 321] on icon "close-filter" at bounding box center [144, 318] width 11 height 11
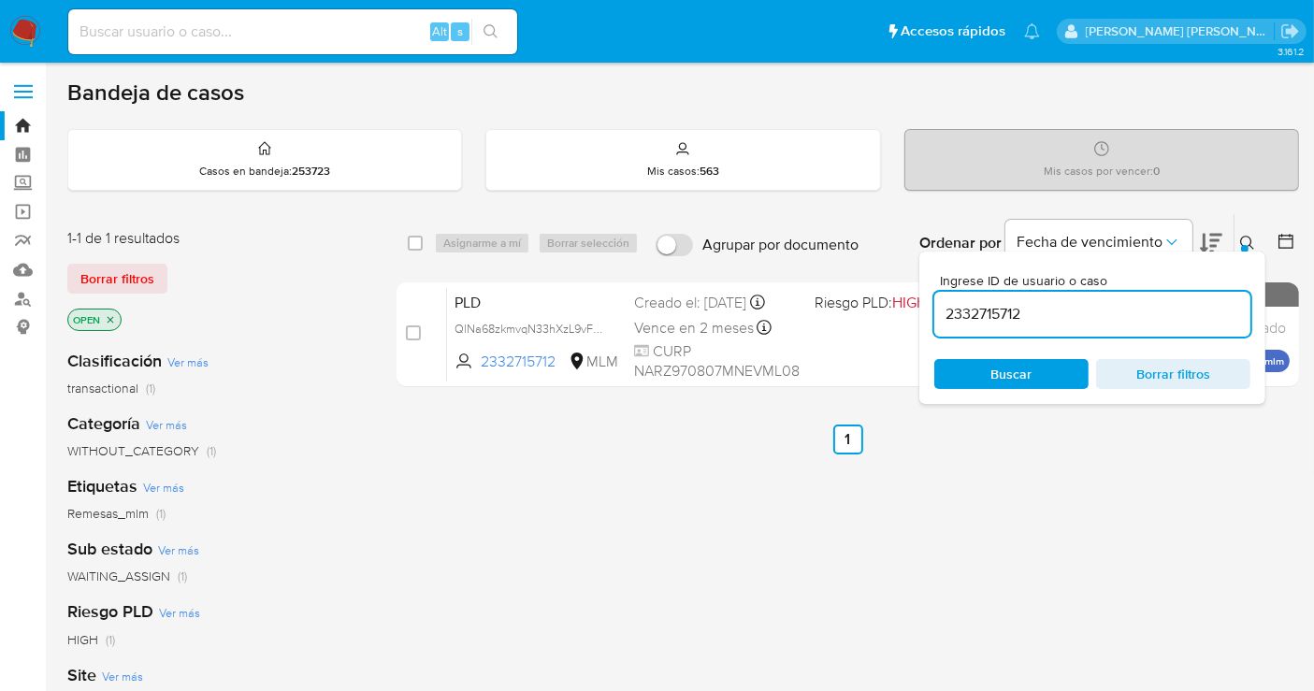
click at [151, 34] on input at bounding box center [292, 32] width 449 height 24
paste input "2332715712"
type input "2332715712"
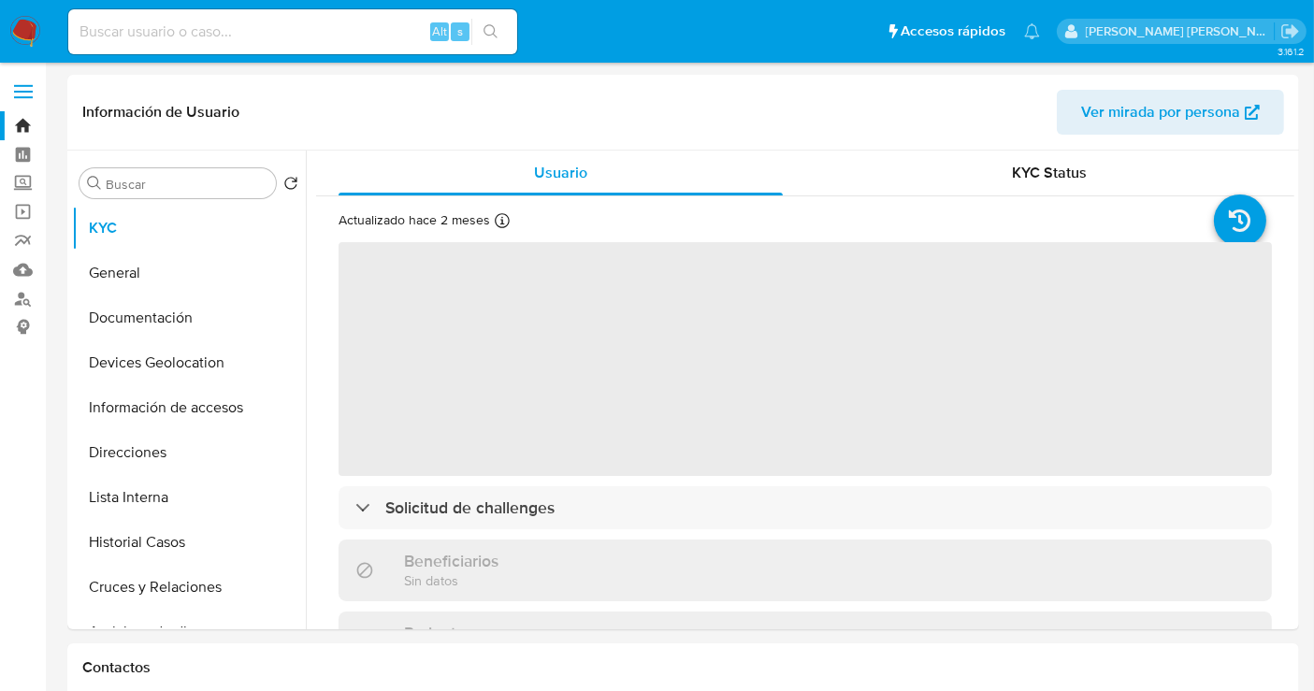
select select "10"
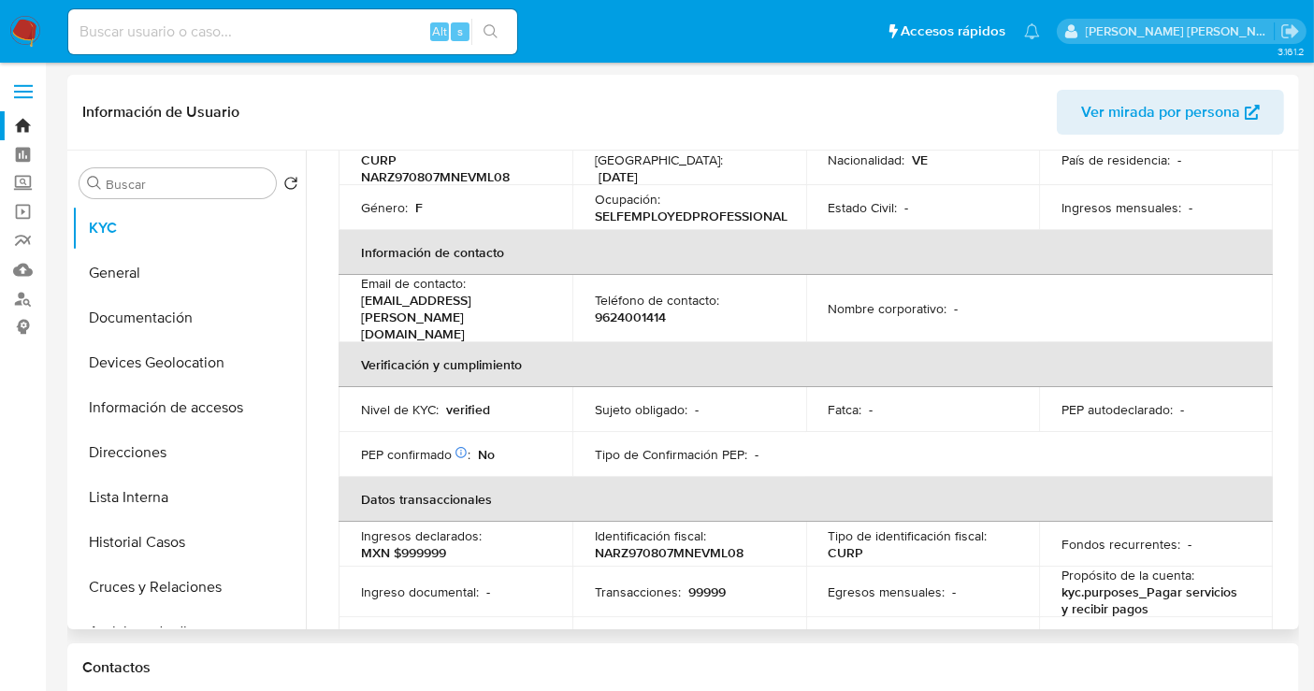
scroll to position [30, 0]
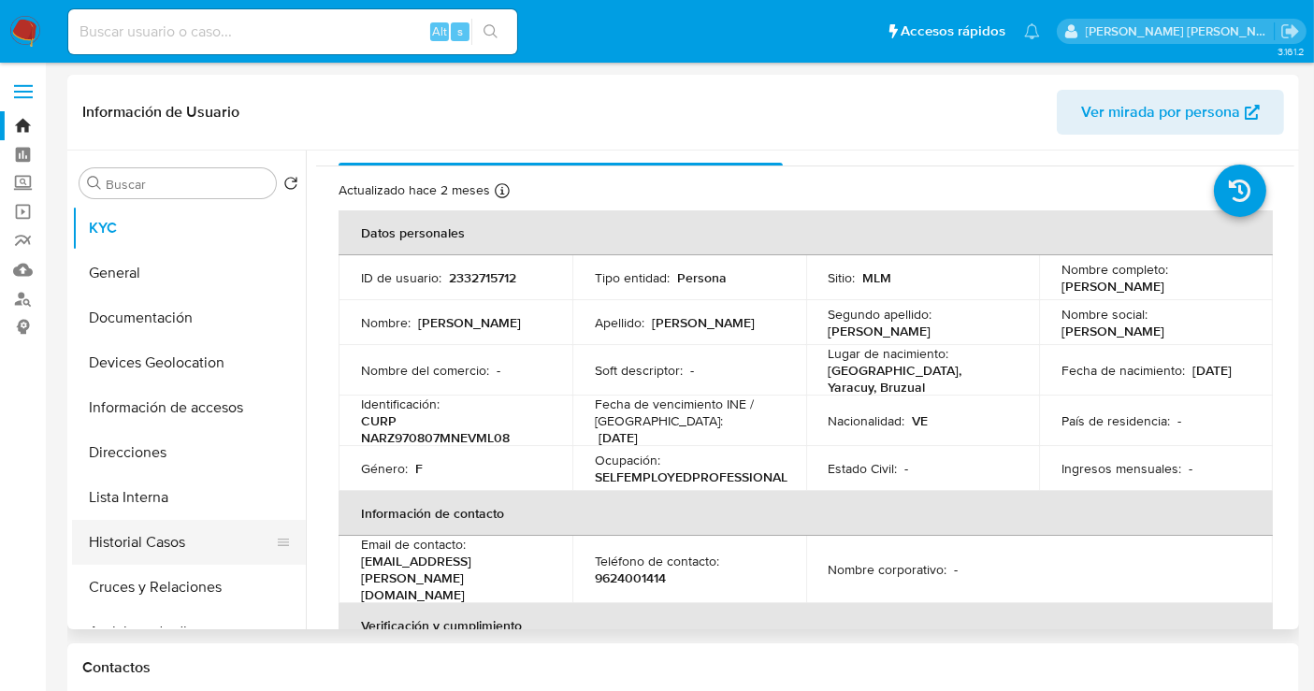
click at [129, 542] on button "Historial Casos" at bounding box center [181, 542] width 219 height 45
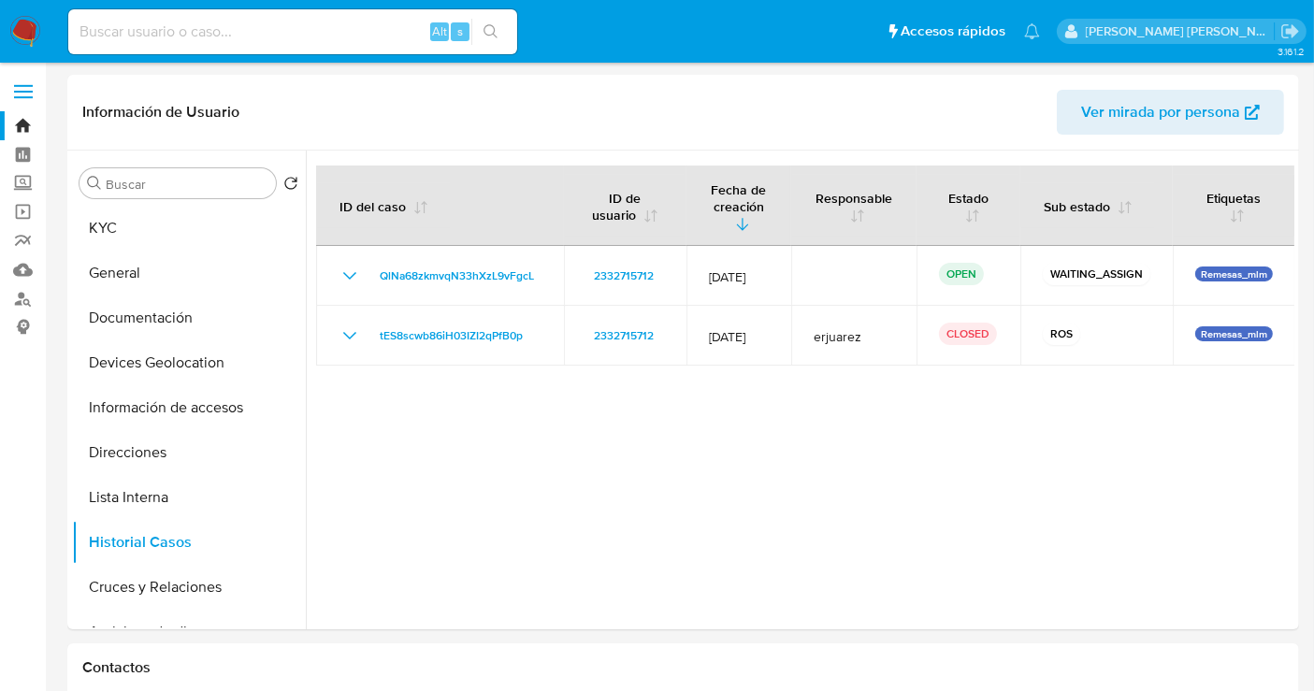
click at [24, 36] on img at bounding box center [25, 32] width 32 height 32
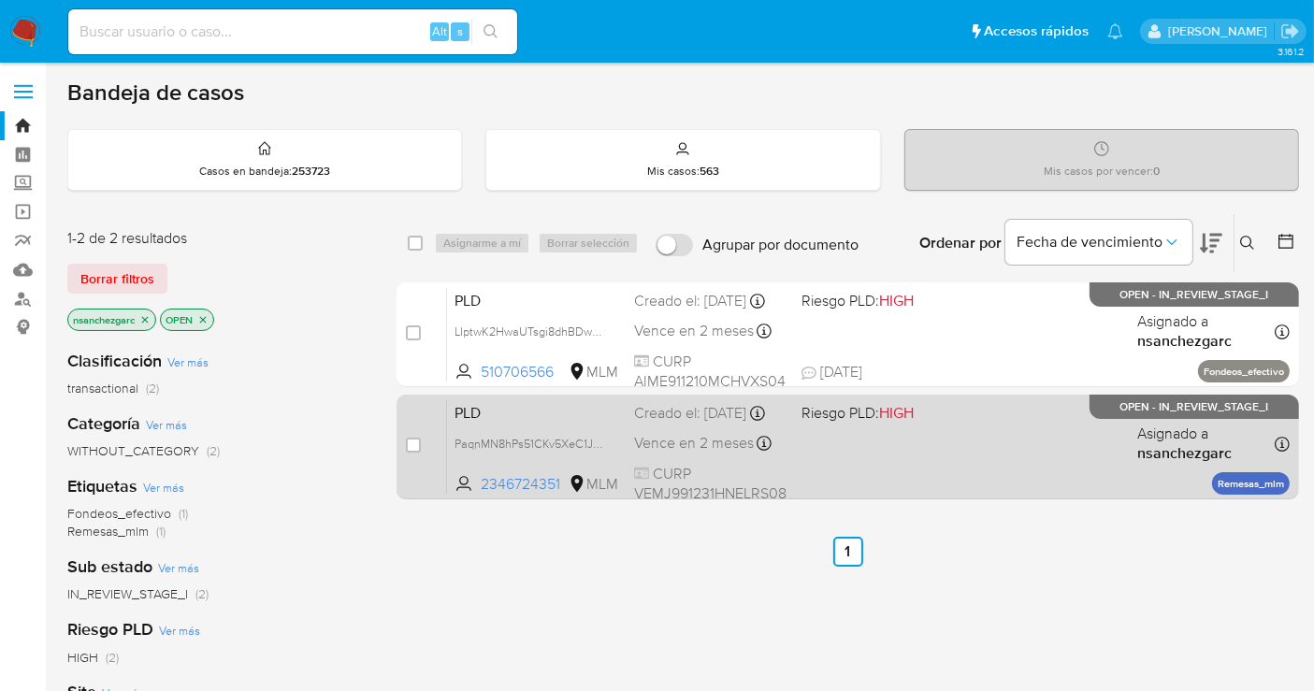
click at [674, 424] on div "Creado el: 12/09/2025 Creado el: 12/09/2025 02:09:34" at bounding box center [710, 413] width 152 height 21
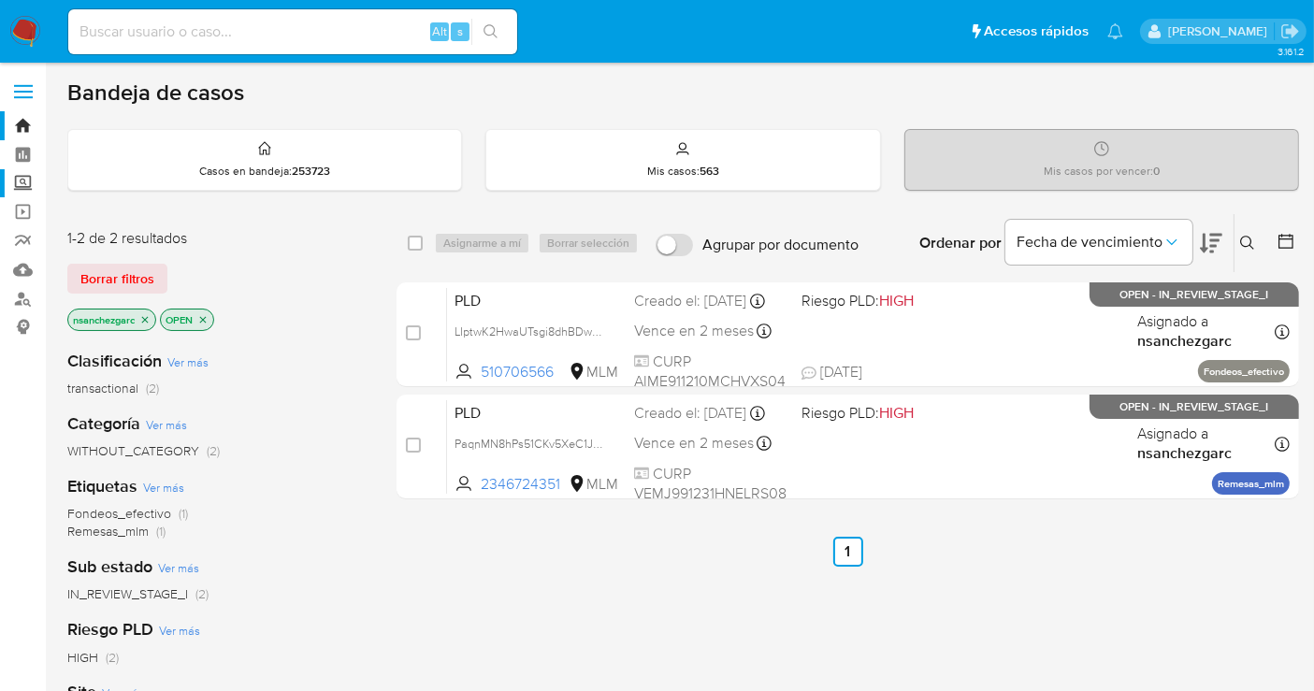
click at [19, 185] on label "Screening" at bounding box center [111, 183] width 223 height 29
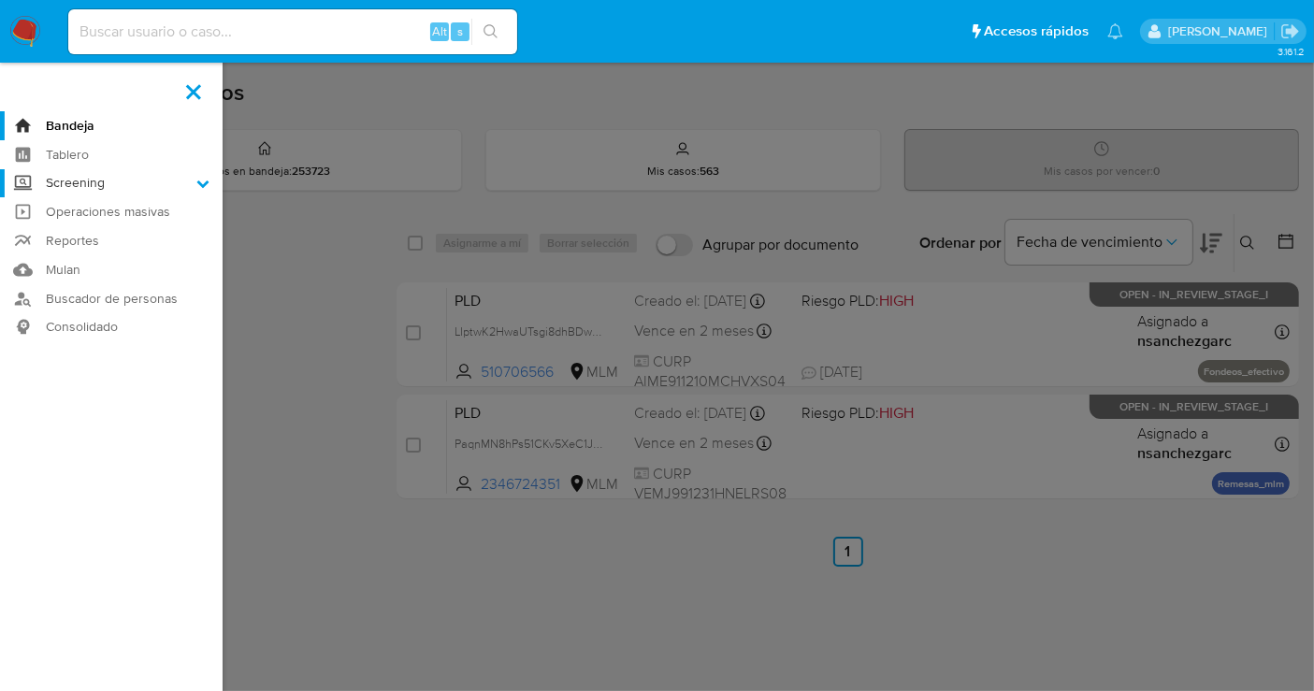
click at [0, 0] on input "Screening" at bounding box center [0, 0] width 0 height 0
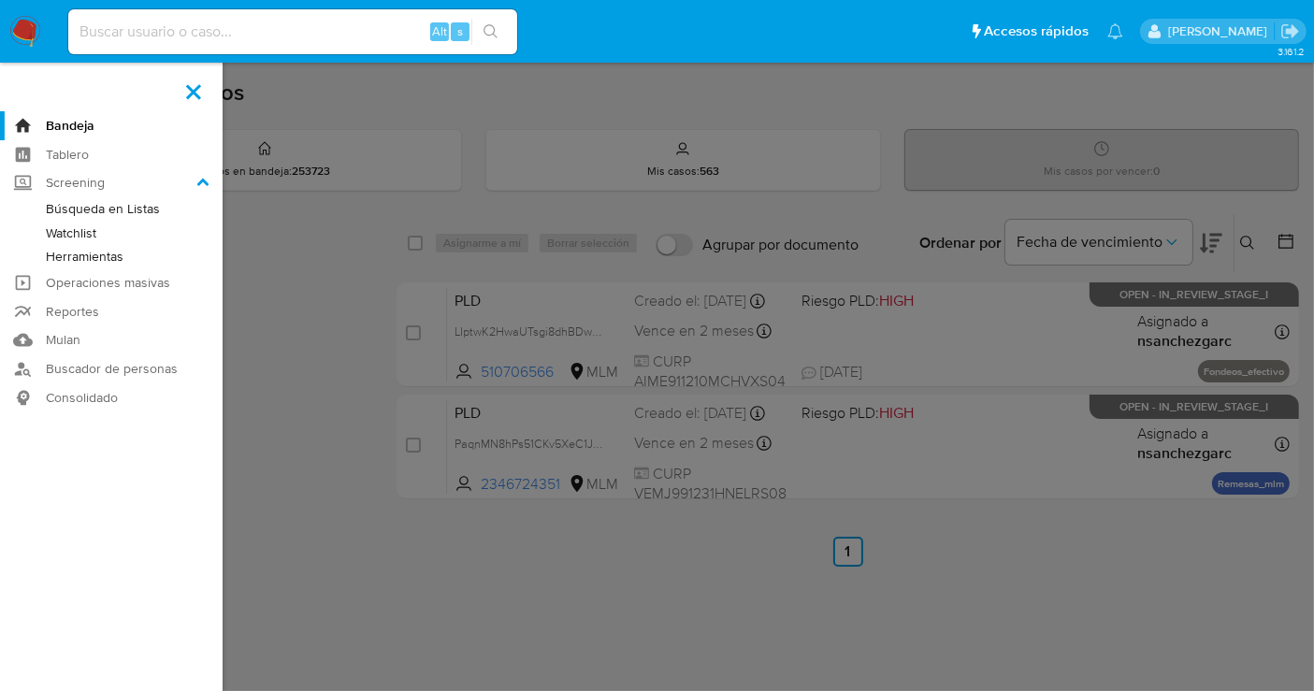
click at [66, 257] on link "Herramientas" at bounding box center [111, 256] width 223 height 23
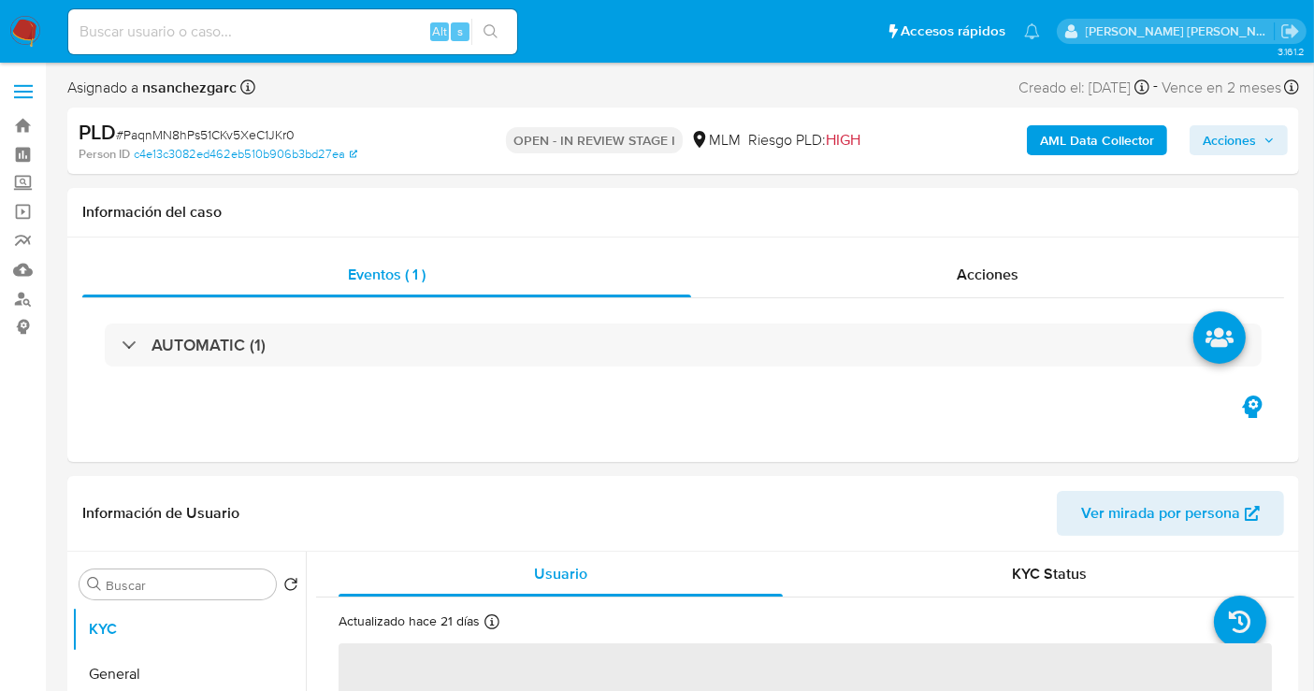
select select "10"
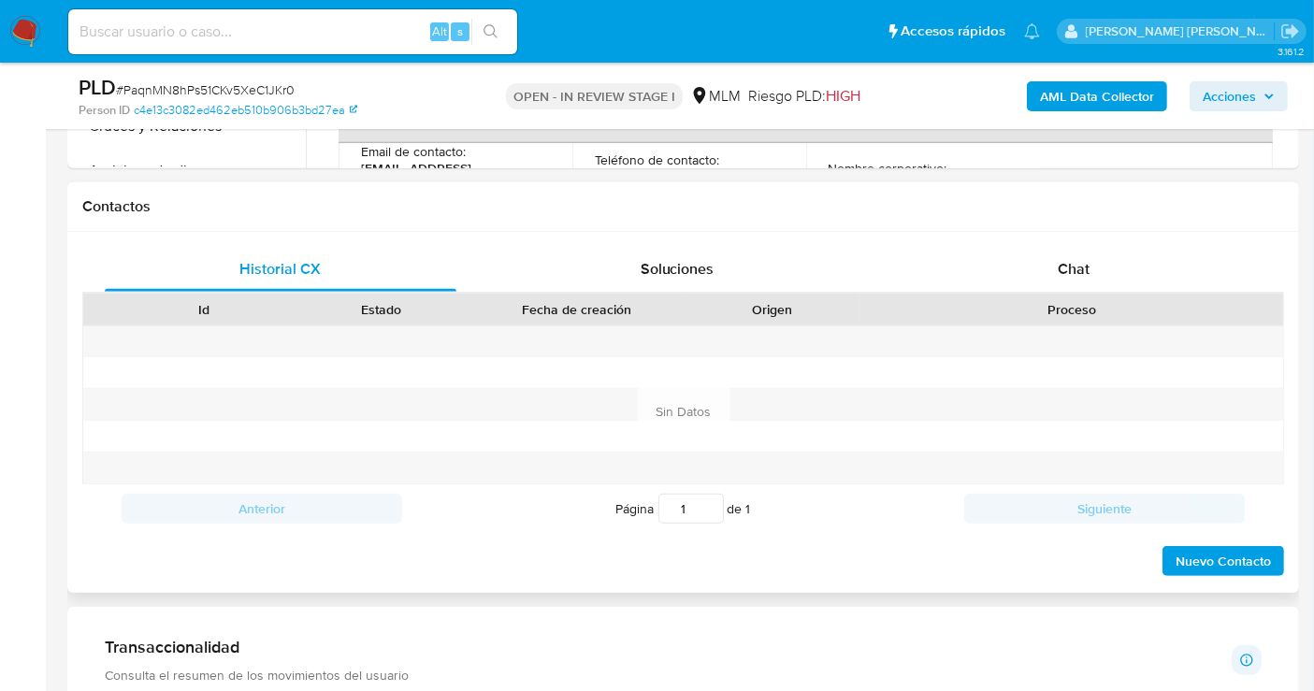
scroll to position [831, 0]
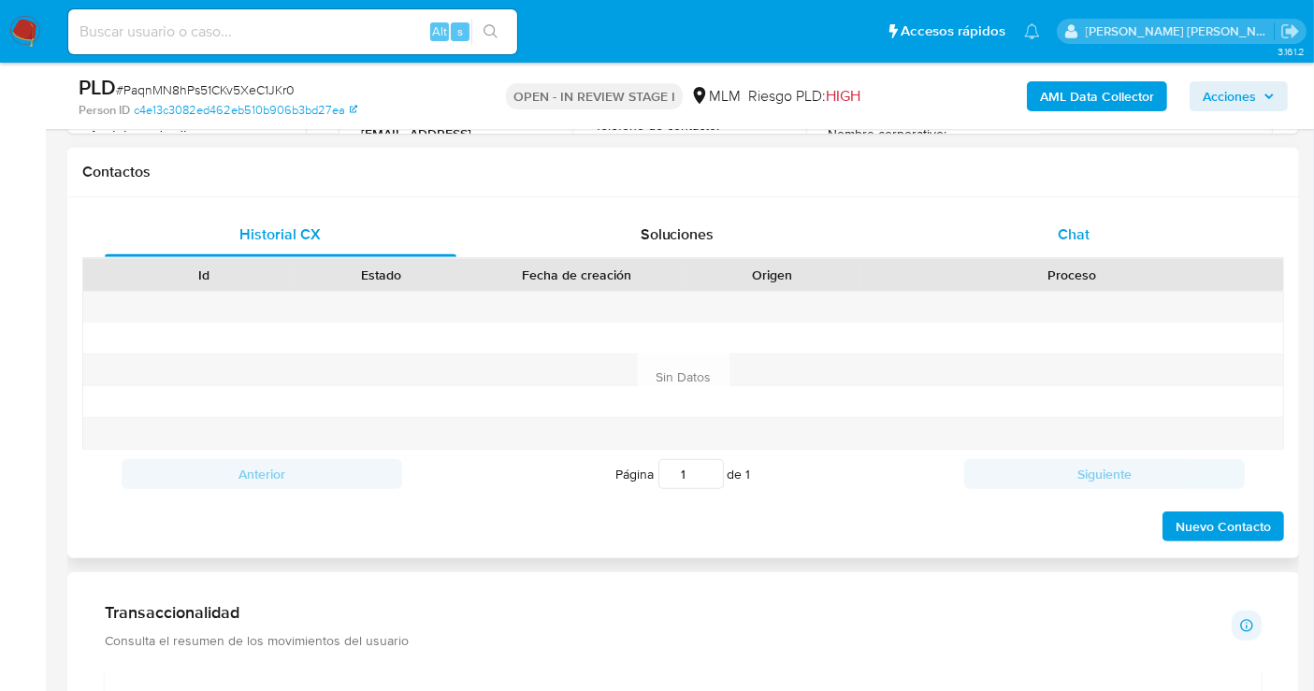
click at [1071, 239] on span "Chat" at bounding box center [1074, 235] width 32 height 22
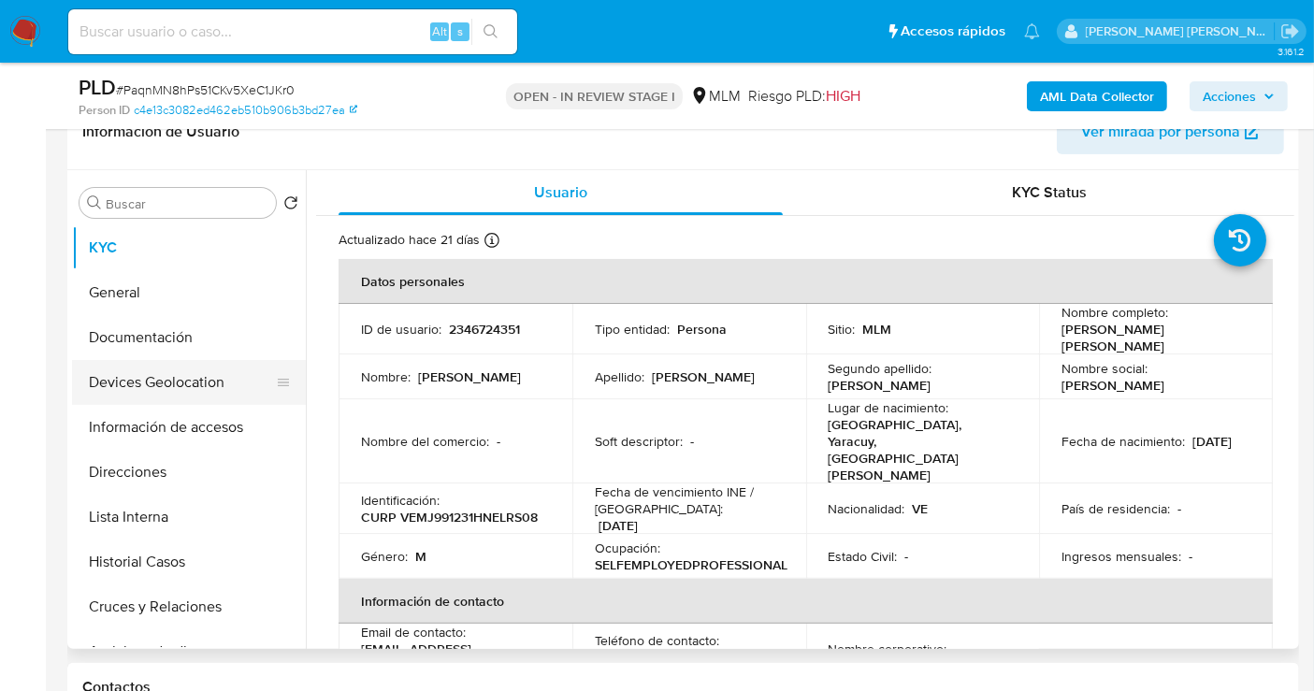
scroll to position [312, 0]
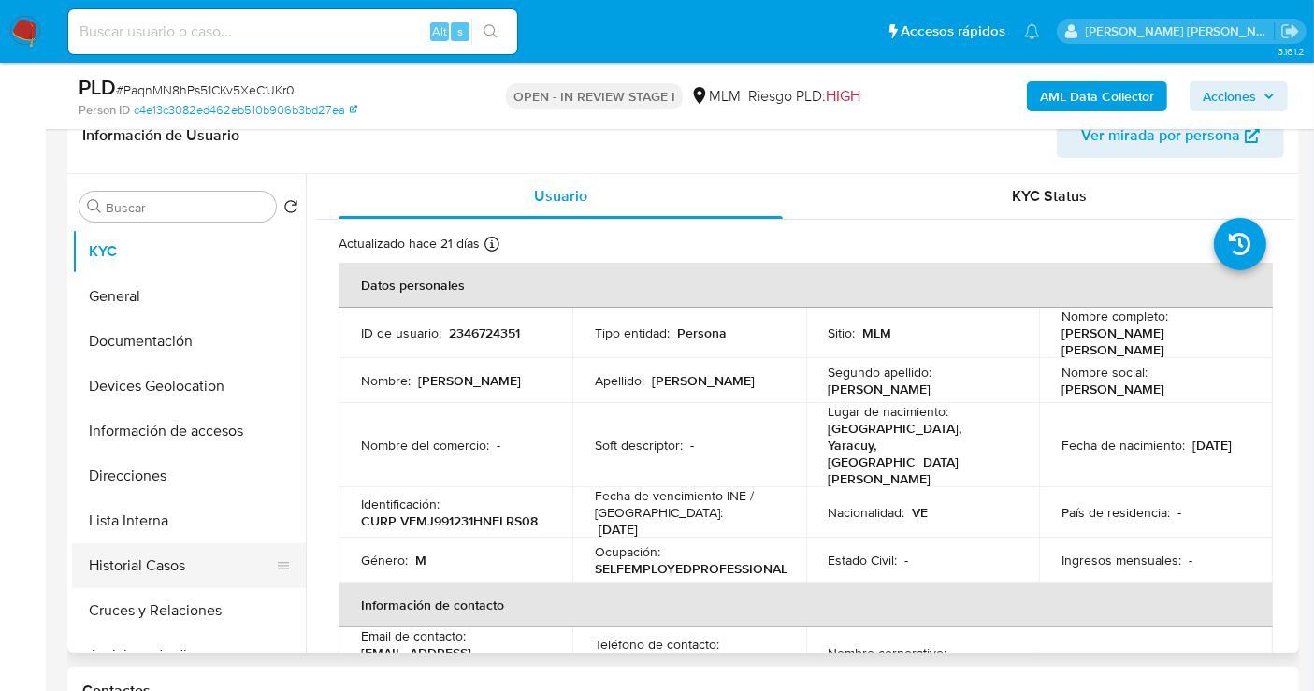
click at [155, 565] on button "Historial Casos" at bounding box center [181, 566] width 219 height 45
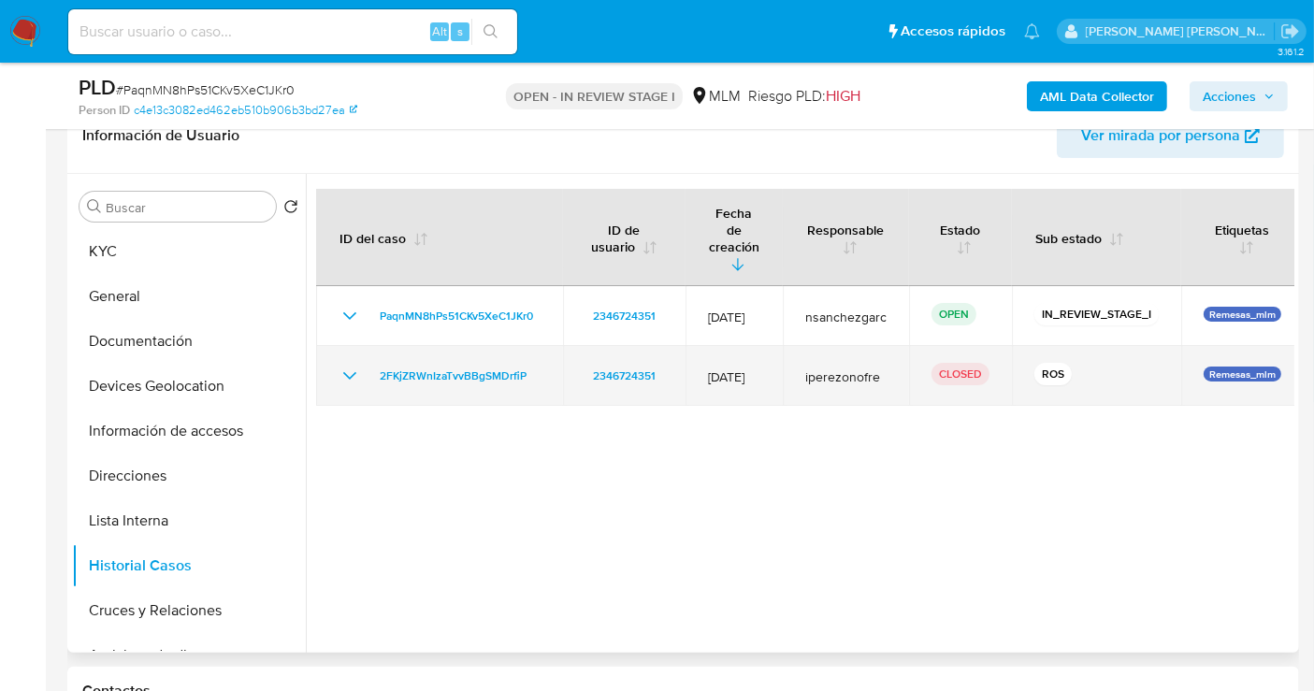
click at [353, 365] on icon "Mostrar/Ocultar" at bounding box center [350, 376] width 22 height 22
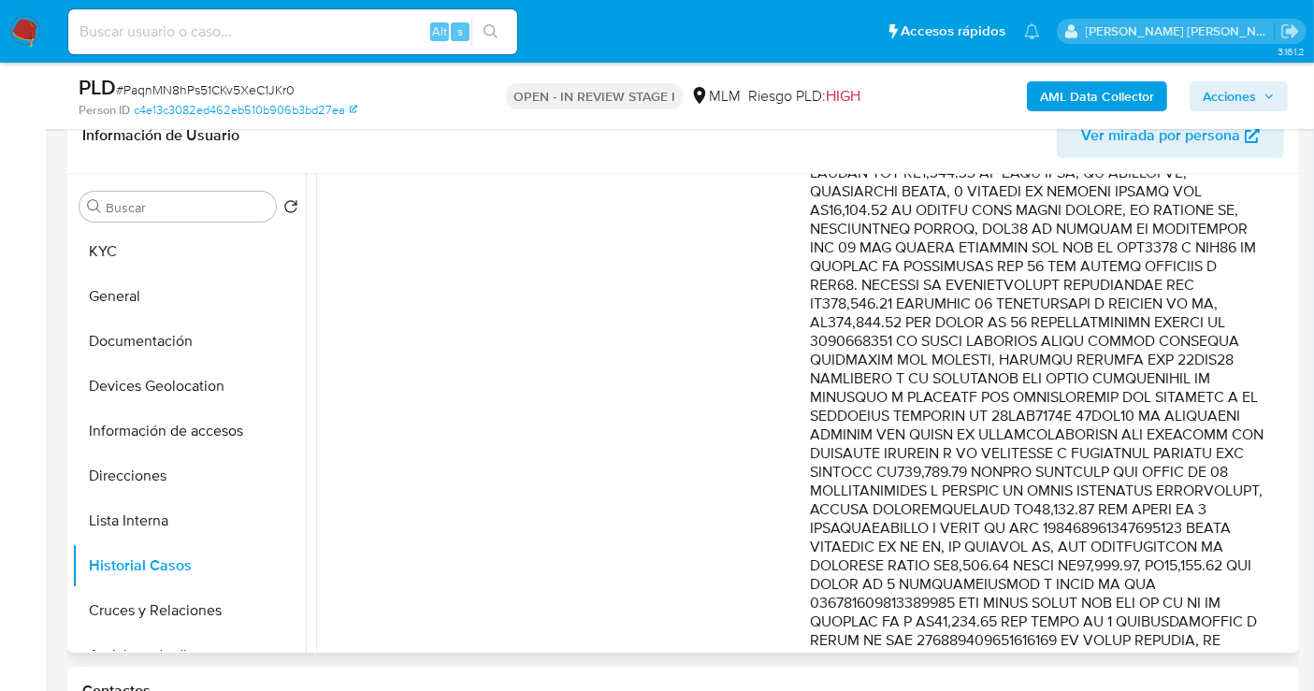
scroll to position [805, 0]
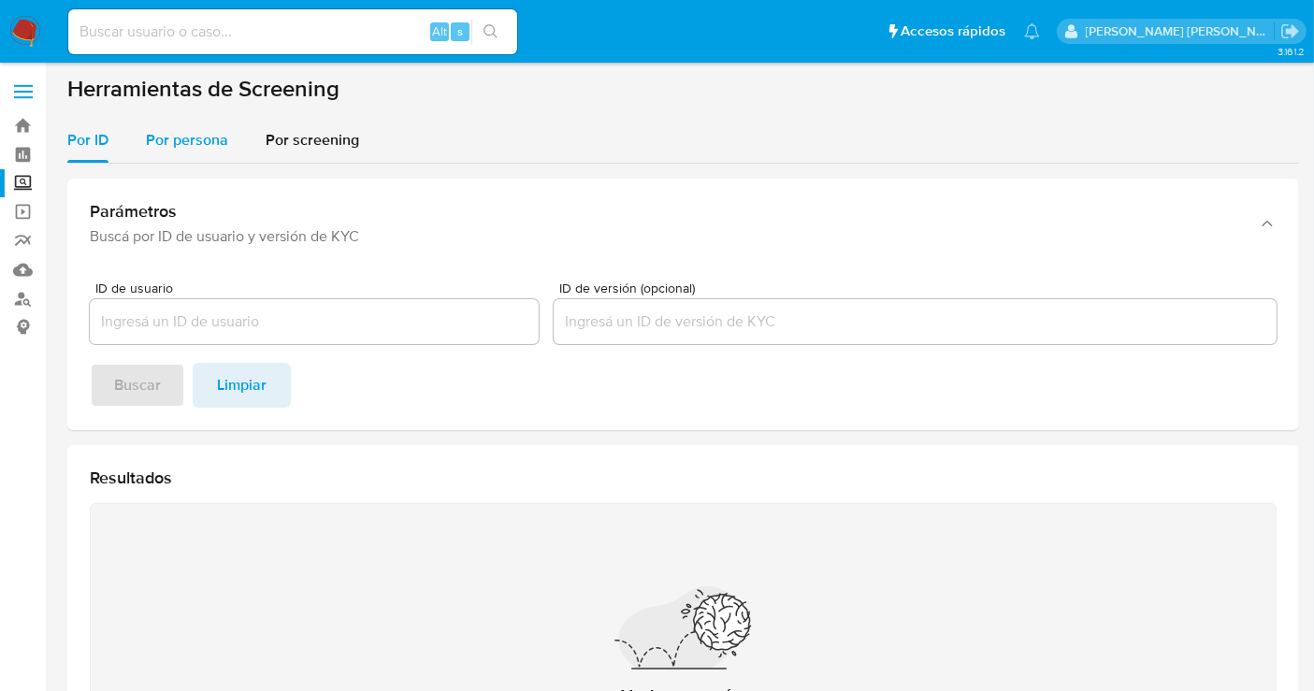
click at [189, 132] on span "Por persona" at bounding box center [187, 140] width 82 height 22
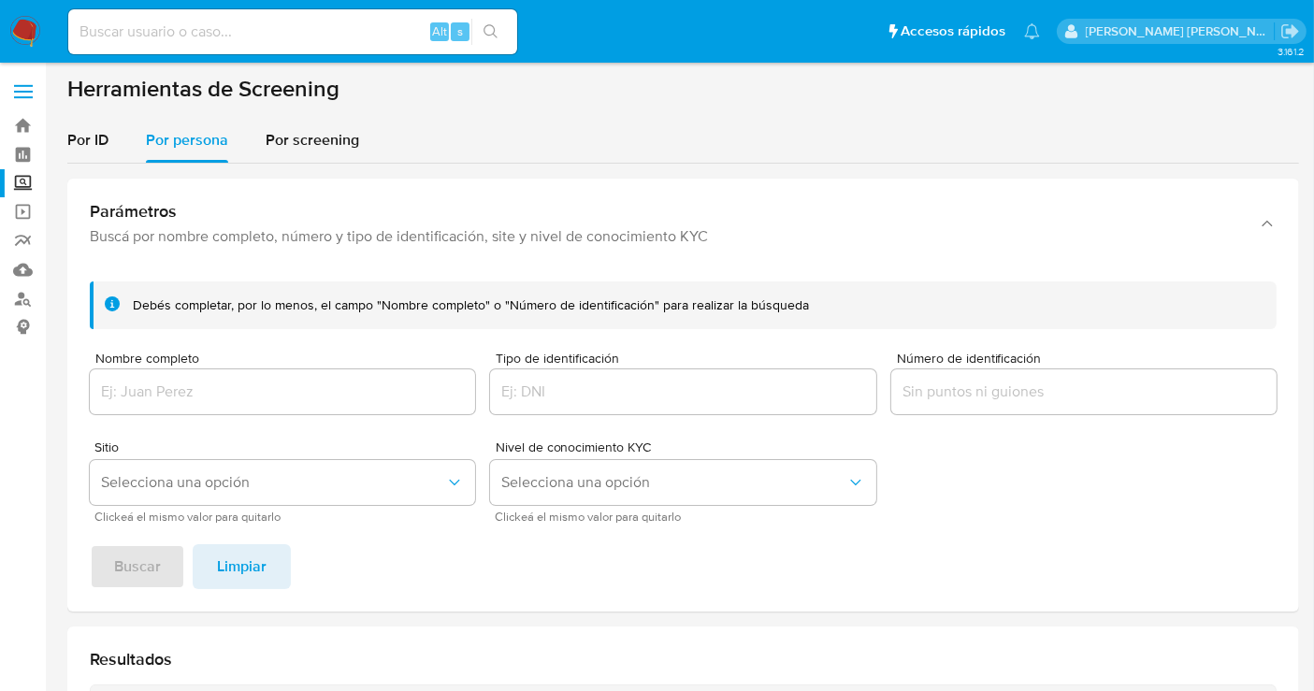
drag, startPoint x: 157, startPoint y: 413, endPoint x: 143, endPoint y: 394, distance: 24.1
click at [152, 410] on div at bounding box center [282, 392] width 385 height 45
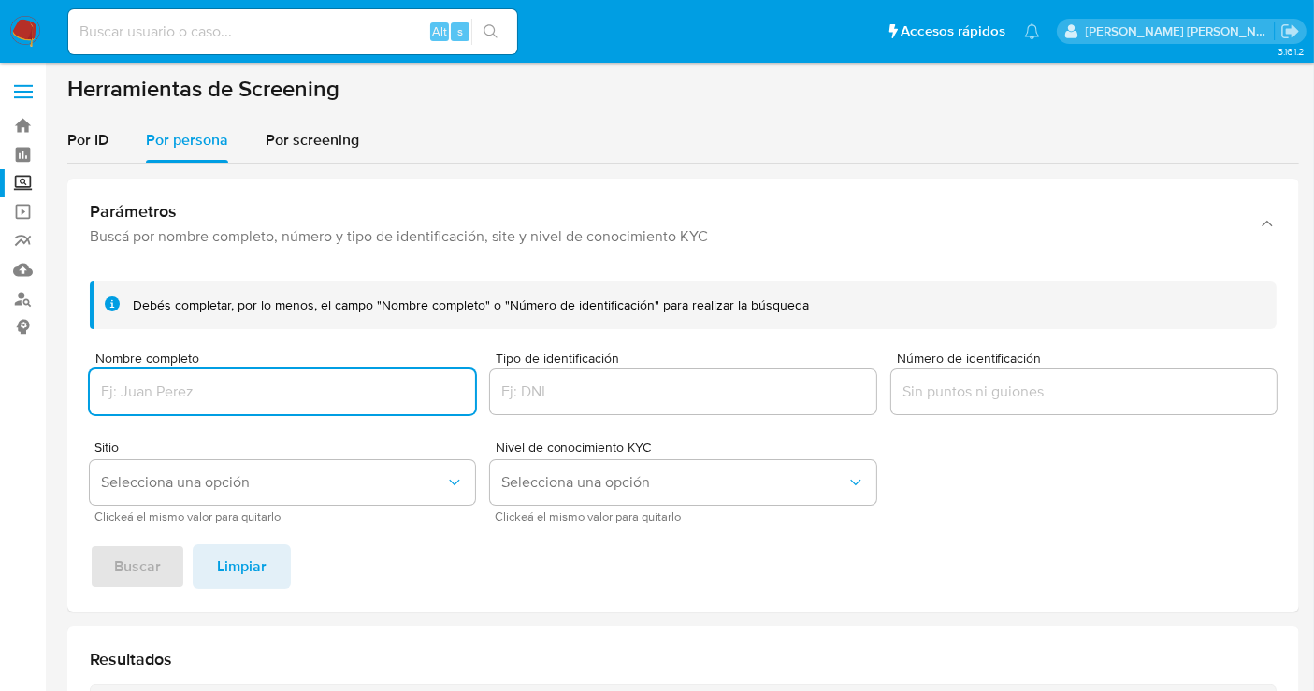
click at [143, 394] on input "Nombre completo" at bounding box center [282, 392] width 385 height 24
type input "MIRIAM MECHULAN SABA"
click at [167, 570] on button "Buscar" at bounding box center [137, 566] width 95 height 45
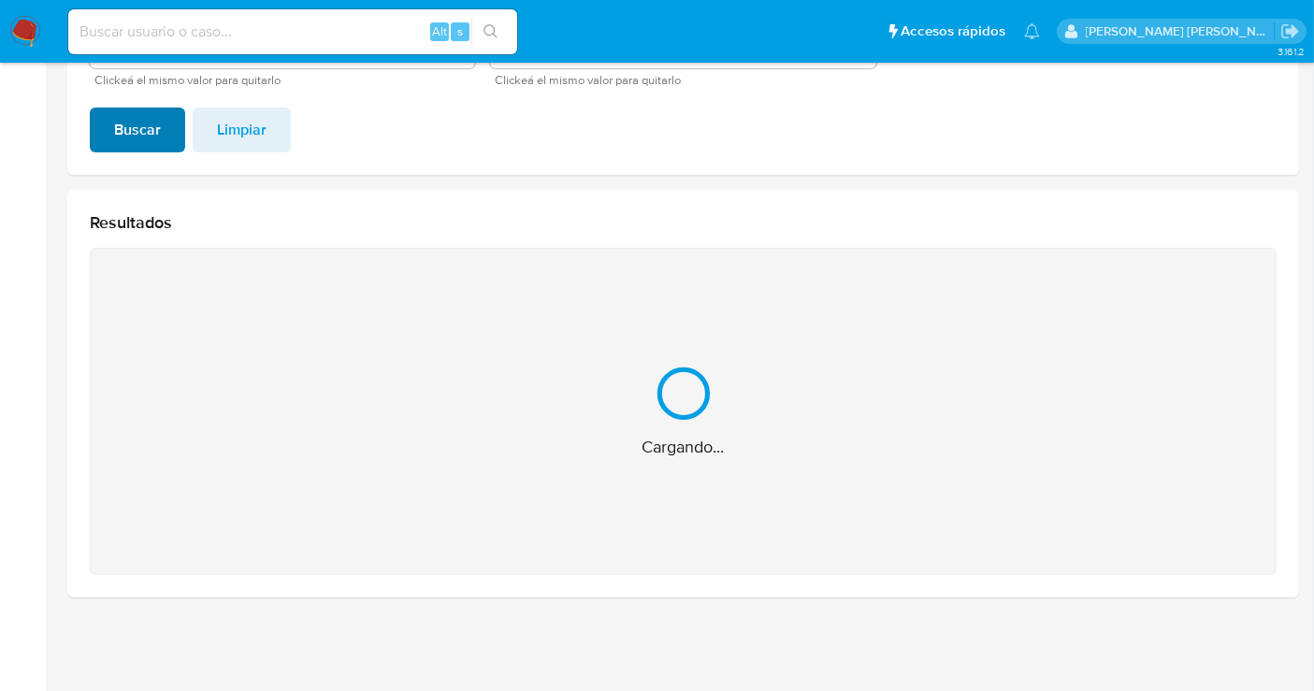
scroll to position [138, 0]
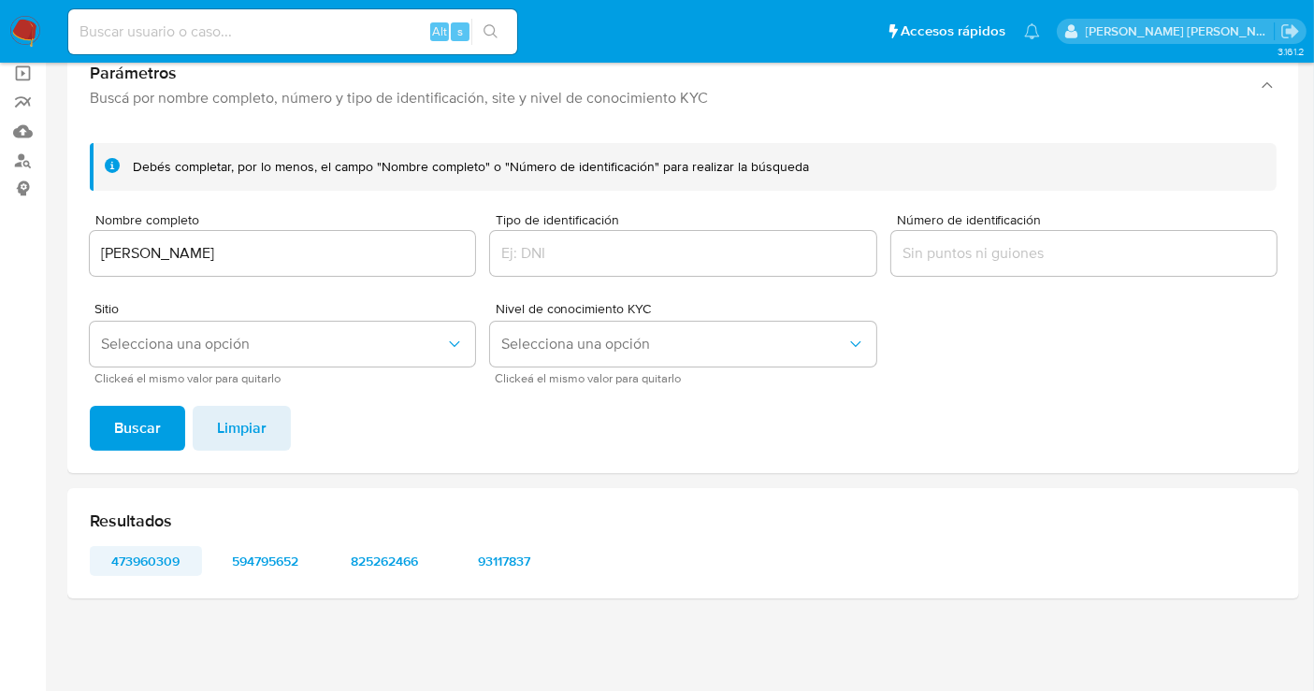
click at [152, 566] on span "473960309" at bounding box center [146, 561] width 86 height 26
click at [261, 557] on span "594795652" at bounding box center [266, 561] width 86 height 26
click at [366, 563] on span "825262466" at bounding box center [384, 561] width 86 height 26
click at [497, 552] on span "93117837" at bounding box center [504, 561] width 86 height 26
click at [19, 26] on img at bounding box center [25, 32] width 32 height 32
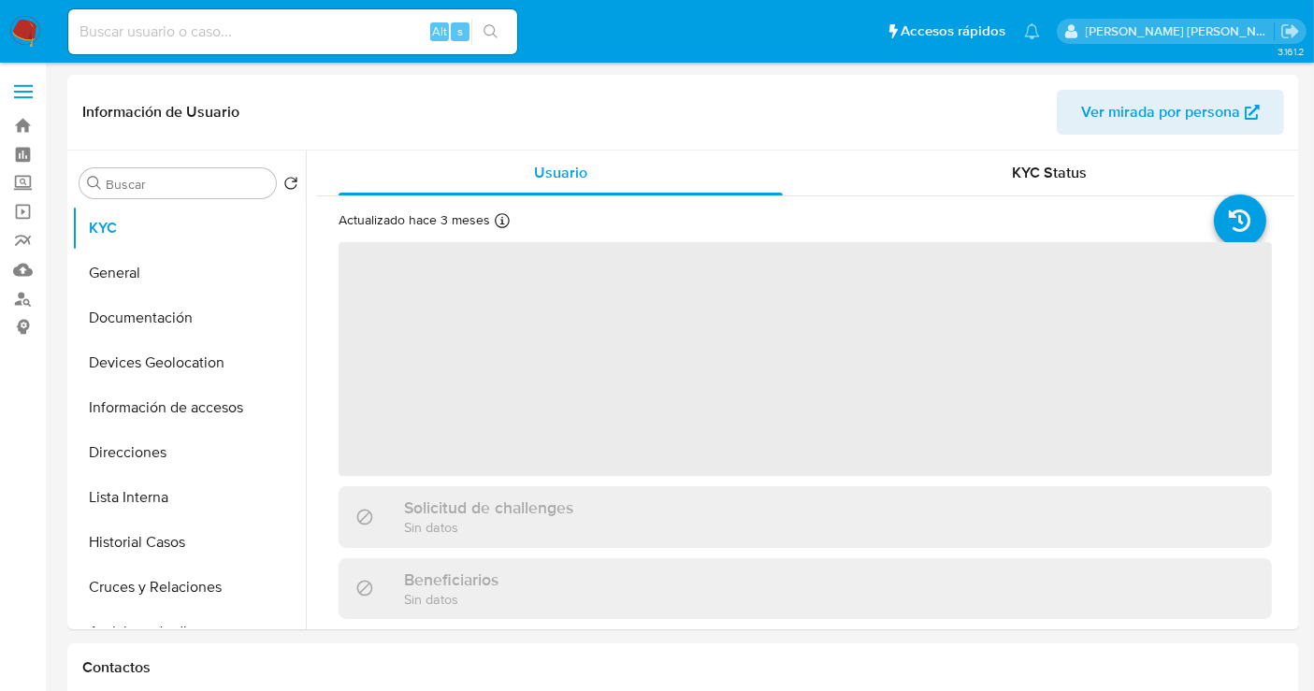
select select "10"
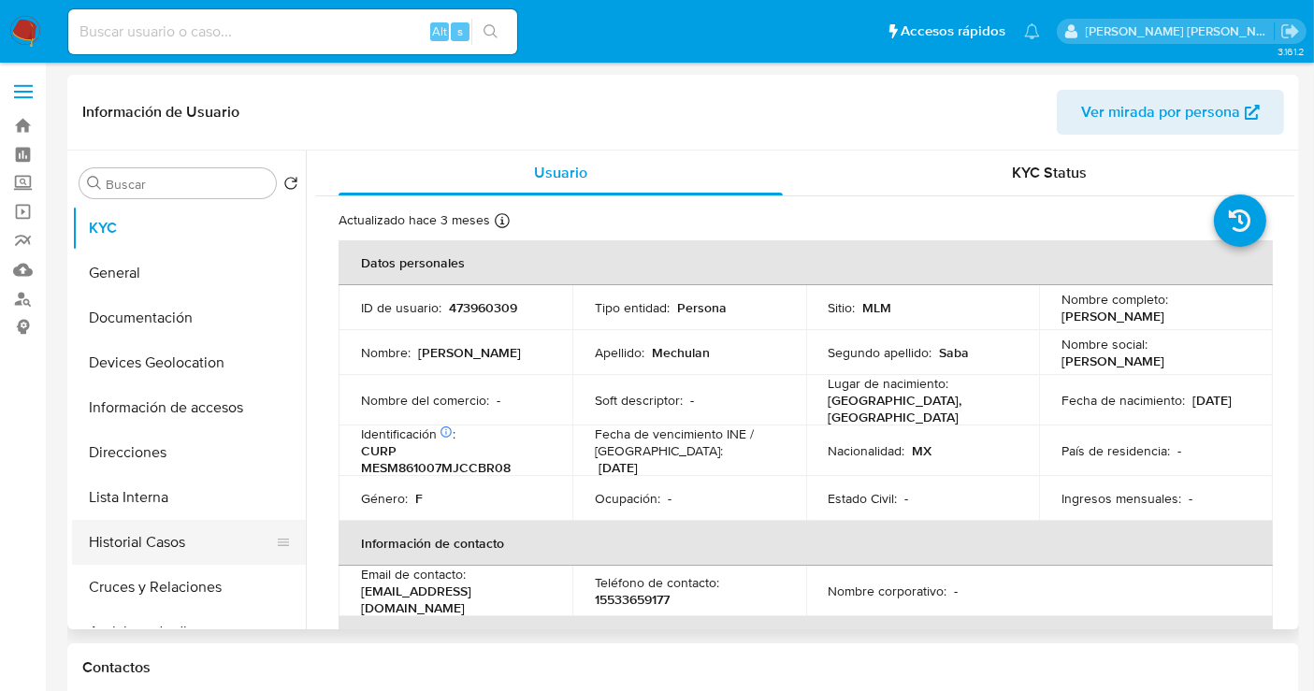
click at [143, 541] on button "Historial Casos" at bounding box center [181, 542] width 219 height 45
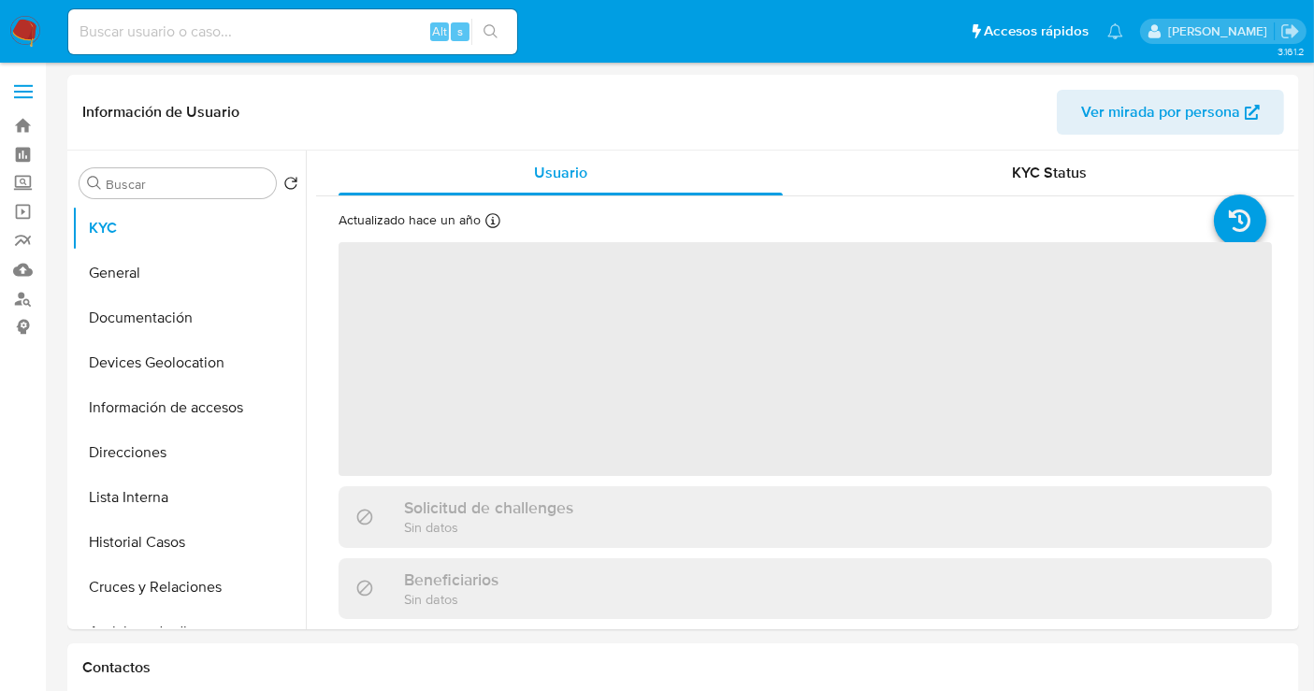
select select "10"
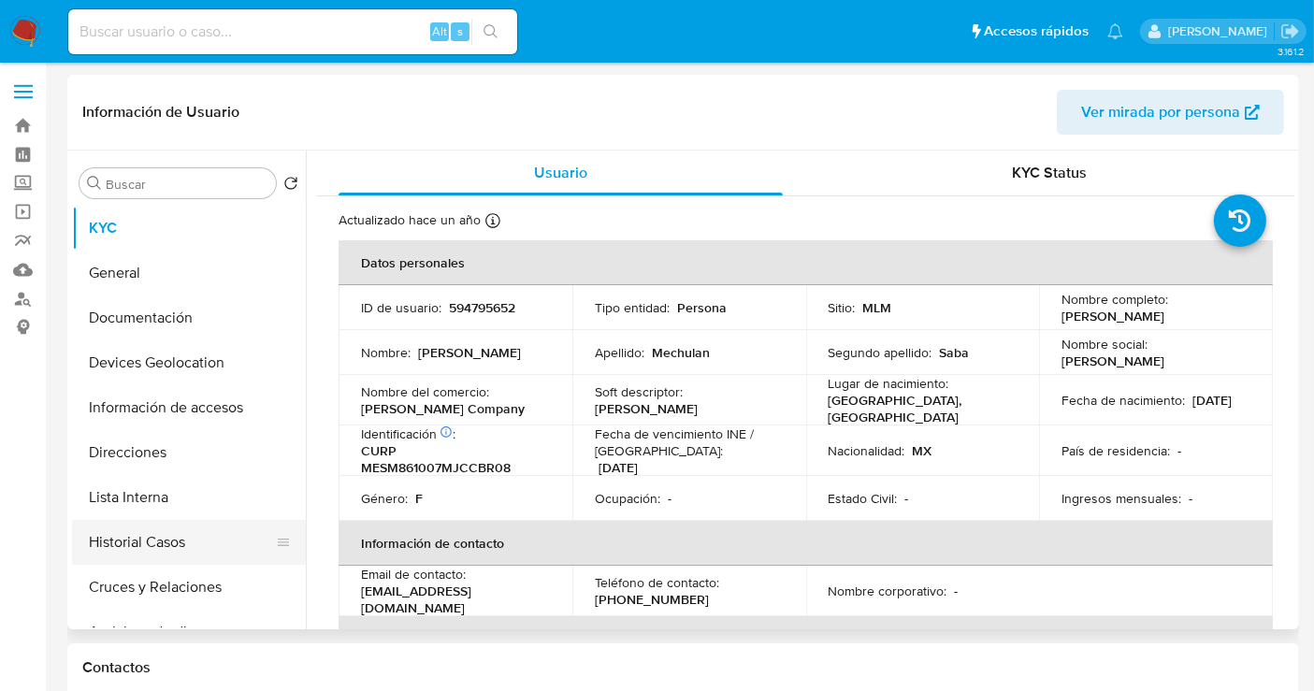
click at [123, 551] on button "Historial Casos" at bounding box center [181, 542] width 219 height 45
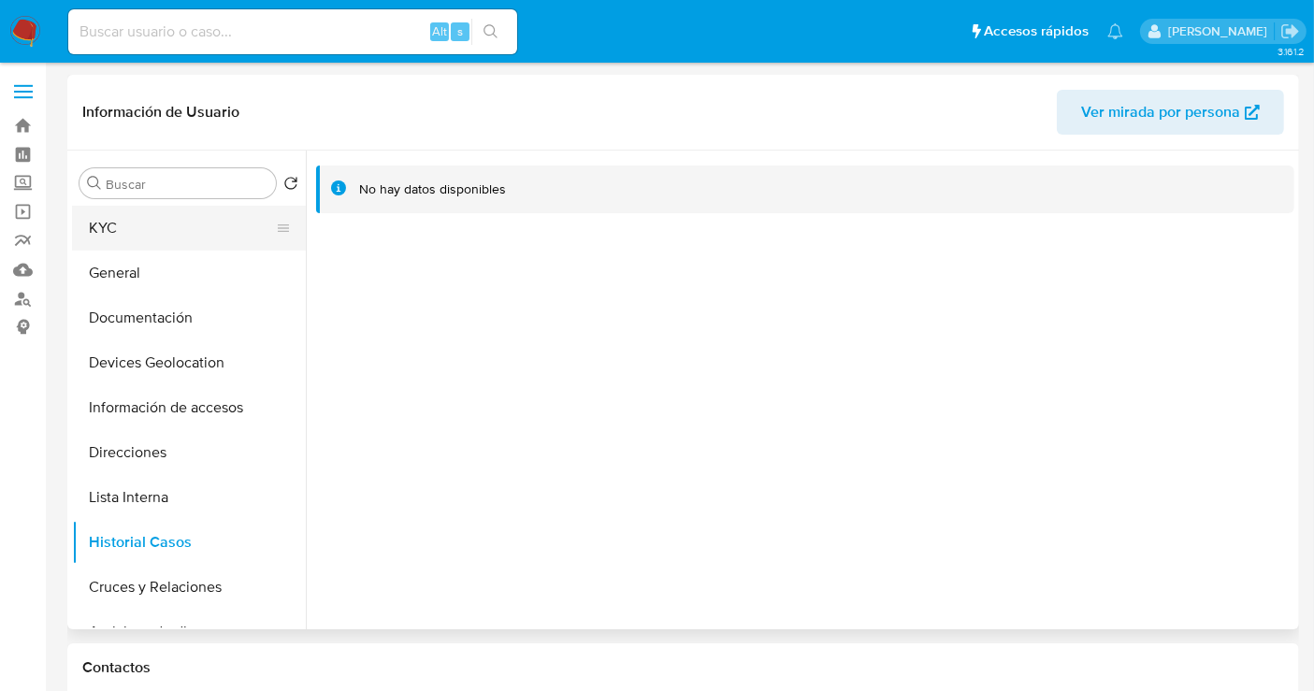
click at [131, 236] on button "KYC" at bounding box center [181, 228] width 219 height 45
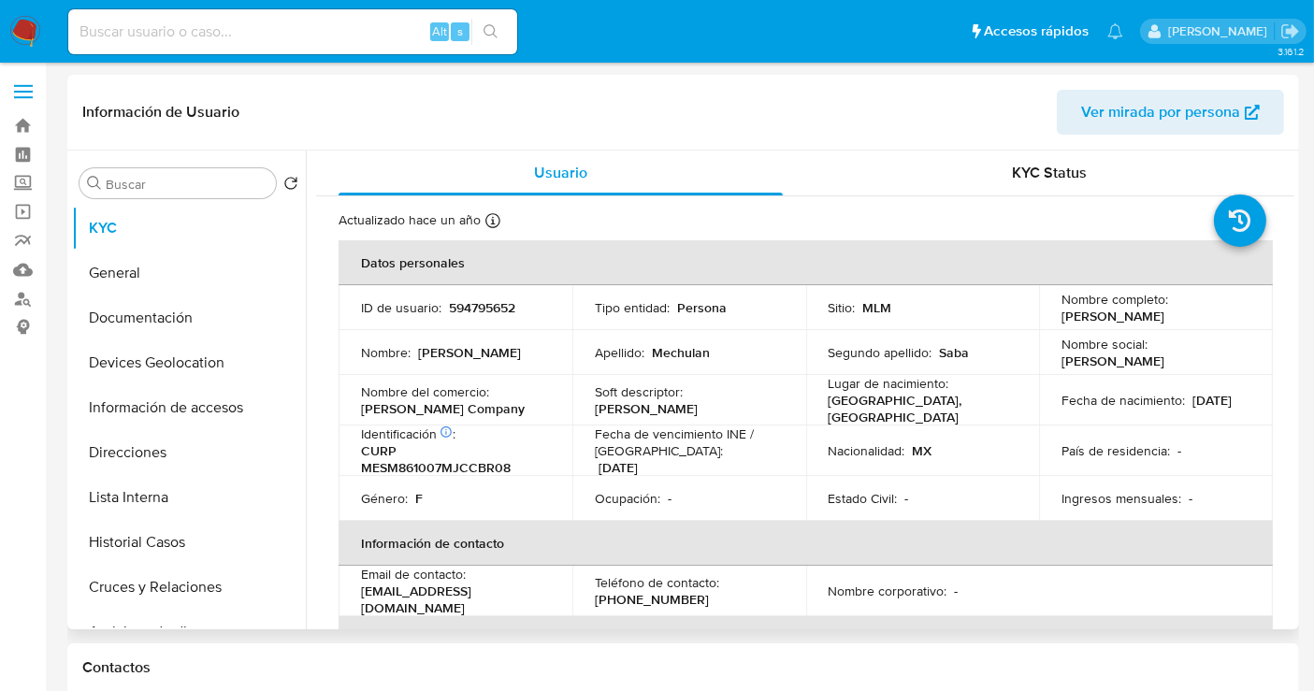
click at [484, 303] on p "594795652" at bounding box center [482, 307] width 66 height 17
copy p "594795652"
drag, startPoint x: 475, startPoint y: 415, endPoint x: 363, endPoint y: 413, distance: 112.3
click at [363, 413] on td "Nombre del comercio : Miyara Company" at bounding box center [456, 400] width 234 height 51
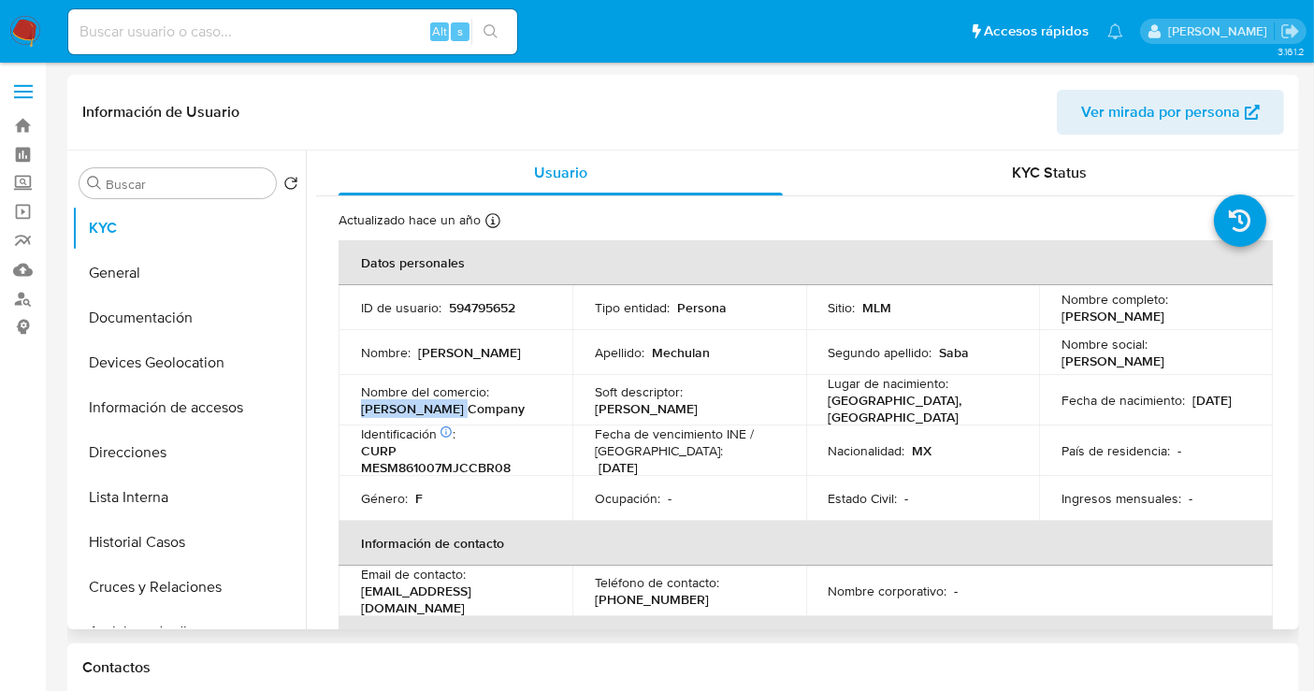
copy p "Miyara Company"
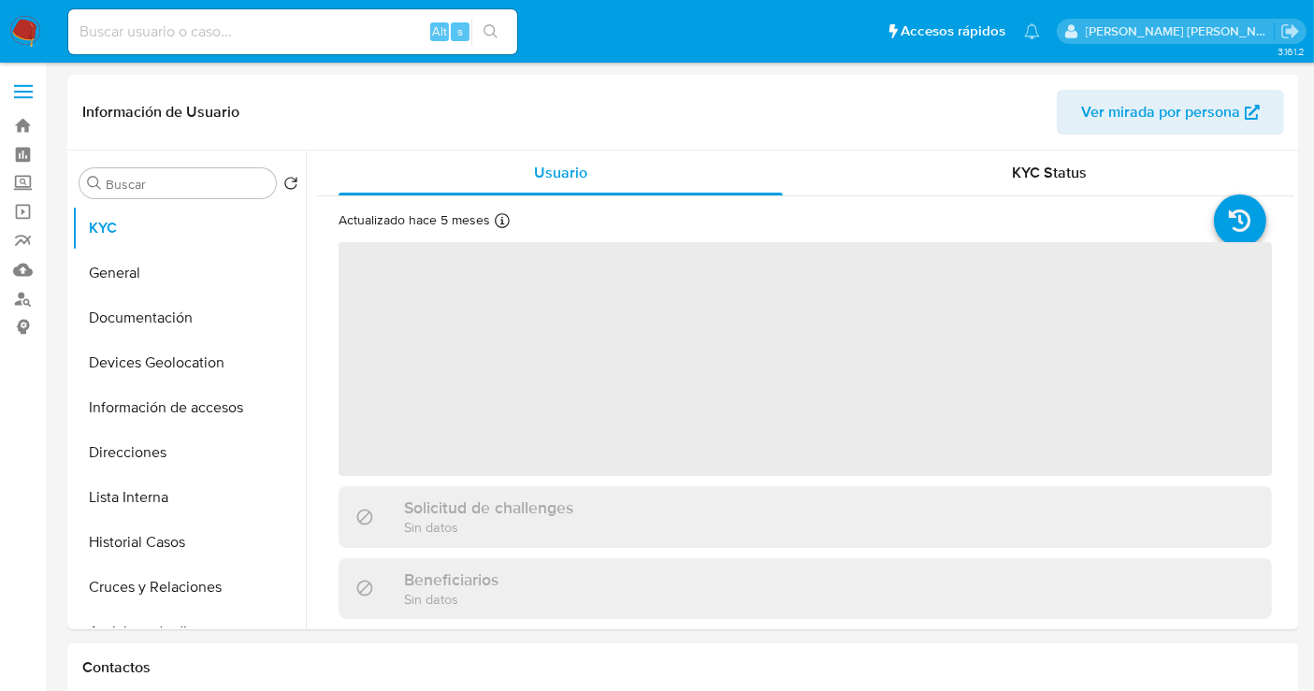
select select "10"
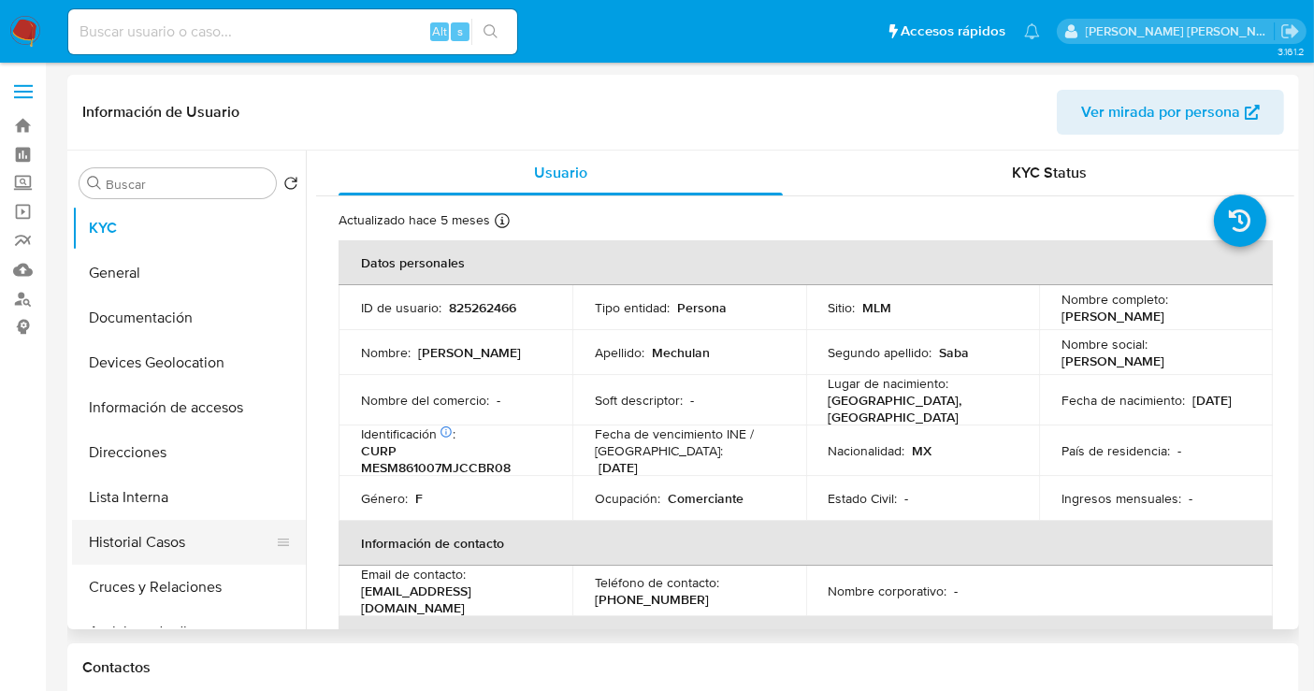
click at [122, 535] on button "Historial Casos" at bounding box center [181, 542] width 219 height 45
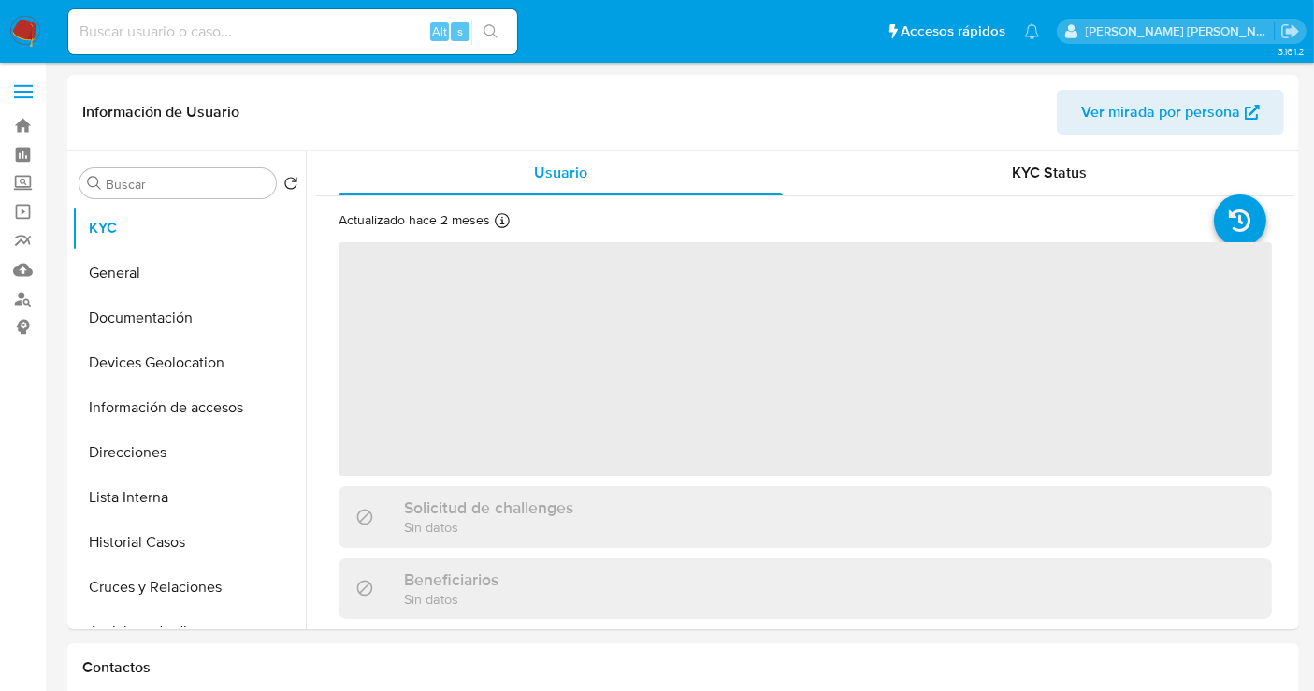
select select "10"
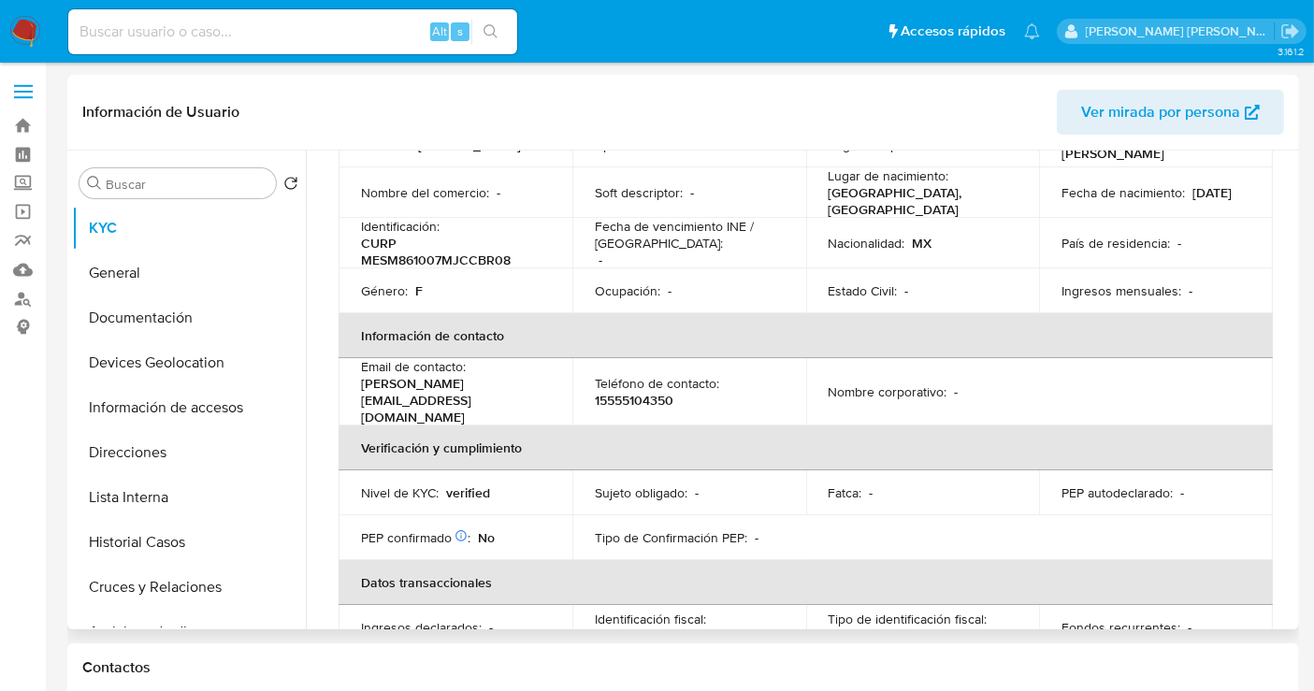
scroll to position [415, 0]
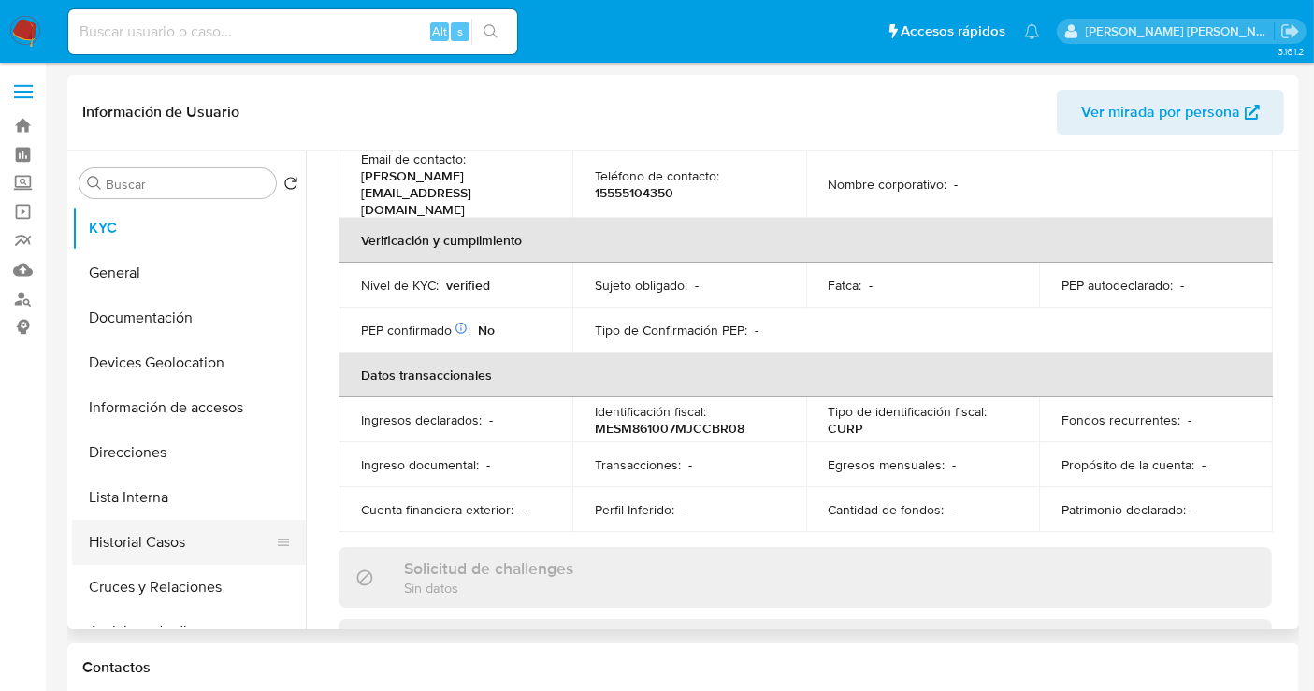
click at [138, 537] on button "Historial Casos" at bounding box center [181, 542] width 219 height 45
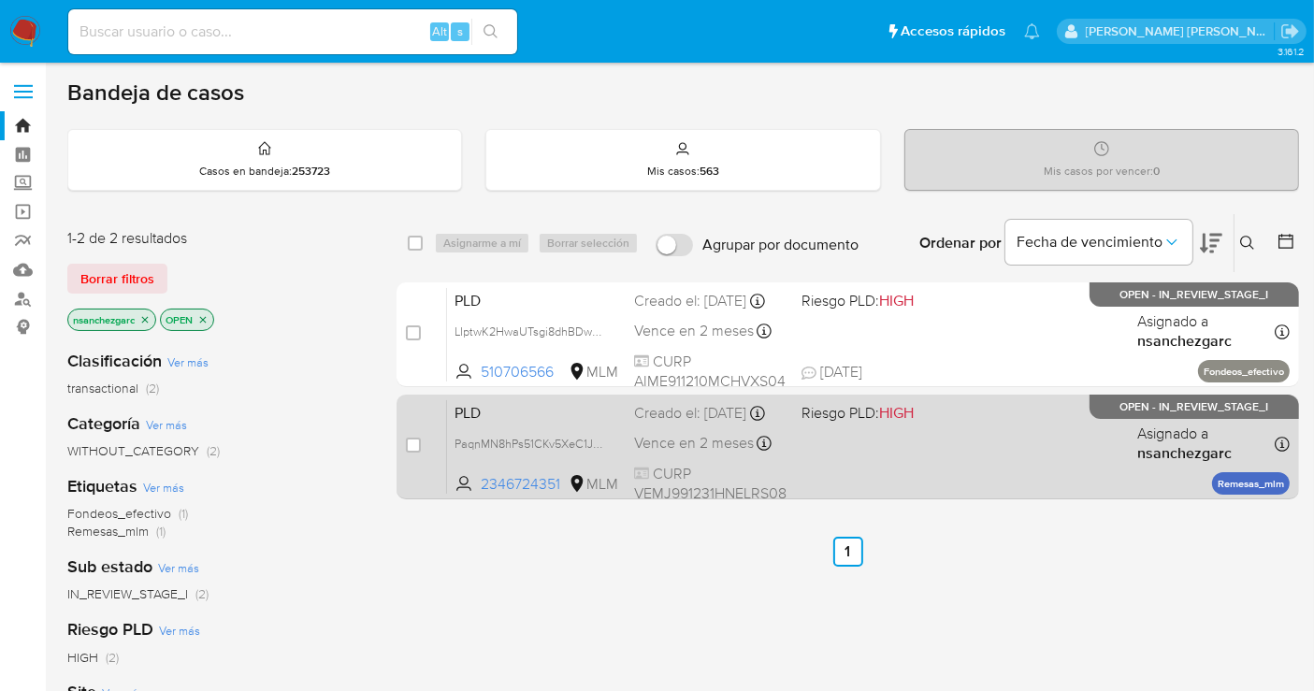
click at [678, 453] on span "Vence en 2 meses" at bounding box center [694, 443] width 120 height 21
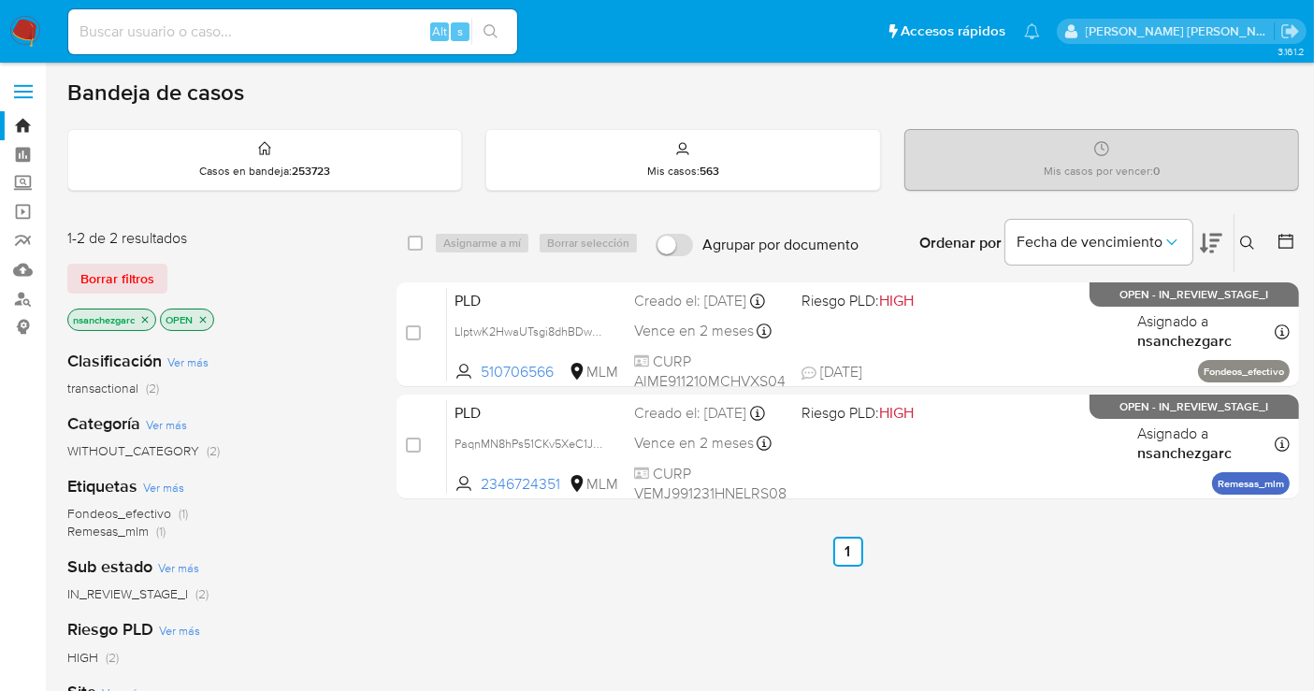
click at [163, 36] on input at bounding box center [292, 32] width 449 height 24
paste input "2331248368"
type input "2331248368"
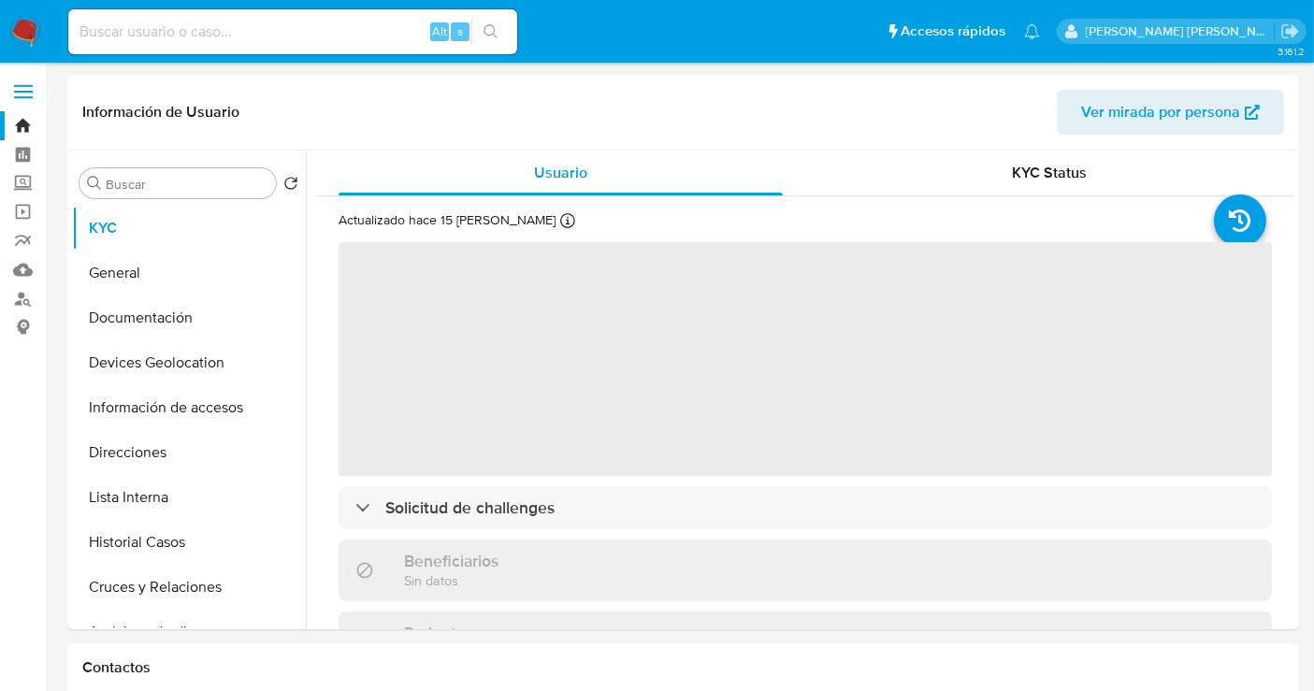
select select "10"
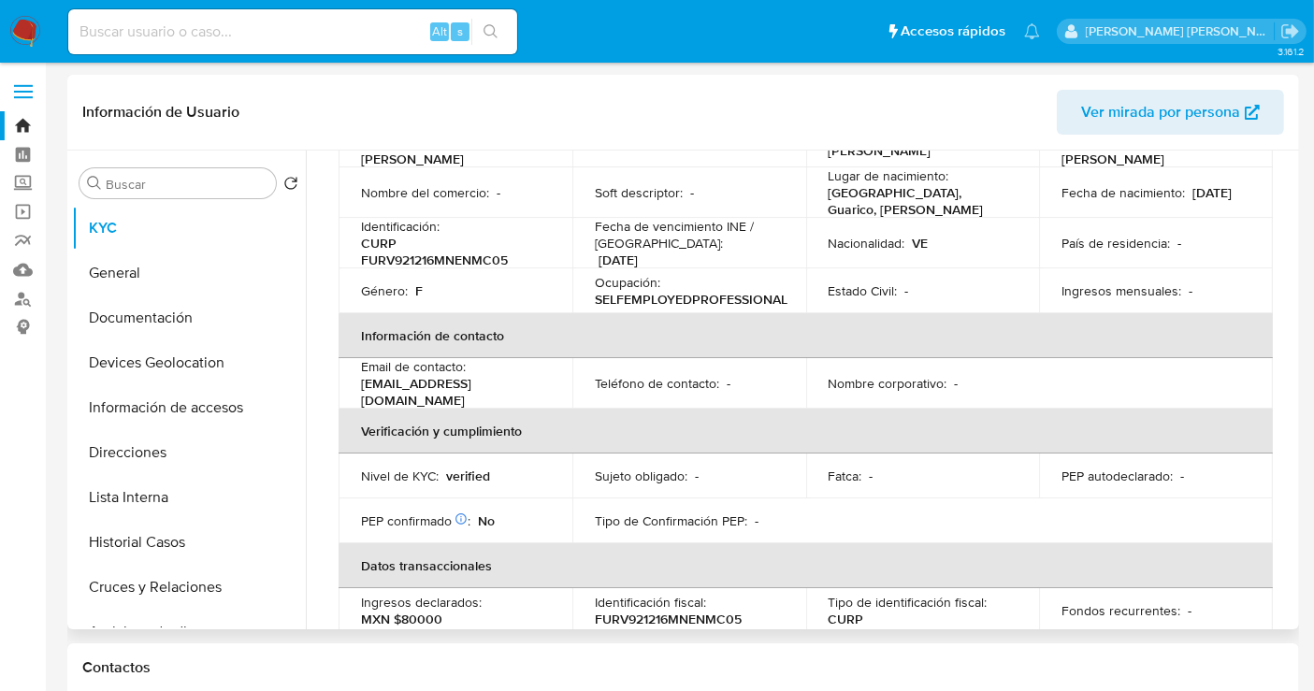
scroll to position [134, 0]
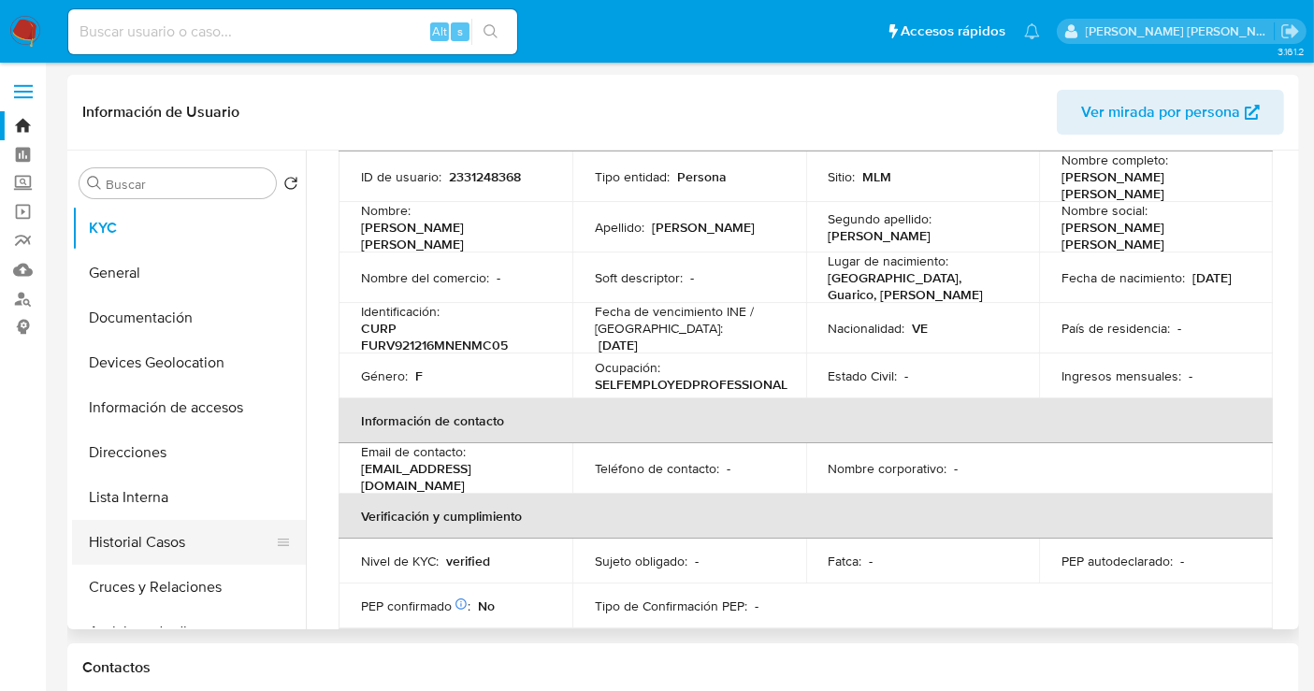
click at [147, 545] on button "Historial Casos" at bounding box center [181, 542] width 219 height 45
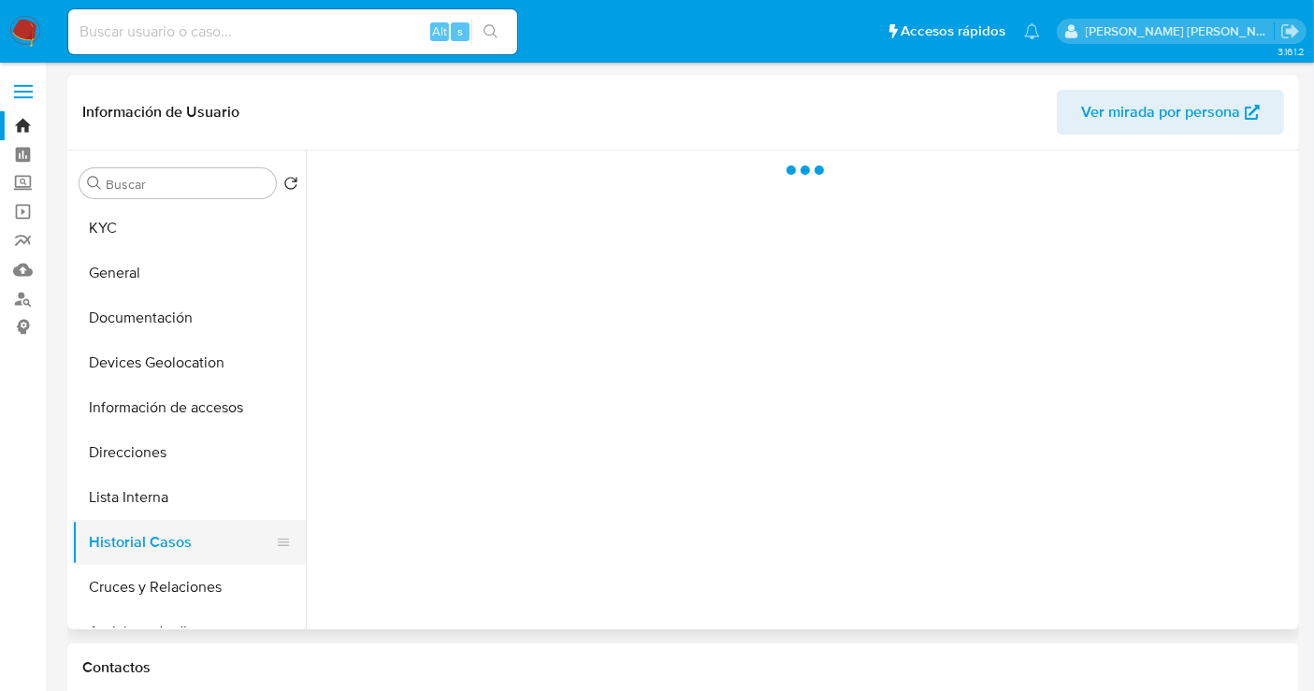
scroll to position [0, 0]
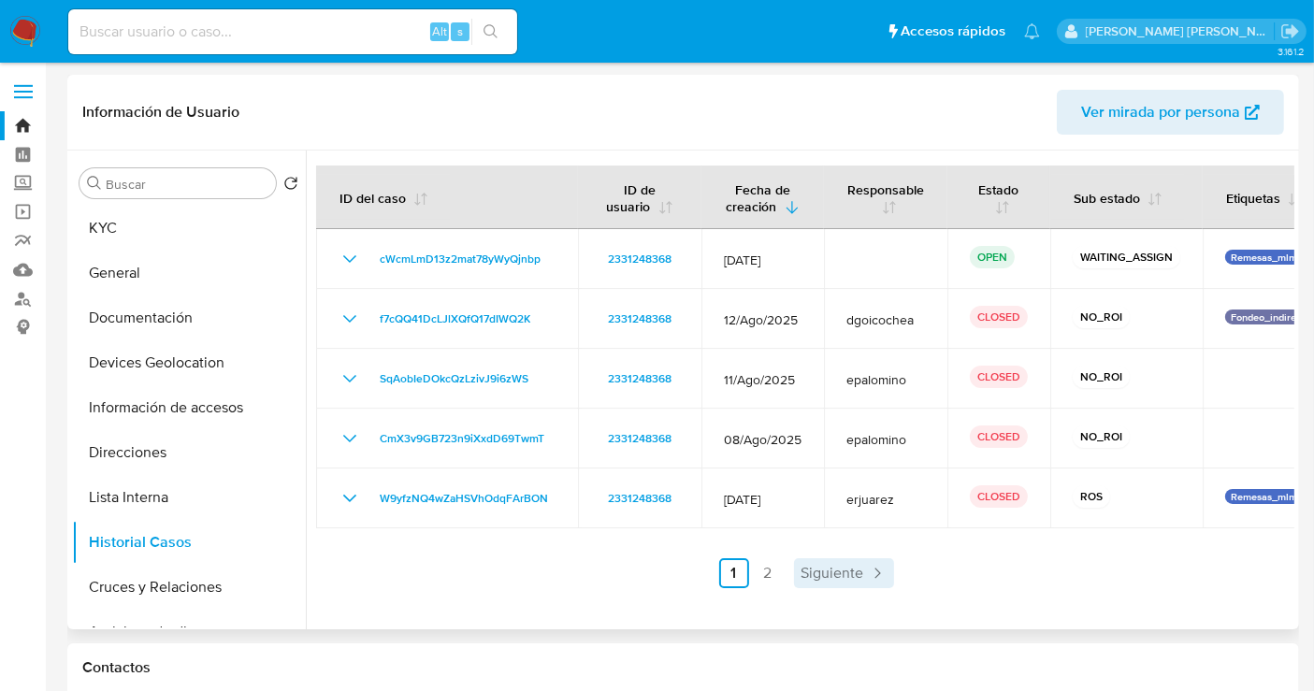
click at [844, 574] on span "Siguiente" at bounding box center [833, 573] width 63 height 15
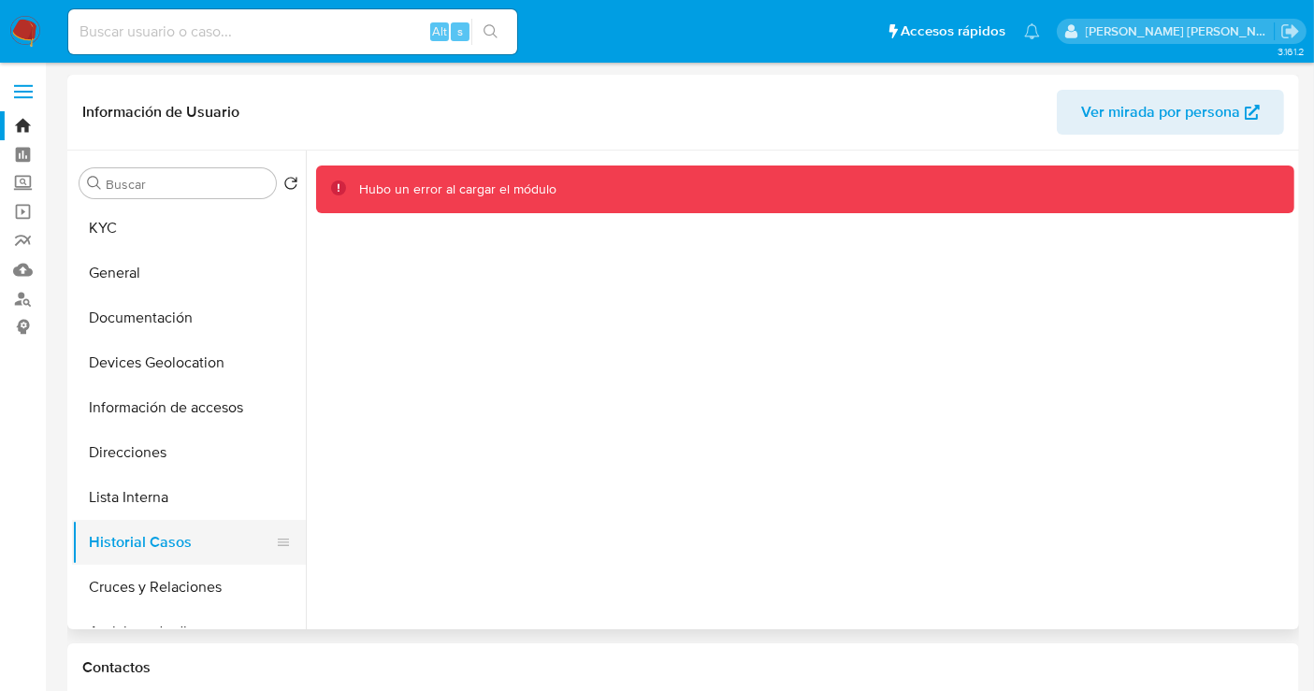
click at [156, 533] on button "Historial Casos" at bounding box center [181, 542] width 219 height 45
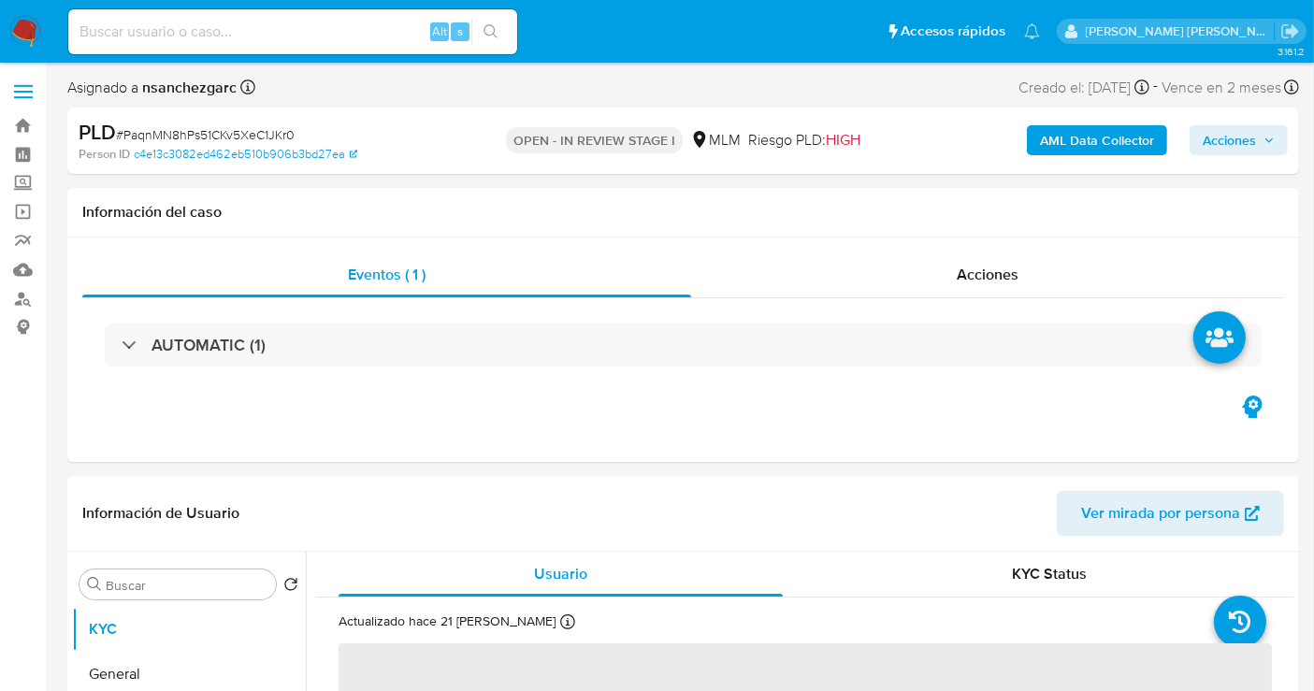
select select "10"
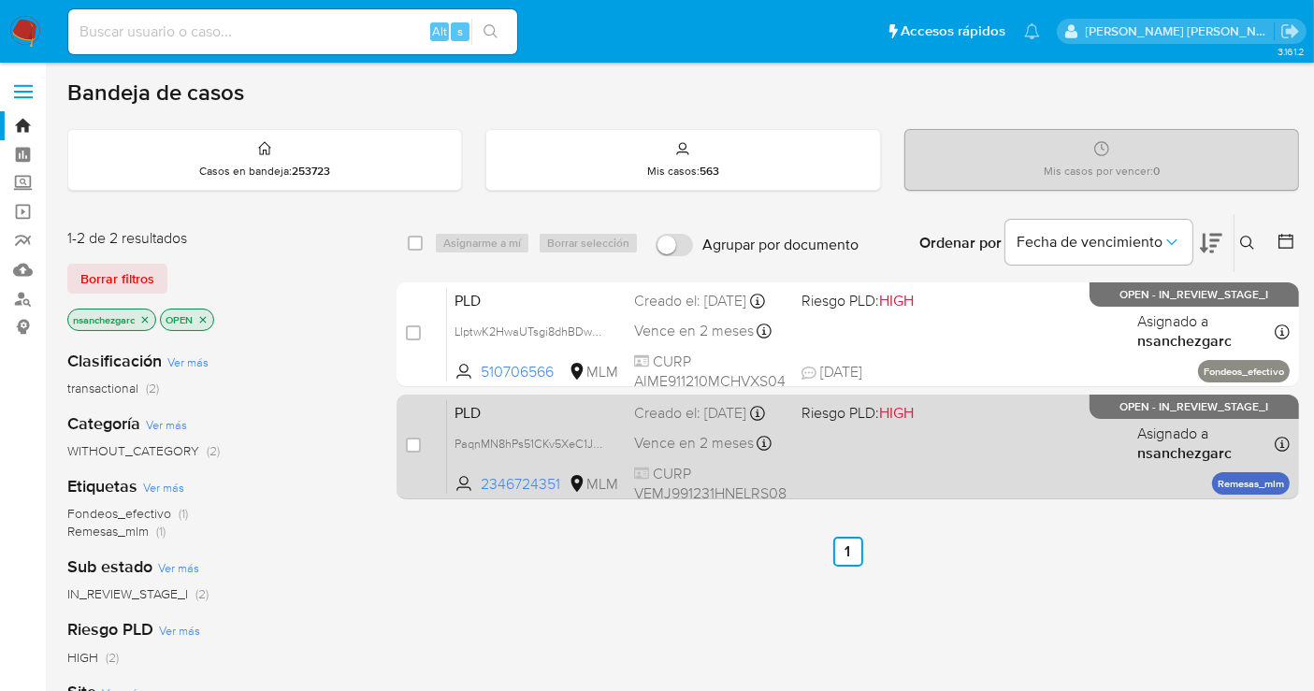
click at [709, 453] on span "Vence en 2 meses" at bounding box center [694, 443] width 120 height 21
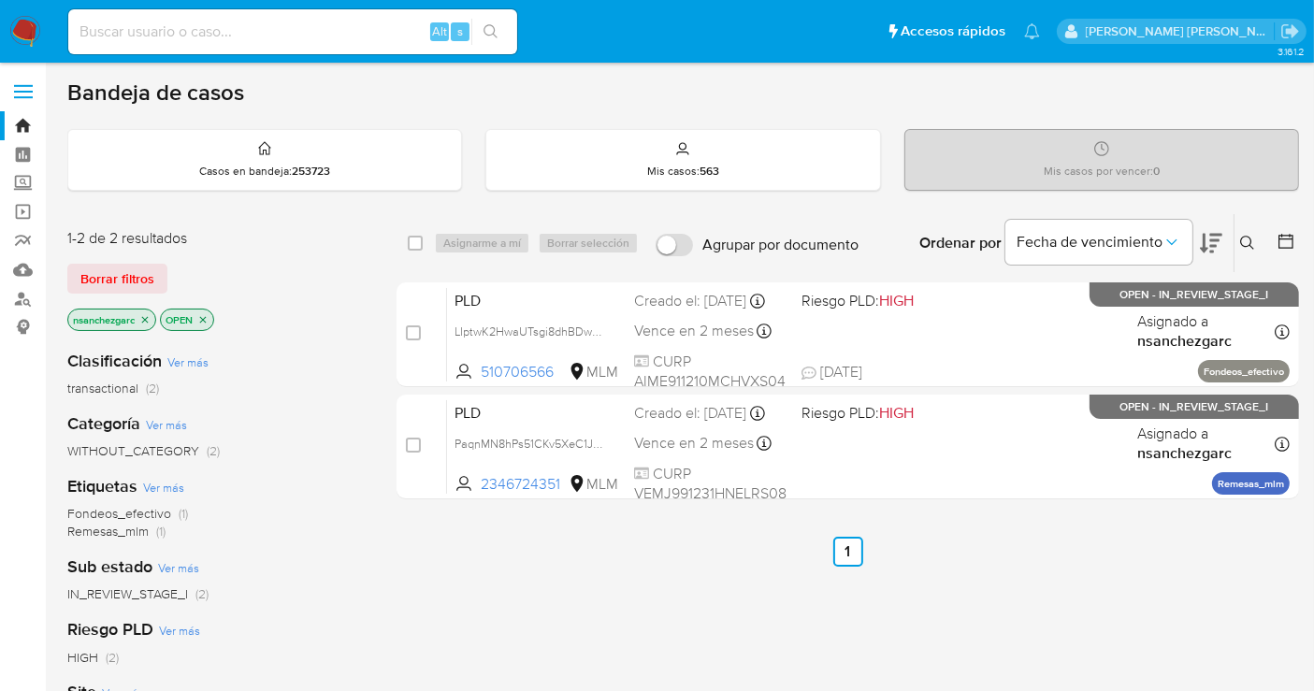
click at [196, 36] on input at bounding box center [292, 32] width 449 height 24
paste input "594795652"
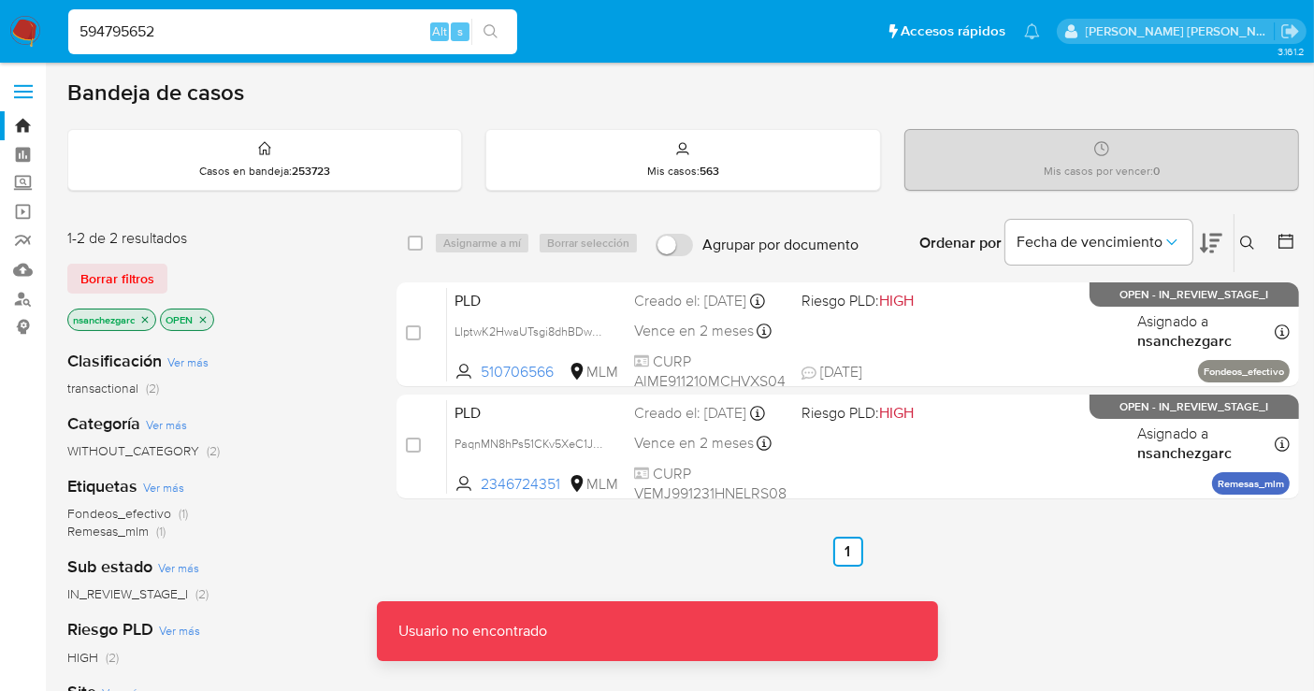
click at [196, 36] on input "594795652" at bounding box center [292, 32] width 449 height 24
type input "594795652"
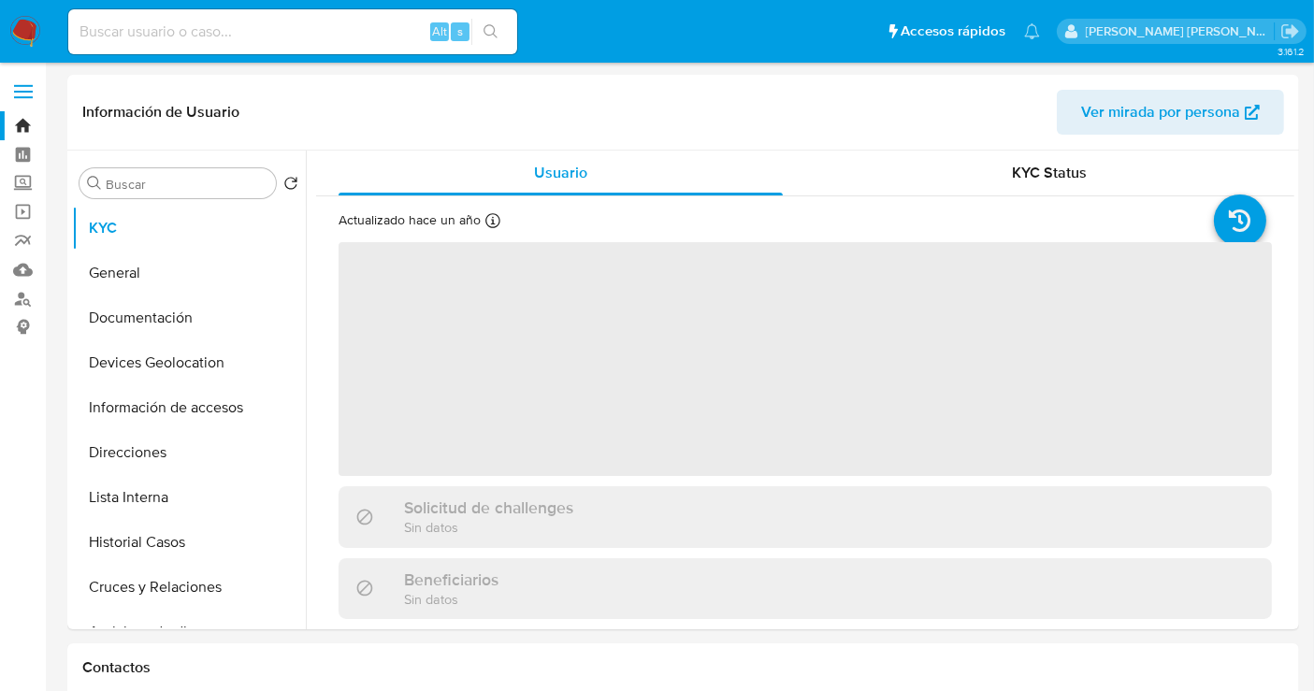
select select "10"
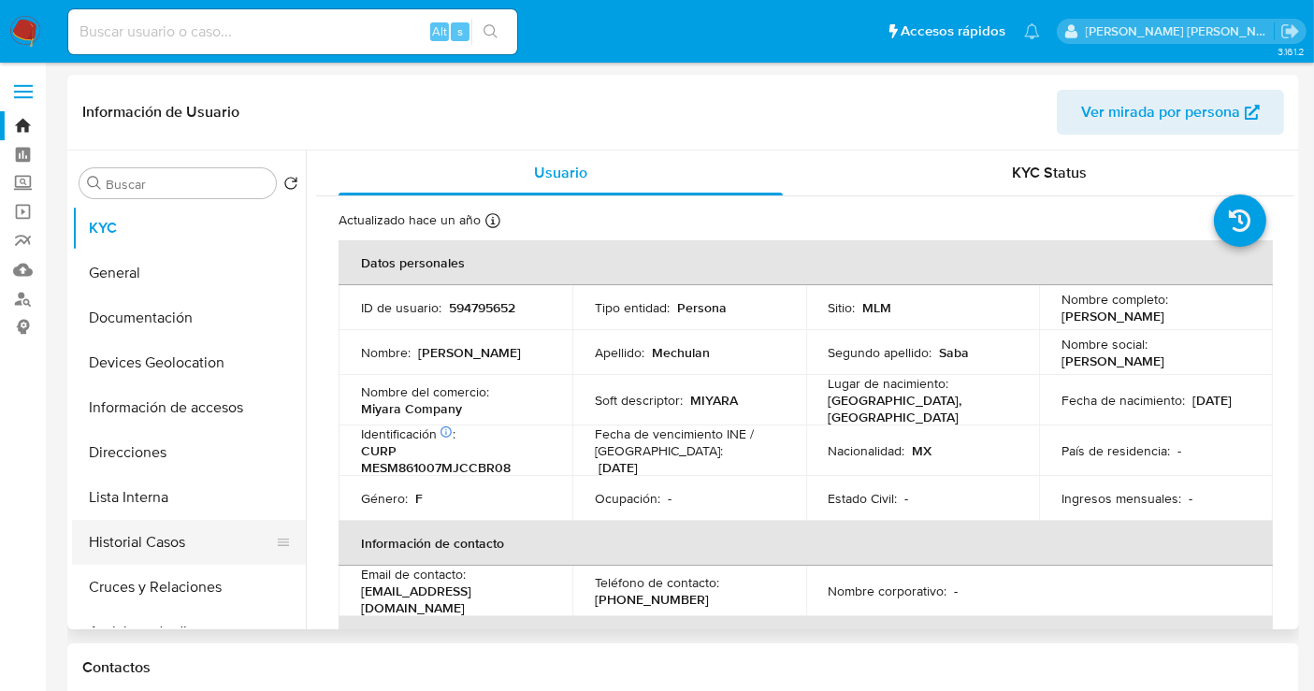
drag, startPoint x: 160, startPoint y: 530, endPoint x: 196, endPoint y: 532, distance: 36.5
click at [160, 531] on button "Historial Casos" at bounding box center [181, 542] width 219 height 45
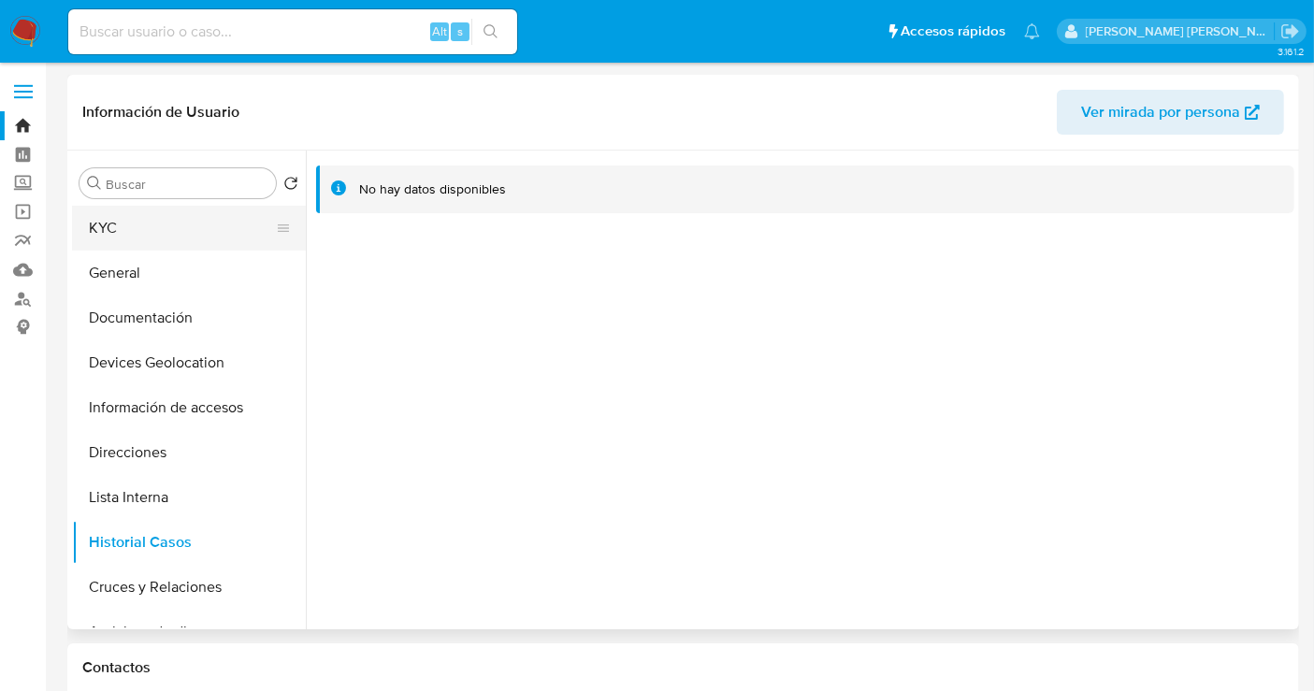
click at [139, 239] on button "KYC" at bounding box center [181, 228] width 219 height 45
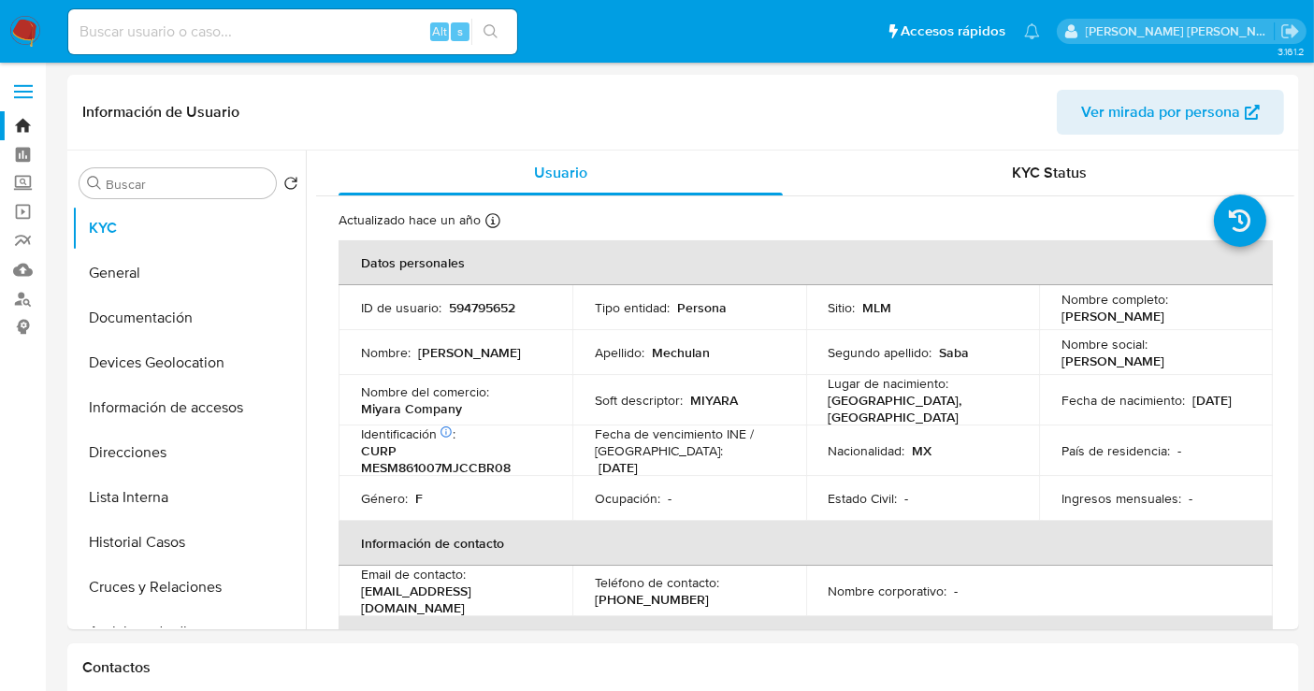
click at [201, 27] on input at bounding box center [292, 32] width 449 height 24
paste input "2331248368"
type input "2331248368"
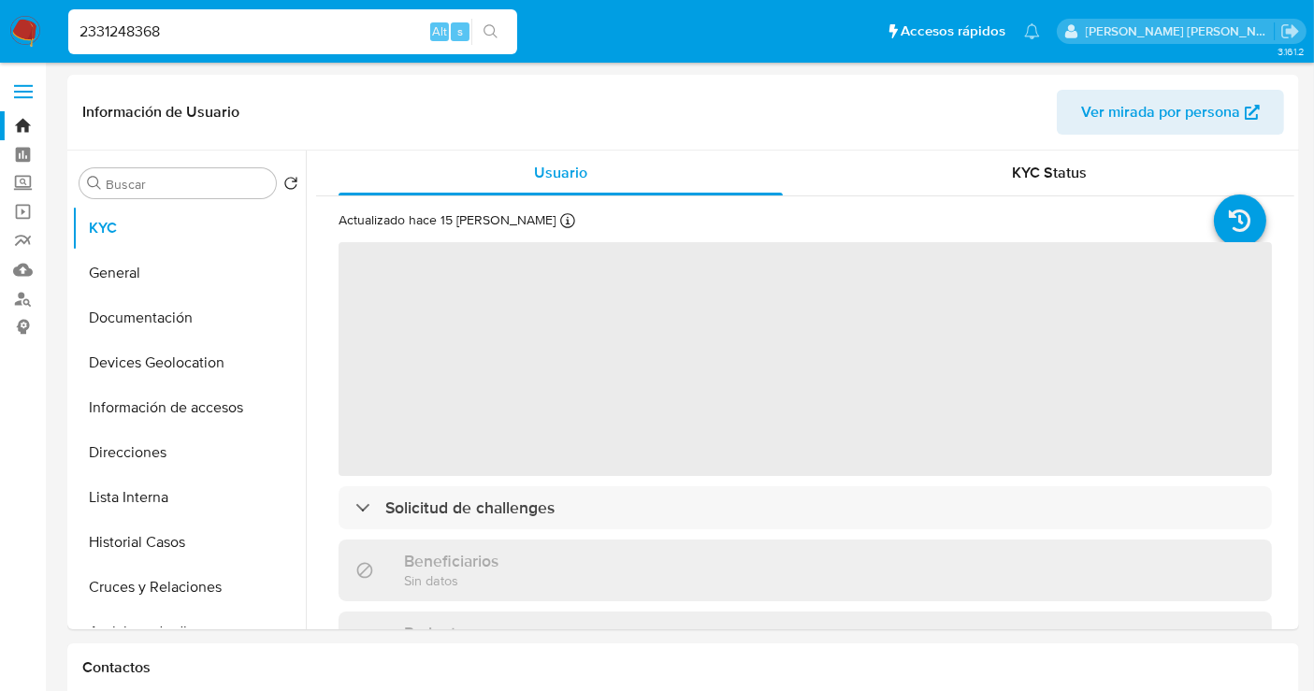
select select "10"
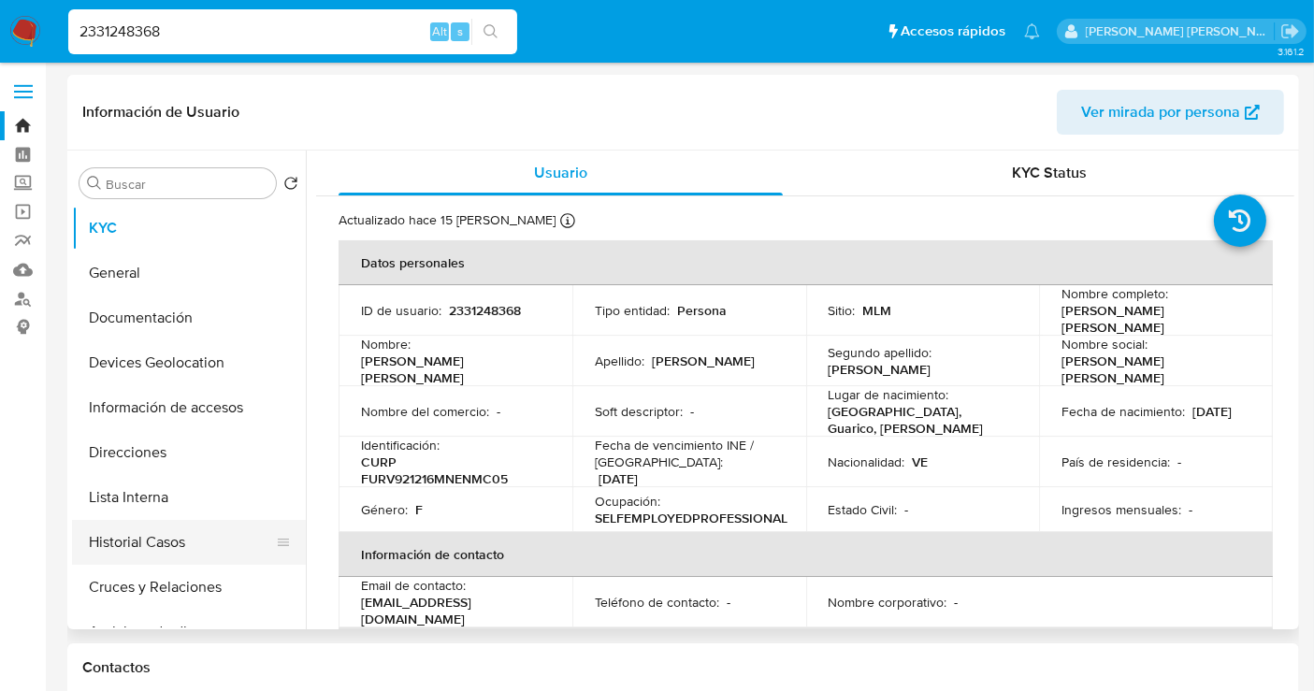
click at [123, 547] on button "Historial Casos" at bounding box center [181, 542] width 219 height 45
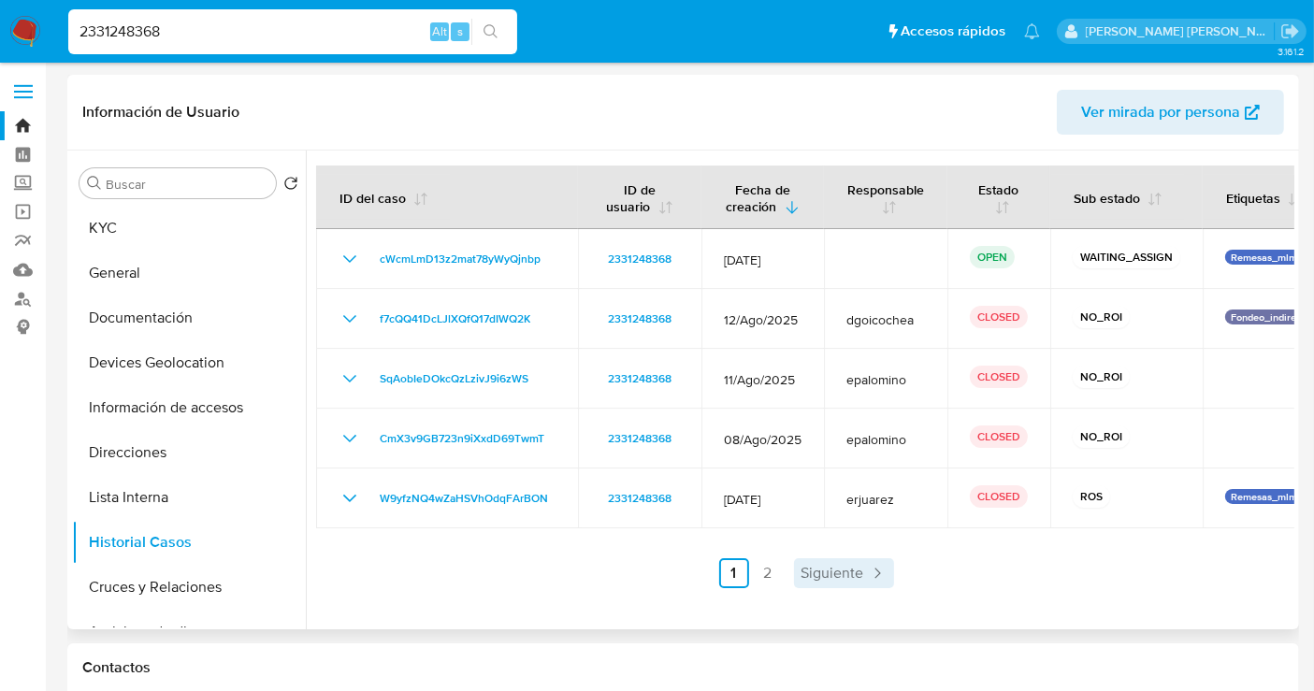
click at [831, 566] on span "Siguiente" at bounding box center [833, 573] width 63 height 15
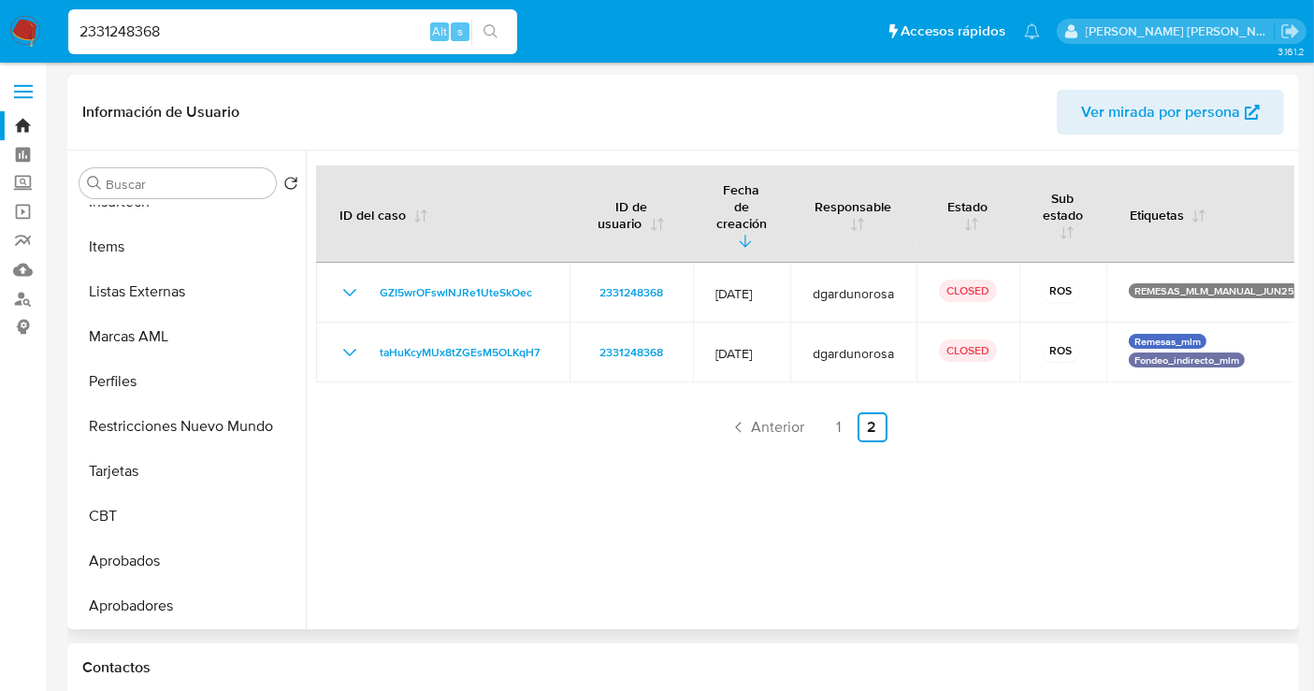
scroll to position [879, 0]
click at [191, 419] on button "Restricciones Nuevo Mundo" at bounding box center [181, 426] width 219 height 45
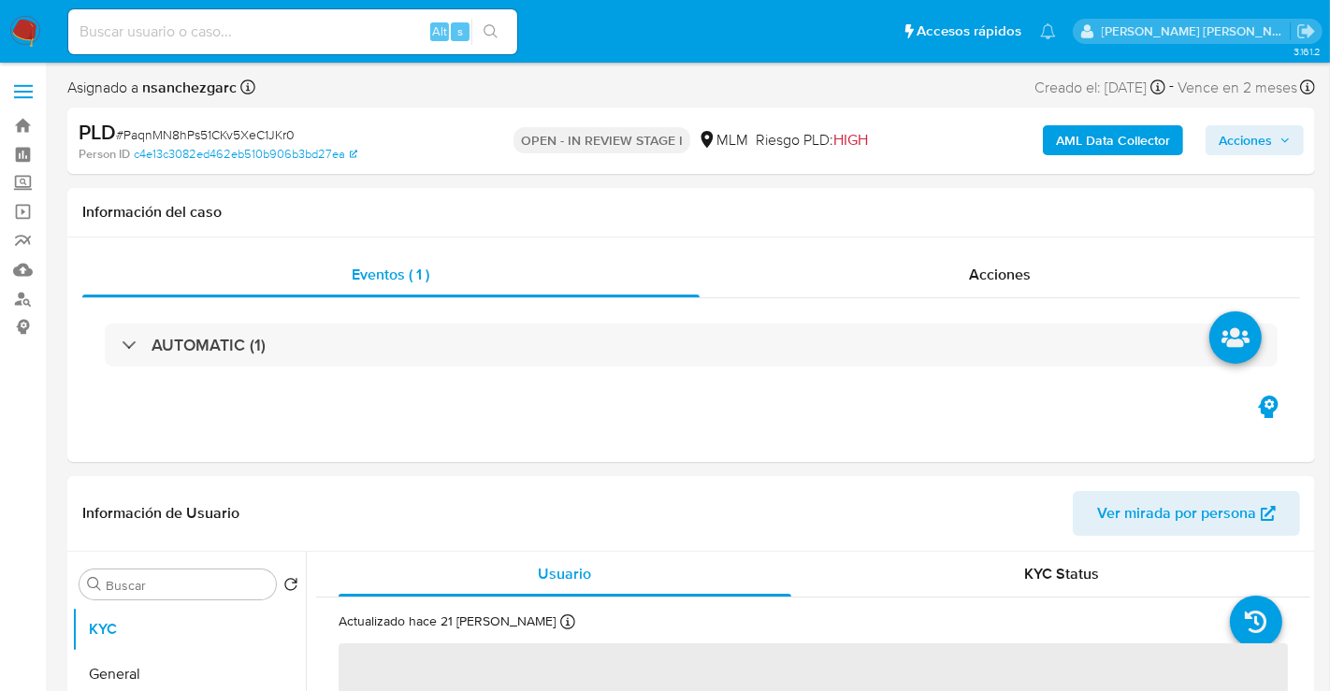
select select "10"
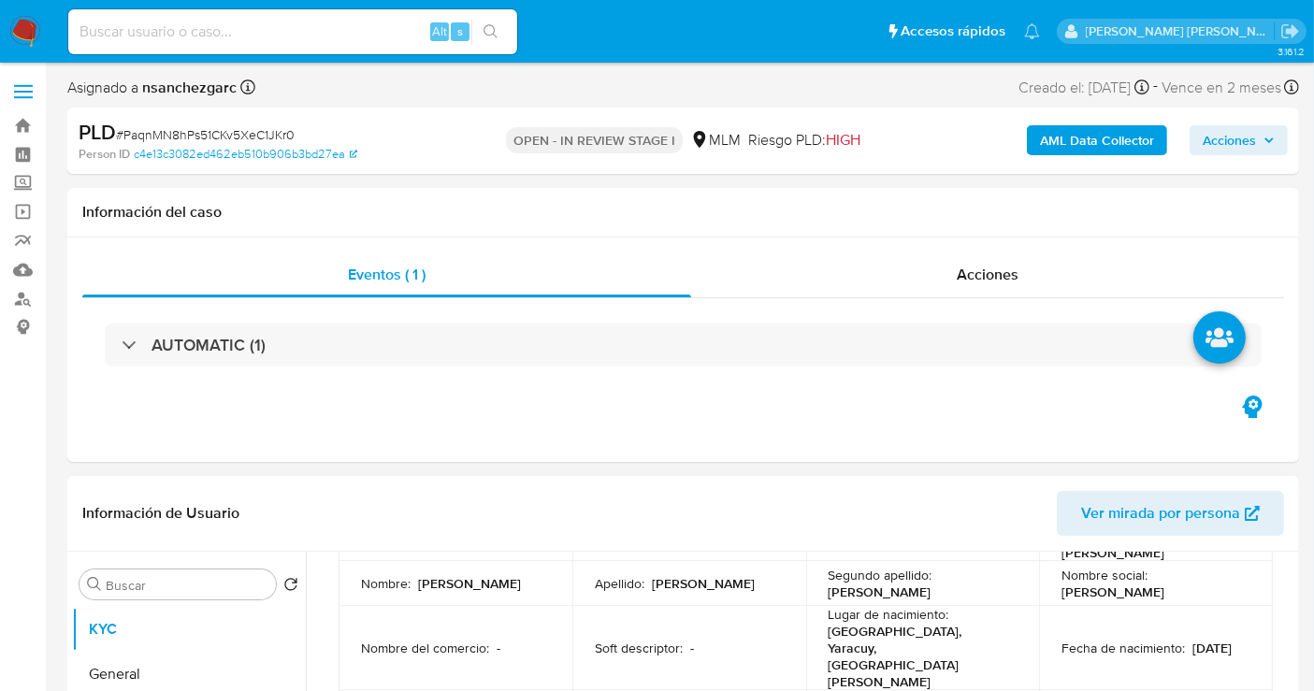
scroll to position [208, 0]
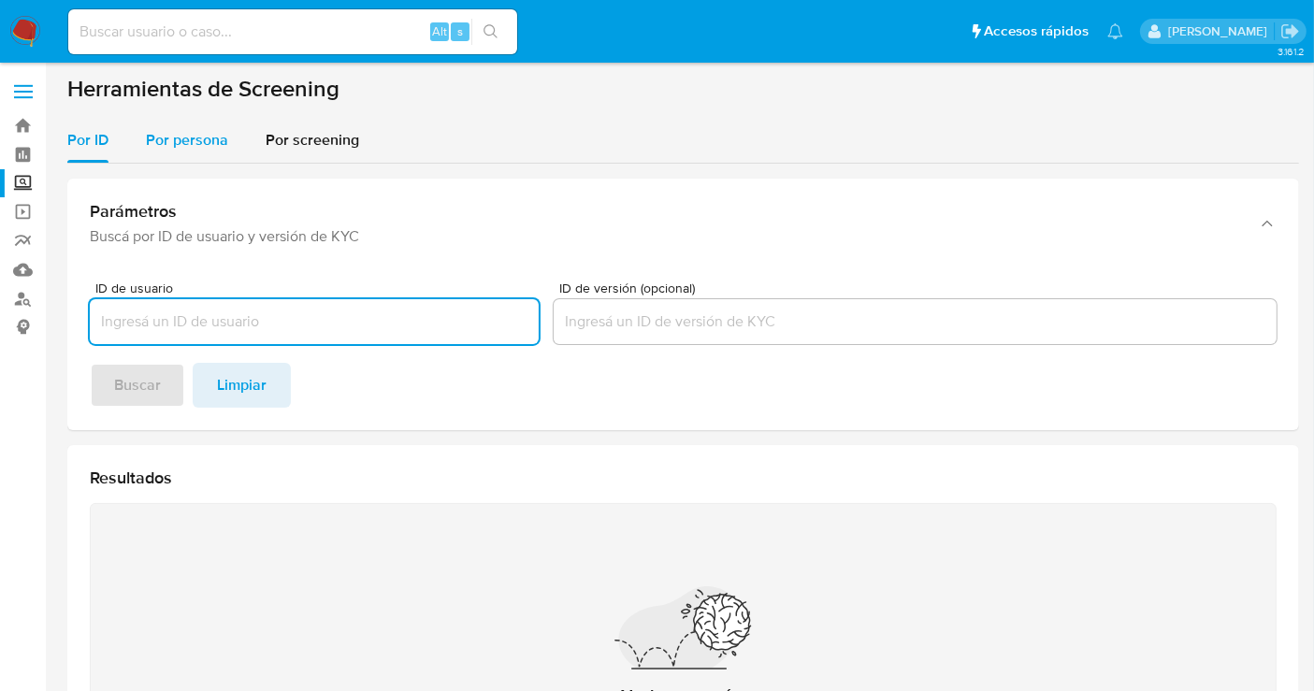
click at [192, 147] on span "Por persona" at bounding box center [187, 140] width 82 height 22
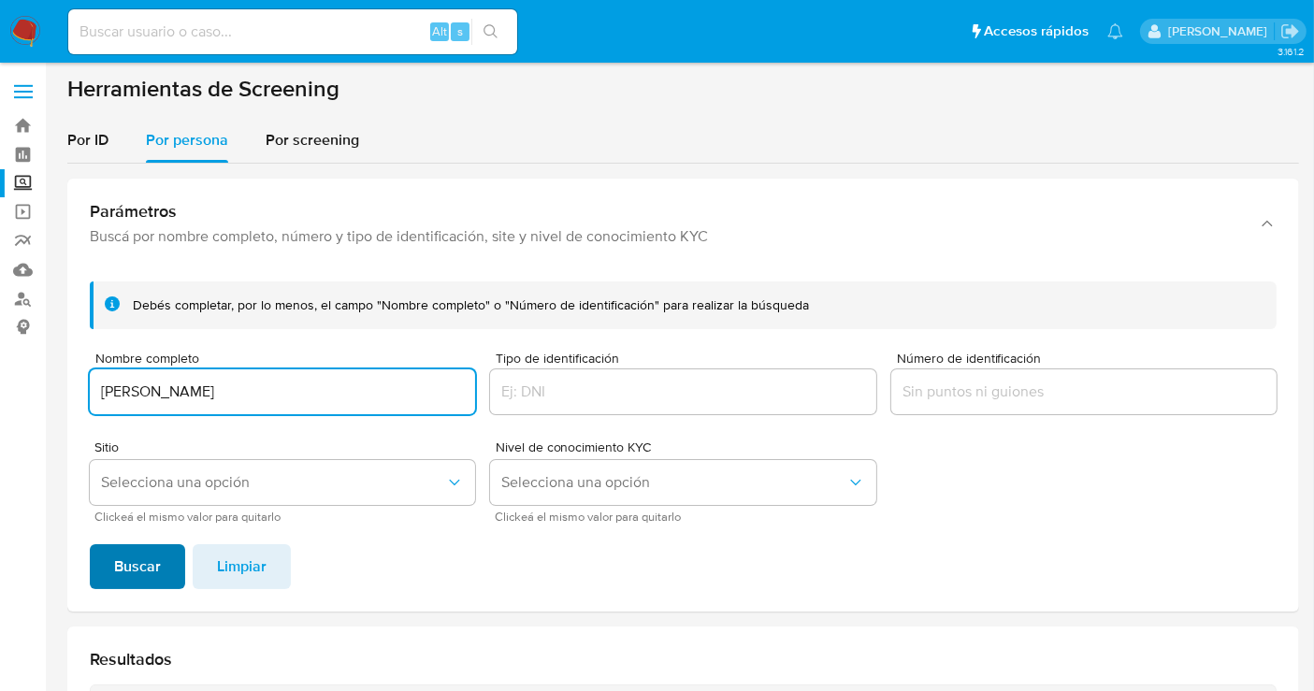
click at [150, 565] on span "Buscar" at bounding box center [137, 566] width 47 height 41
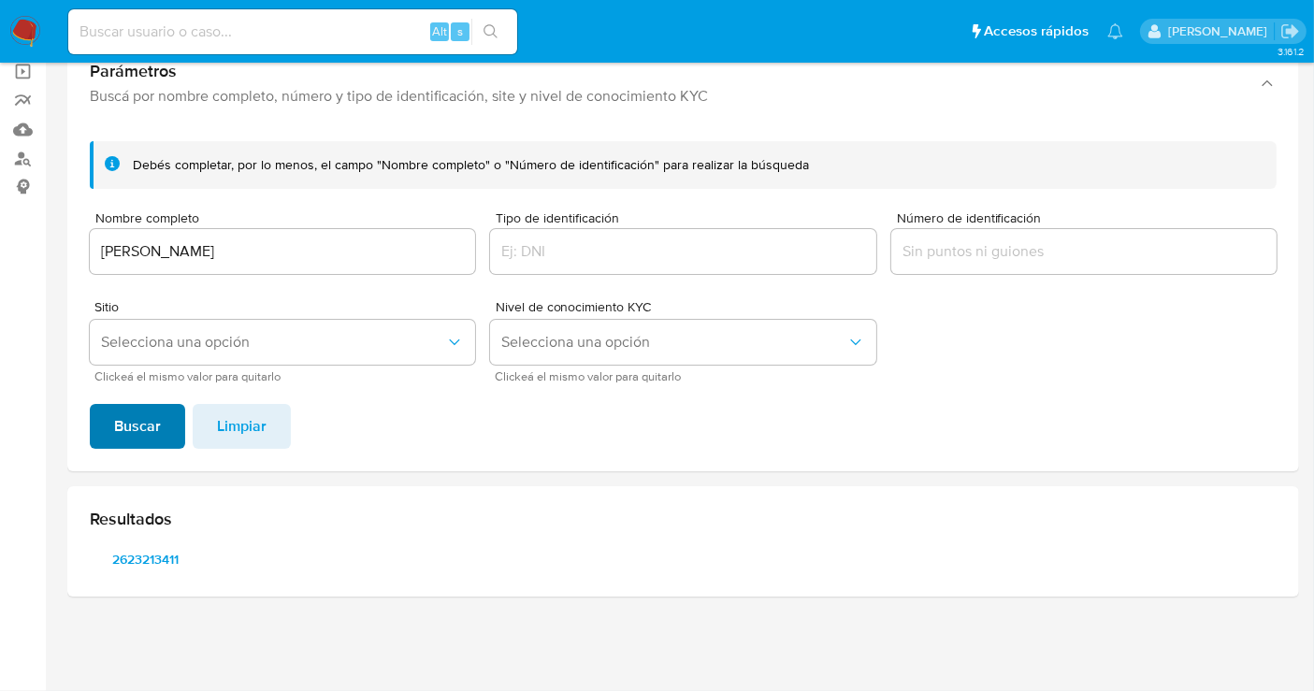
scroll to position [138, 0]
click at [150, 565] on span "2623213411" at bounding box center [146, 561] width 86 height 26
click at [167, 262] on input "[PERSON_NAME]" at bounding box center [282, 253] width 385 height 24
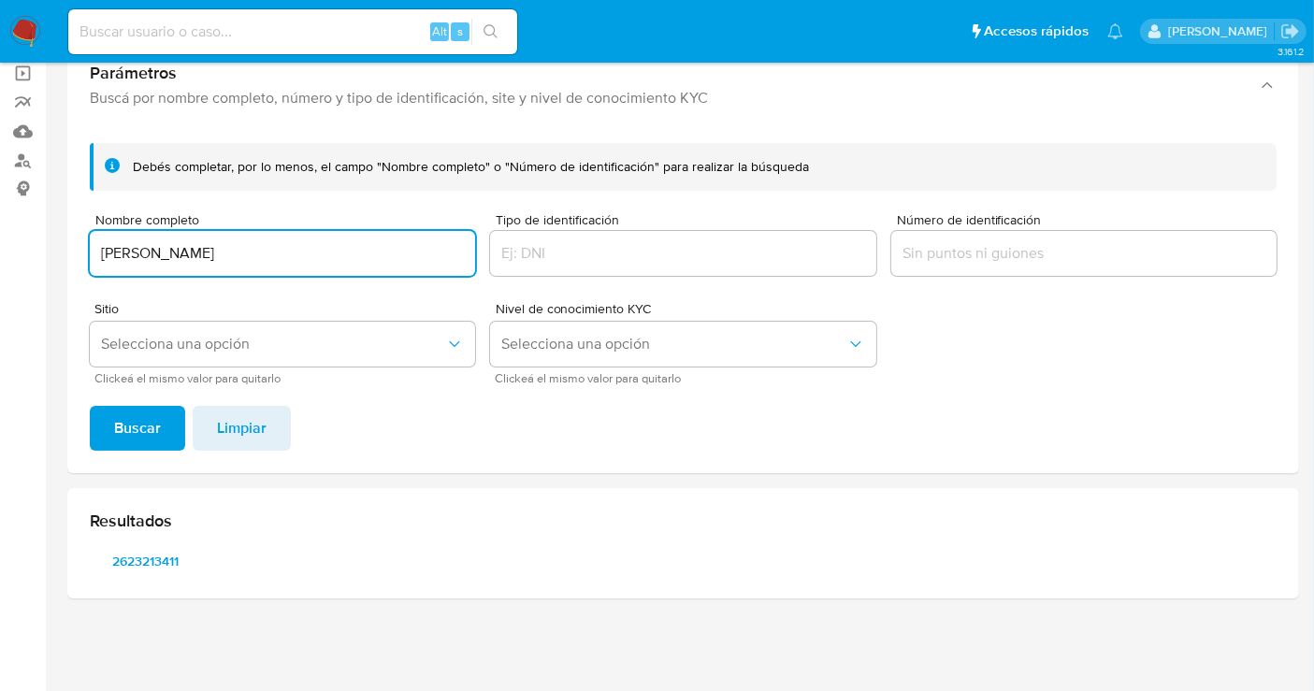
click at [167, 262] on input "[PERSON_NAME]" at bounding box center [282, 253] width 385 height 24
type input "[PERSON_NAME]"
click at [126, 426] on span "Buscar" at bounding box center [137, 428] width 47 height 41
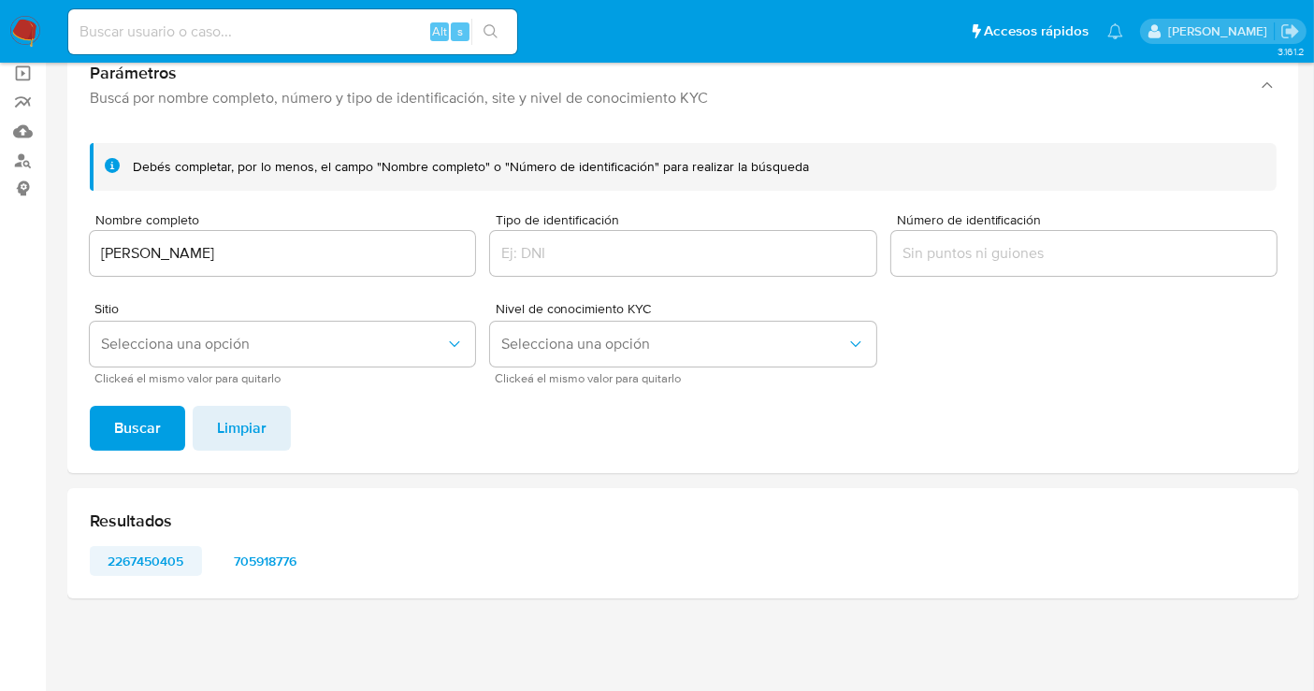
click at [132, 554] on span "2267450405" at bounding box center [146, 561] width 86 height 26
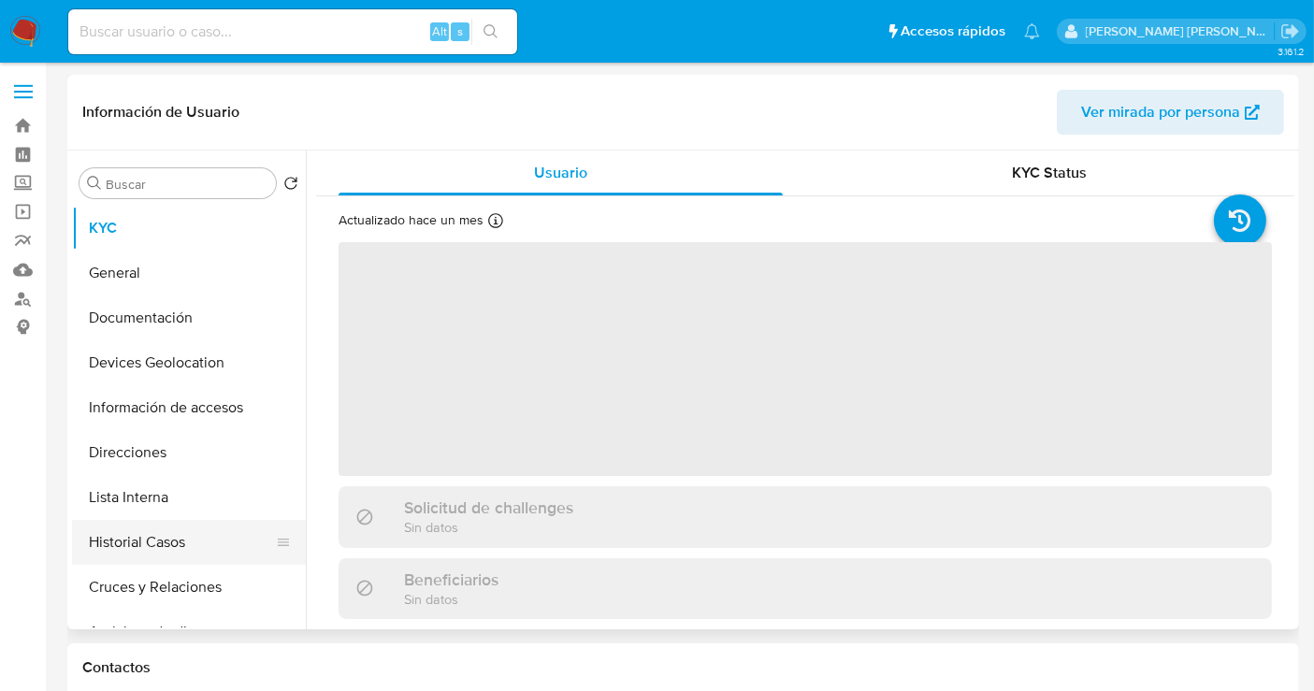
select select "10"
click at [151, 549] on button "Historial Casos" at bounding box center [181, 542] width 219 height 45
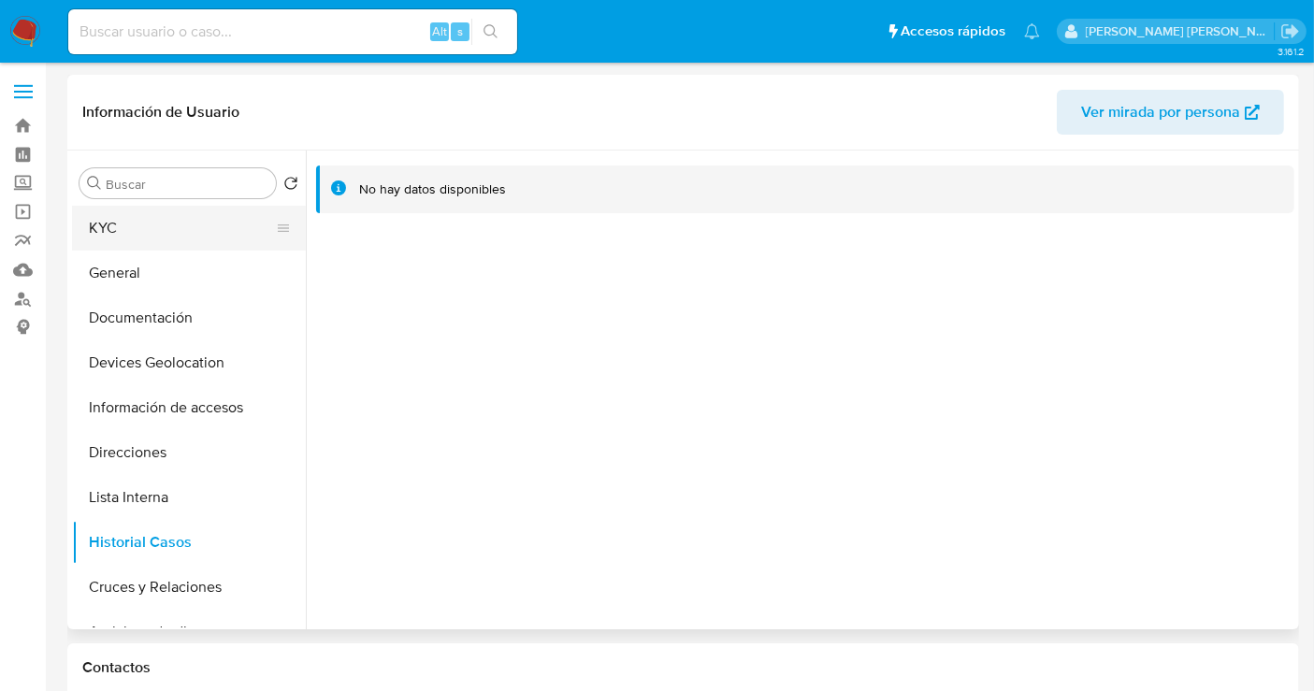
click at [125, 221] on button "KYC" at bounding box center [181, 228] width 219 height 45
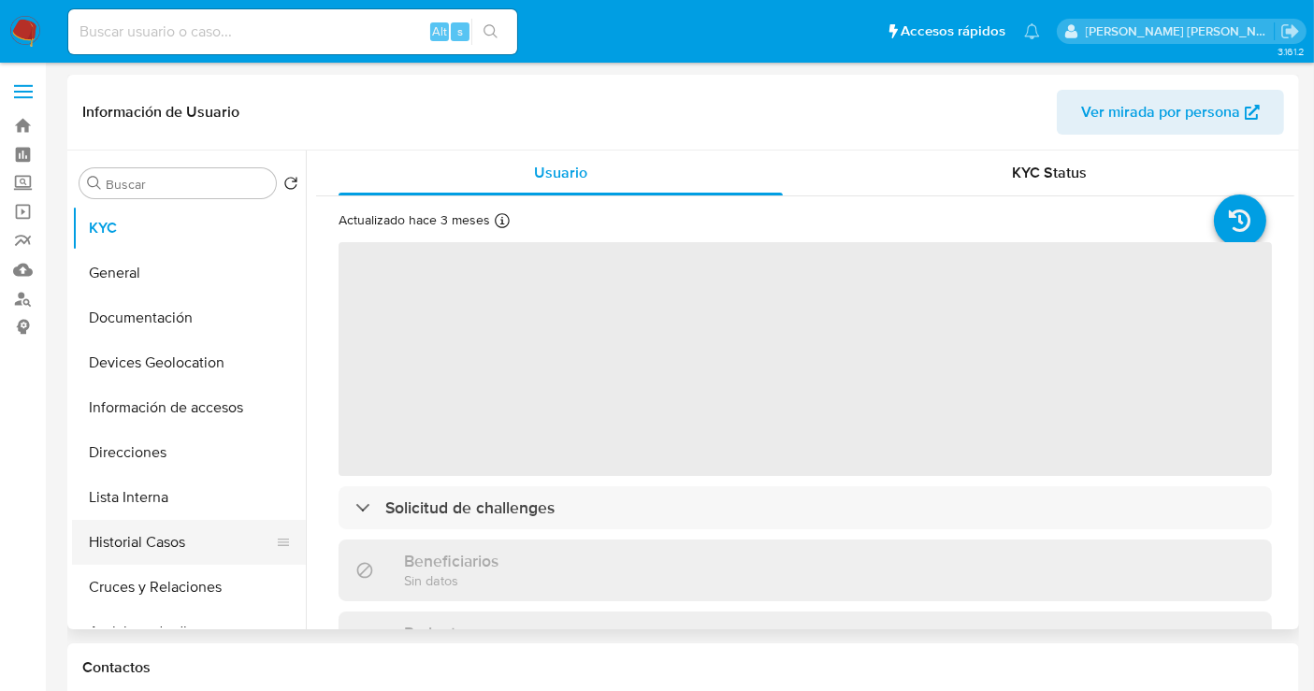
click at [125, 544] on button "Historial Casos" at bounding box center [181, 542] width 219 height 45
select select "10"
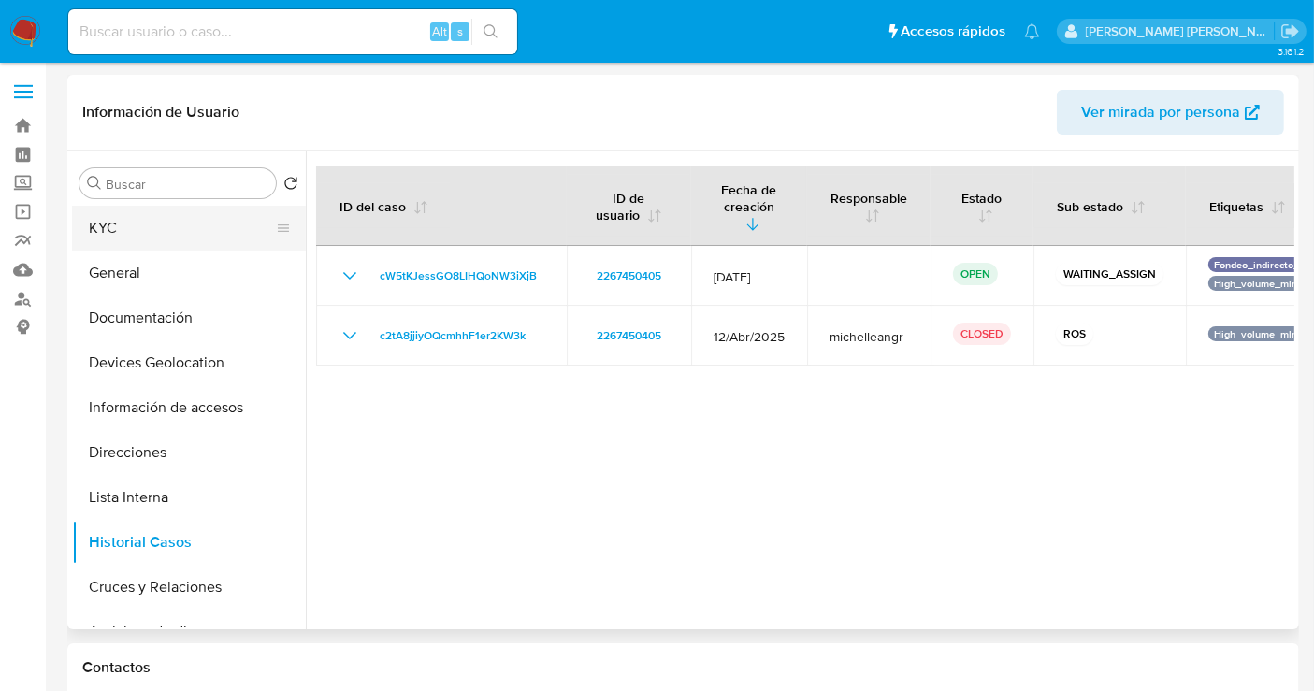
click at [121, 238] on button "KYC" at bounding box center [181, 228] width 219 height 45
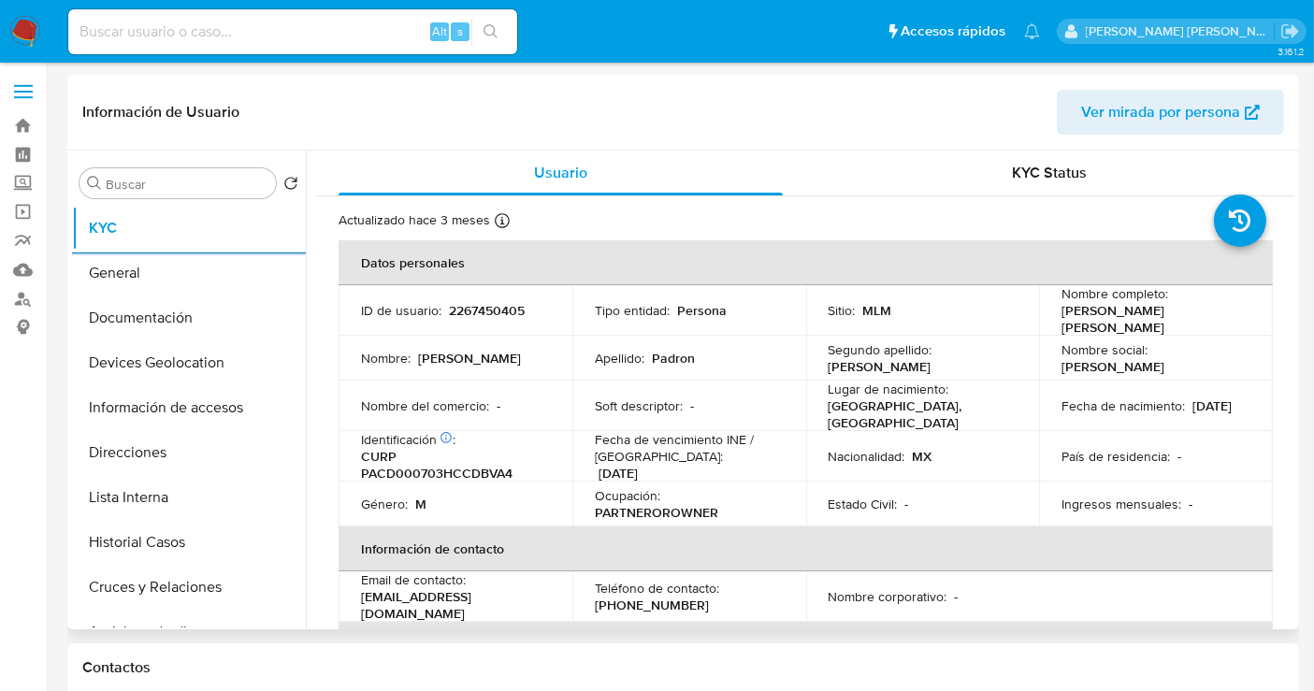
click at [479, 309] on p "2267450405" at bounding box center [487, 310] width 76 height 17
copy p "2267450405"
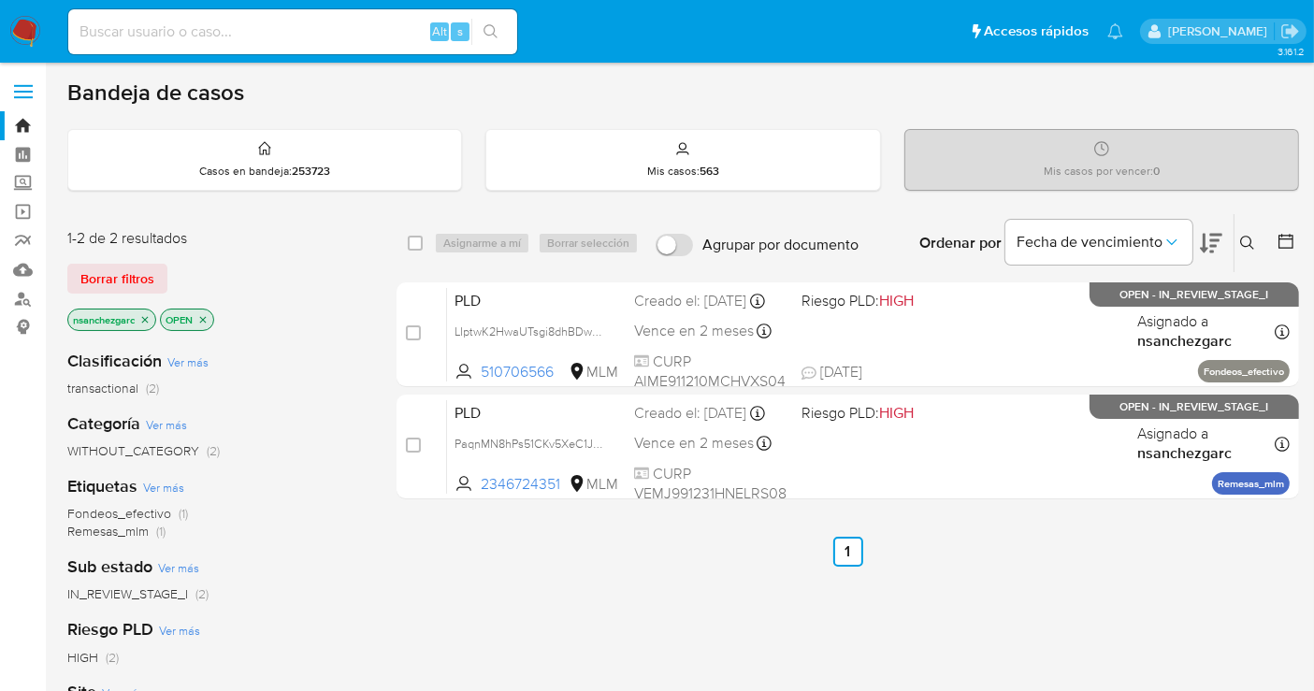
click at [145, 314] on icon "close-filter" at bounding box center [144, 319] width 11 height 11
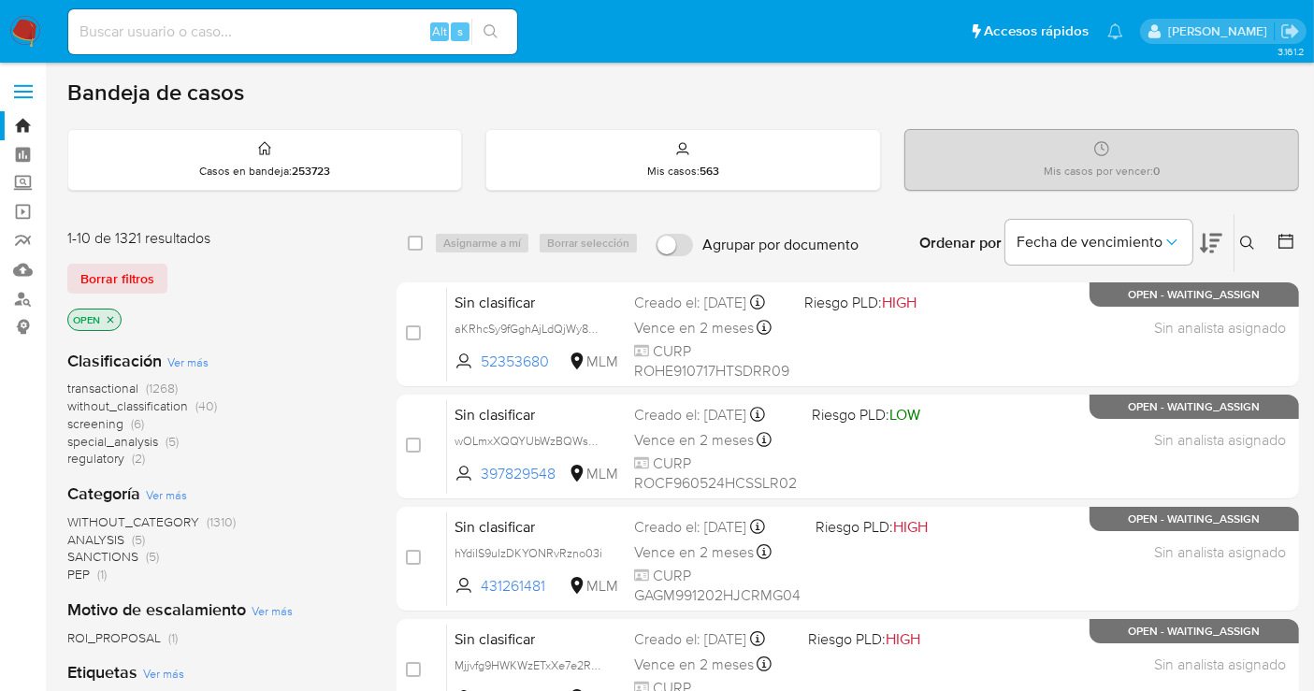
click at [167, 400] on span "without_classification" at bounding box center [127, 406] width 121 height 19
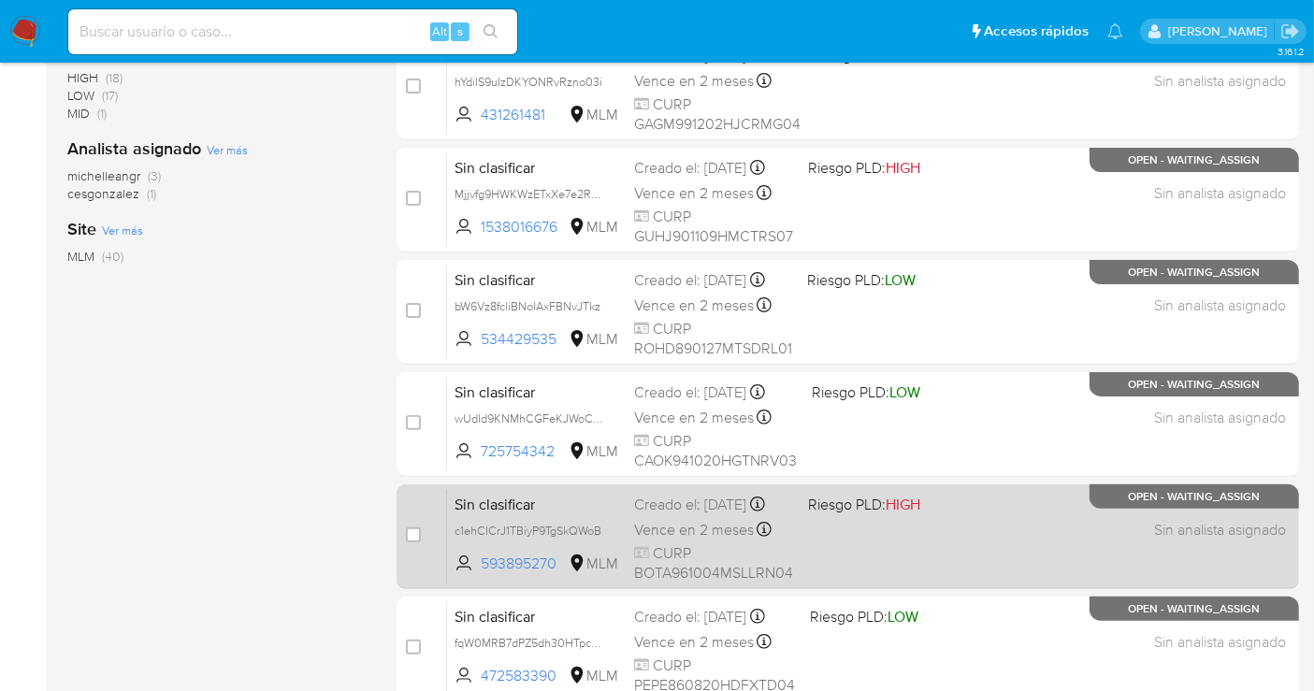
scroll to position [850, 0]
